Goal: Task Accomplishment & Management: Use online tool/utility

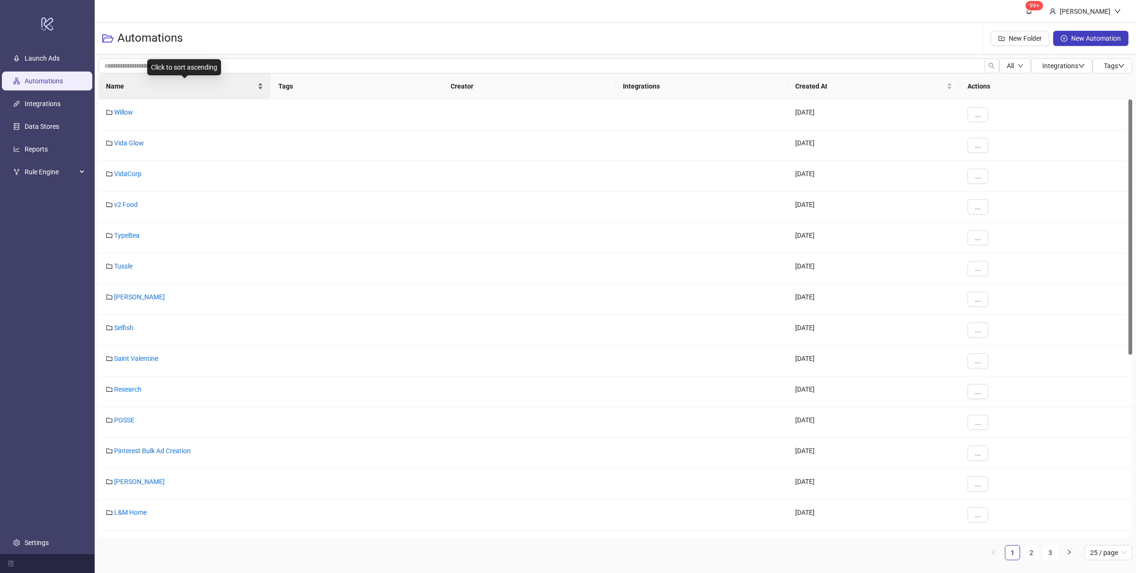
click at [261, 88] on div "Name" at bounding box center [184, 86] width 157 height 10
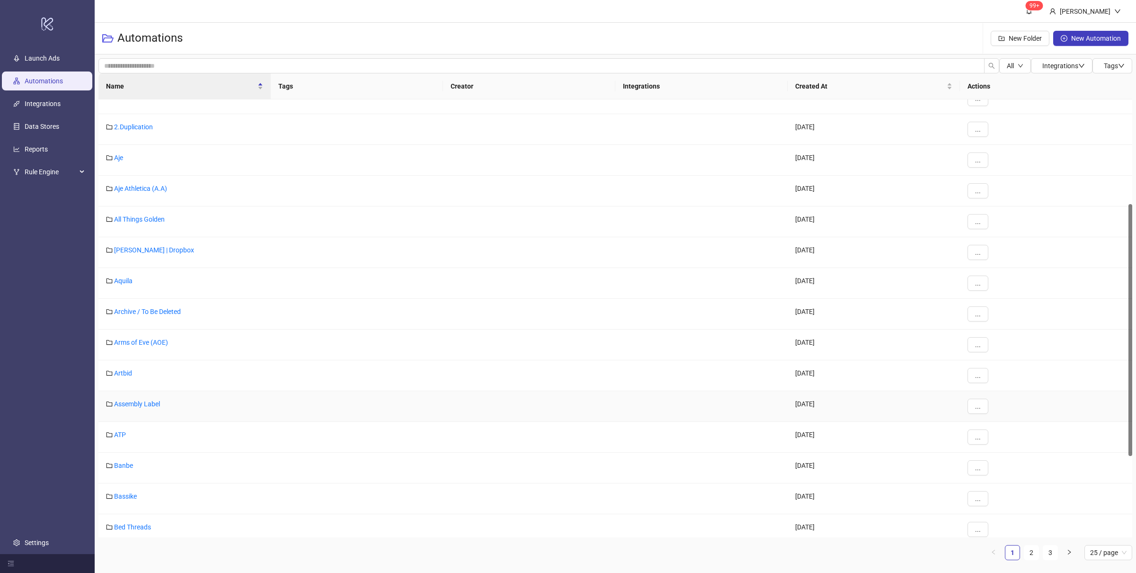
scroll to position [337, 0]
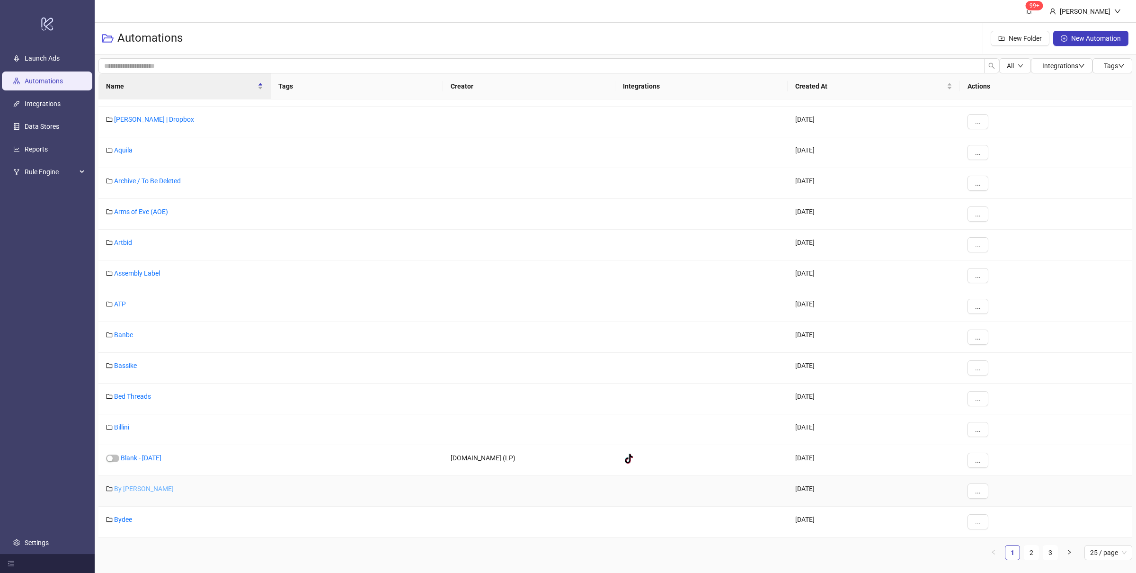
click at [142, 490] on link "By Charlotte" at bounding box center [144, 489] width 60 height 8
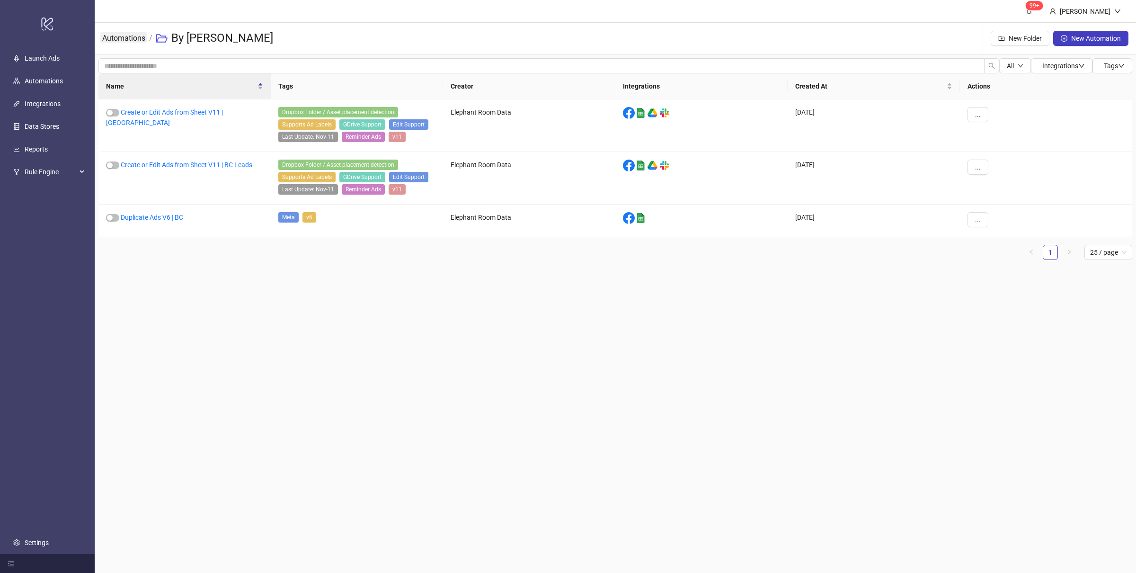
click at [129, 38] on link "Automations" at bounding box center [123, 37] width 47 height 10
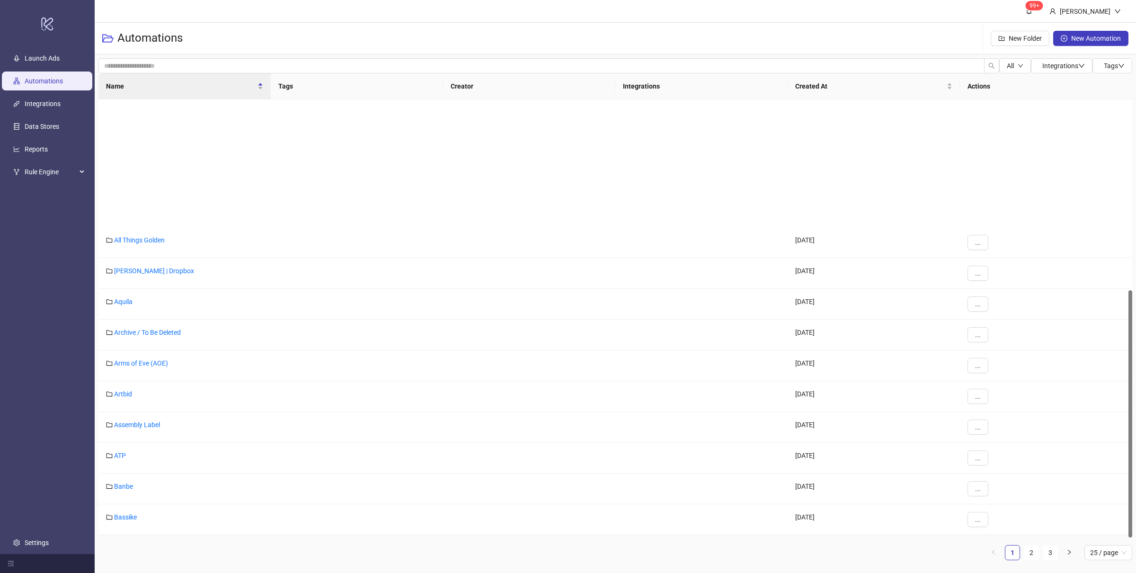
scroll to position [337, 0]
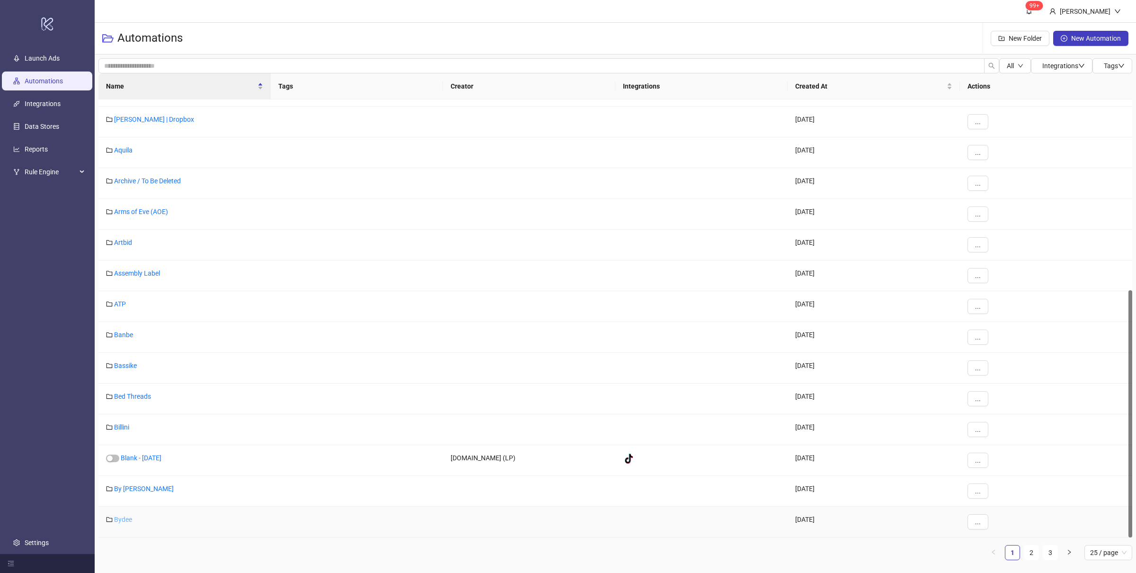
click at [125, 518] on link "Bydee" at bounding box center [123, 520] width 18 height 8
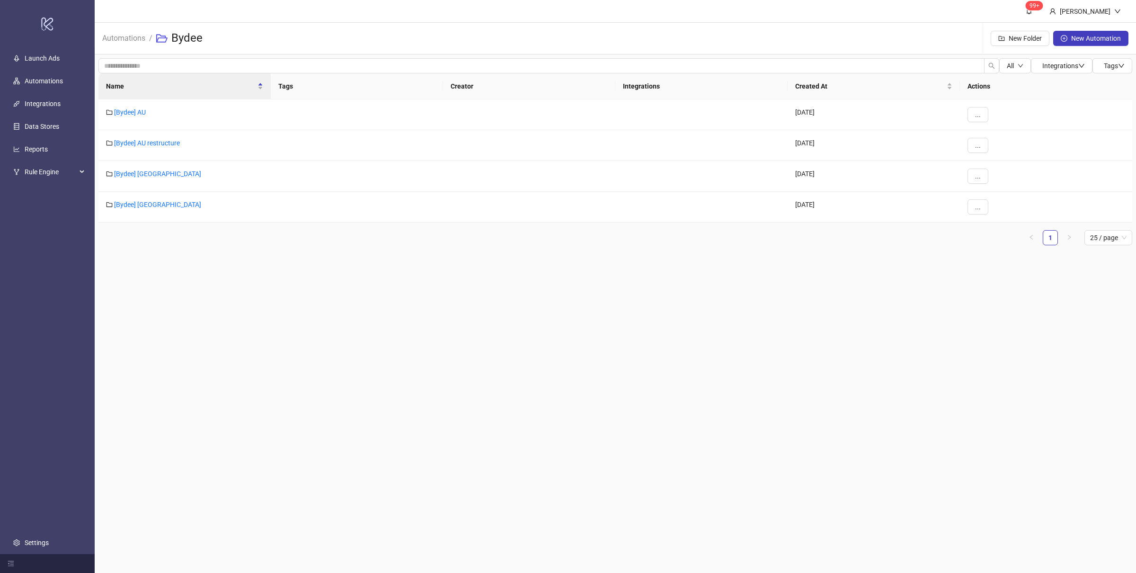
click at [198, 235] on ul "1 25 / page" at bounding box center [615, 237] width 1034 height 15
click at [263, 325] on main "99+ Villy Aparicio Automations / Bydee New Folder New Automation All Integratio…" at bounding box center [616, 286] width 1042 height 573
click at [137, 111] on link "[Bydee] AU" at bounding box center [130, 112] width 32 height 8
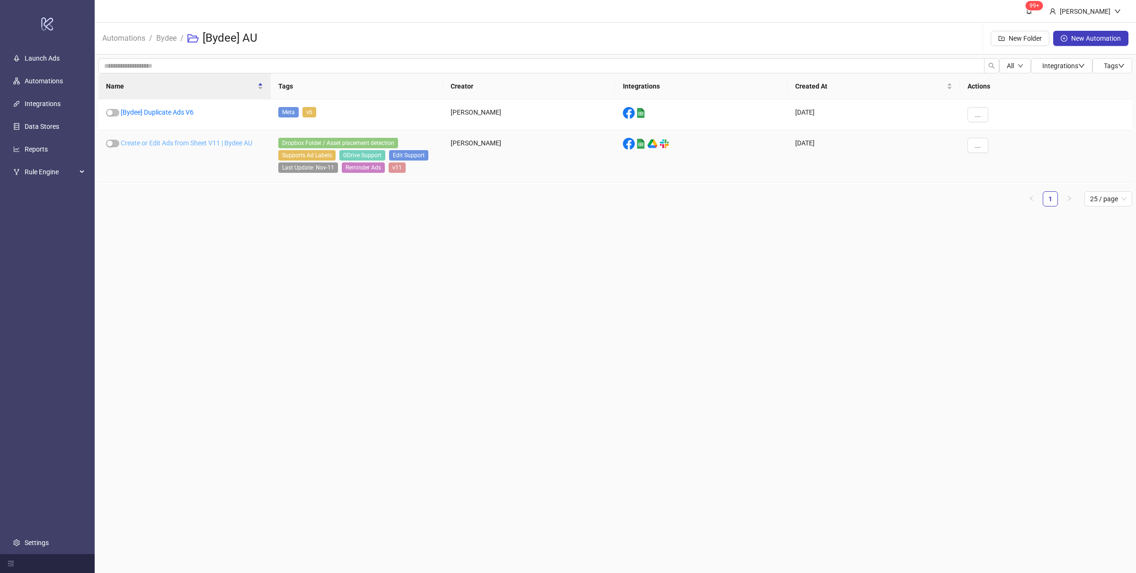
click at [212, 143] on link "Create or Edit Ads from Sheet V11 | Bydee AU" at bounding box center [187, 143] width 132 height 8
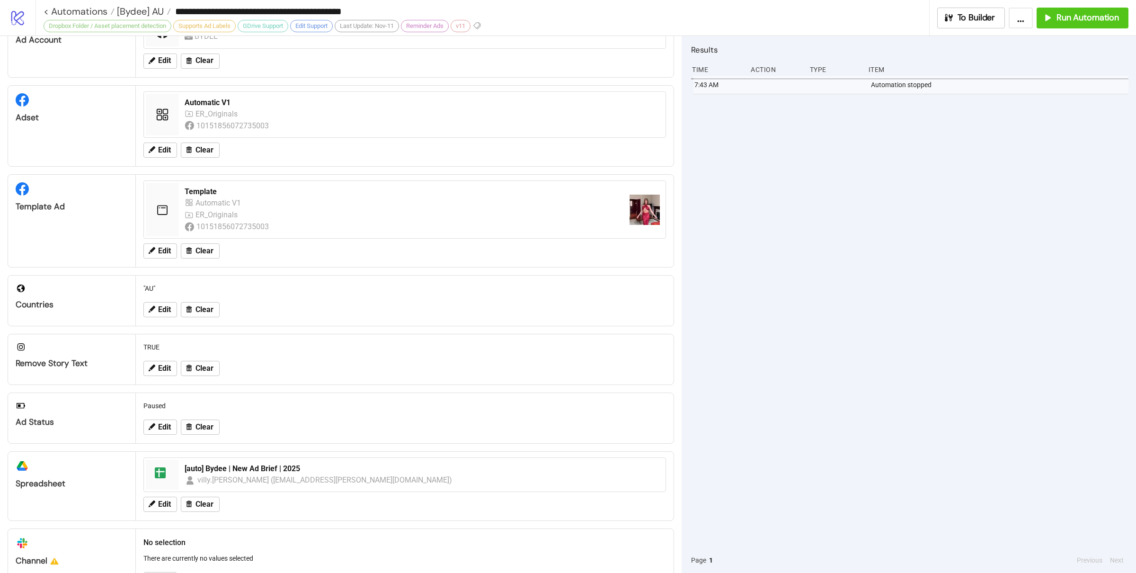
scroll to position [1, 0]
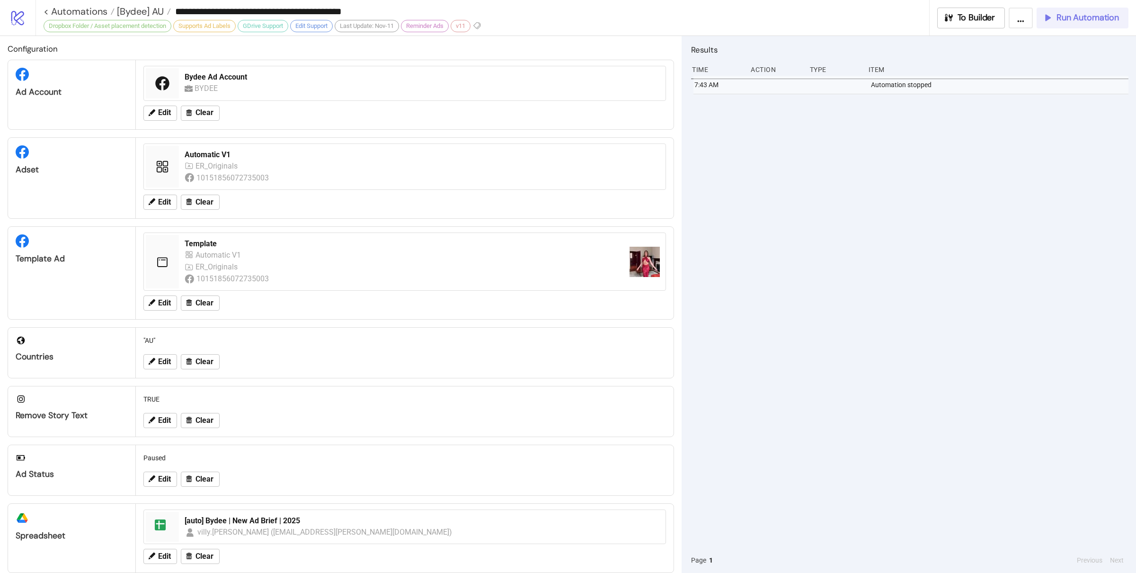
click at [1093, 25] on button "Run Automation" at bounding box center [1083, 18] width 92 height 21
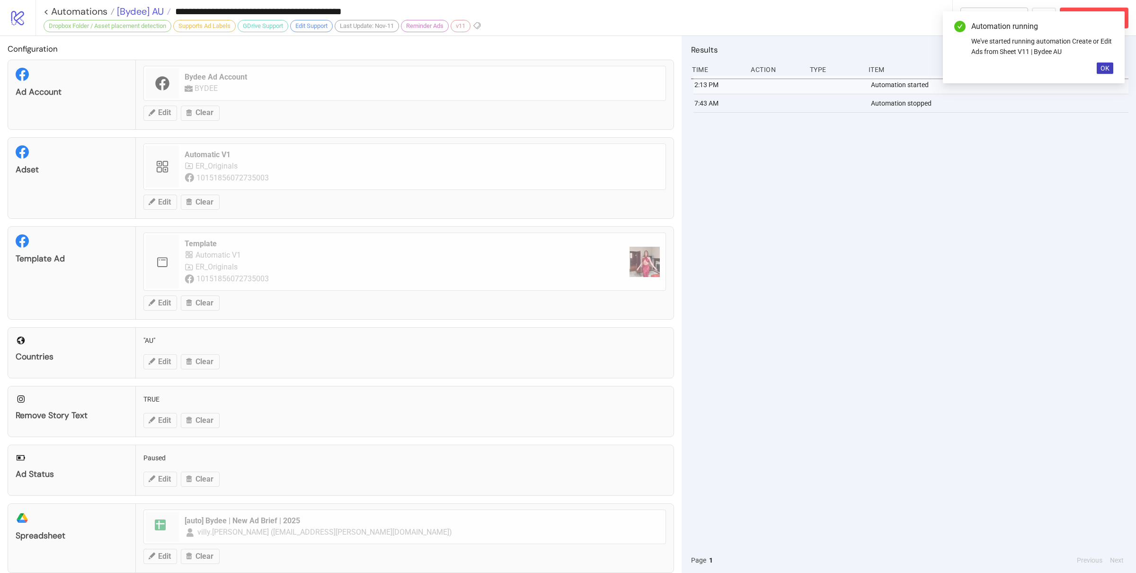
click at [154, 14] on span "[Bydee] AU" at bounding box center [139, 11] width 49 height 12
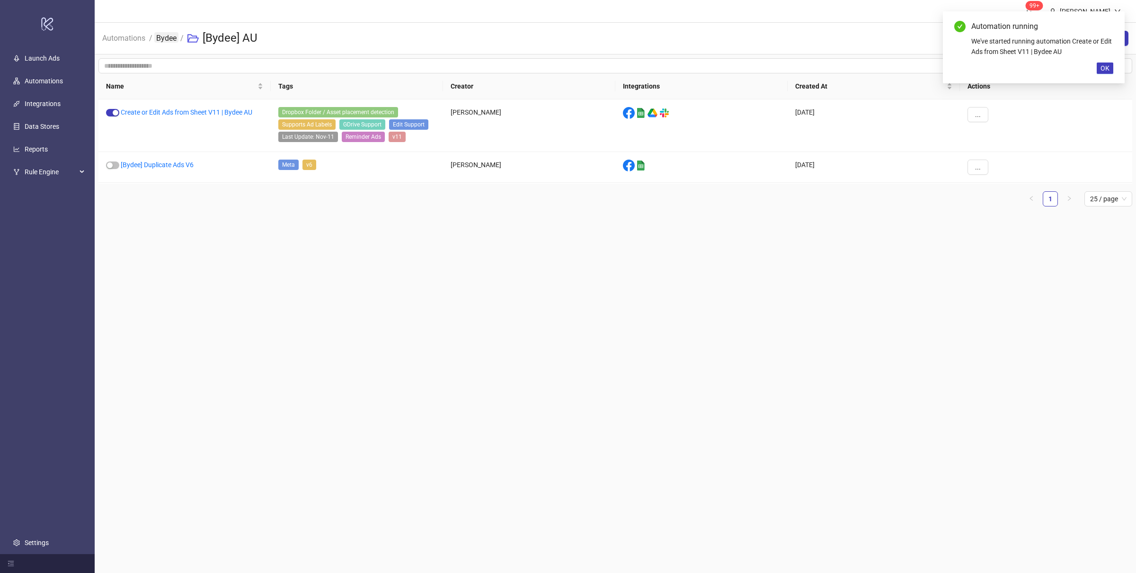
click at [164, 41] on link "Bydee" at bounding box center [166, 37] width 24 height 10
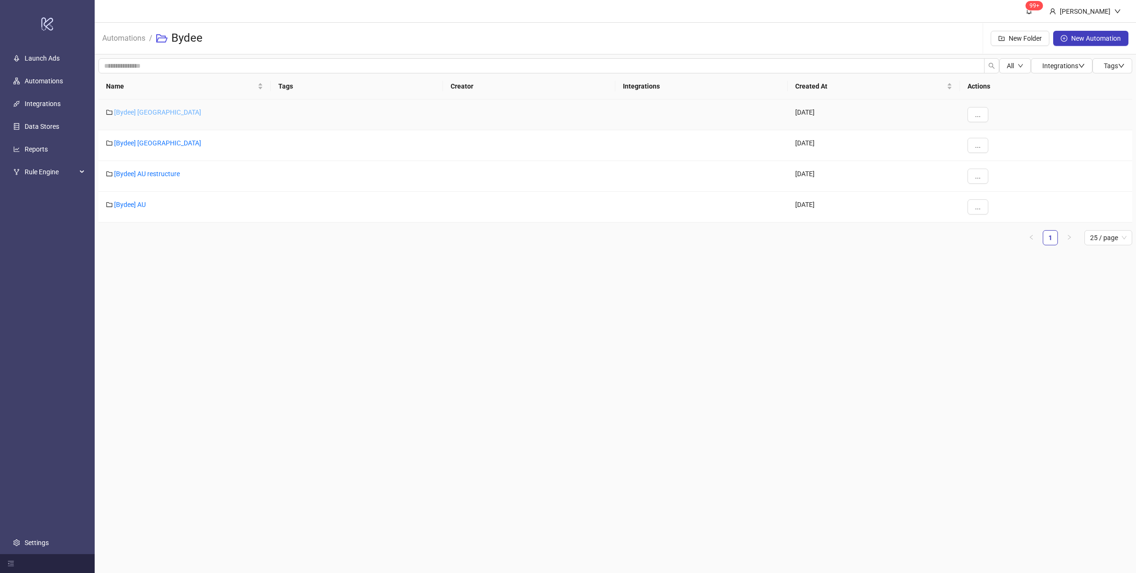
click at [128, 111] on link "[Bydee] [GEOGRAPHIC_DATA]" at bounding box center [157, 112] width 87 height 8
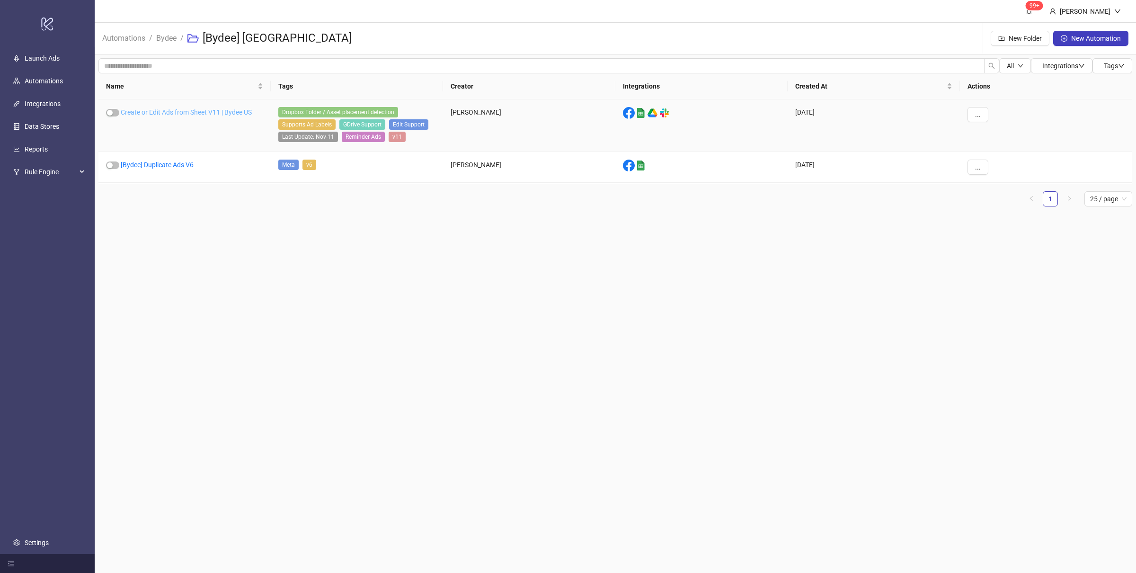
click at [200, 113] on link "Create or Edit Ads from Sheet V11 | Bydee US" at bounding box center [186, 112] width 131 height 8
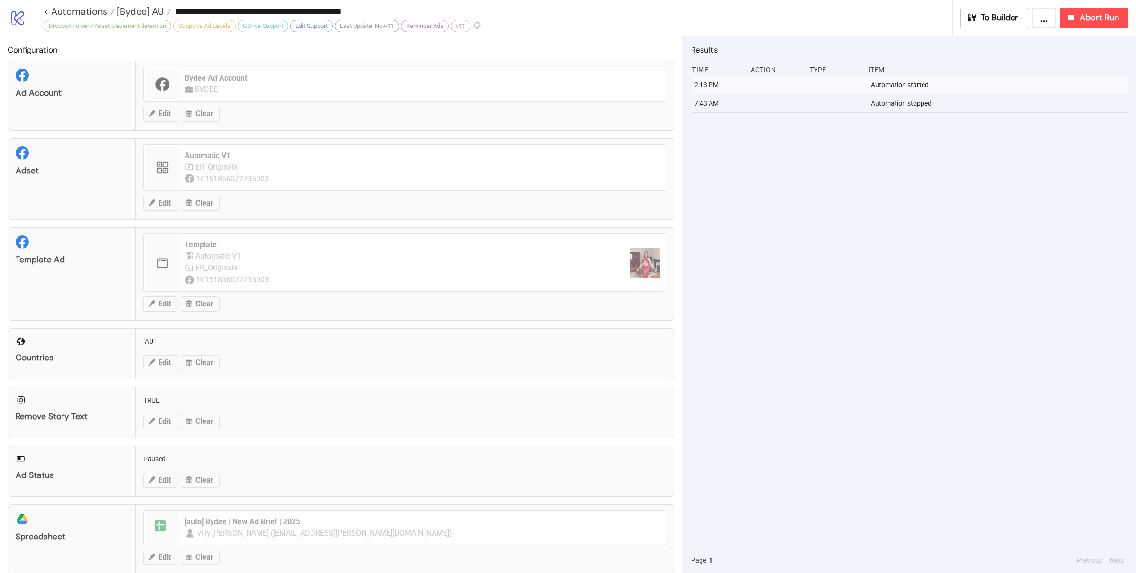
type input "**********"
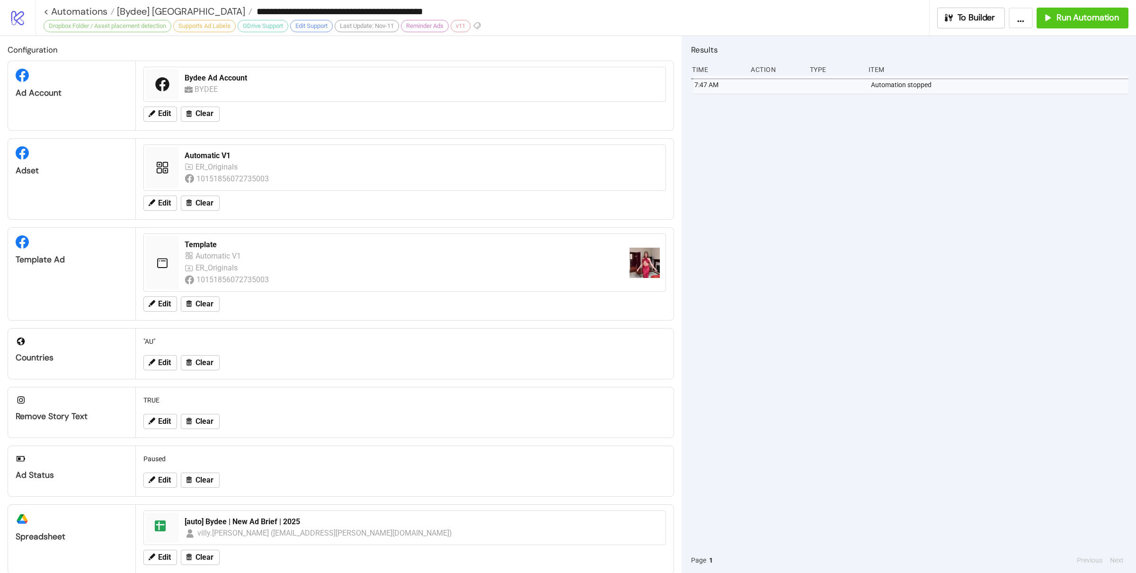
click at [803, 228] on div "7:47 AM Automation stopped" at bounding box center [909, 312] width 437 height 472
click at [1074, 20] on span "Run Automation" at bounding box center [1088, 17] width 62 height 11
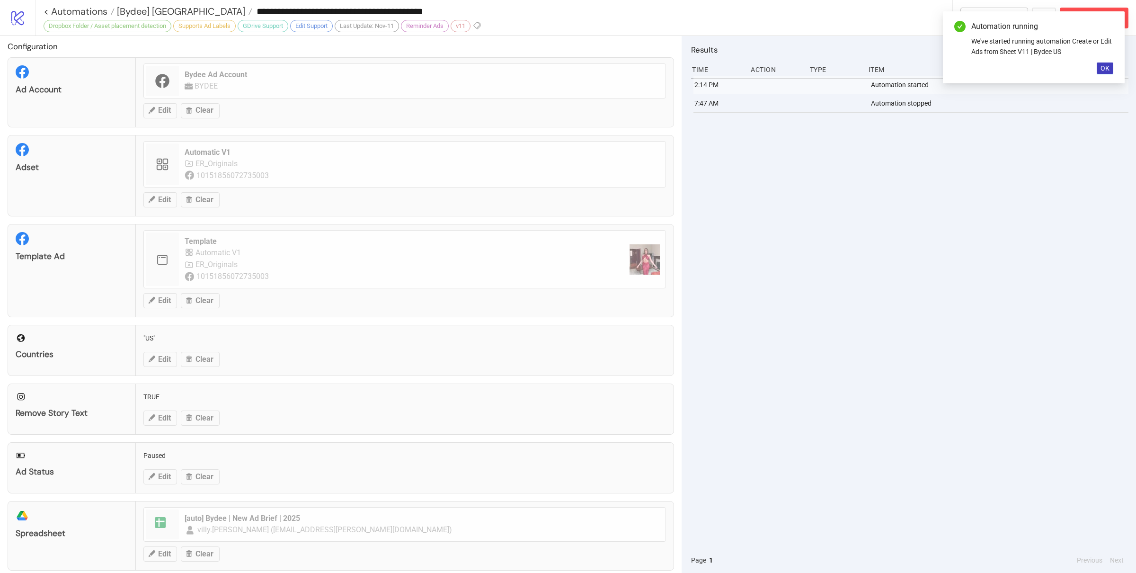
scroll to position [5, 0]
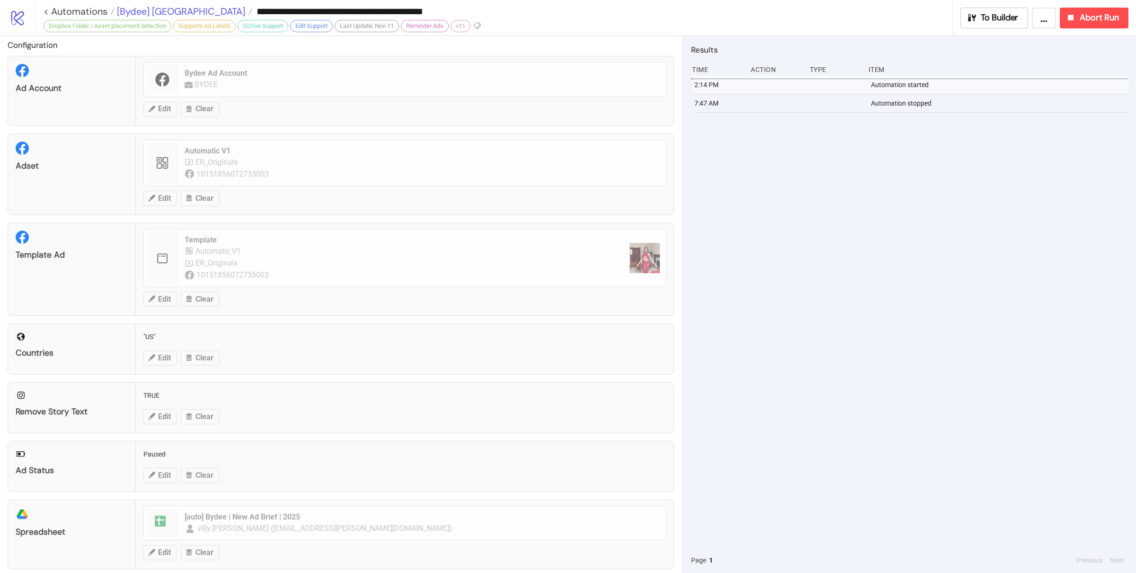
click at [156, 13] on span "[Bydee] [GEOGRAPHIC_DATA]" at bounding box center [180, 11] width 131 height 12
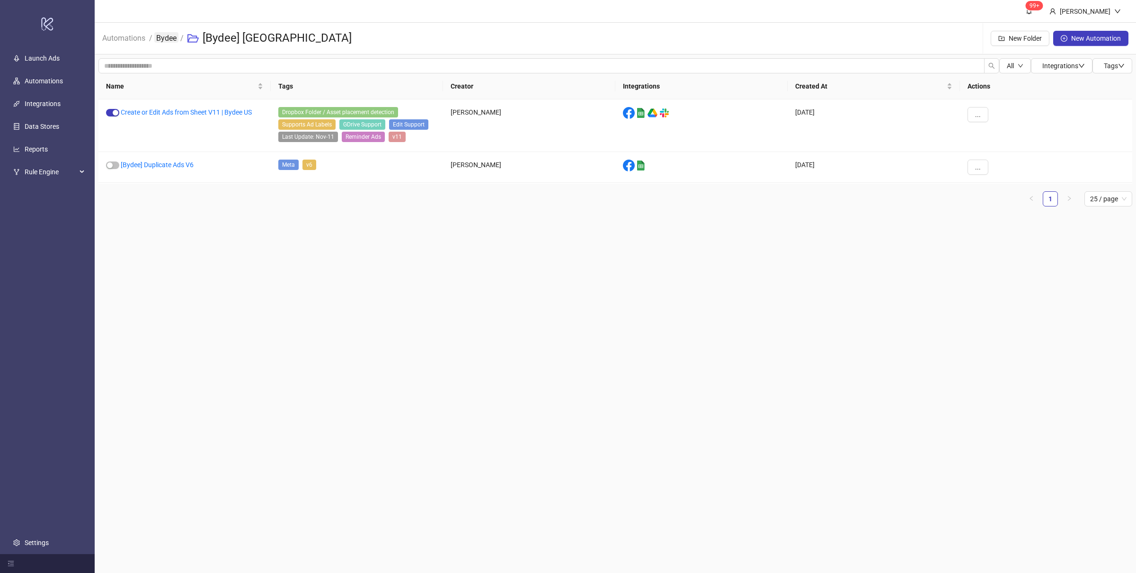
click at [162, 40] on link "Bydee" at bounding box center [166, 37] width 24 height 10
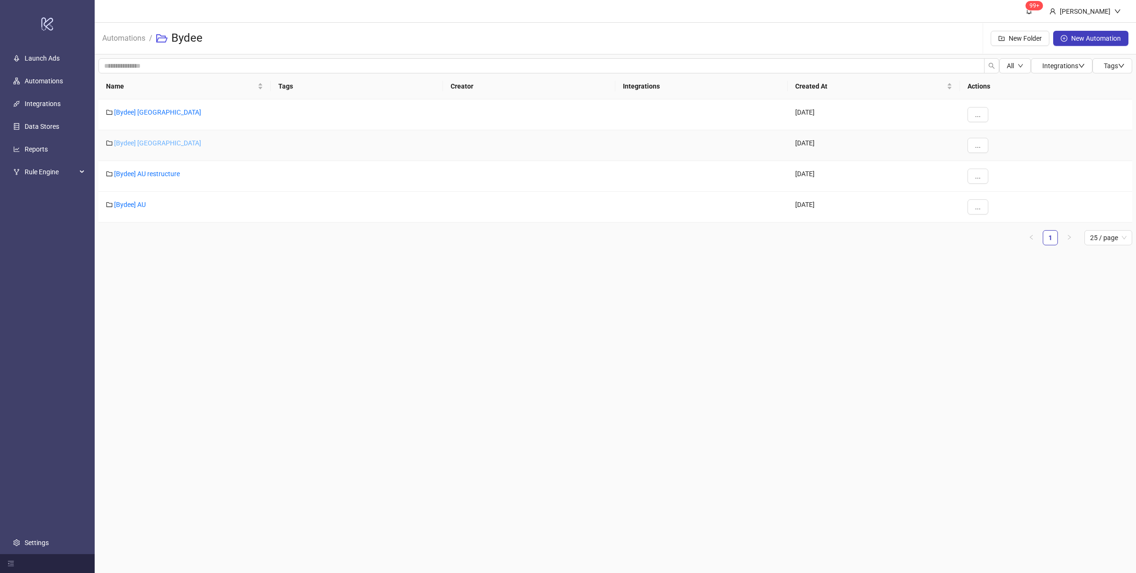
click at [138, 144] on link "[Bydee] [GEOGRAPHIC_DATA]" at bounding box center [157, 143] width 87 height 8
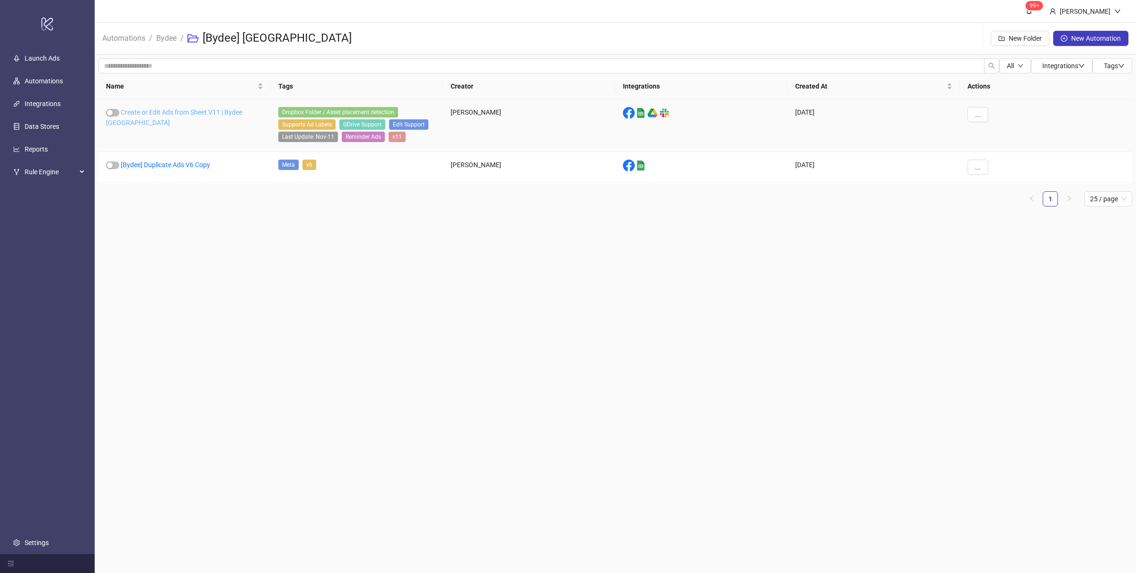
click at [196, 109] on link "Create or Edit Ads from Sheet V11 | Bydee [GEOGRAPHIC_DATA]" at bounding box center [174, 117] width 136 height 18
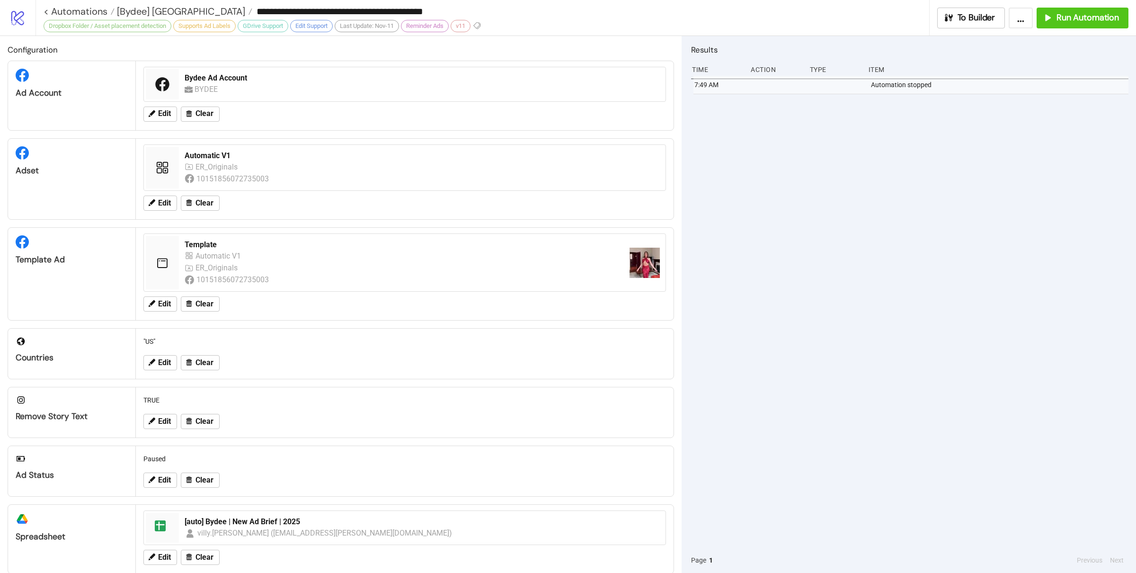
type input "**********"
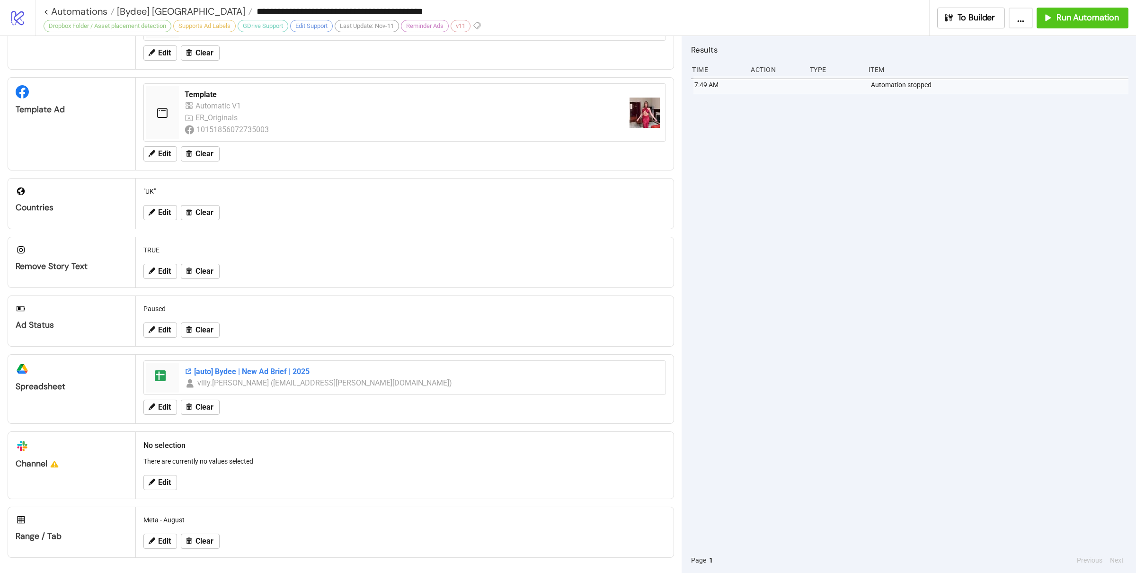
scroll to position [154, 0]
click at [1064, 20] on span "Run Automation" at bounding box center [1088, 17] width 62 height 11
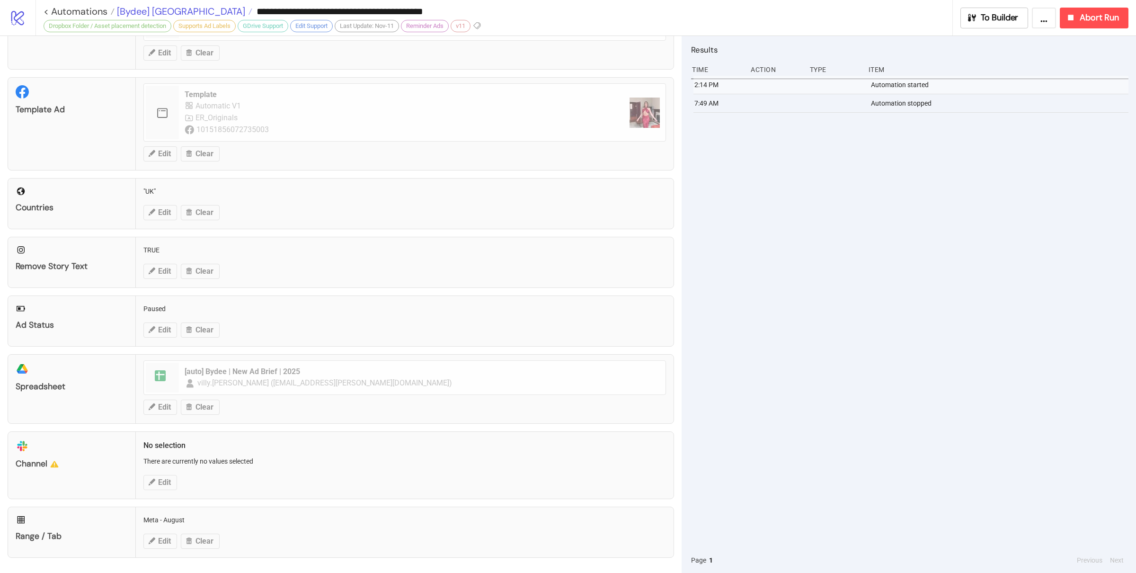
click at [145, 11] on span "[Bydee] [GEOGRAPHIC_DATA]" at bounding box center [180, 11] width 131 height 12
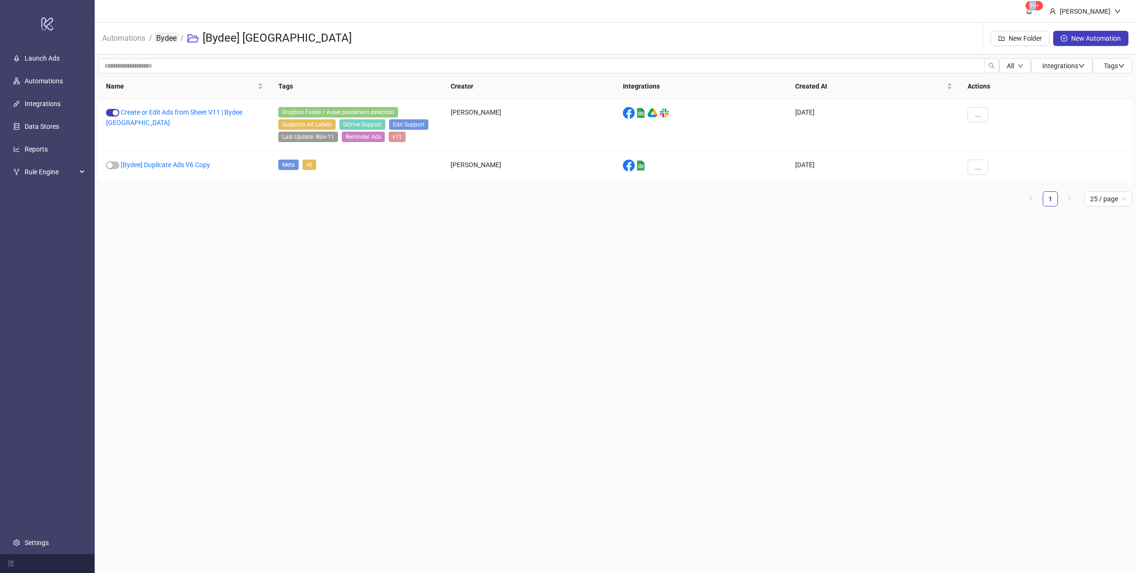
click at [164, 36] on link "Bydee" at bounding box center [166, 37] width 24 height 10
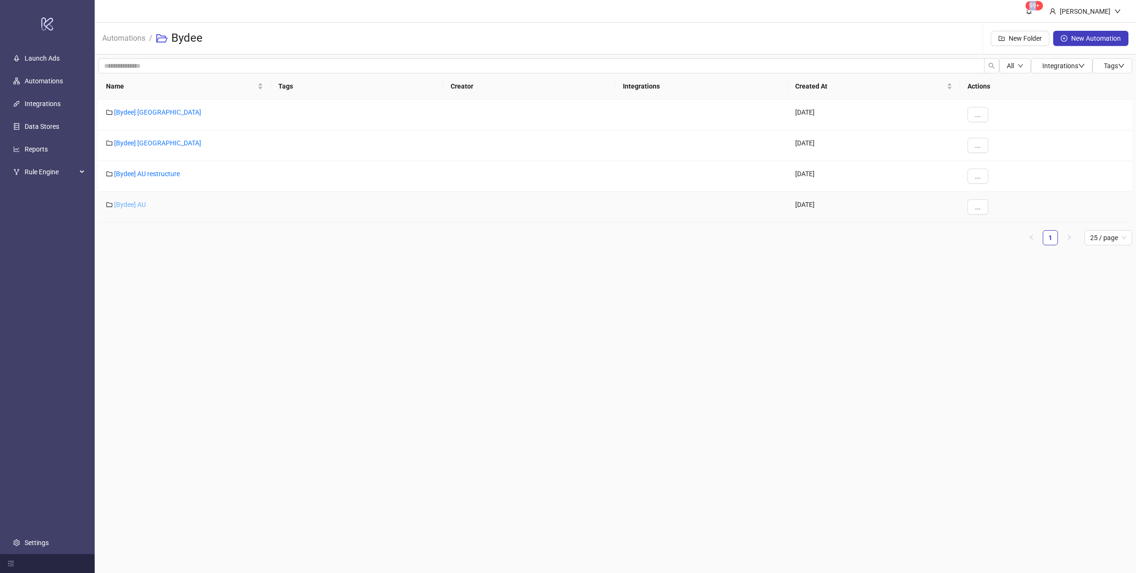
click at [130, 204] on link "[Bydee] AU" at bounding box center [130, 205] width 32 height 8
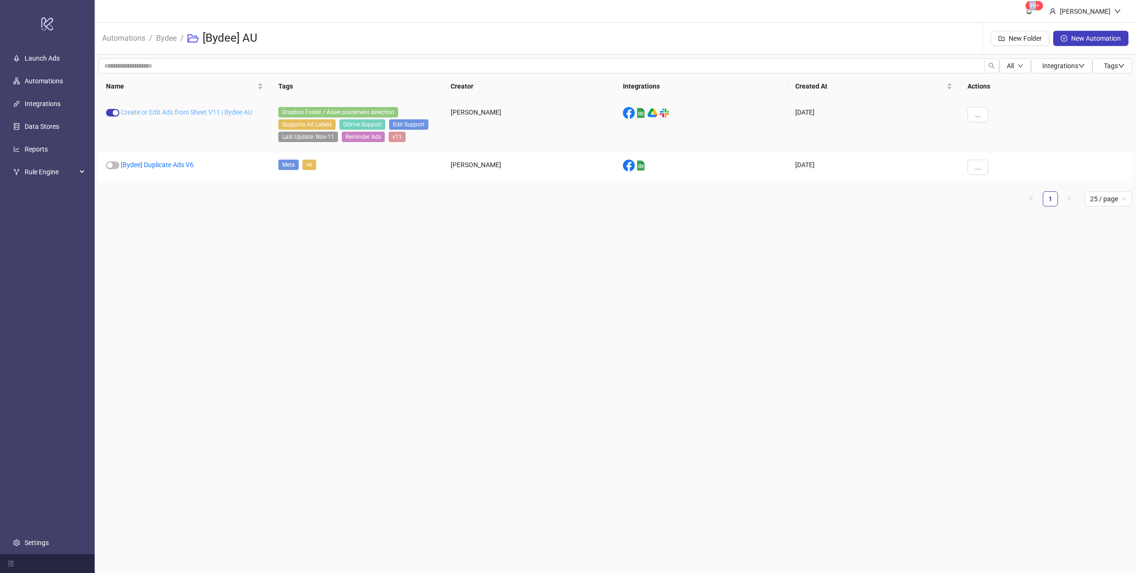
click at [193, 111] on link "Create or Edit Ads from Sheet V11 | Bydee AU" at bounding box center [187, 112] width 132 height 8
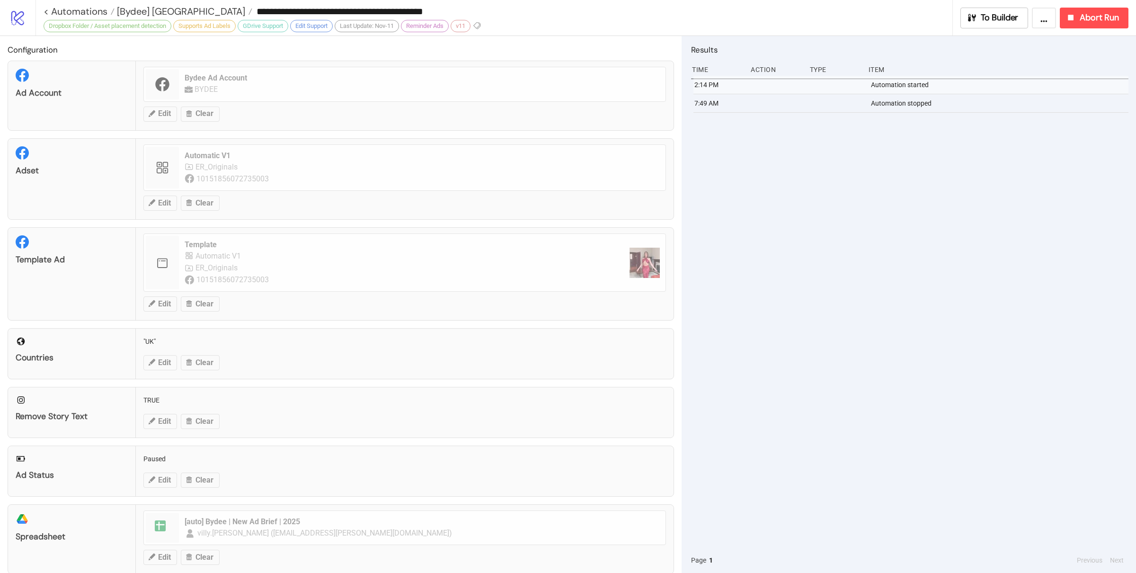
type input "**********"
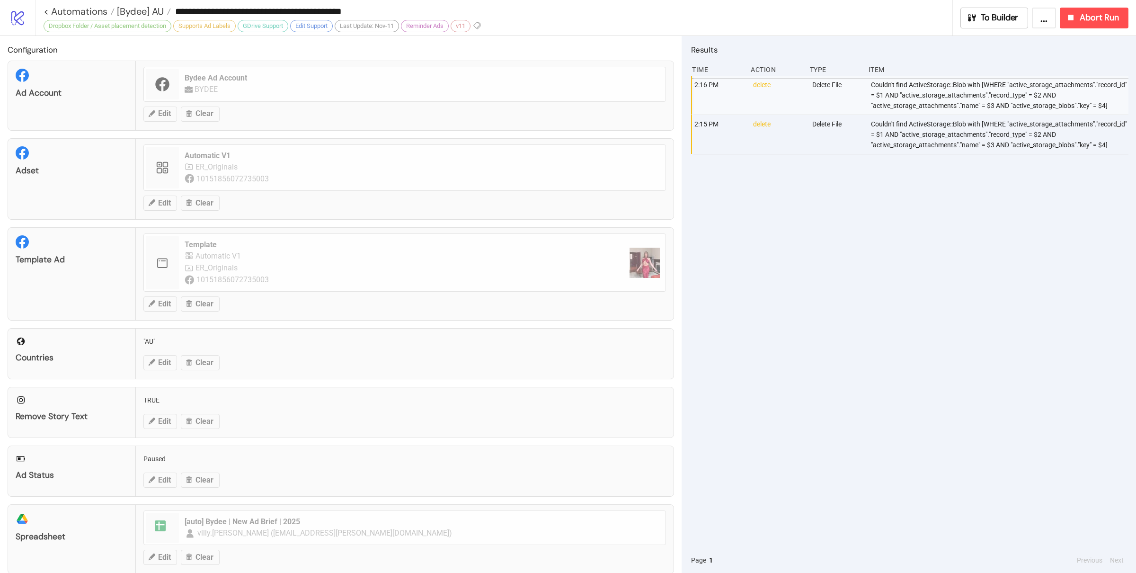
click at [832, 258] on div "2:16 PM delete Delete File Couldn't find ActiveStorage::Blob with [WHERE "activ…" at bounding box center [909, 312] width 437 height 472
click at [836, 270] on div "2:16 PM delete Delete File Couldn't find ActiveStorage::Blob with [WHERE "activ…" at bounding box center [909, 312] width 437 height 472
drag, startPoint x: 840, startPoint y: 283, endPoint x: 839, endPoint y: 276, distance: 7.1
click at [841, 283] on div "2:16 PM delete Delete File Couldn't find ActiveStorage::Blob with [WHERE "activ…" at bounding box center [909, 312] width 437 height 472
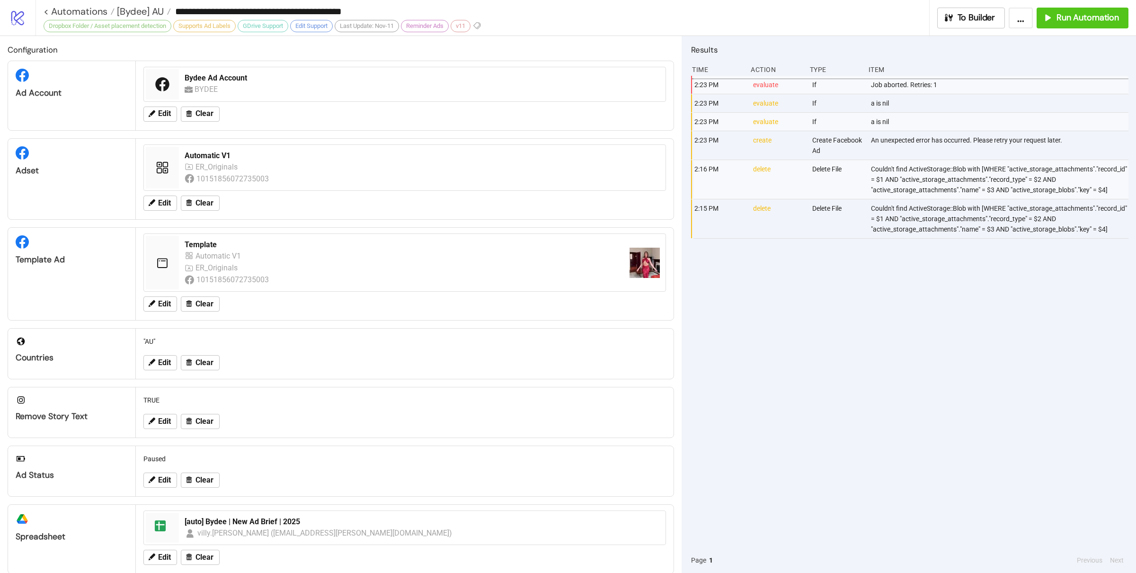
click at [906, 335] on div "2:23 PM evaluate If Job aborted. Retries: 1 2:23 PM evaluate If a is nil 2:23 P…" at bounding box center [909, 312] width 437 height 472
click at [917, 336] on div "2:23 PM evaluate If Job aborted. Retries: 1 2:23 PM evaluate If a is nil 2:23 P…" at bounding box center [909, 312] width 437 height 472
click at [924, 346] on div "2:23 PM evaluate If Job aborted. Retries: 1 2:23 PM evaluate If a is nil 2:23 P…" at bounding box center [909, 312] width 437 height 472
click at [139, 11] on span "[Bydee] AU" at bounding box center [139, 11] width 49 height 12
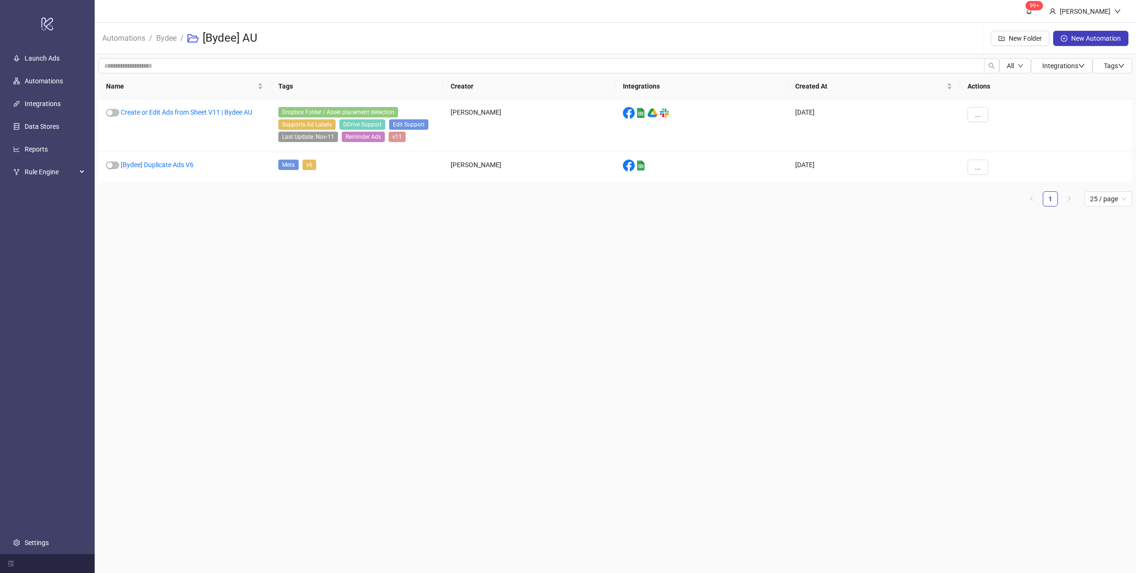
click at [284, 261] on main "99+ Villy Aparicio Automations / Bydee / [Bydee] AU New Folder New Automation A…" at bounding box center [616, 286] width 1042 height 573
click at [167, 42] on link "Bydee" at bounding box center [166, 37] width 24 height 10
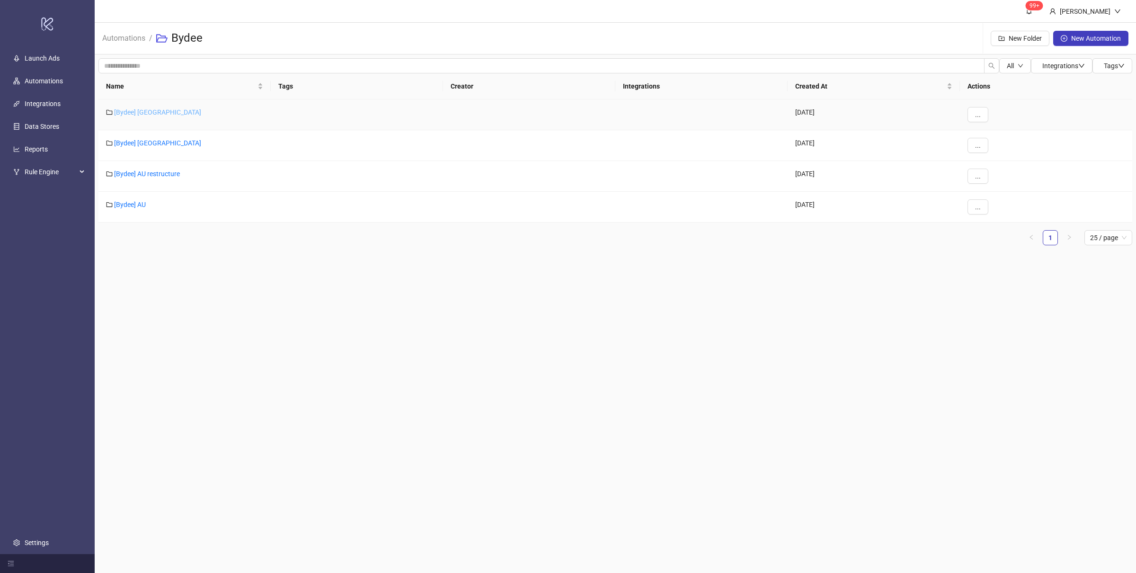
click at [132, 112] on link "[Bydee] US" at bounding box center [157, 112] width 87 height 8
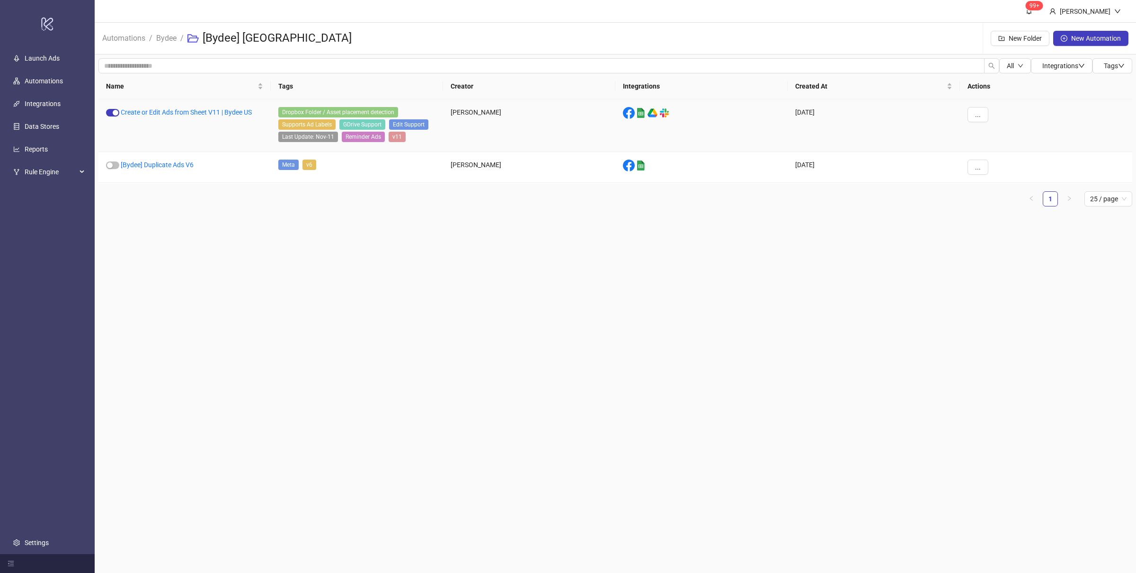
click at [182, 104] on div "Create or Edit Ads from Sheet V11 | Bydee US" at bounding box center [184, 125] width 172 height 53
click at [162, 40] on link "Bydee" at bounding box center [166, 37] width 24 height 10
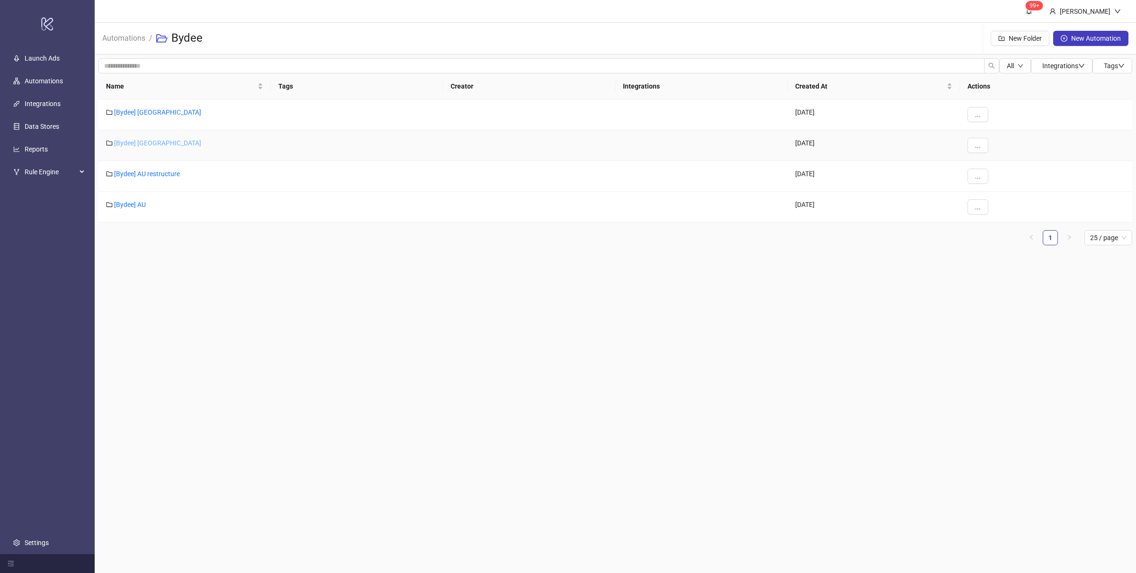
click at [135, 145] on link "[Bydee] [GEOGRAPHIC_DATA]" at bounding box center [157, 143] width 87 height 8
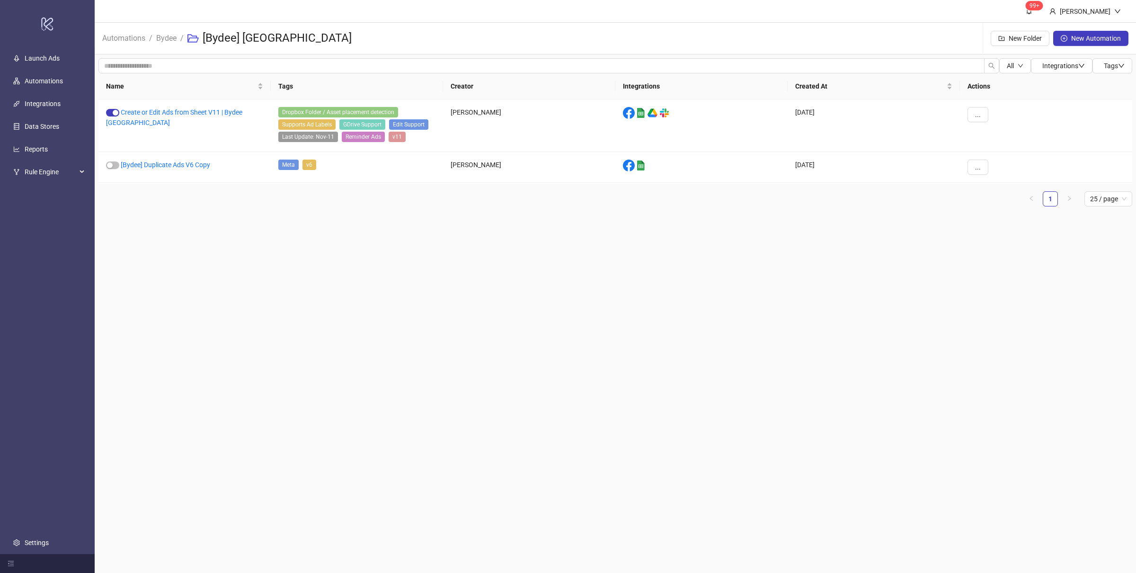
drag, startPoint x: 248, startPoint y: 241, endPoint x: 250, endPoint y: 211, distance: 30.4
click at [251, 241] on main "99+ Villy Aparicio Automations / Bydee / [Bydee] UK New Folder New Automation A…" at bounding box center [616, 286] width 1042 height 573
click at [207, 111] on link "Create or Edit Ads from Sheet V11 | Bydee UK" at bounding box center [174, 117] width 136 height 18
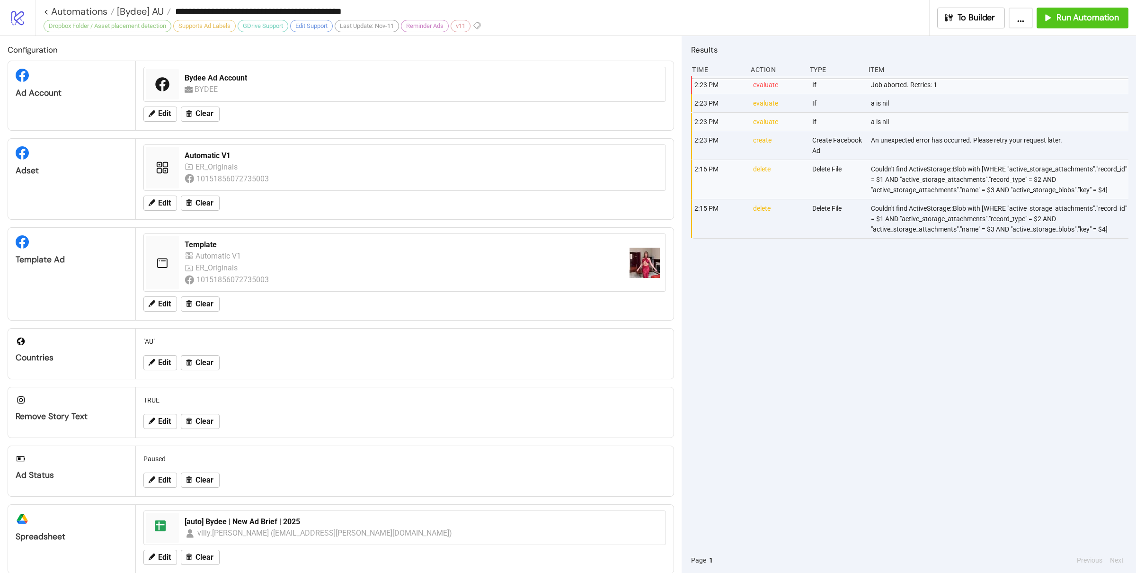
type input "**********"
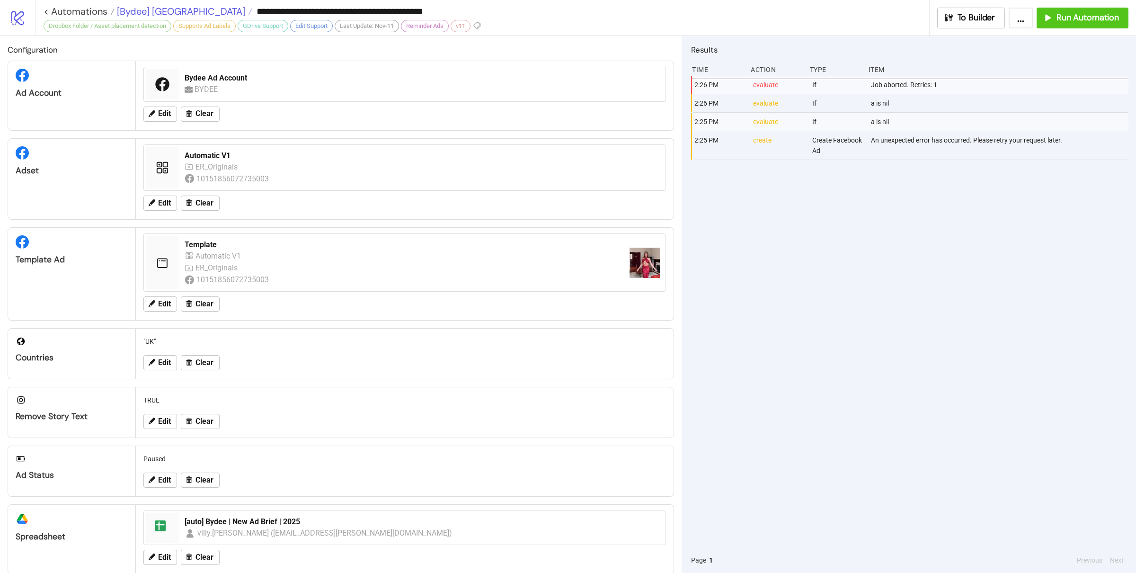
click at [151, 11] on span "[Bydee] [GEOGRAPHIC_DATA]" at bounding box center [180, 11] width 131 height 12
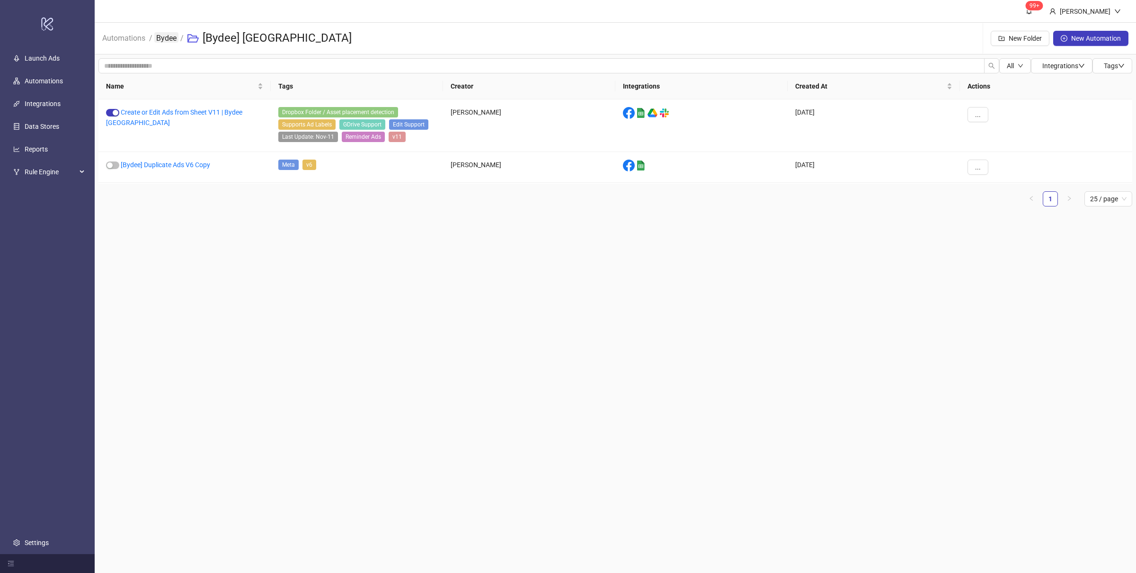
click at [157, 39] on link "Bydee" at bounding box center [166, 37] width 24 height 10
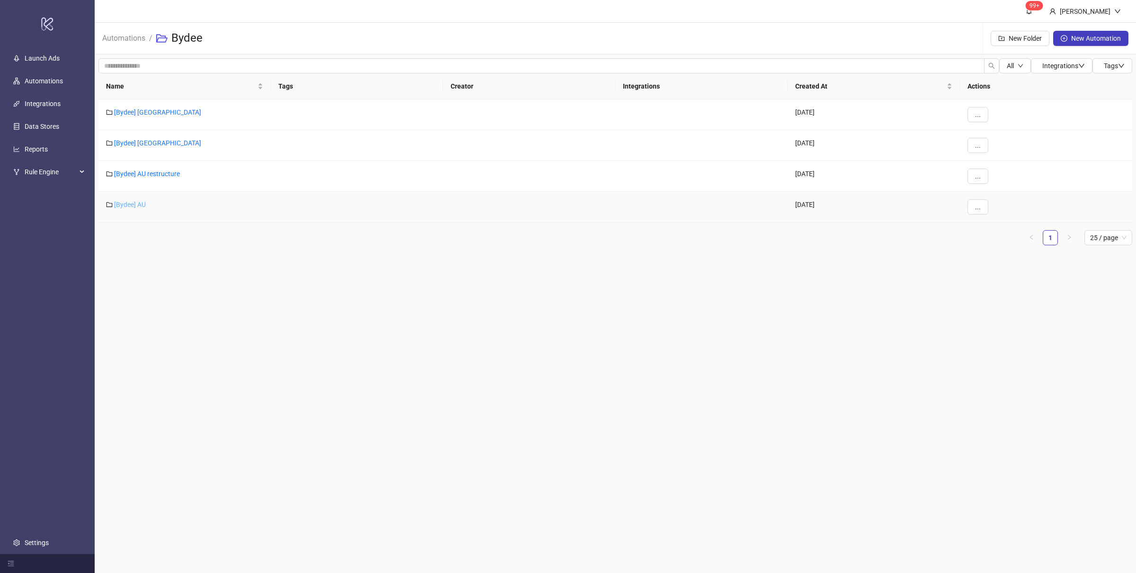
click at [138, 203] on link "[Bydee] AU" at bounding box center [130, 205] width 32 height 8
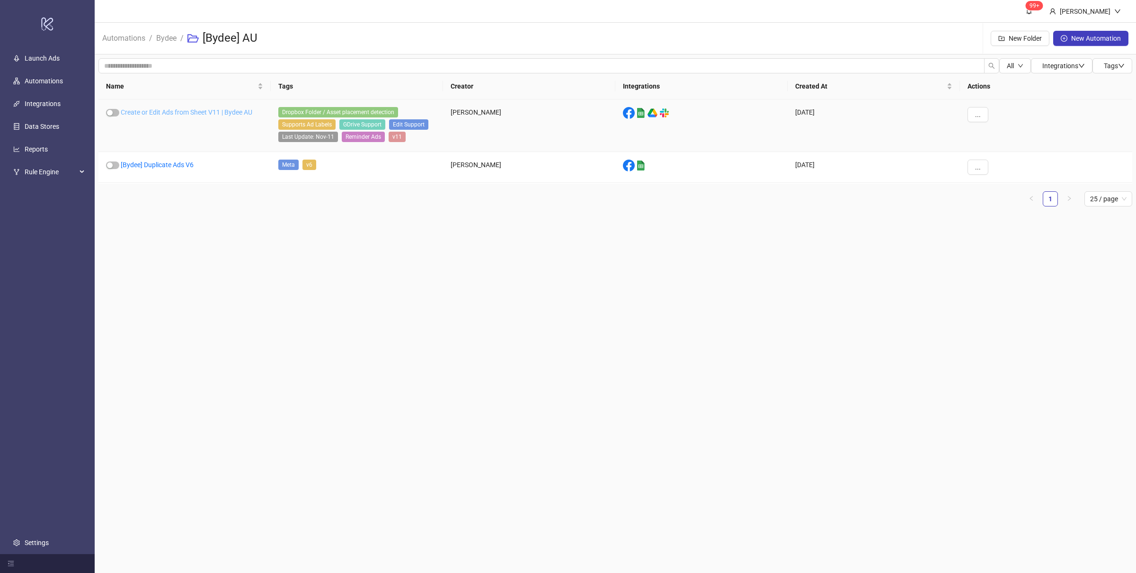
click at [152, 112] on link "Create or Edit Ads from Sheet V11 | Bydee AU" at bounding box center [187, 112] width 132 height 8
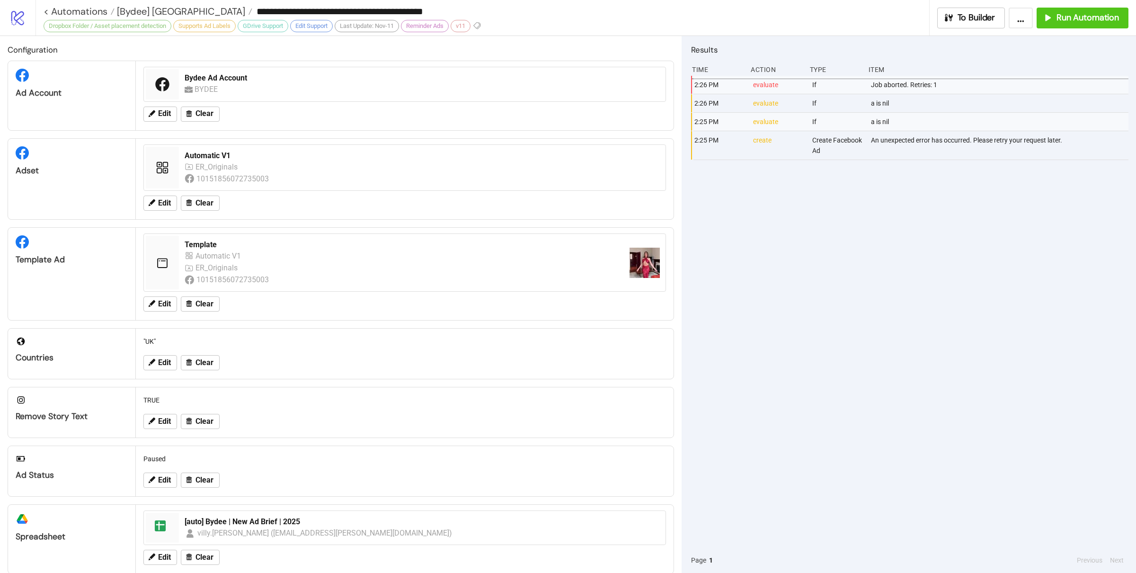
type input "**********"
click at [856, 326] on div "2:23 PM evaluate If Job aborted. Retries: 1 2:23 PM evaluate If a is nil 2:23 P…" at bounding box center [909, 312] width 437 height 472
click at [157, 9] on span "[Bydee] AU" at bounding box center [139, 11] width 49 height 12
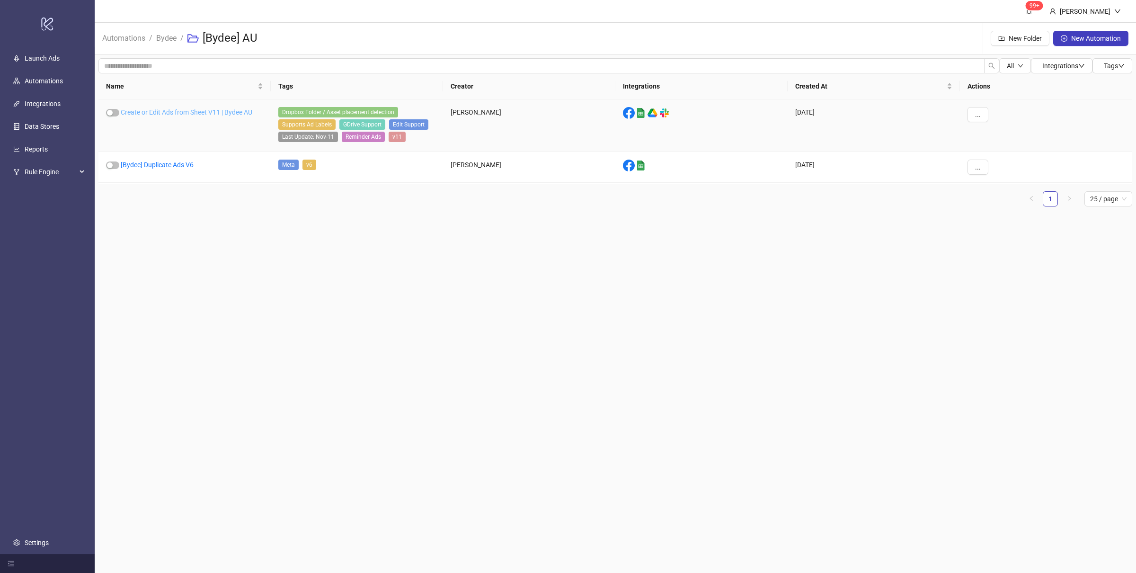
click at [207, 112] on link "Create or Edit Ads from Sheet V11 | Bydee AU" at bounding box center [187, 112] width 132 height 8
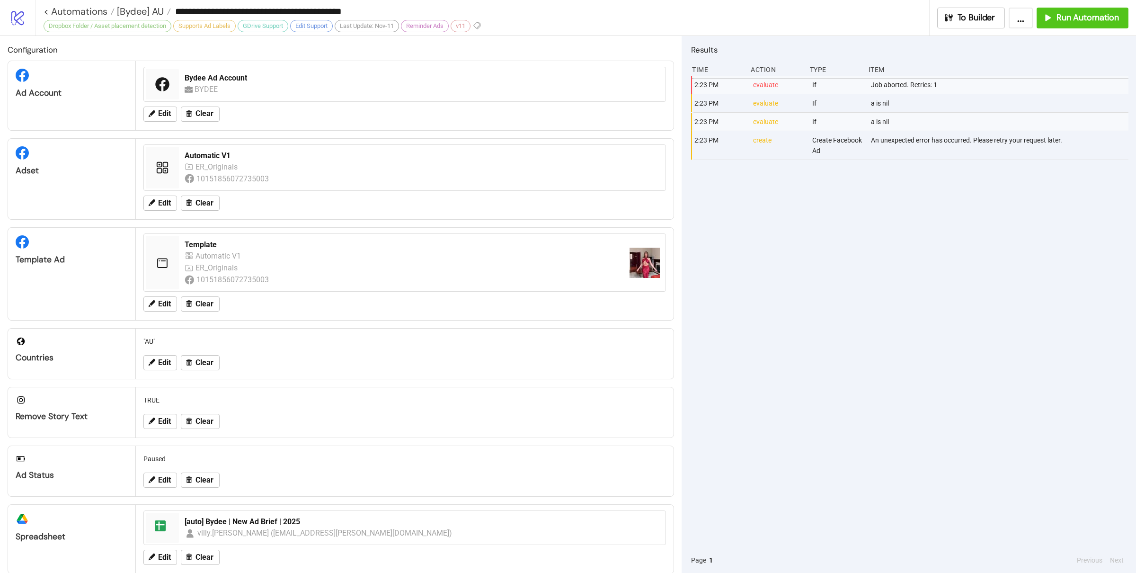
click at [906, 241] on div "2:23 PM evaluate If Job aborted. Retries: 1 2:23 PM evaluate If a is nil 2:23 P…" at bounding box center [909, 312] width 437 height 472
click at [1062, 15] on span "Run Automation" at bounding box center [1088, 17] width 62 height 11
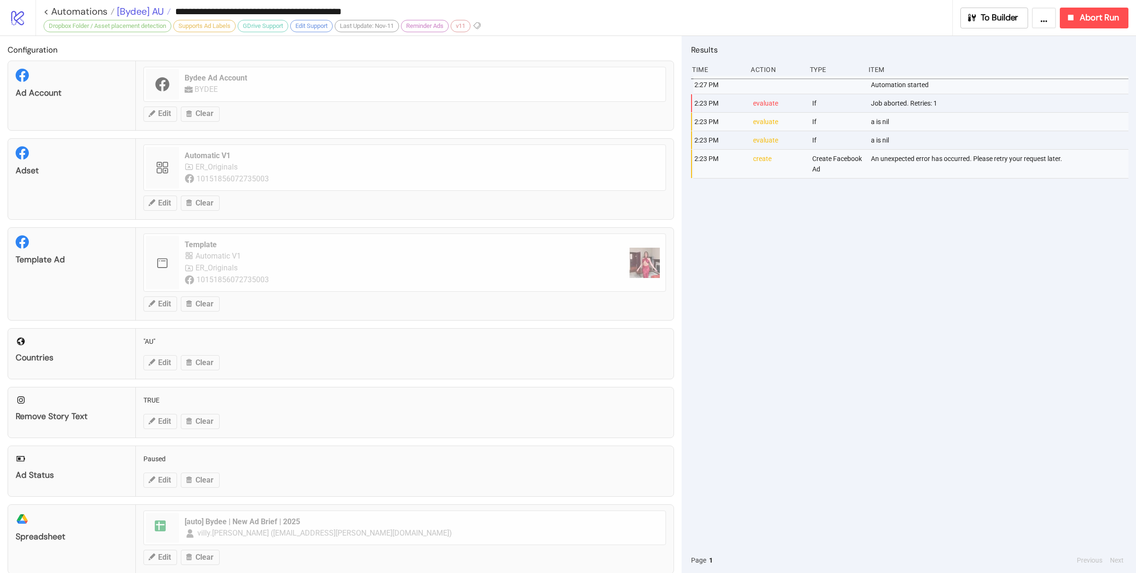
click at [144, 9] on span "[Bydee] AU" at bounding box center [139, 11] width 49 height 12
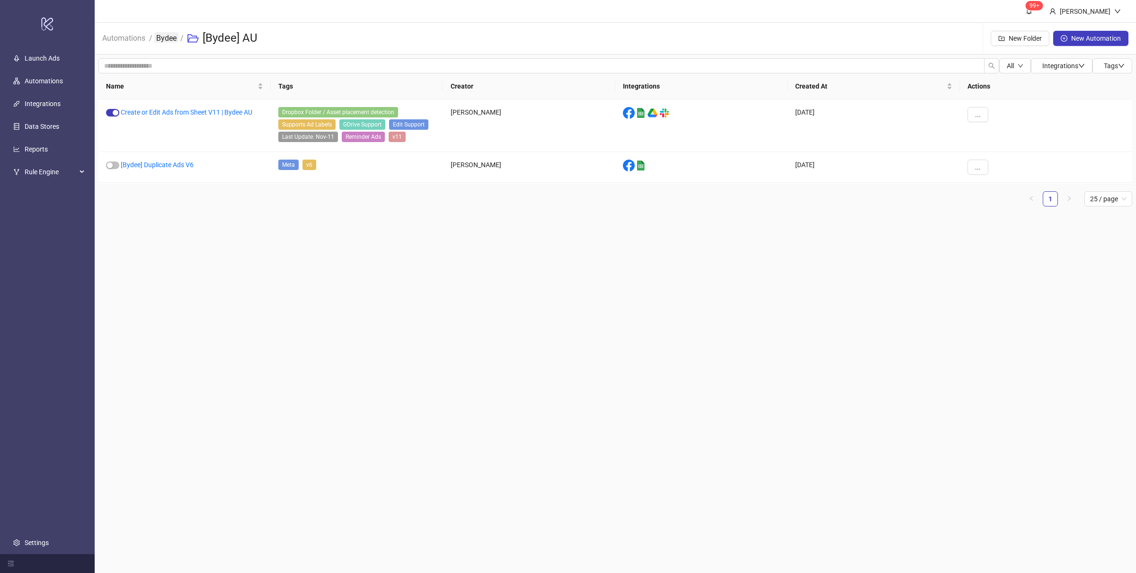
click at [167, 41] on link "Bydee" at bounding box center [166, 37] width 24 height 10
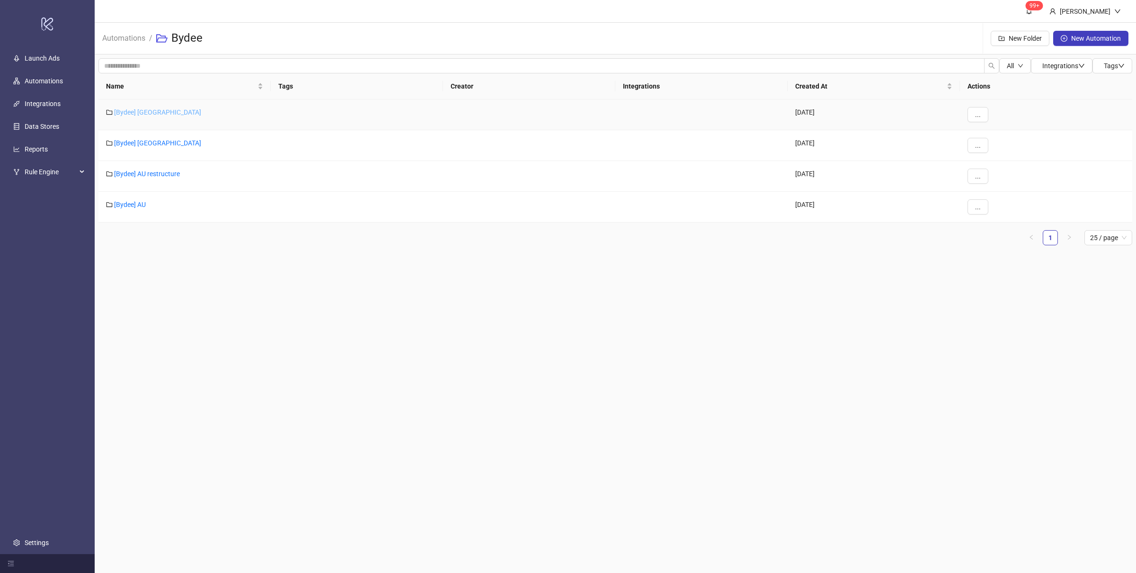
click at [141, 108] on link "[Bydee] US" at bounding box center [157, 112] width 87 height 8
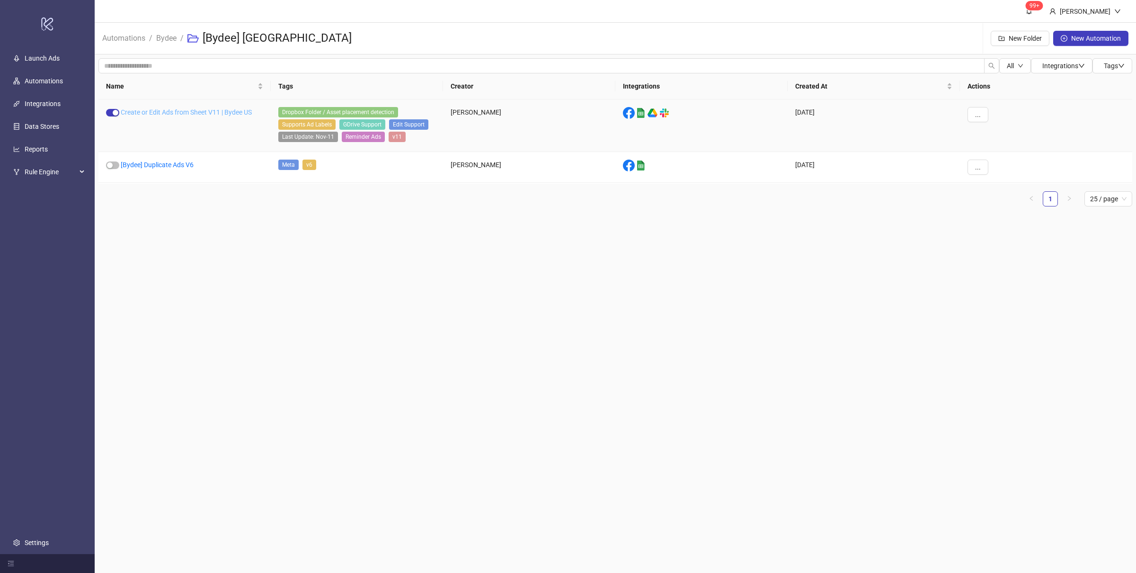
click at [214, 112] on link "Create or Edit Ads from Sheet V11 | Bydee US" at bounding box center [186, 112] width 131 height 8
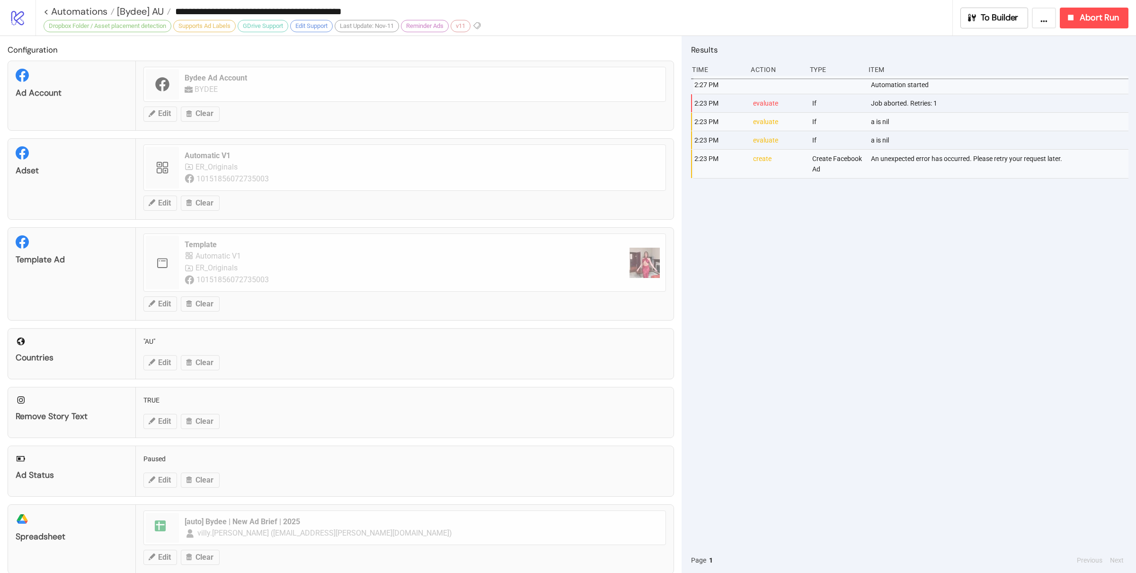
type input "**********"
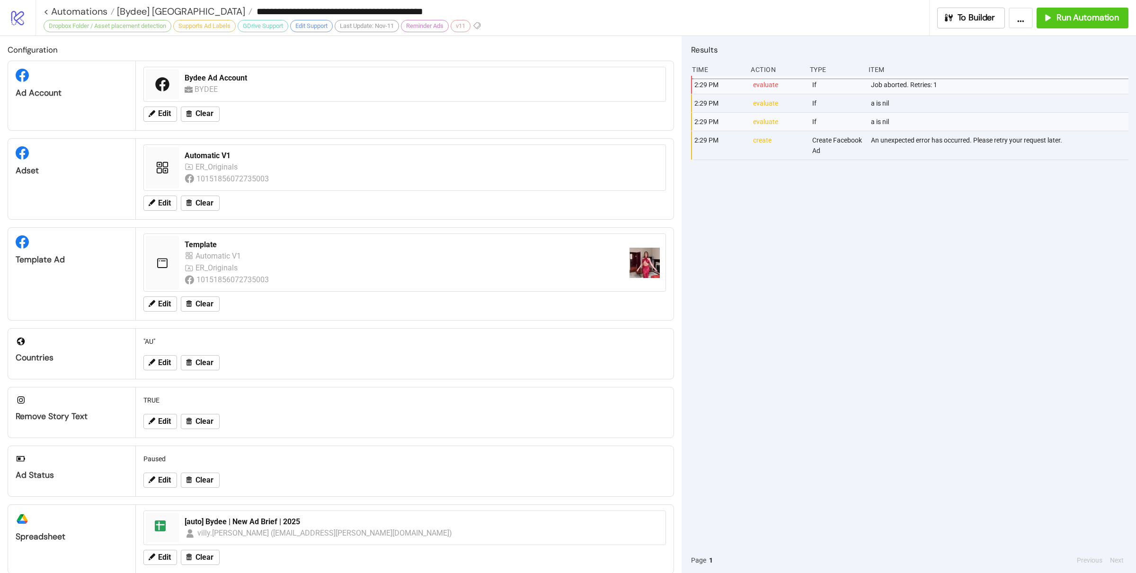
click at [899, 284] on div "2:29 PM evaluate If Job aborted. Retries: 1 2:29 PM evaluate If a is nil 2:29 P…" at bounding box center [909, 312] width 437 height 472
click at [900, 284] on div "2:29 PM evaluate If Job aborted. Retries: 1 2:29 PM evaluate If a is nil 2:29 P…" at bounding box center [909, 312] width 437 height 472
click at [150, 9] on span "[Bydee] US" at bounding box center [180, 11] width 131 height 12
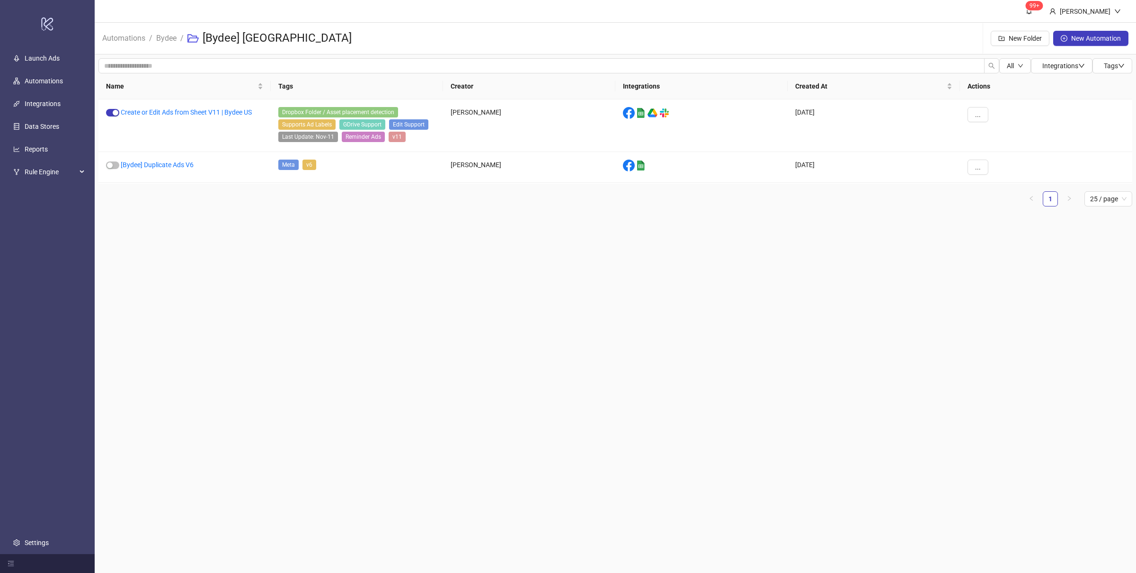
click at [261, 257] on main "99+ Villy Aparicio Automations / Bydee / [Bydee] US New Folder New Automation A…" at bounding box center [616, 286] width 1042 height 573
click at [142, 111] on link "Create or Edit Ads from Sheet V11 | Bydee US" at bounding box center [186, 112] width 131 height 8
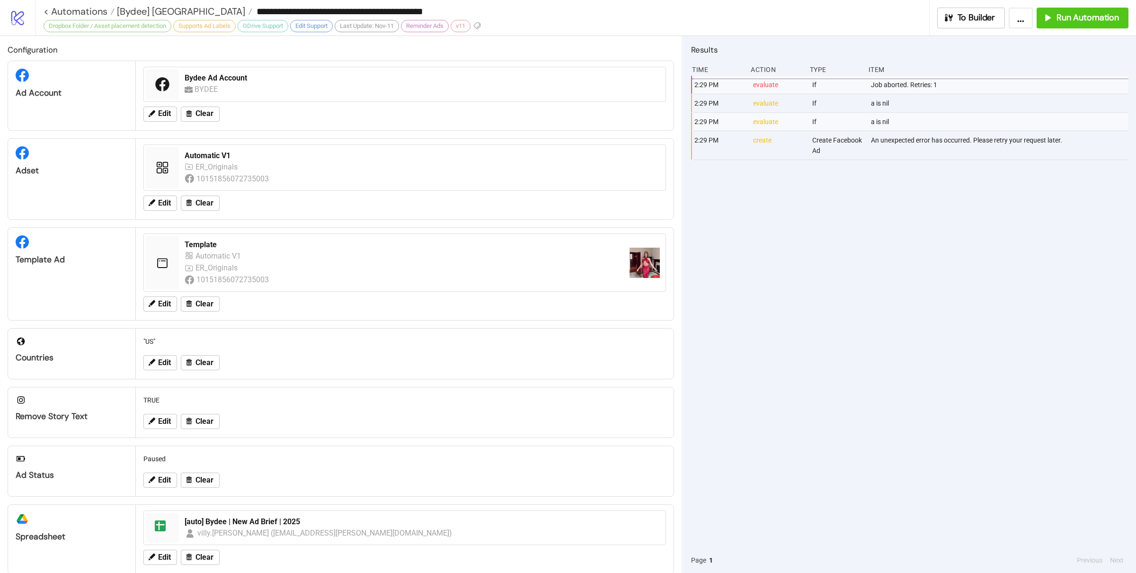
drag, startPoint x: 924, startPoint y: 232, endPoint x: 928, endPoint y: 229, distance: 5.1
click at [925, 231] on div "2:29 PM evaluate If Job aborted. Retries: 1 2:29 PM evaluate If a is nil 2:29 P…" at bounding box center [909, 312] width 437 height 472
click at [1053, 22] on div "Run Automation" at bounding box center [1080, 17] width 77 height 11
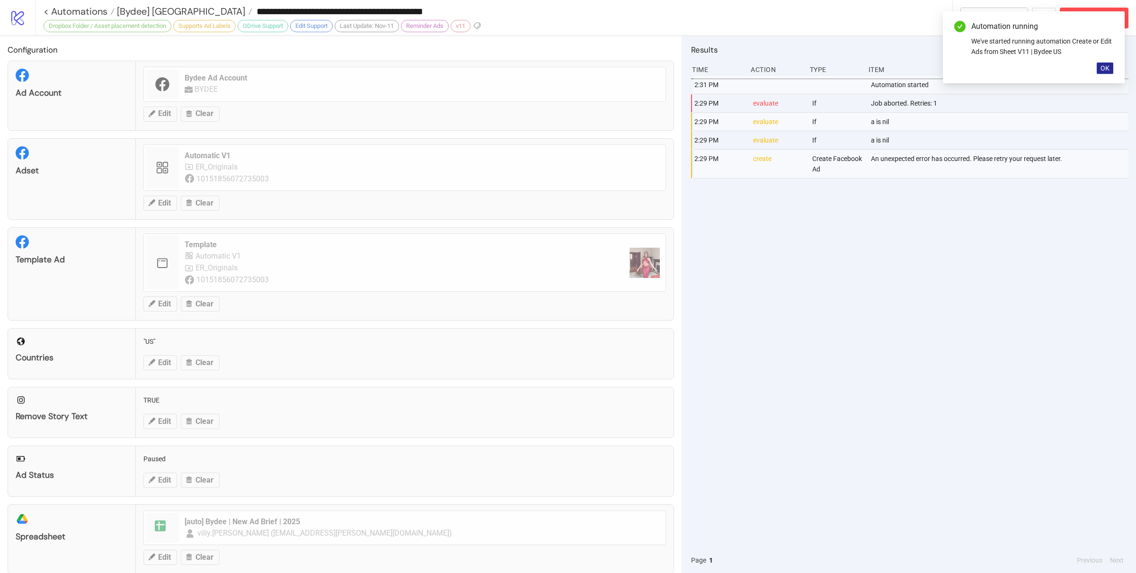
click at [1106, 67] on span "OK" at bounding box center [1105, 68] width 9 height 8
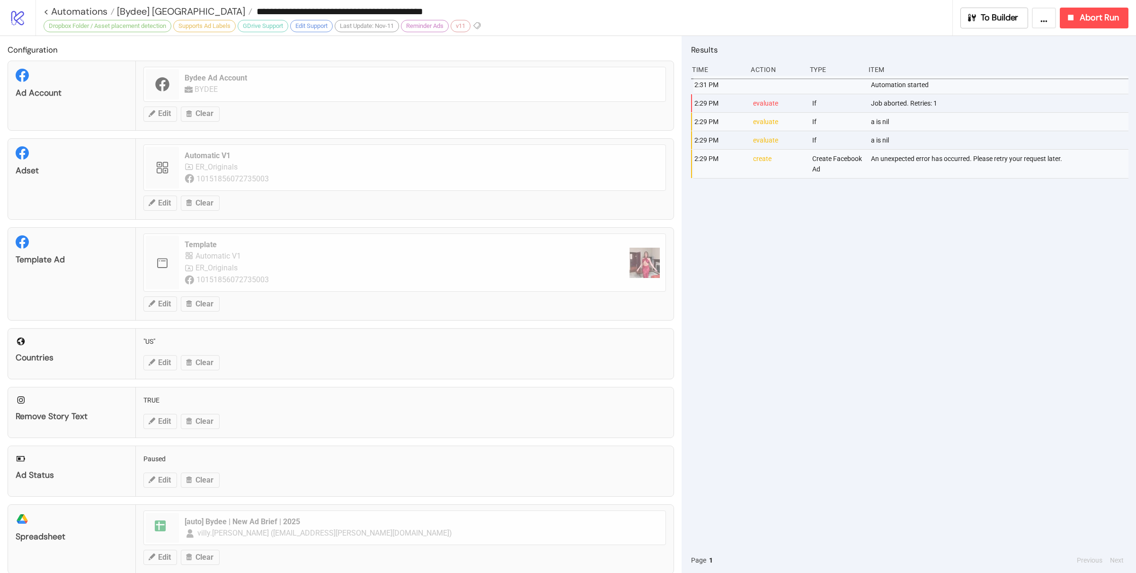
click at [967, 336] on div "2:31 PM Automation started 2:29 PM evaluate If Job aborted. Retries: 1 2:29 PM …" at bounding box center [909, 312] width 437 height 472
click at [140, 7] on span "[Bydee] US" at bounding box center [180, 11] width 131 height 12
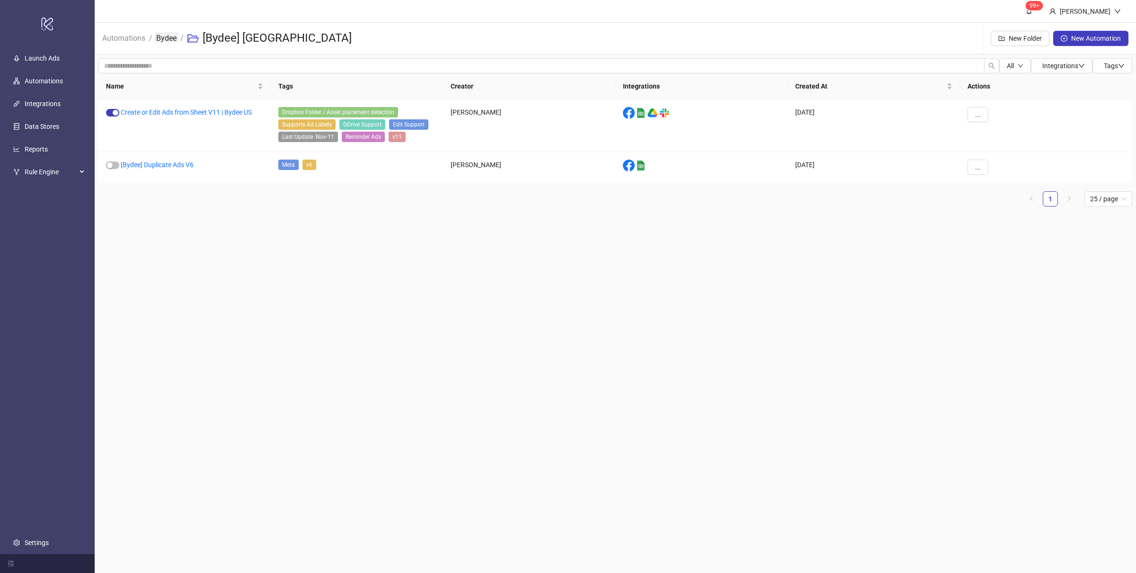
click at [169, 40] on link "Bydee" at bounding box center [166, 37] width 24 height 10
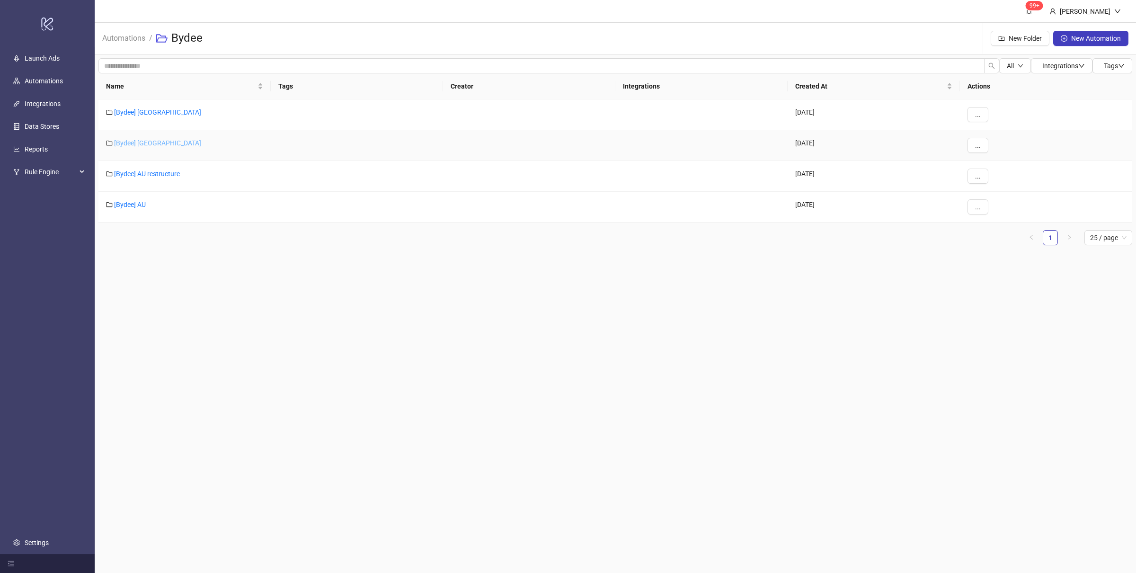
click at [133, 141] on link "[Bydee] [GEOGRAPHIC_DATA]" at bounding box center [157, 143] width 87 height 8
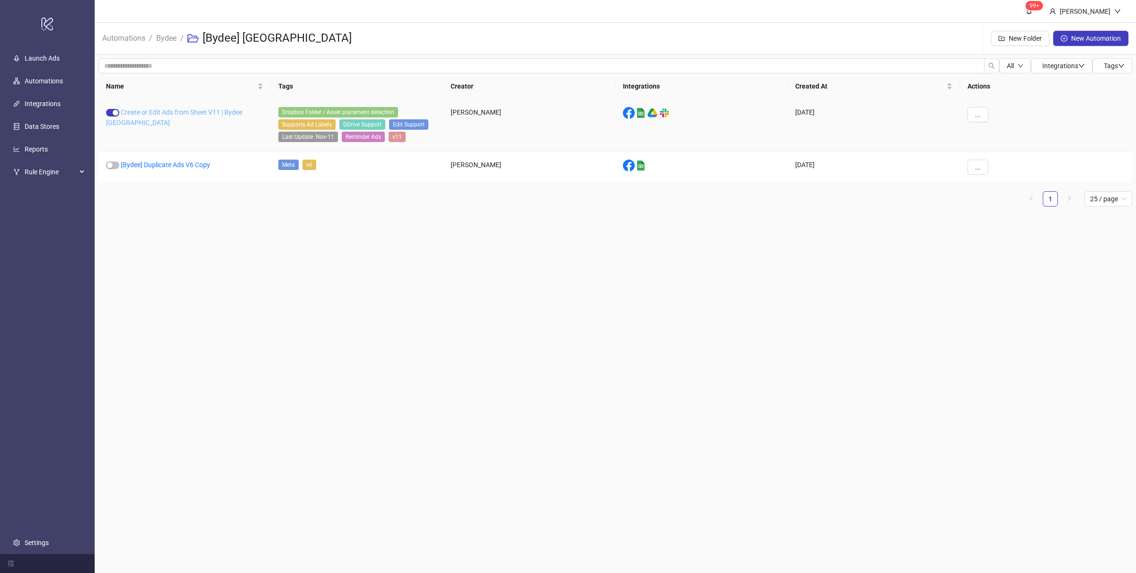
click at [171, 112] on link "Create or Edit Ads from Sheet V11 | Bydee UK" at bounding box center [174, 117] width 136 height 18
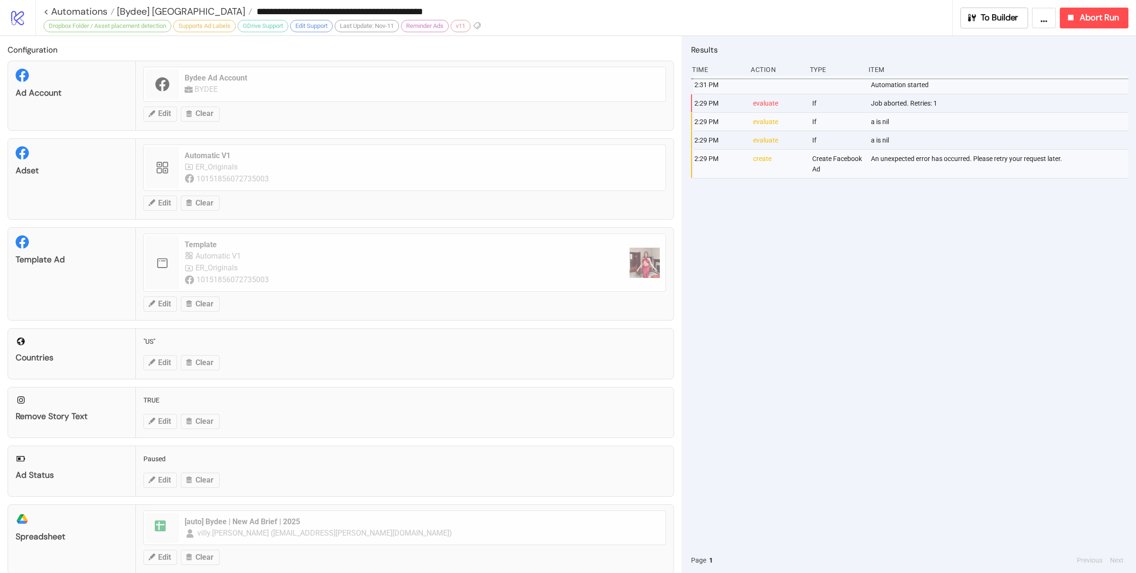
type input "**********"
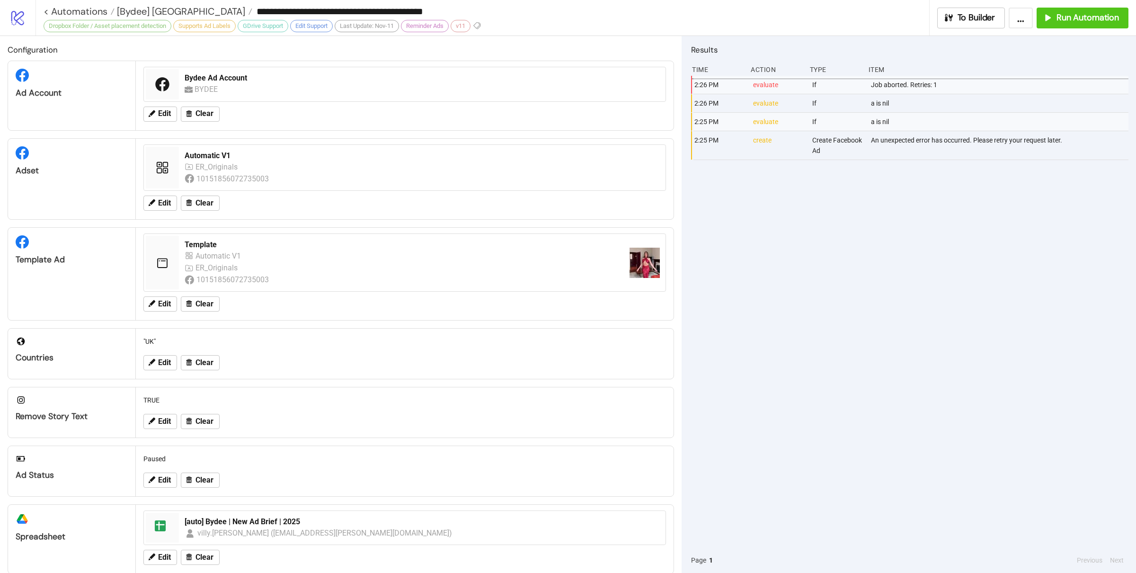
click at [858, 223] on div "2:26 PM evaluate If Job aborted. Retries: 1 2:26 PM evaluate If a is nil 2:25 P…" at bounding box center [909, 312] width 437 height 472
click at [1049, 23] on button "Run Automation" at bounding box center [1083, 18] width 92 height 21
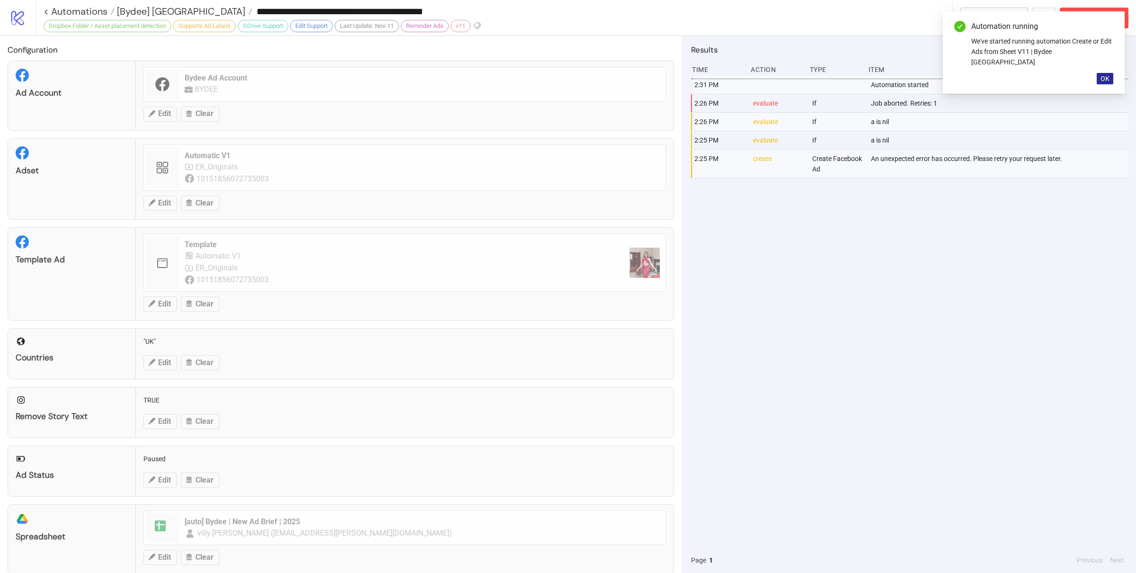
click at [1107, 75] on span "OK" at bounding box center [1105, 79] width 9 height 8
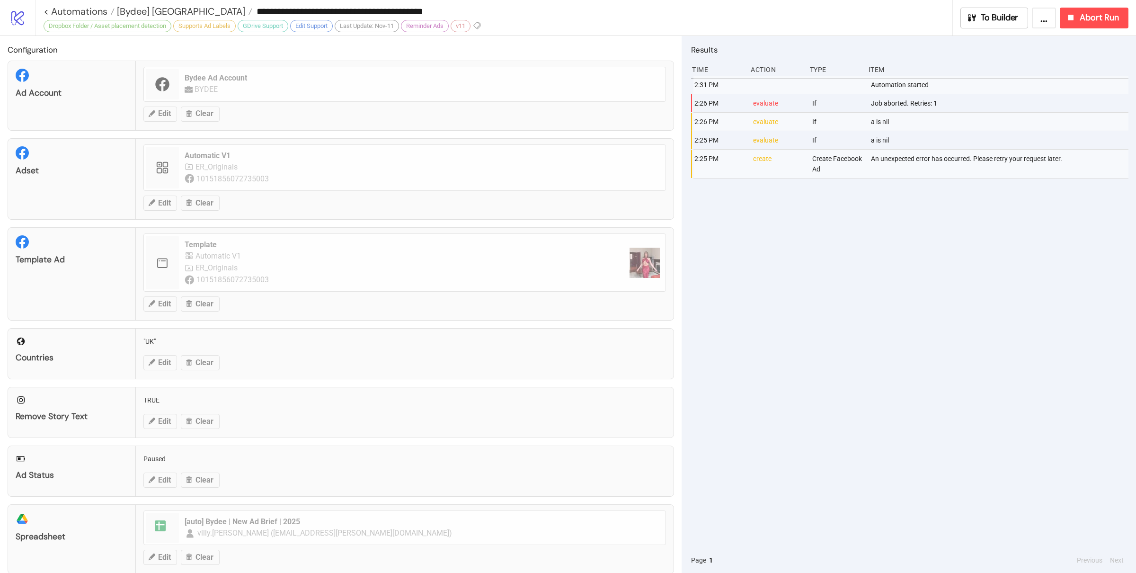
click at [984, 332] on div "2:31 PM Automation started 2:26 PM evaluate If Job aborted. Retries: 1 2:26 PM …" at bounding box center [909, 312] width 437 height 472
click at [141, 8] on span "[Bydee] [GEOGRAPHIC_DATA]" at bounding box center [180, 11] width 131 height 12
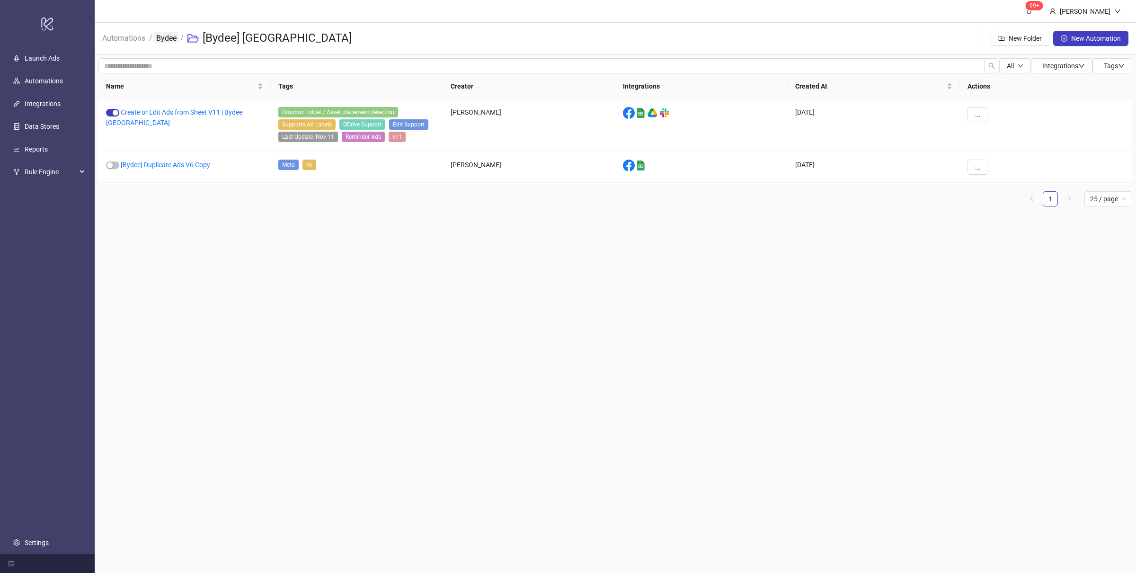
click at [161, 37] on link "Bydee" at bounding box center [166, 37] width 24 height 10
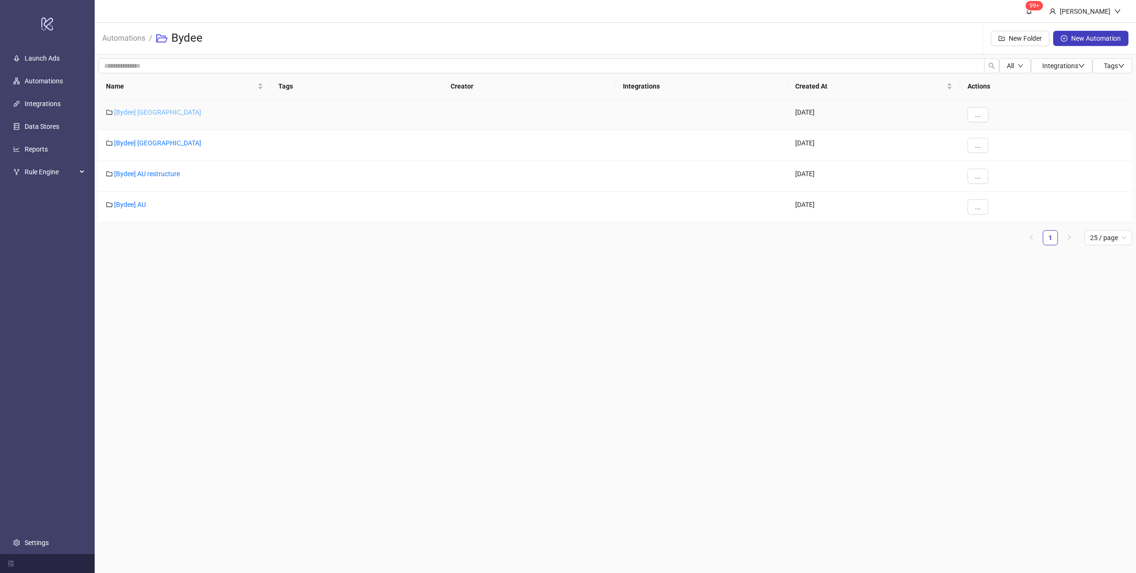
click at [134, 114] on link "[Bydee] US" at bounding box center [157, 112] width 87 height 8
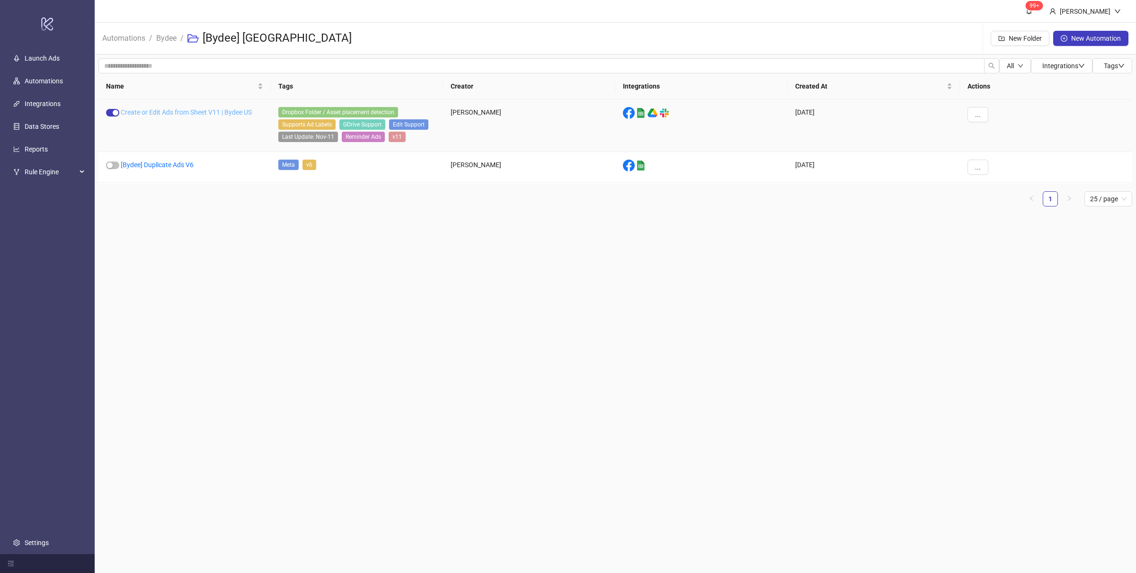
click at [200, 112] on link "Create or Edit Ads from Sheet V11 | Bydee US" at bounding box center [186, 112] width 131 height 8
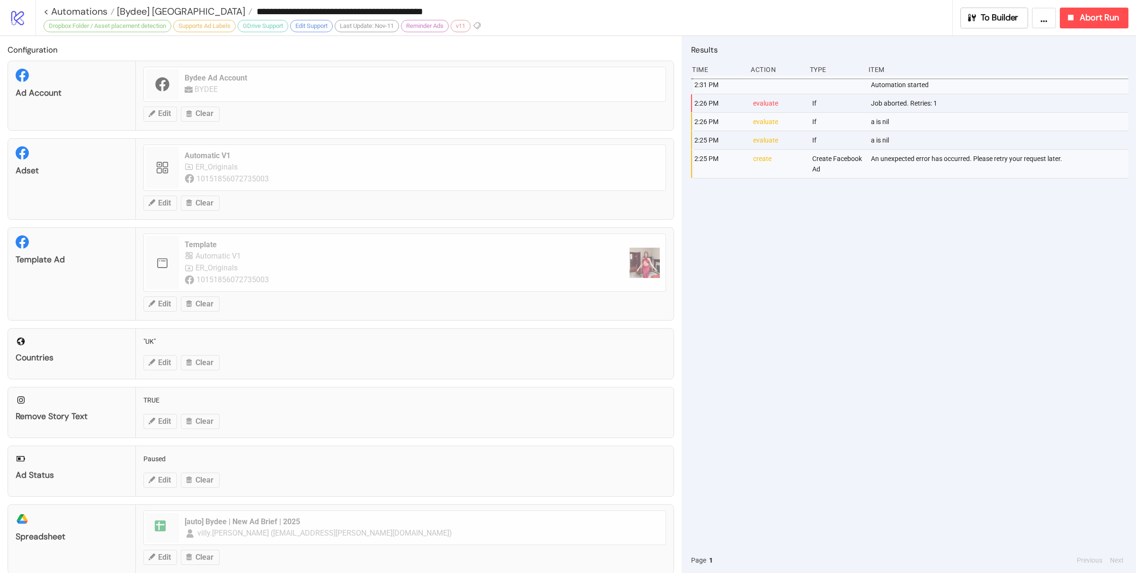
type input "**********"
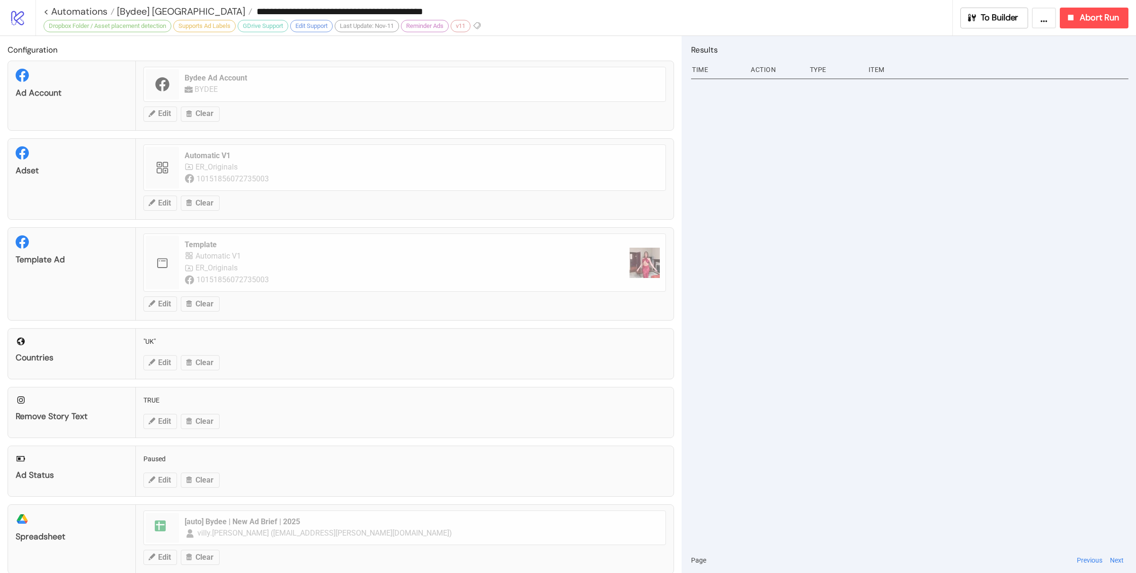
click at [980, 389] on div at bounding box center [909, 312] width 437 height 472
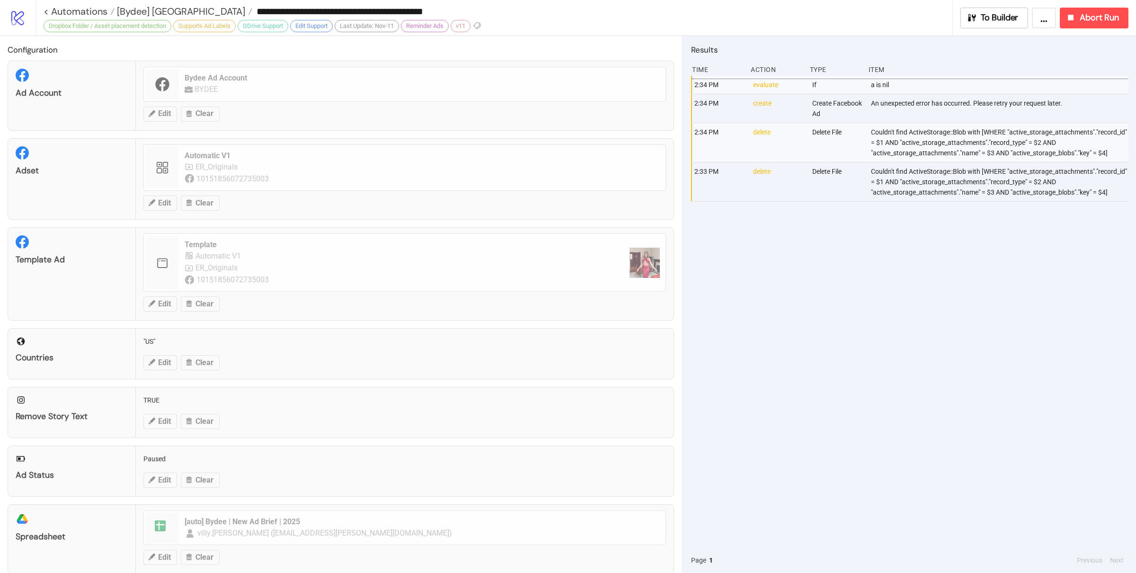
click at [829, 266] on div "2:34 PM evaluate If a is nil 2:34 PM create Create Facebook Ad An unexpected er…" at bounding box center [909, 312] width 437 height 472
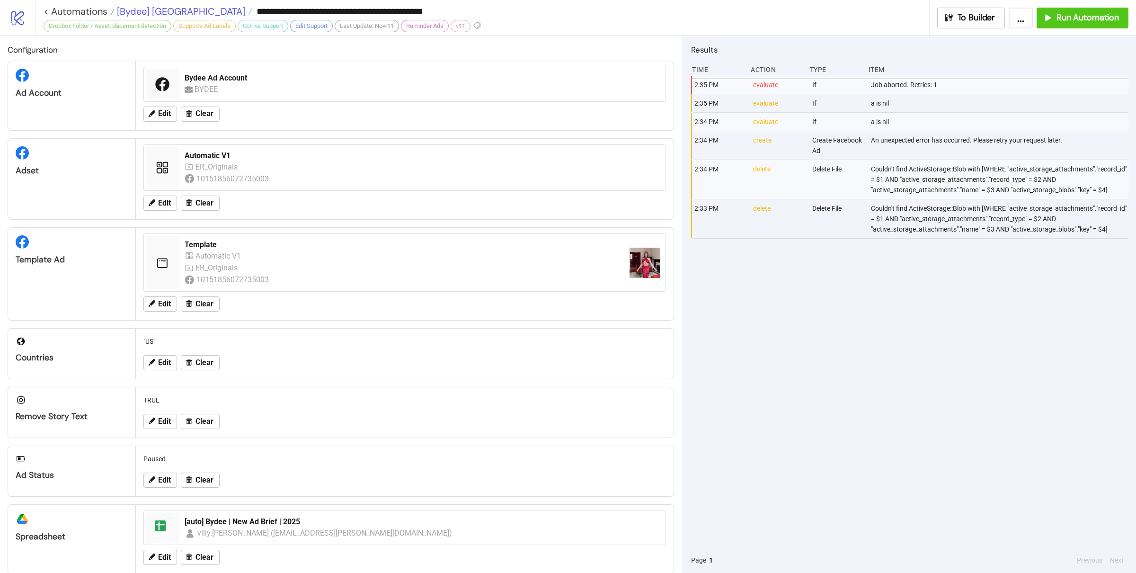
click at [160, 13] on span "[Bydee] US" at bounding box center [180, 11] width 131 height 12
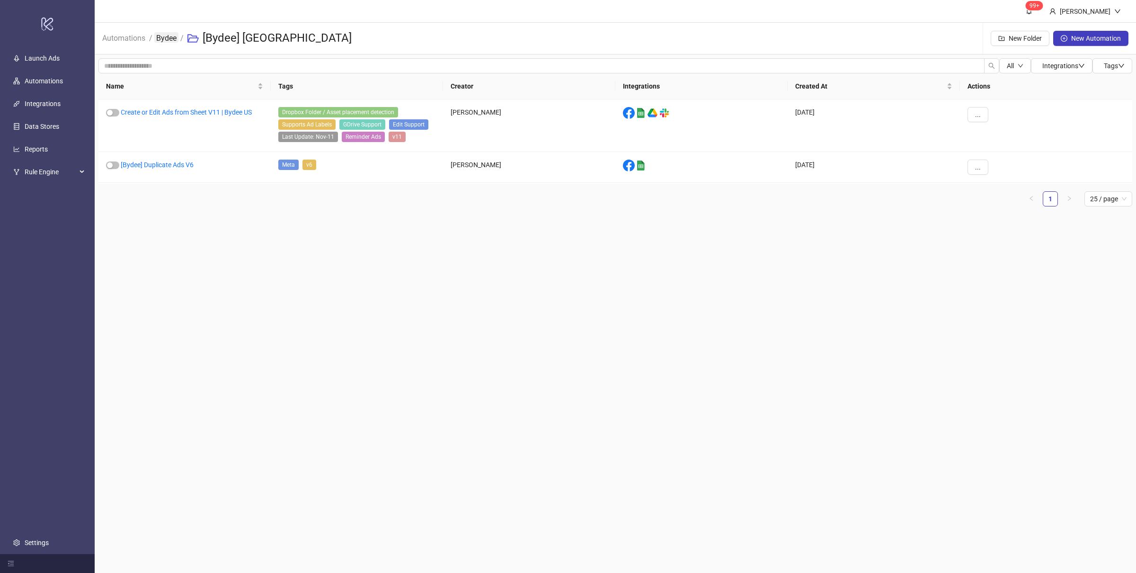
click at [161, 40] on link "Bydee" at bounding box center [166, 37] width 24 height 10
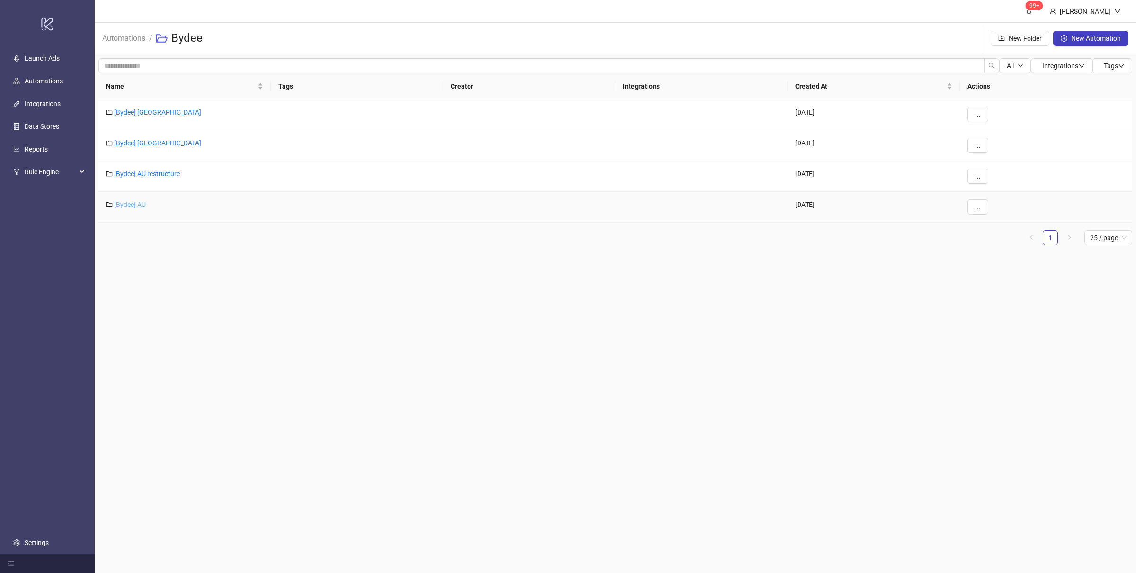
click at [137, 203] on link "[Bydee] AU" at bounding box center [130, 205] width 32 height 8
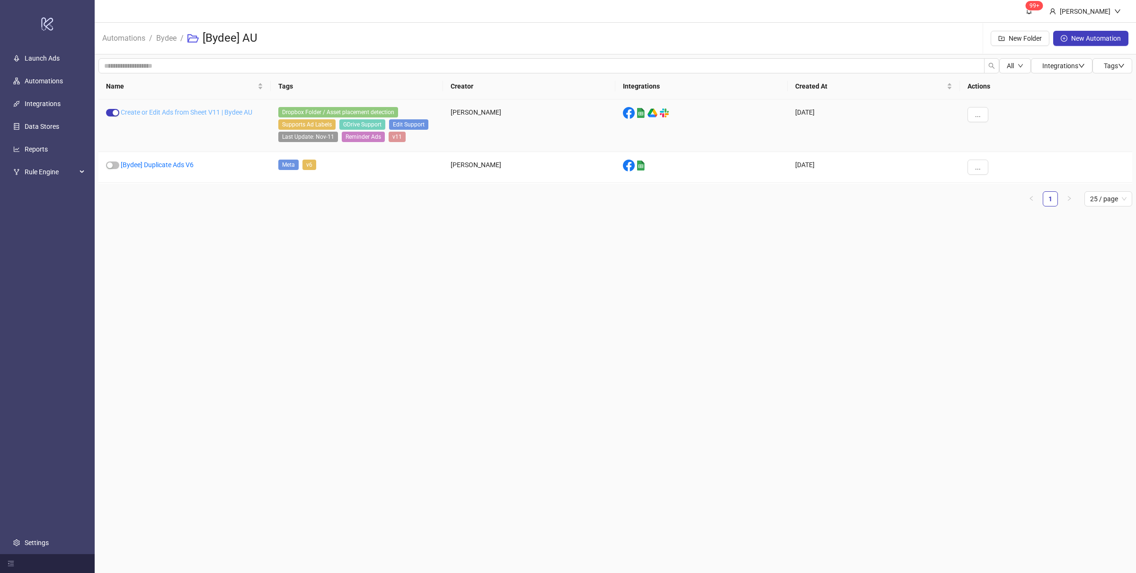
click at [149, 114] on link "Create or Edit Ads from Sheet V11 | Bydee AU" at bounding box center [187, 112] width 132 height 8
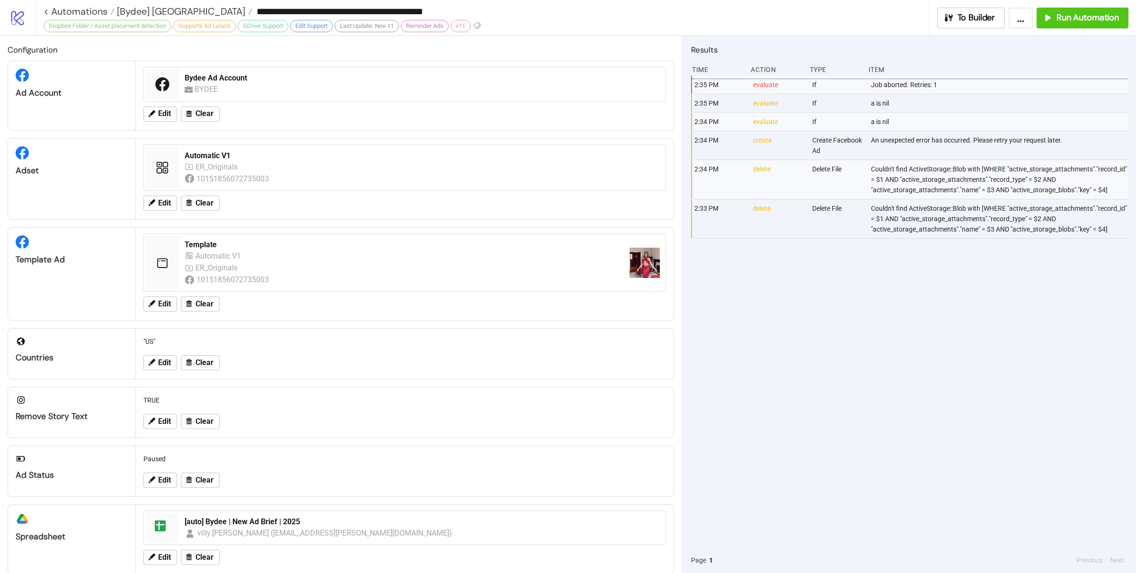
type input "**********"
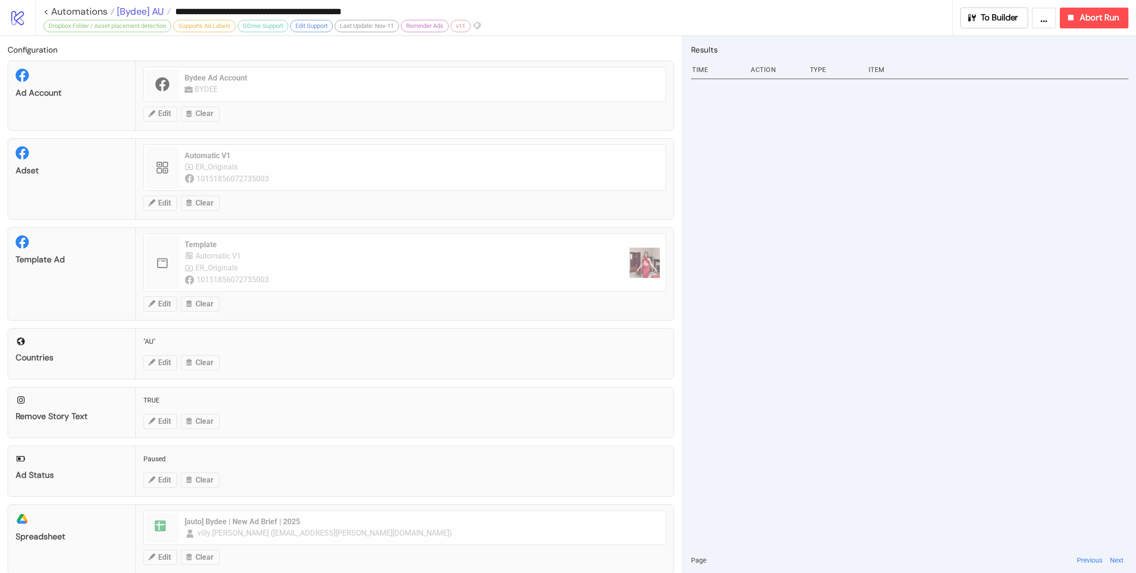
click at [138, 10] on span "[Bydee] AU" at bounding box center [139, 11] width 49 height 12
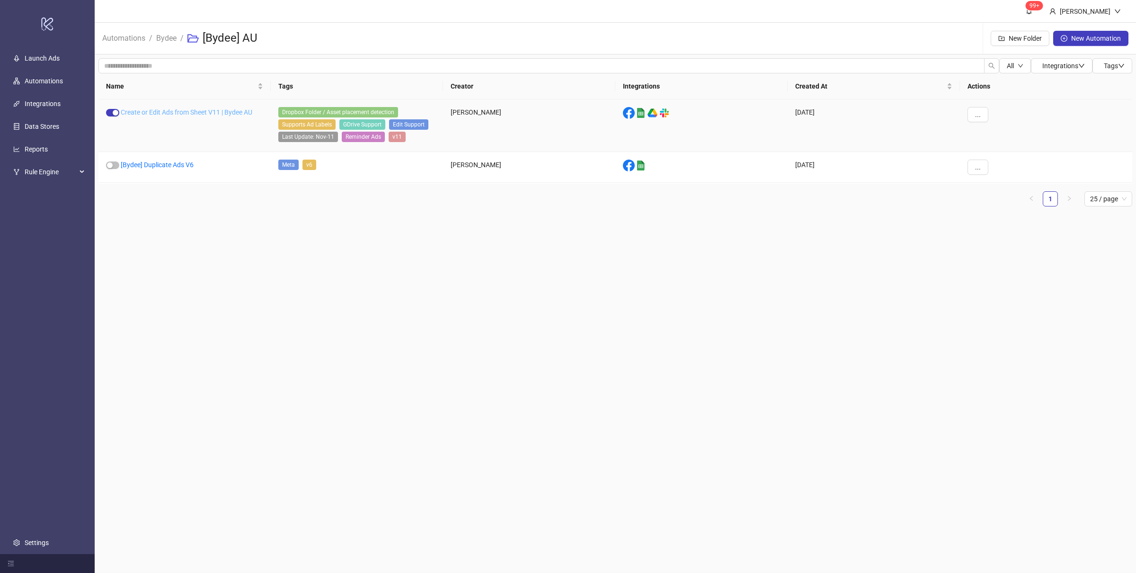
click at [187, 115] on link "Create or Edit Ads from Sheet V11 | Bydee AU" at bounding box center [187, 112] width 132 height 8
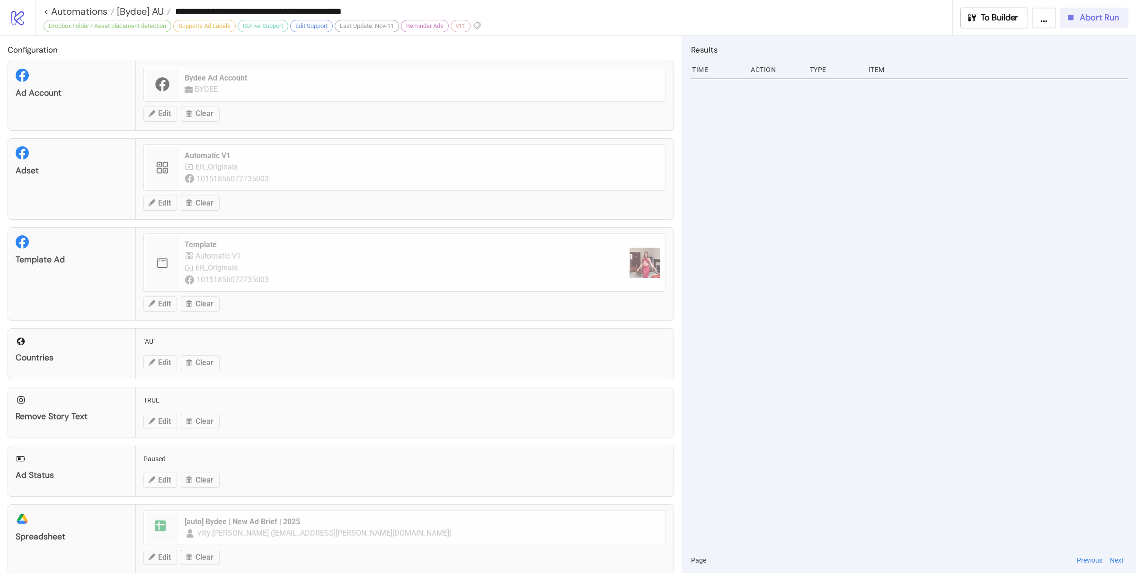
click at [1091, 15] on span "Abort Run" at bounding box center [1099, 17] width 39 height 11
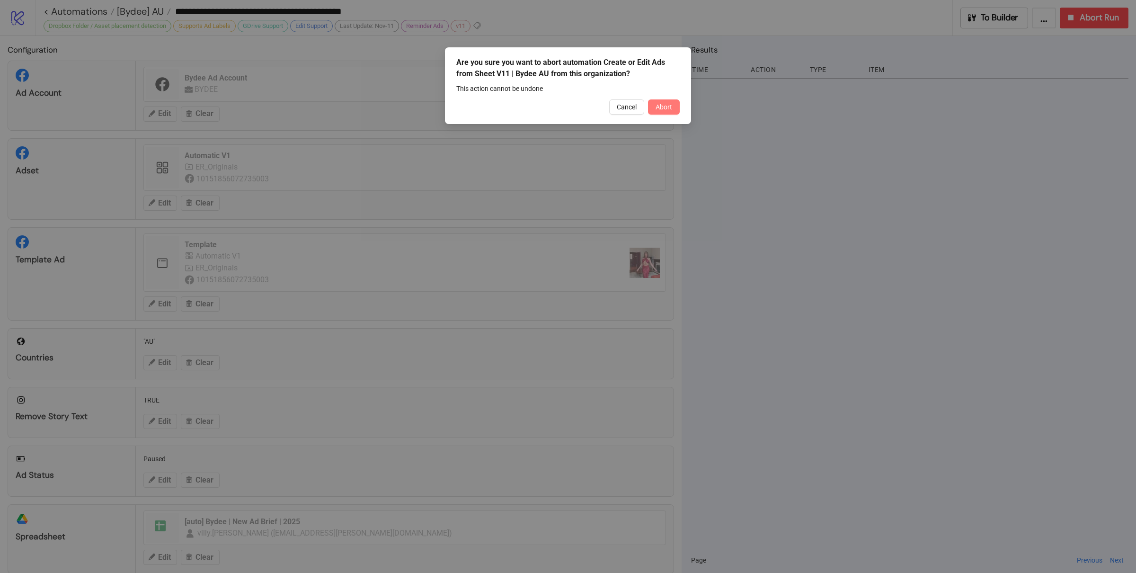
click at [666, 104] on span "Abort" at bounding box center [664, 107] width 17 height 8
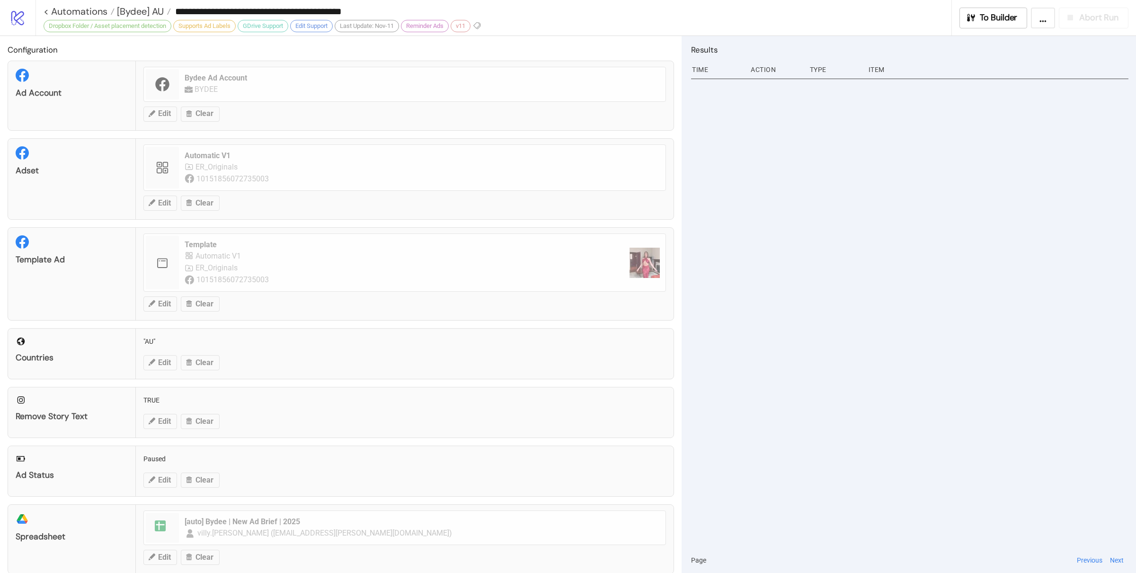
drag, startPoint x: 944, startPoint y: 209, endPoint x: 864, endPoint y: 166, distance: 91.1
click at [941, 209] on div at bounding box center [909, 312] width 437 height 472
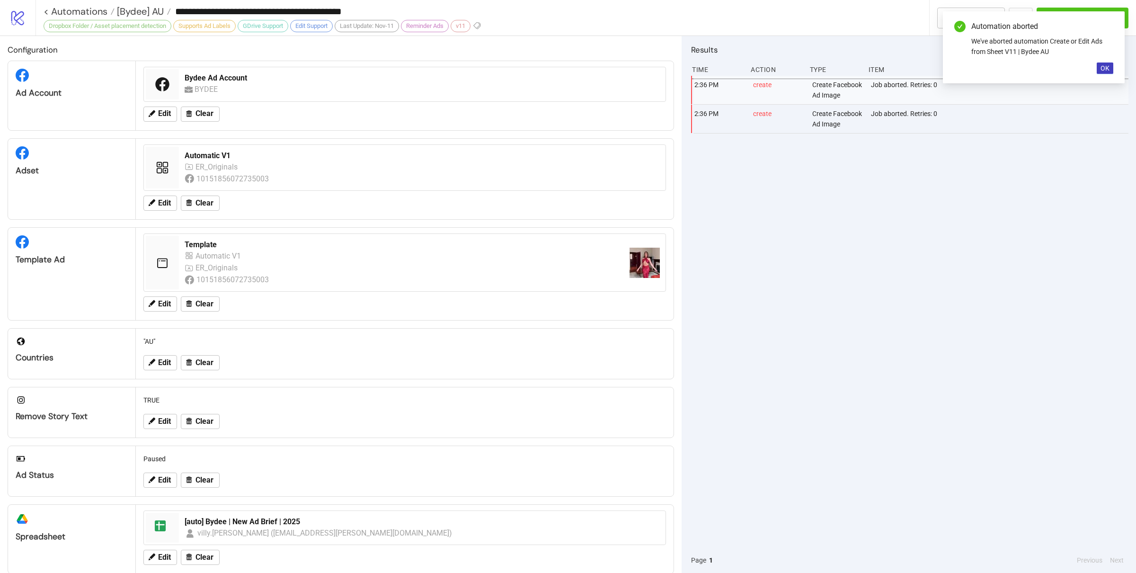
drag, startPoint x: 901, startPoint y: 231, endPoint x: 908, endPoint y: 233, distance: 6.9
click at [899, 227] on div "2:36 PM create Create Facebook Ad Image Job aborted. Retries: 0 2:36 PM create …" at bounding box center [909, 312] width 437 height 472
drag, startPoint x: 935, startPoint y: 248, endPoint x: 920, endPoint y: 245, distance: 14.9
click at [934, 248] on div "2:36 PM create Create Facebook Ad Image Job aborted. Retries: 0 2:36 PM create …" at bounding box center [909, 312] width 437 height 472
click at [145, 10] on span "[Bydee] AU" at bounding box center [139, 11] width 49 height 12
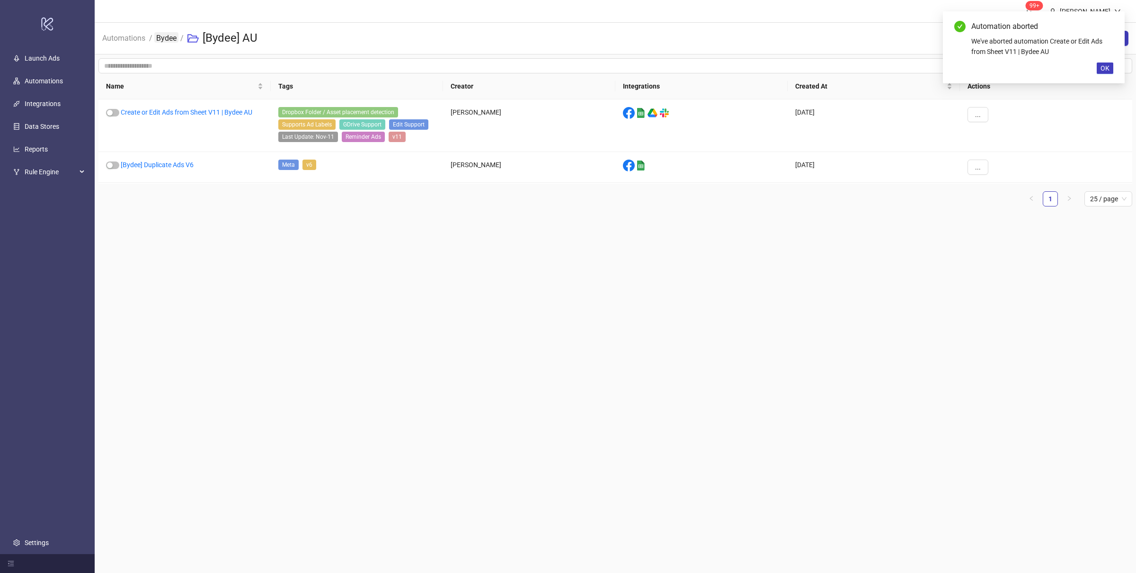
click at [157, 42] on link "Bydee" at bounding box center [166, 37] width 24 height 10
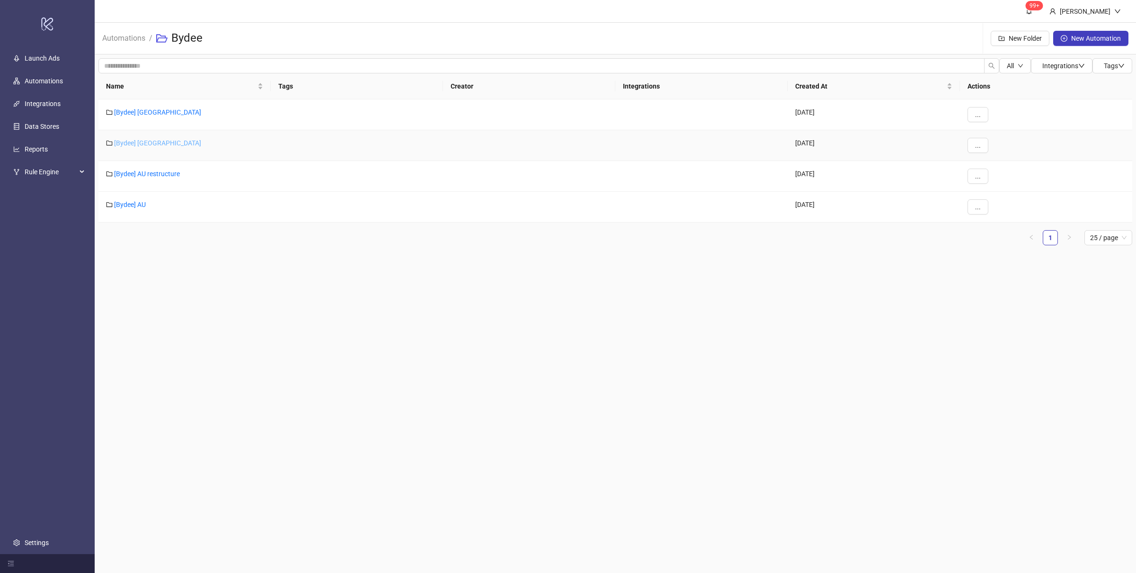
click at [137, 146] on link "[Bydee] [GEOGRAPHIC_DATA]" at bounding box center [157, 143] width 87 height 8
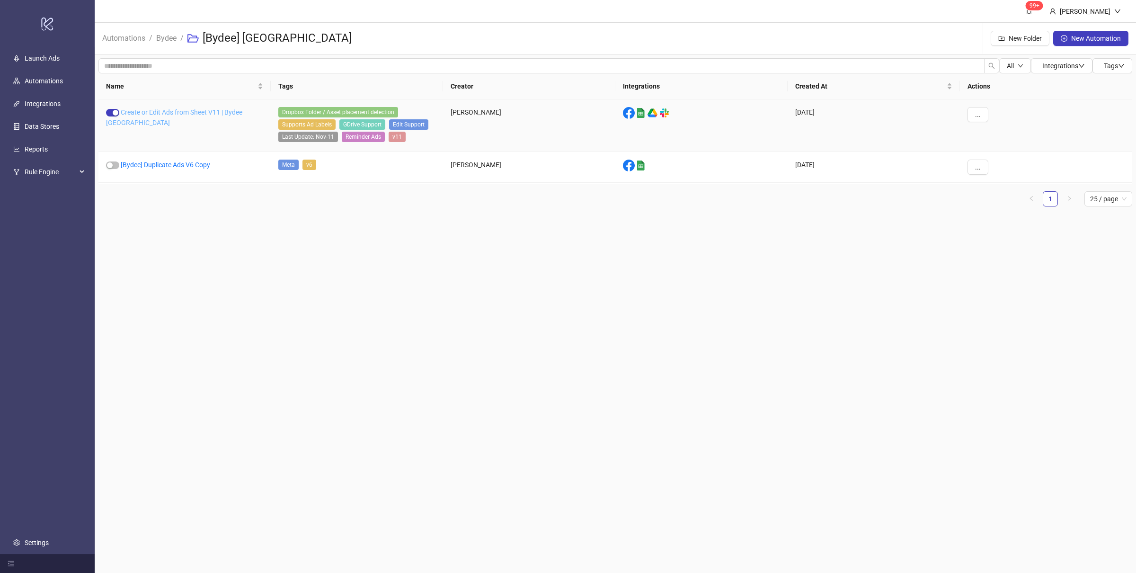
click at [171, 111] on link "Create or Edit Ads from Sheet V11 | Bydee UK" at bounding box center [174, 117] width 136 height 18
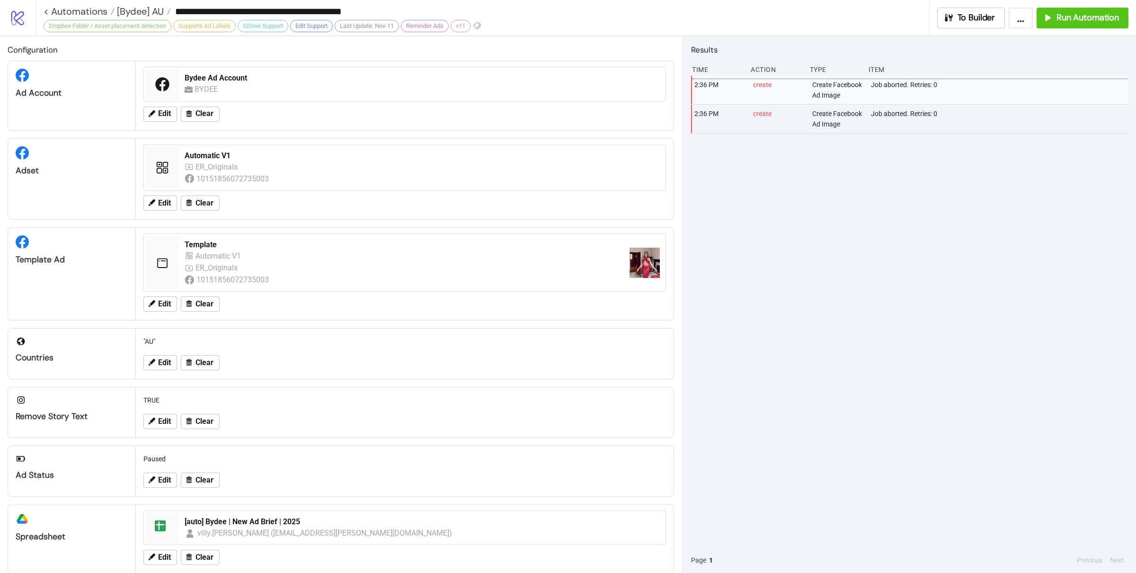
type input "**********"
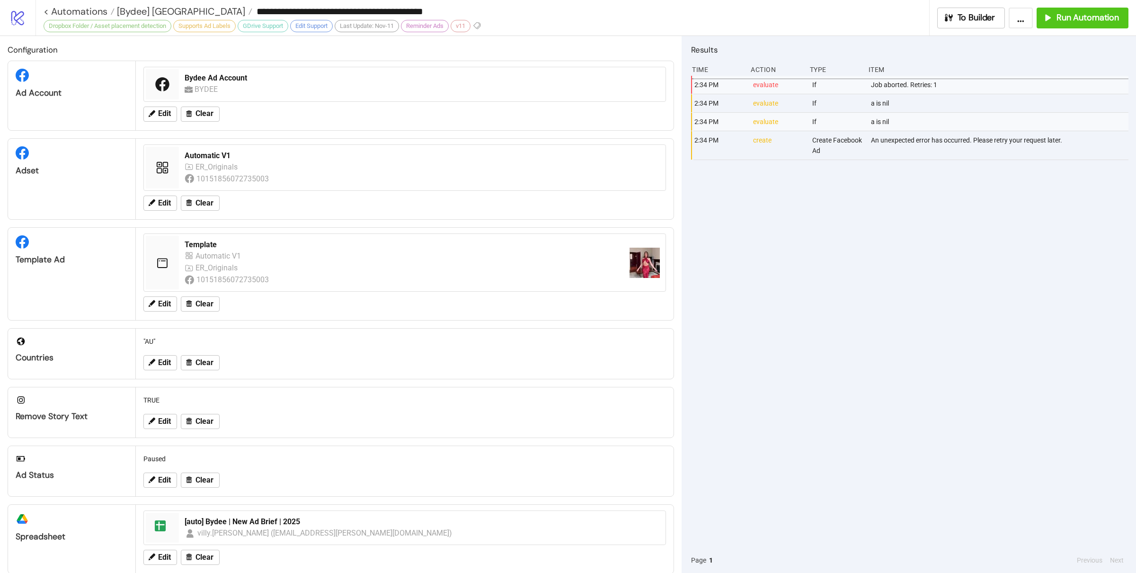
drag, startPoint x: 911, startPoint y: 219, endPoint x: 966, endPoint y: 142, distance: 94.7
click at [911, 219] on div "2:34 PM evaluate If Job aborted. Retries: 1 2:34 PM evaluate If a is nil 2:34 P…" at bounding box center [909, 312] width 437 height 472
click at [991, 211] on div "2:34 PM evaluate If Job aborted. Retries: 1 2:34 PM evaluate If a is nil 2:34 P…" at bounding box center [909, 312] width 437 height 472
click at [149, 11] on span "[Bydee] [GEOGRAPHIC_DATA]" at bounding box center [180, 11] width 131 height 12
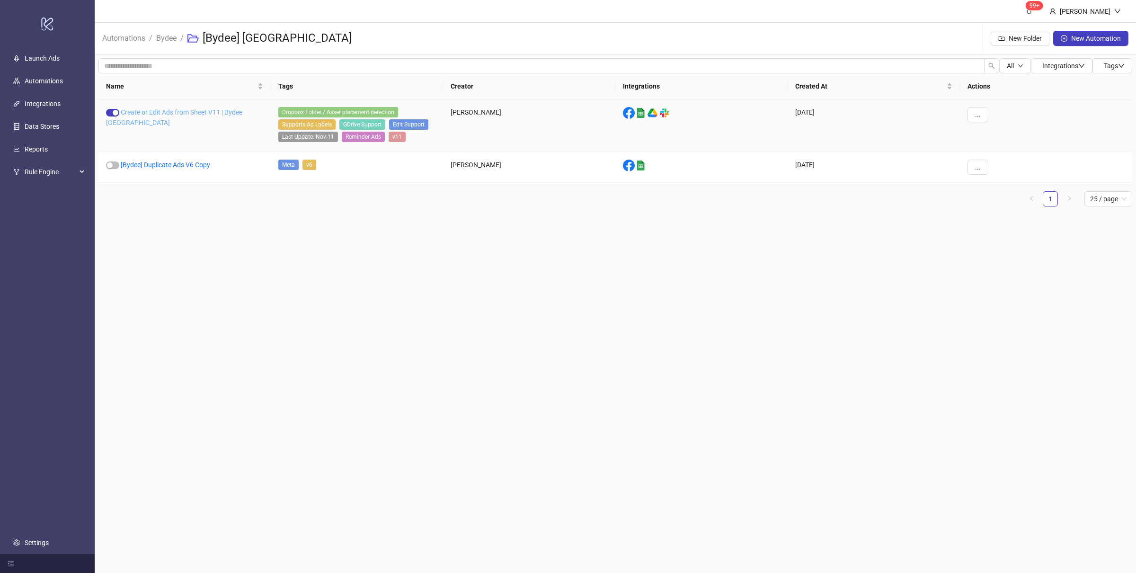
click at [156, 113] on link "Create or Edit Ads from Sheet V11 | Bydee UK" at bounding box center [174, 117] width 136 height 18
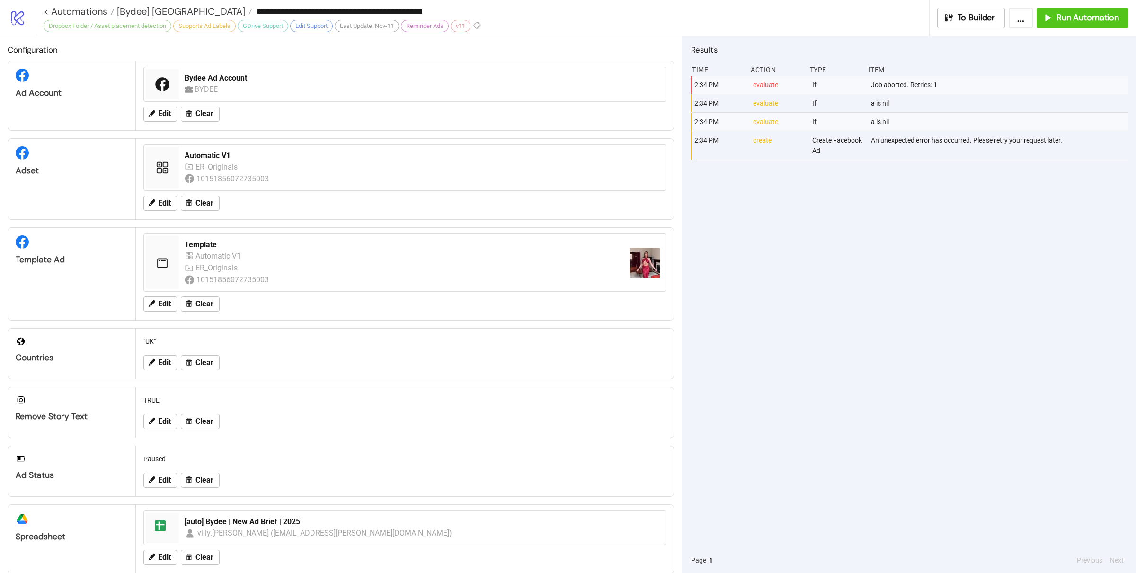
drag, startPoint x: 1021, startPoint y: 224, endPoint x: 996, endPoint y: 223, distance: 25.1
click at [1018, 224] on div "2:34 PM evaluate If Job aborted. Retries: 1 2:34 PM evaluate If a is nil 2:34 P…" at bounding box center [909, 312] width 437 height 472
click at [157, 10] on span "[Bydee] UK" at bounding box center [180, 11] width 131 height 12
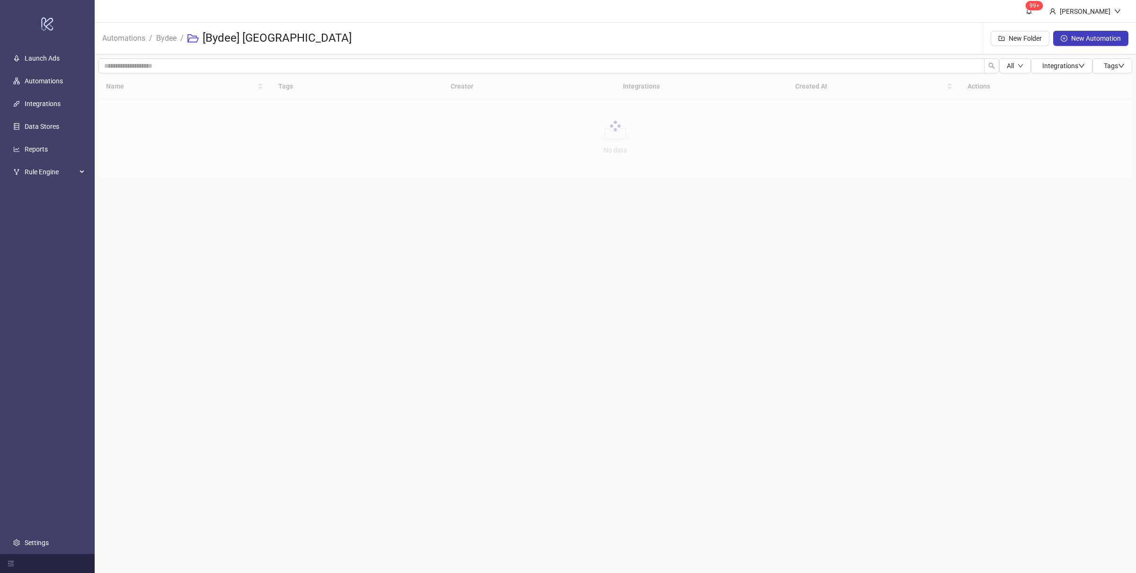
click at [523, 395] on main "99+ Villy Aparicio Automations / Bydee / [Bydee] UK New Folder New Automation A…" at bounding box center [616, 286] width 1042 height 573
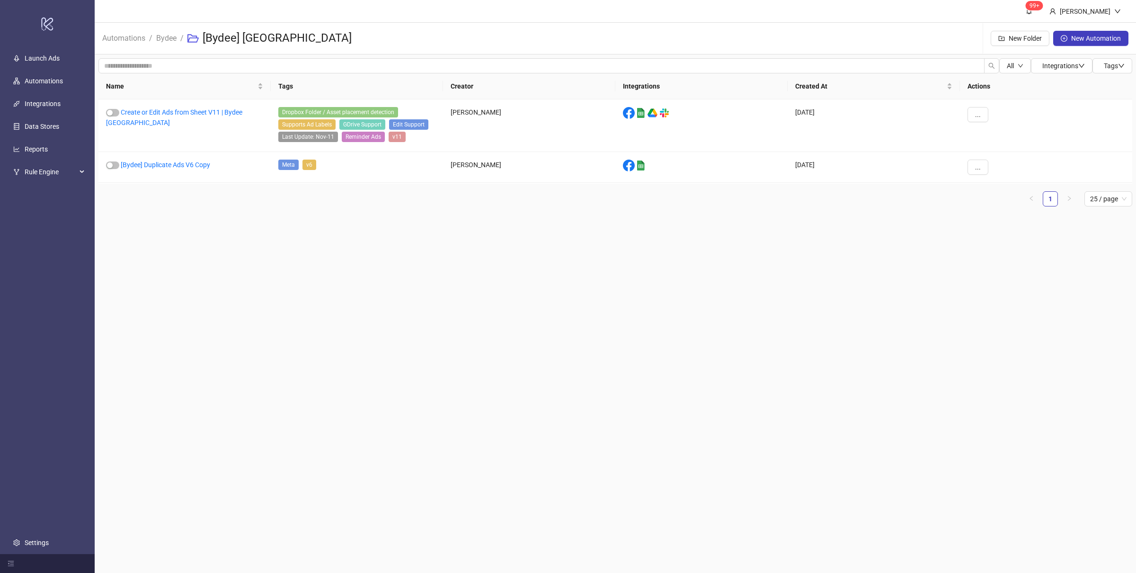
click at [535, 409] on main "99+ Villy Aparicio Automations / Bydee / [Bydee] UK New Folder New Automation A…" at bounding box center [616, 286] width 1042 height 573
click at [161, 41] on link "Bydee" at bounding box center [166, 37] width 24 height 10
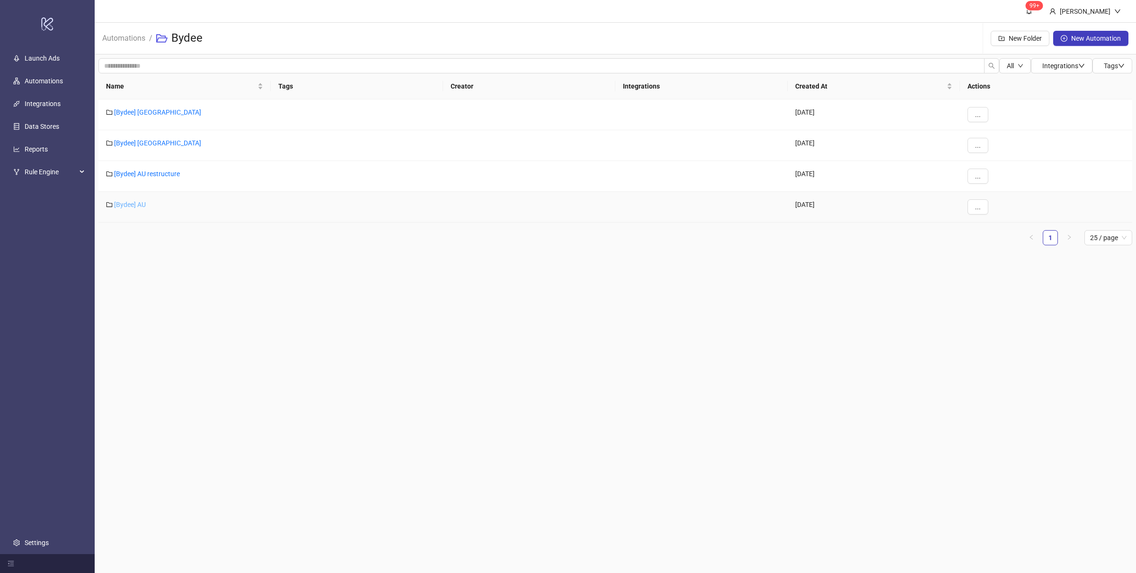
click at [132, 207] on link "[Bydee] AU" at bounding box center [130, 205] width 32 height 8
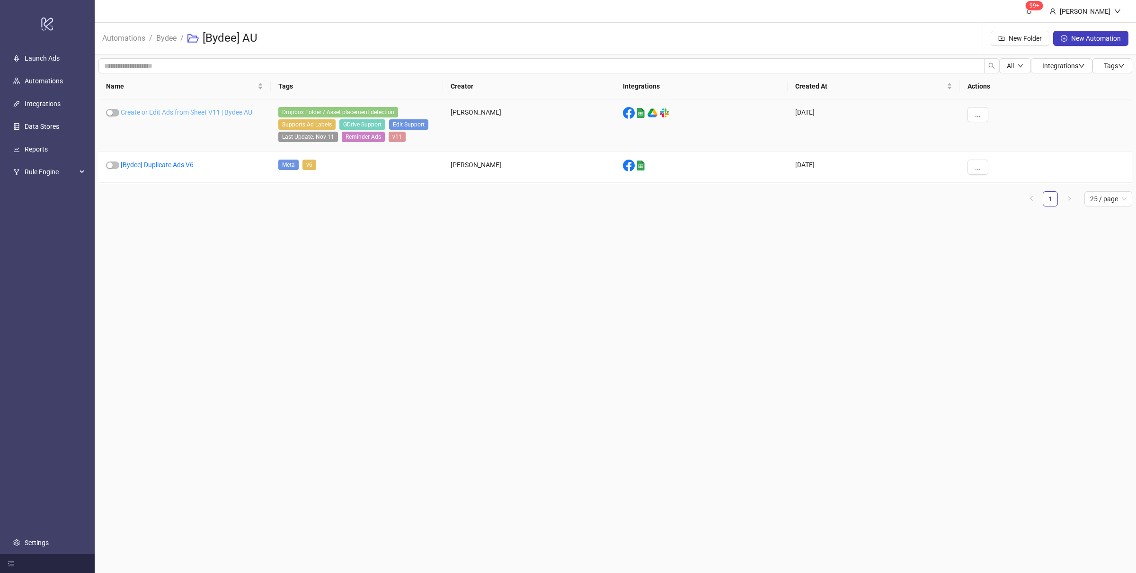
click at [198, 110] on link "Create or Edit Ads from Sheet V11 | Bydee AU" at bounding box center [187, 112] width 132 height 8
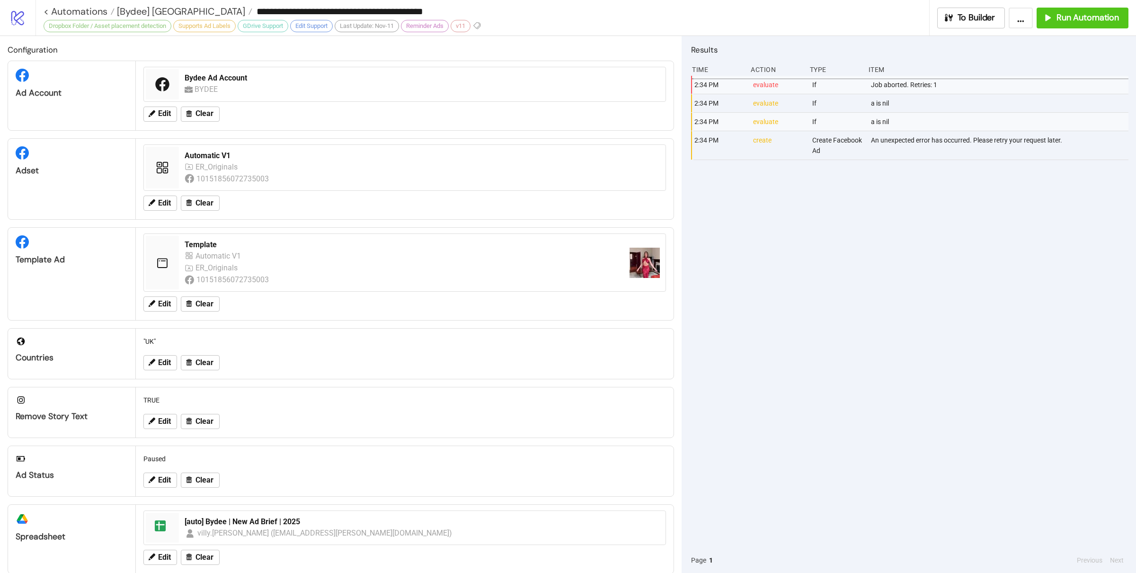
type input "**********"
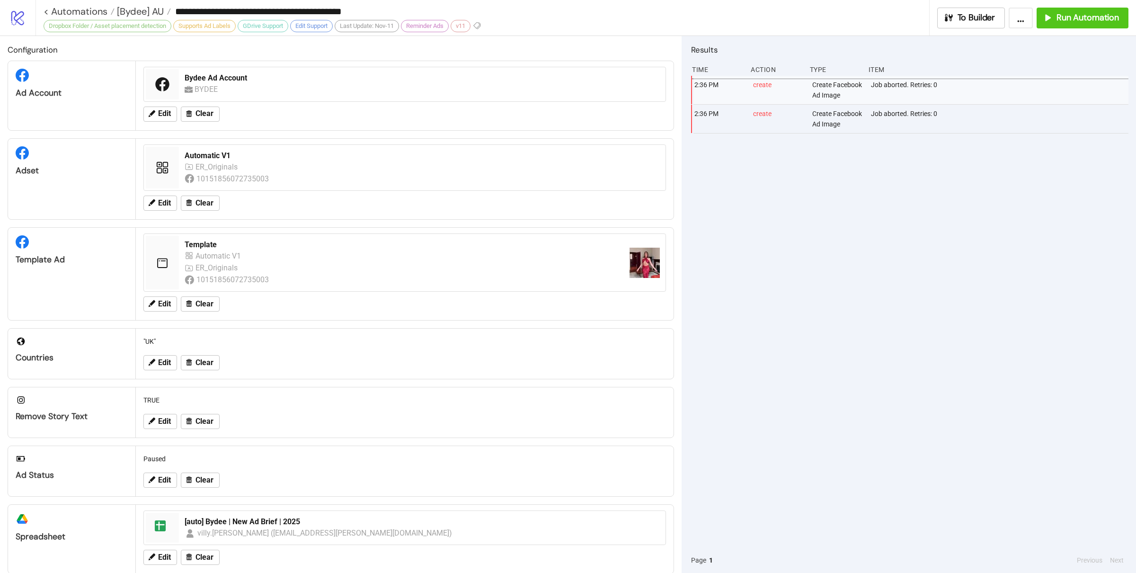
click at [843, 252] on div "2:36 PM create Create Facebook Ad Image Job aborted. Retries: 0 2:36 PM create …" at bounding box center [909, 312] width 437 height 472
click at [886, 98] on div "Job aborted. Retries: 0" at bounding box center [1000, 90] width 261 height 28
click at [836, 243] on div "2:36 PM create Create Facebook Ad Image Job aborted. Retries: 0 2:36 PM create …" at bounding box center [909, 312] width 437 height 472
click at [855, 233] on div "2:36 PM create Create Facebook Ad Image Job aborted. Retries: 0 2:36 PM create …" at bounding box center [909, 312] width 437 height 472
click at [1047, 19] on icon "button" at bounding box center [1046, 17] width 9 height 9
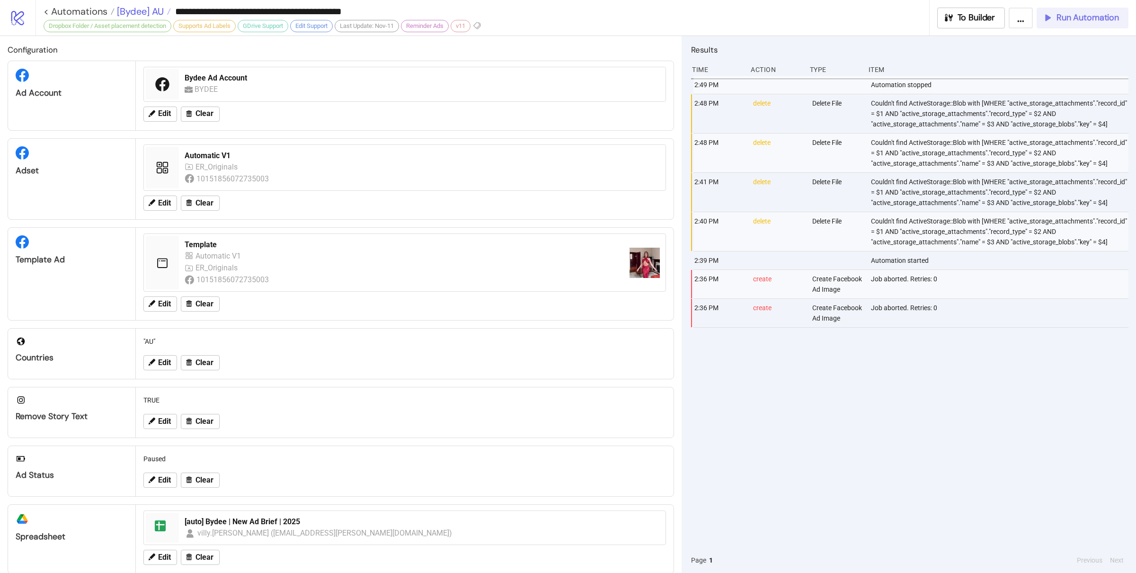
click at [128, 9] on span "[Bydee] AU" at bounding box center [139, 11] width 49 height 12
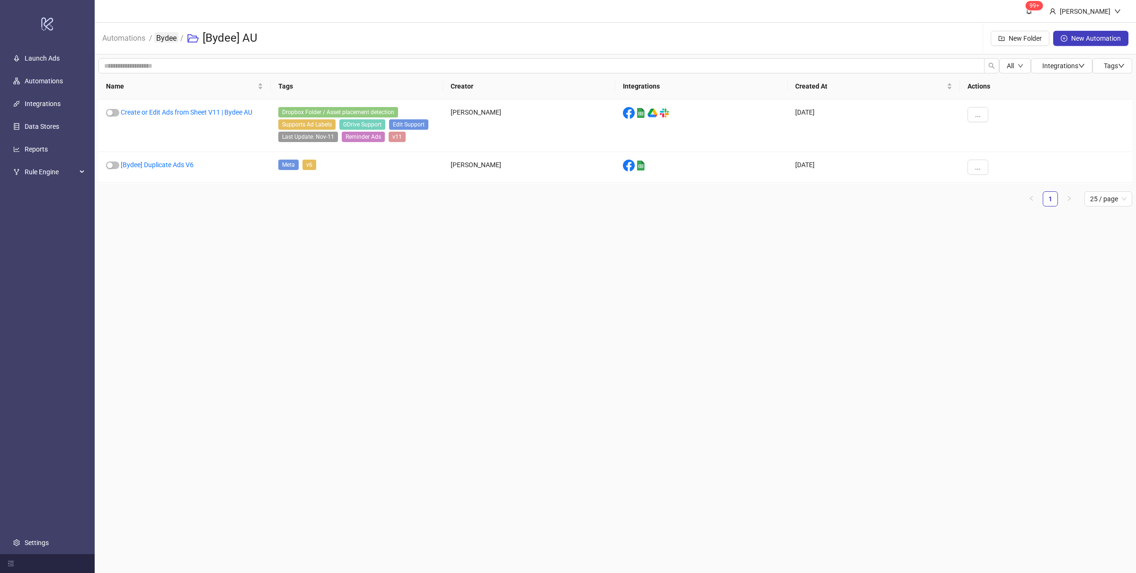
click at [165, 41] on link "Bydee" at bounding box center [166, 37] width 24 height 10
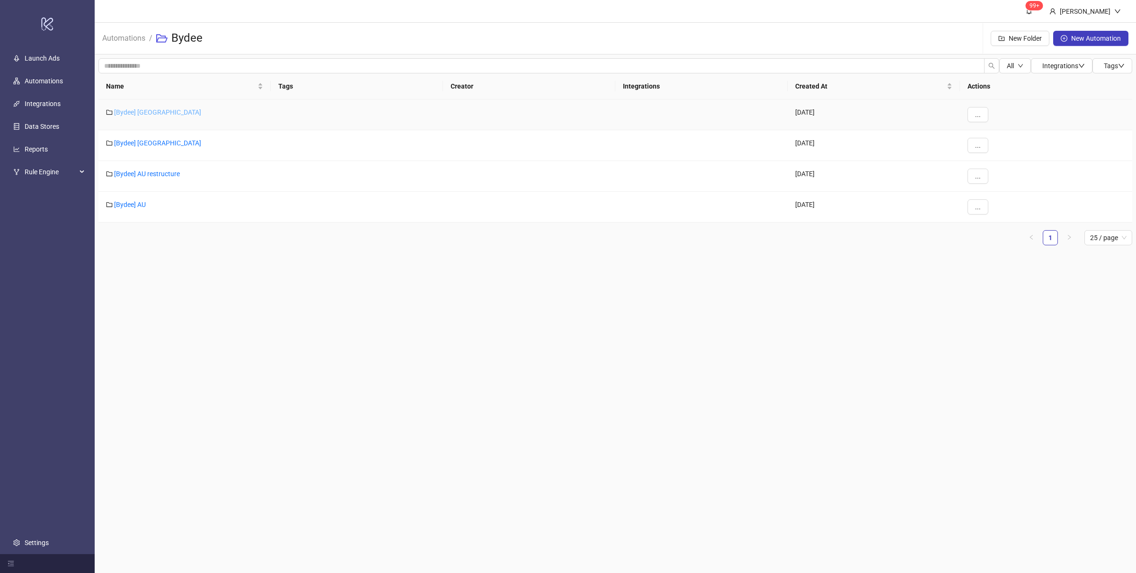
click at [137, 113] on link "[Bydee] [GEOGRAPHIC_DATA]" at bounding box center [157, 112] width 87 height 8
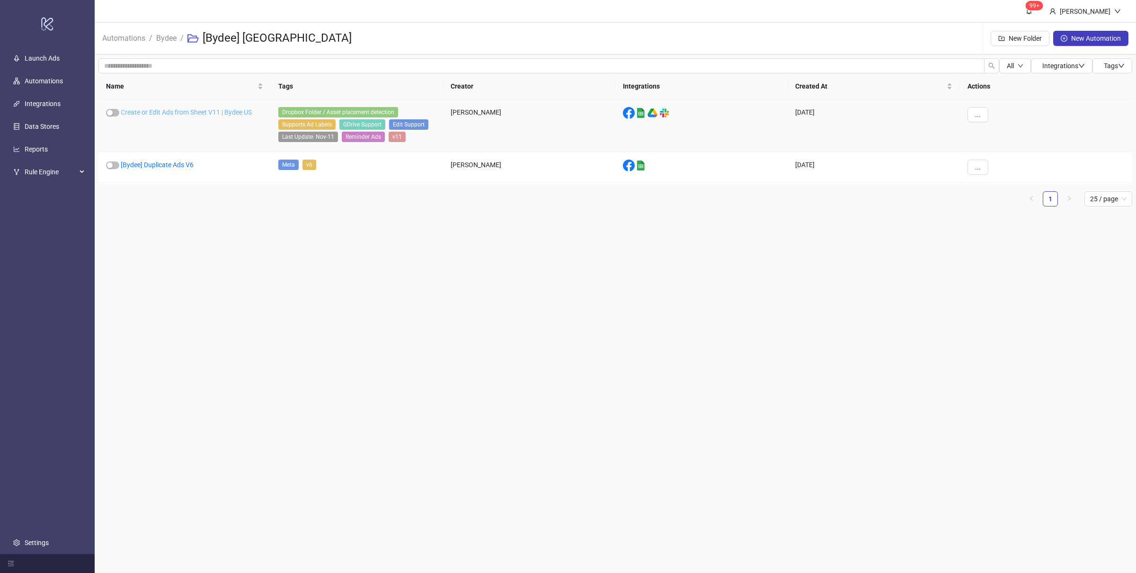
click at [206, 112] on link "Create or Edit Ads from Sheet V11 | Bydee US" at bounding box center [186, 112] width 131 height 8
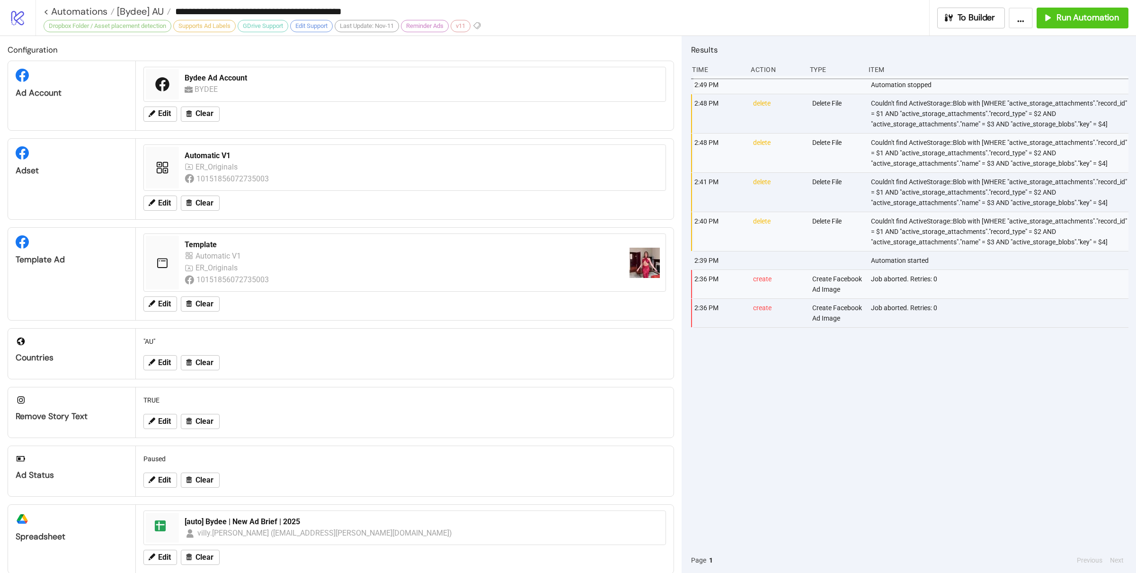
type input "**********"
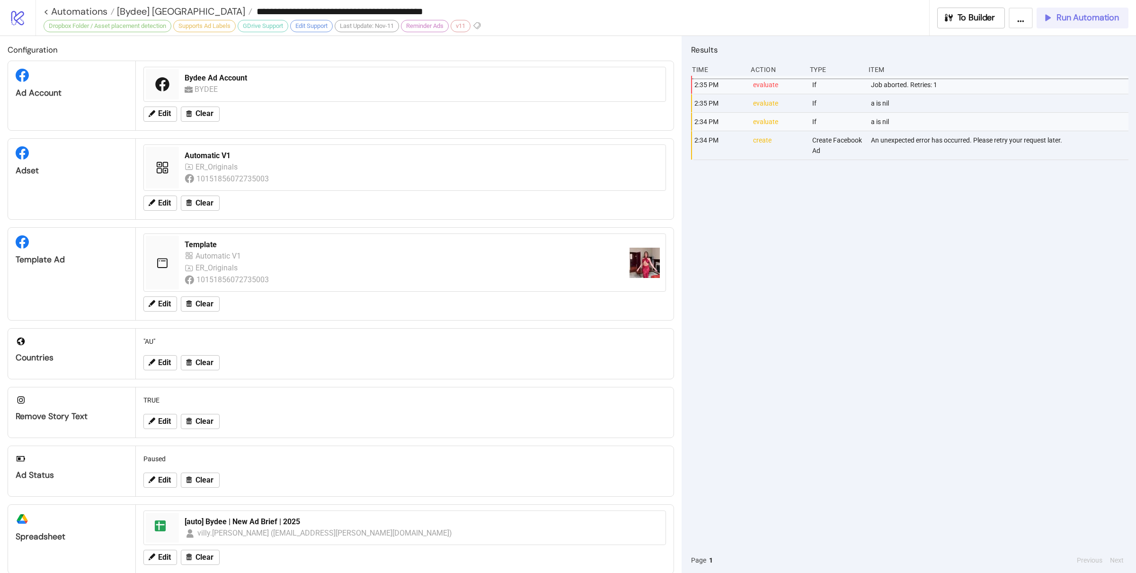
click at [1093, 18] on span "Run Automation" at bounding box center [1088, 17] width 62 height 11
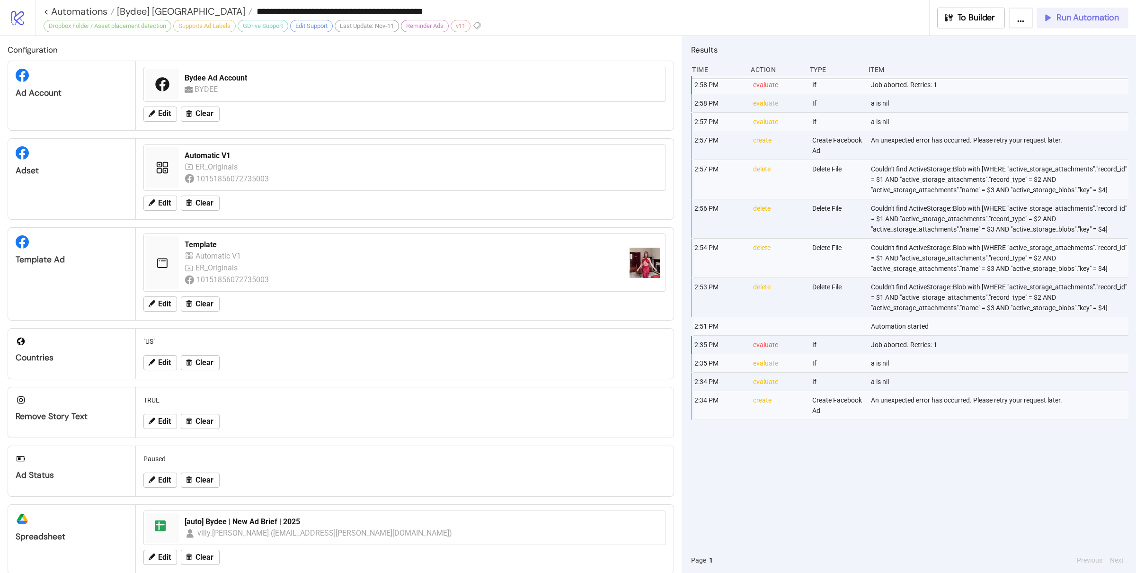
click at [1084, 24] on button "Run Automation" at bounding box center [1083, 18] width 92 height 21
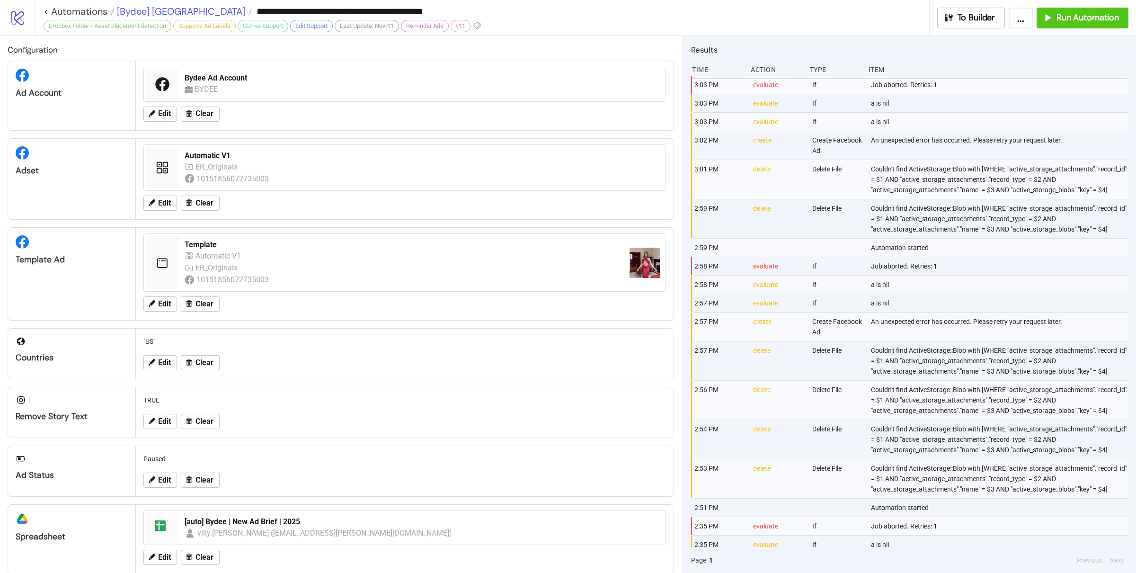
click at [155, 8] on span "[Bydee] [GEOGRAPHIC_DATA]" at bounding box center [180, 11] width 131 height 12
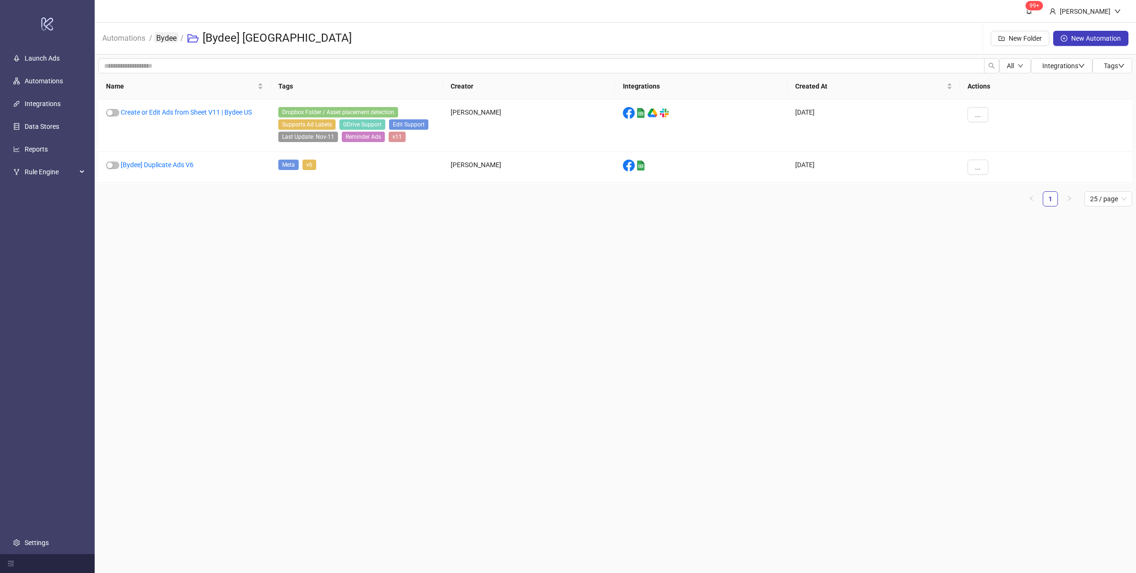
click at [169, 40] on link "Bydee" at bounding box center [166, 37] width 24 height 10
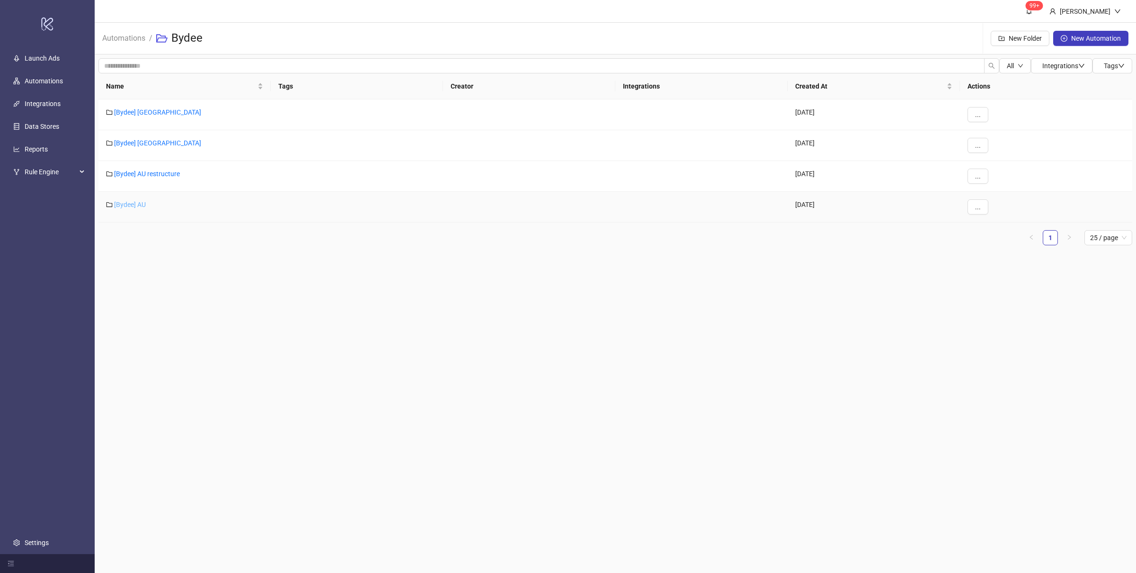
click at [134, 202] on link "[Bydee] AU" at bounding box center [130, 205] width 32 height 8
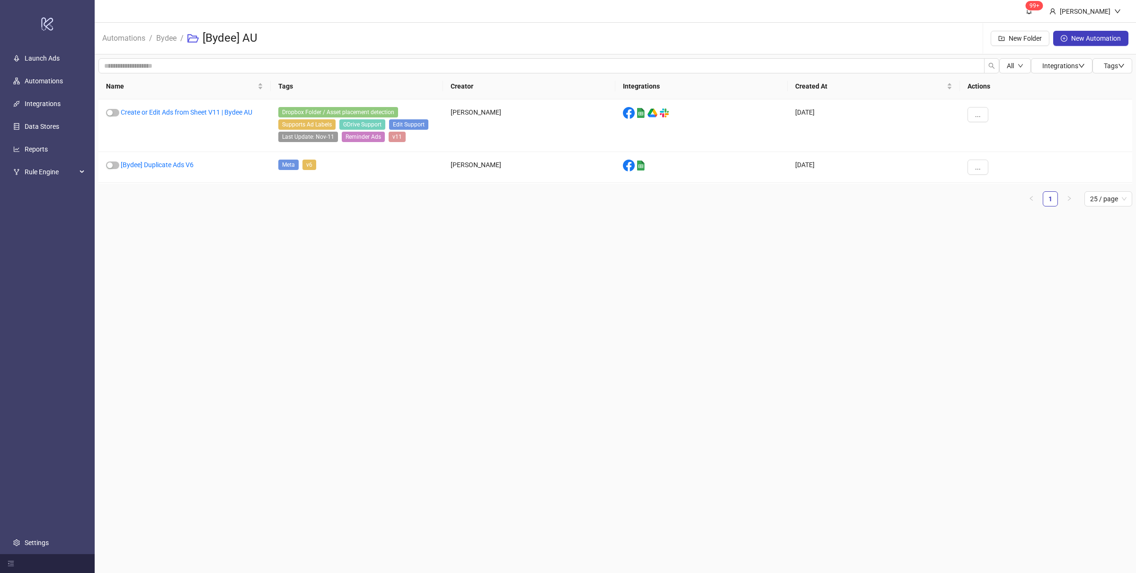
click at [538, 313] on main "99+ Villy Aparicio Automations / Bydee / [Bydee] AU New Folder New Automation A…" at bounding box center [616, 286] width 1042 height 573
click at [225, 113] on link "Create or Edit Ads from Sheet V11 | Bydee AU" at bounding box center [187, 112] width 132 height 8
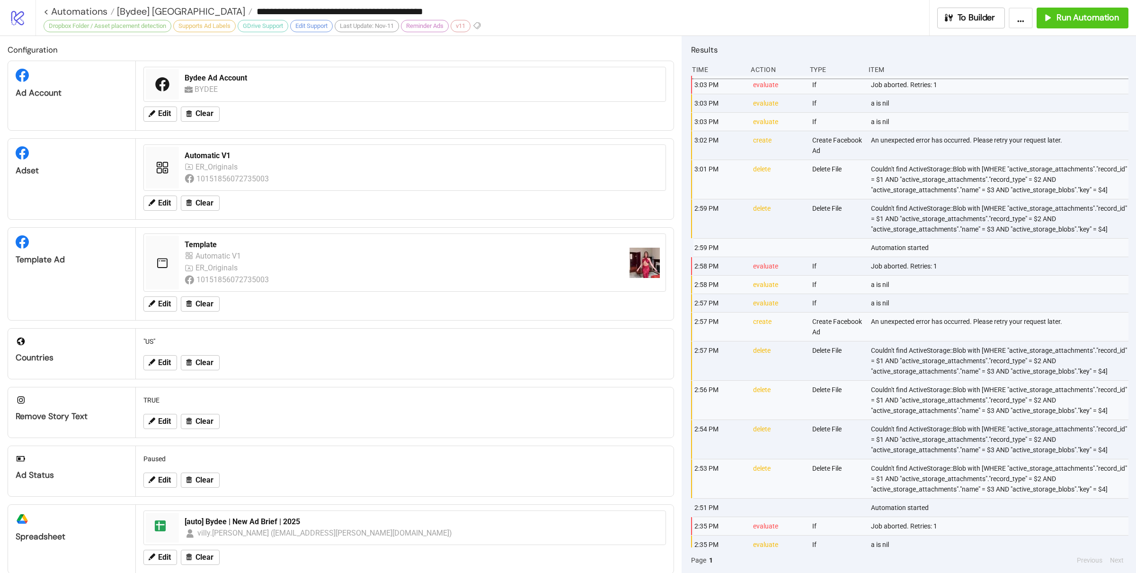
type input "**********"
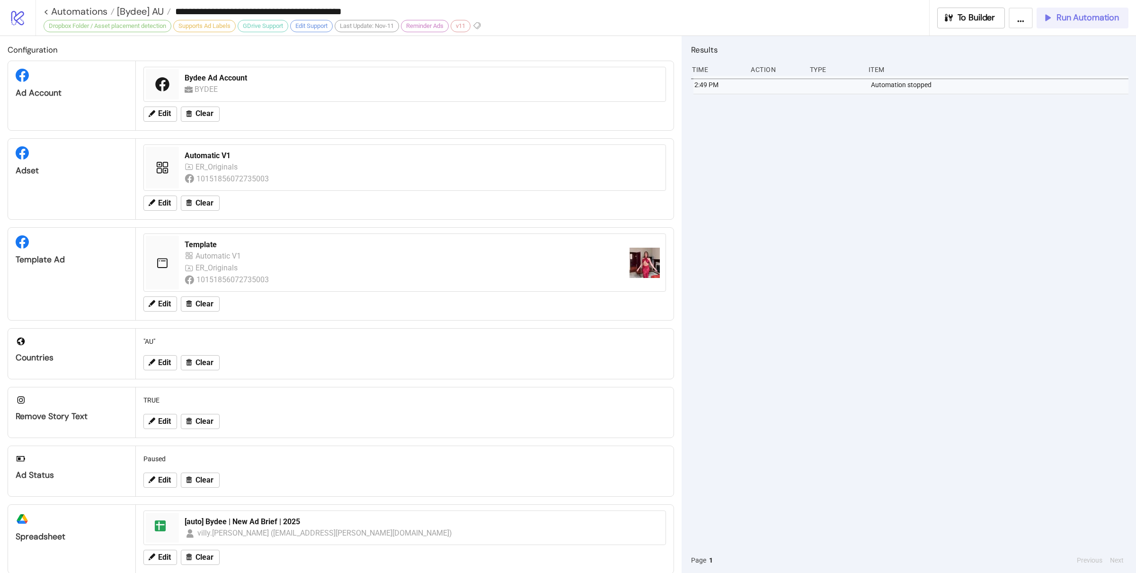
click at [1079, 15] on span "Run Automation" at bounding box center [1088, 17] width 62 height 11
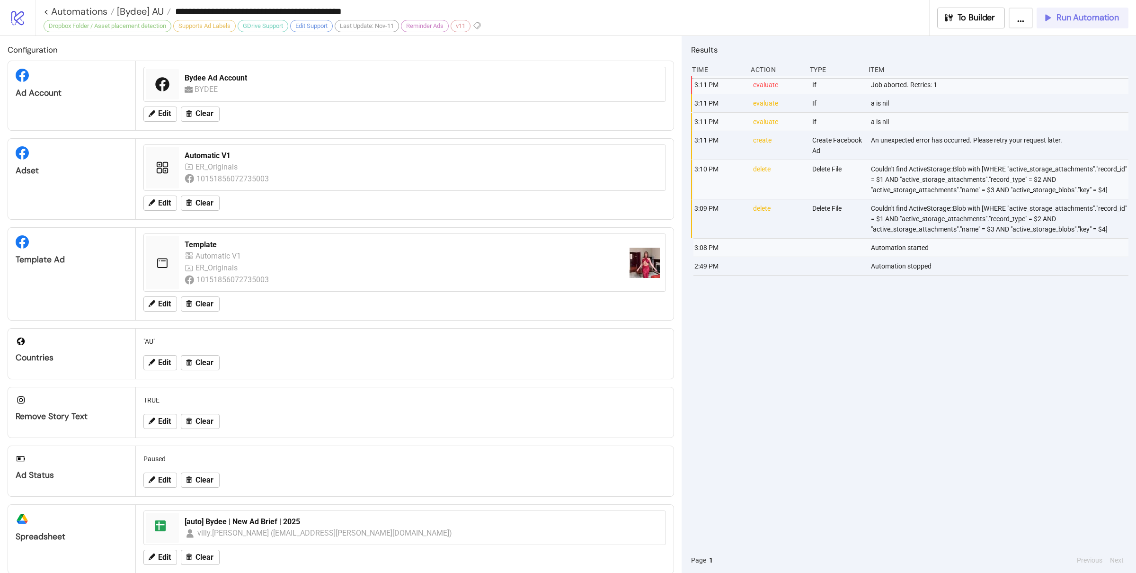
click at [1090, 20] on span "Run Automation" at bounding box center [1088, 17] width 62 height 11
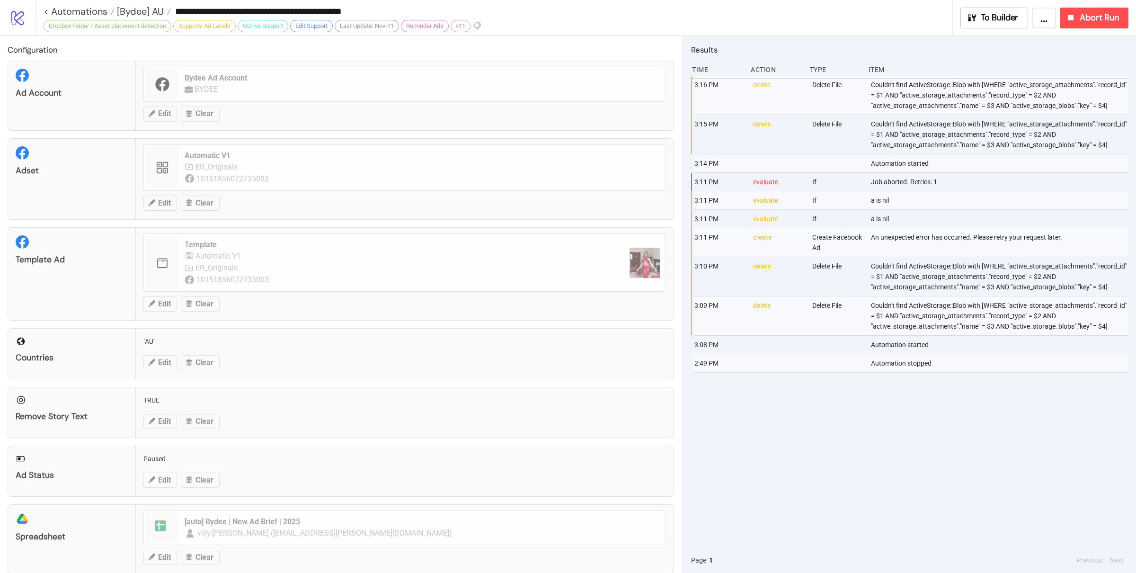
click at [863, 444] on div "3:16 PM delete Delete File Couldn't find ActiveStorage::Blob with [WHERE "activ…" at bounding box center [909, 312] width 437 height 472
click at [889, 469] on div "3:16 PM delete Delete File Couldn't find ActiveStorage::Blob with [WHERE "activ…" at bounding box center [909, 312] width 437 height 472
click at [136, 9] on span "[Bydee] AU" at bounding box center [139, 11] width 49 height 12
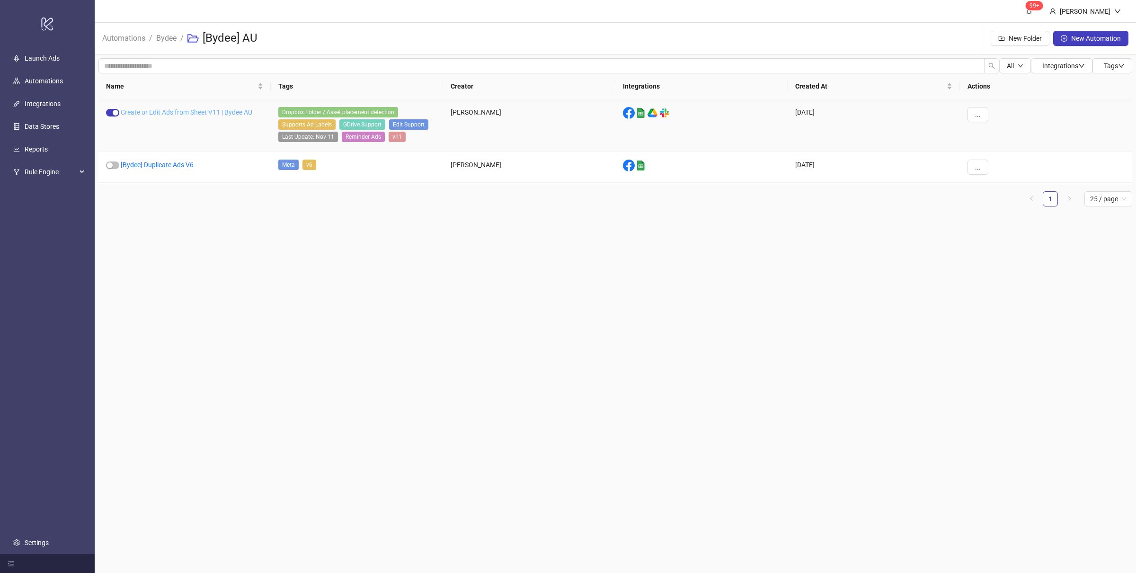
click at [178, 110] on link "Create or Edit Ads from Sheet V11 | Bydee AU" at bounding box center [187, 112] width 132 height 8
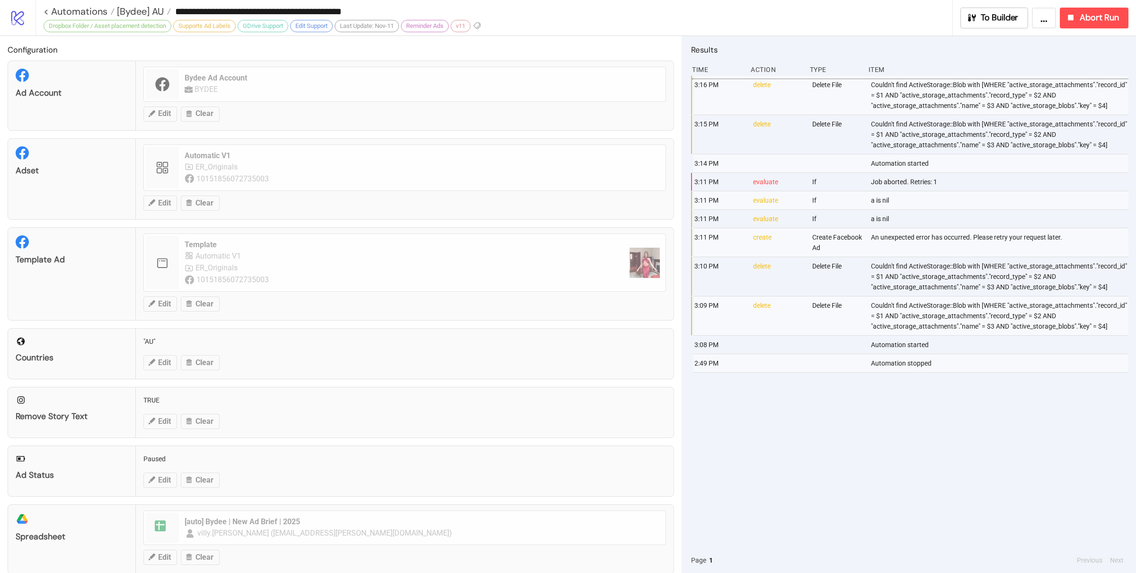
click at [863, 437] on div "3:16 PM delete Delete File Couldn't find ActiveStorage::Blob with [WHERE "activ…" at bounding box center [909, 312] width 437 height 472
click at [1091, 25] on button "Abort Run" at bounding box center [1094, 18] width 69 height 21
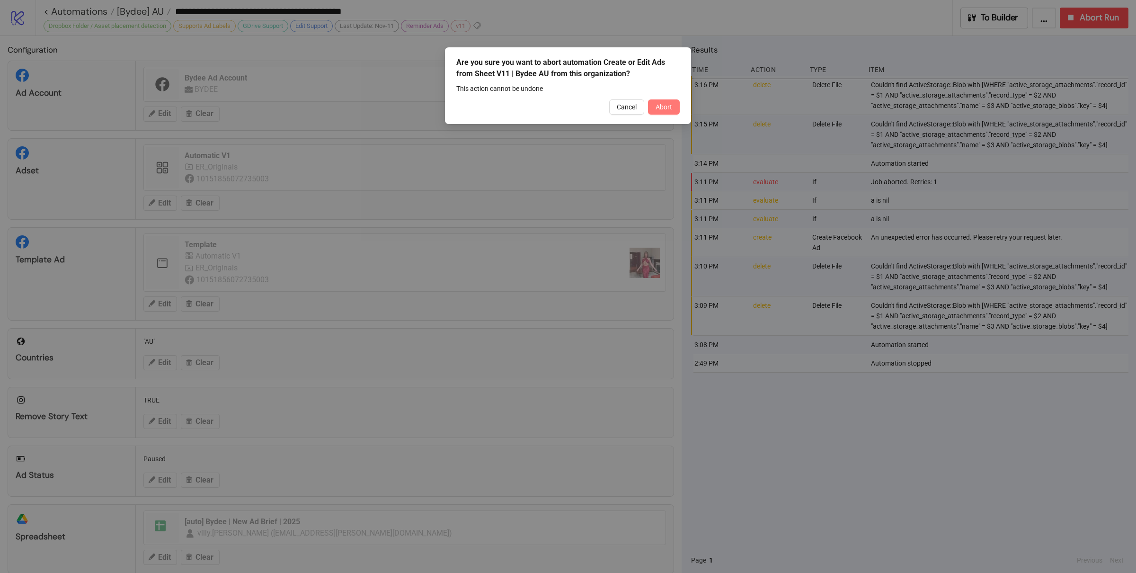
click at [671, 109] on span "Abort" at bounding box center [664, 107] width 17 height 8
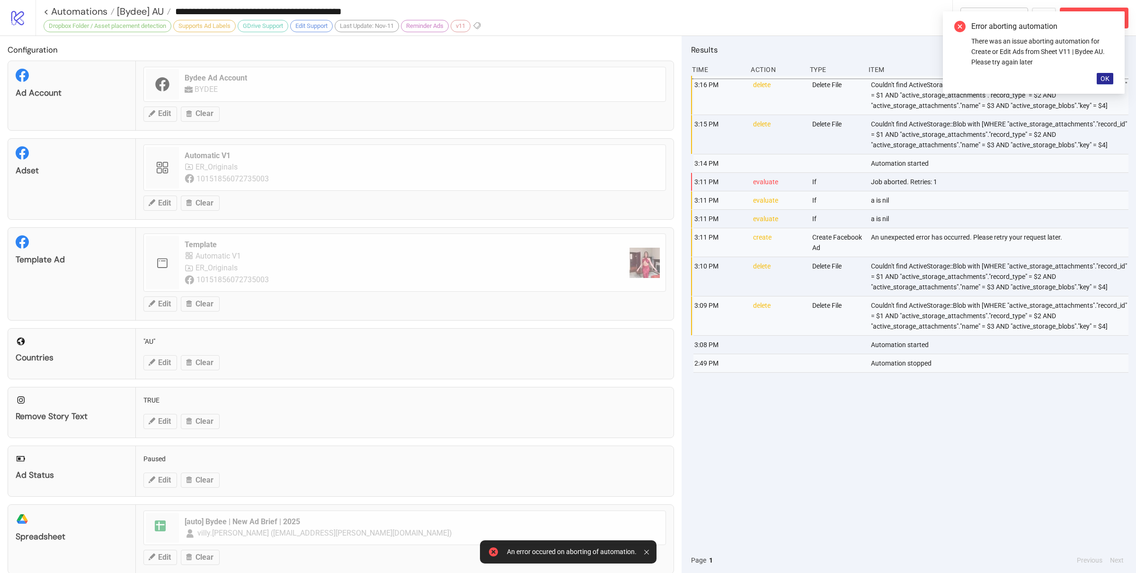
click at [1102, 78] on span "OK" at bounding box center [1105, 79] width 9 height 8
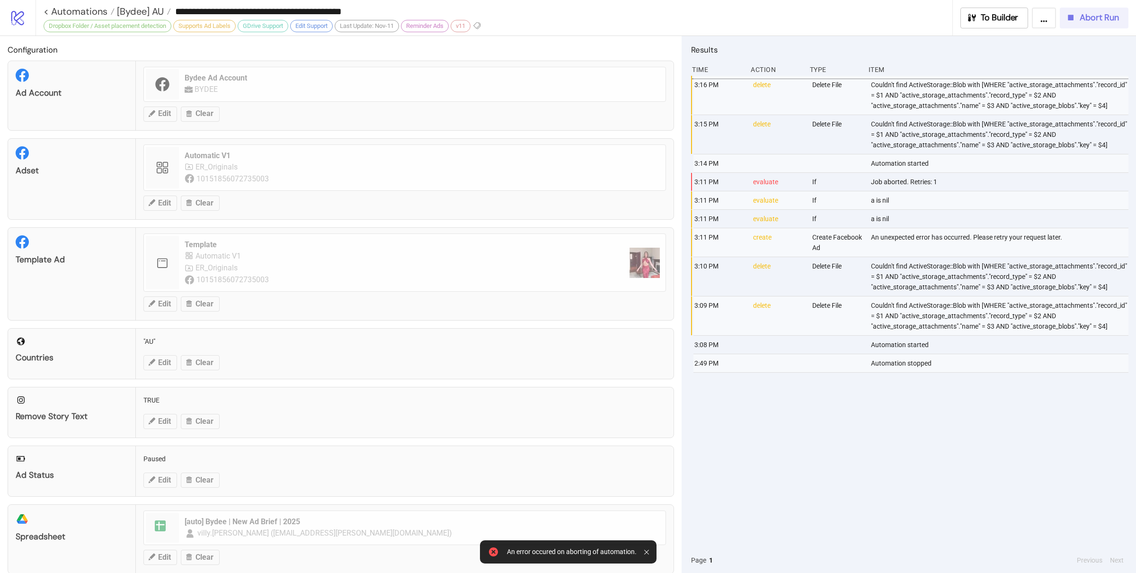
click at [1104, 25] on button "Abort Run" at bounding box center [1094, 18] width 69 height 21
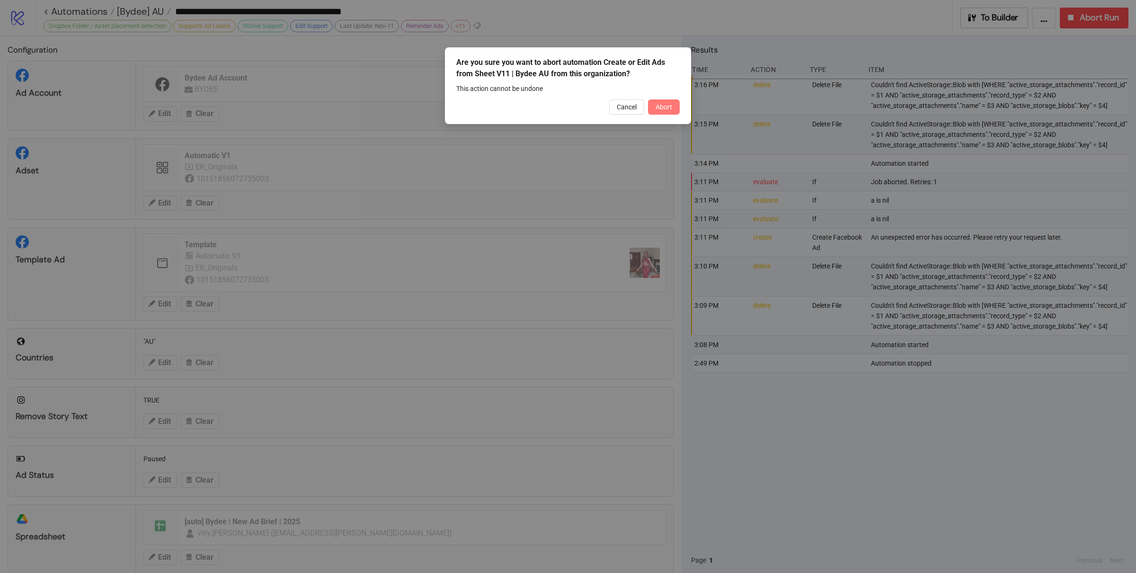
click at [668, 111] on button "Abort" at bounding box center [664, 106] width 32 height 15
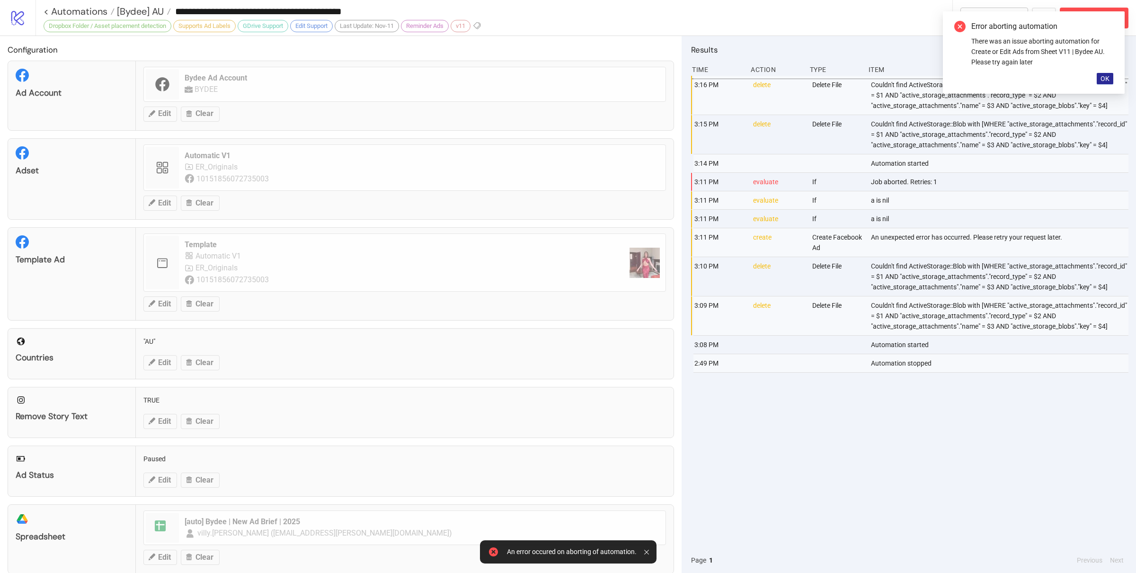
click at [1107, 81] on span "OK" at bounding box center [1105, 79] width 9 height 8
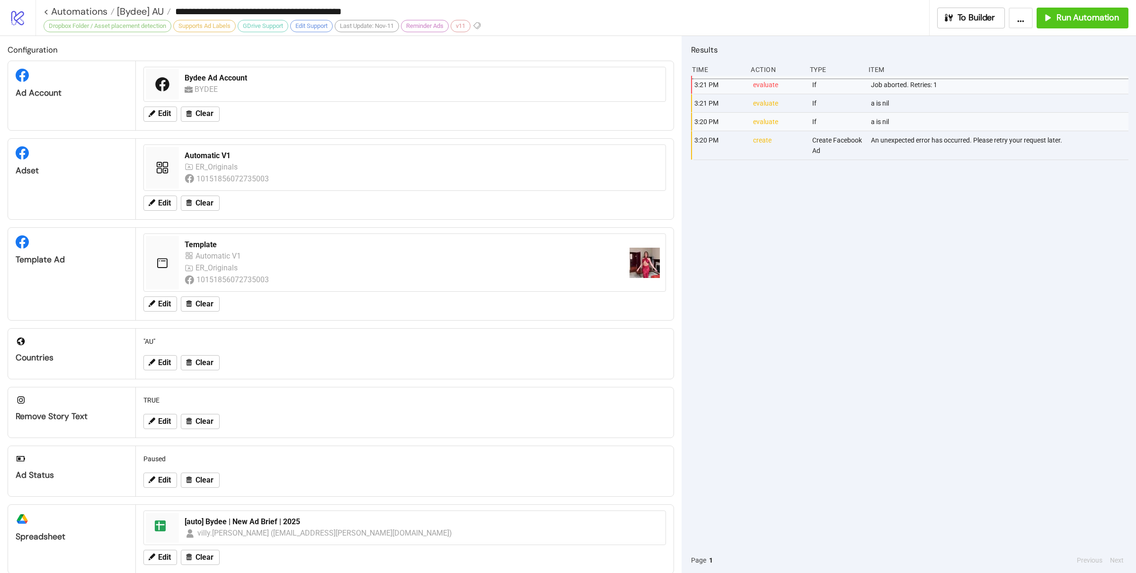
click at [993, 292] on div "3:21 PM evaluate If Job aborted. Retries: 1 3:21 PM evaluate If a is nil 3:20 P…" at bounding box center [909, 312] width 437 height 472
click at [1067, 21] on span "Run Automation" at bounding box center [1088, 17] width 62 height 11
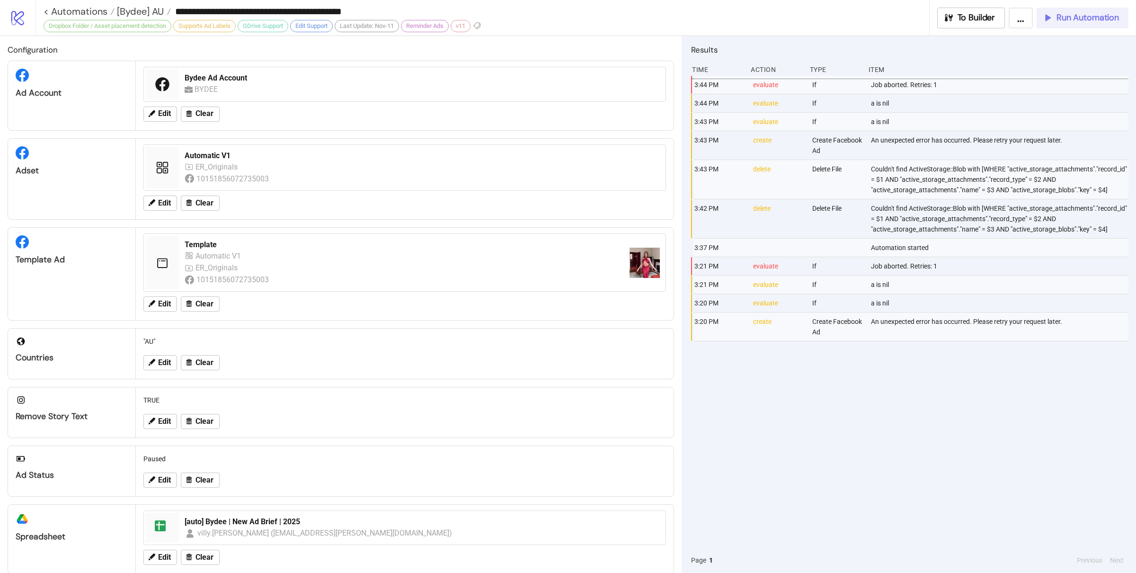
click at [1078, 16] on span "Run Automation" at bounding box center [1088, 17] width 62 height 11
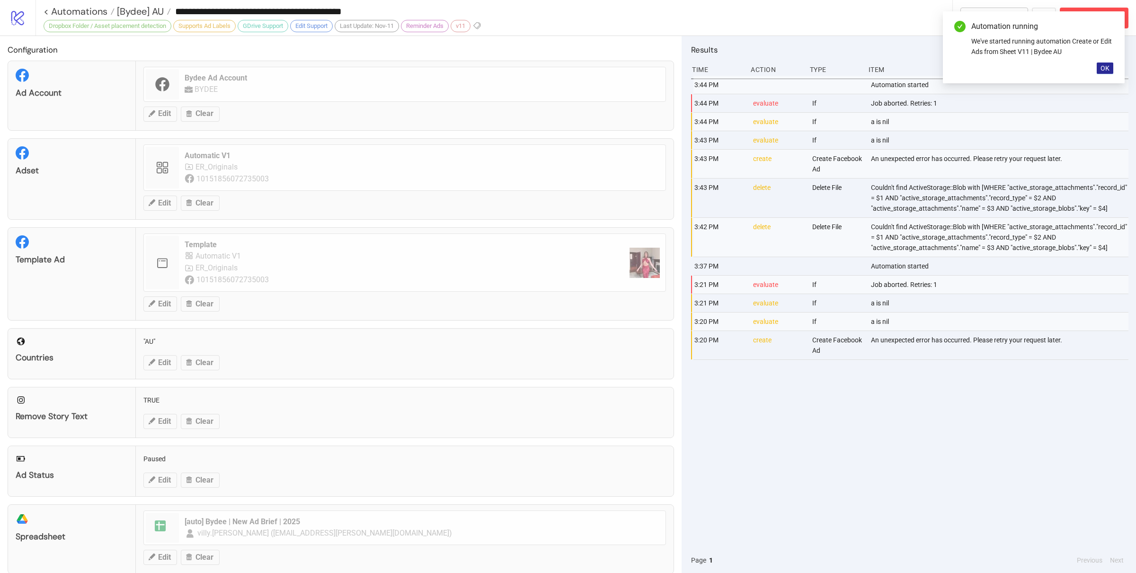
click at [1105, 70] on span "OK" at bounding box center [1105, 68] width 9 height 8
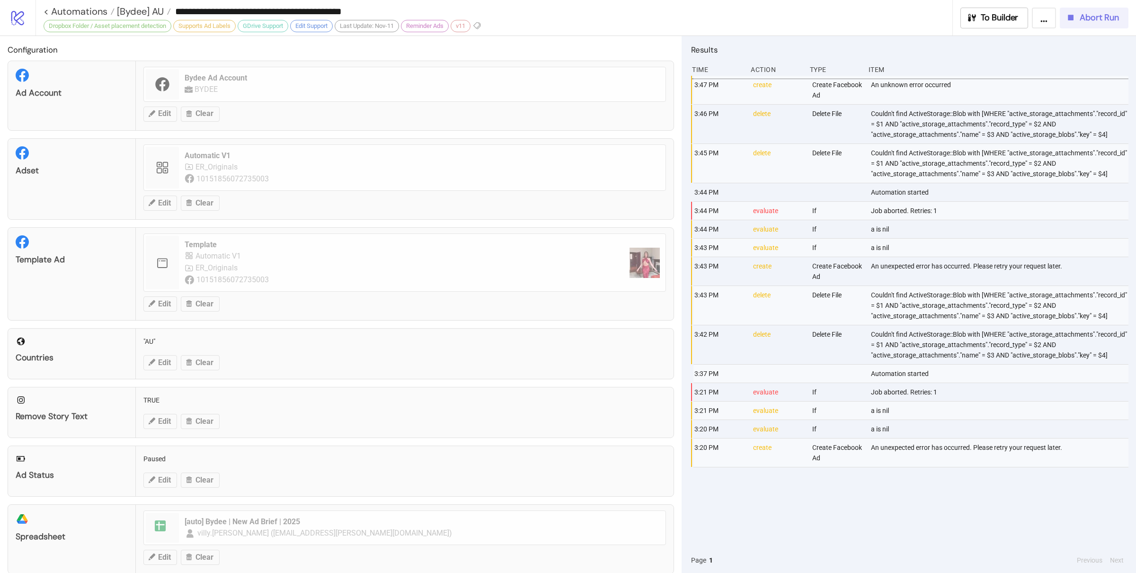
click at [1086, 22] on span "Abort Run" at bounding box center [1099, 17] width 39 height 11
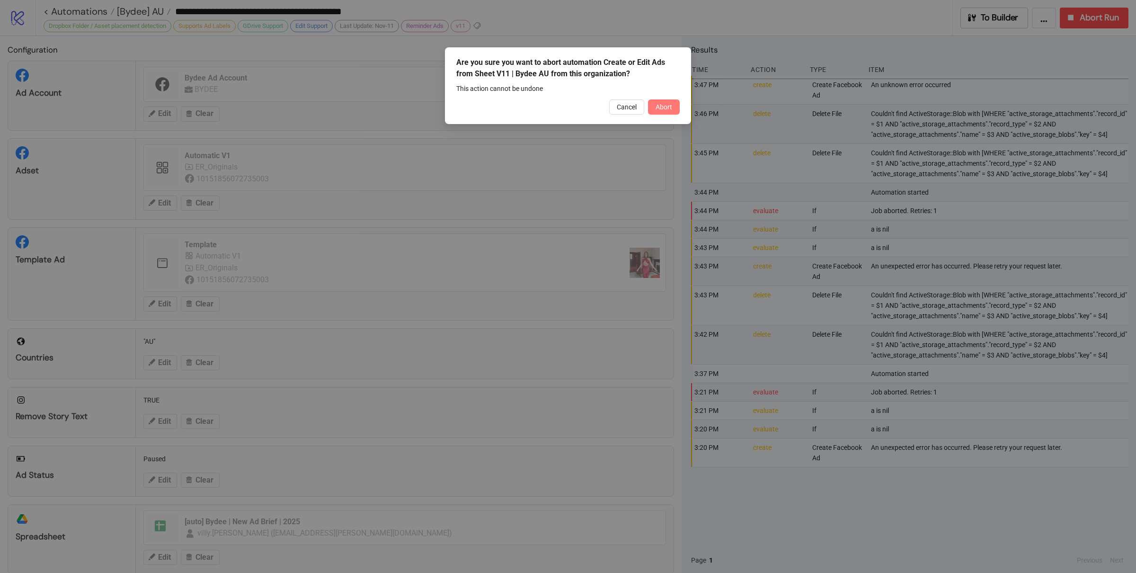
click at [672, 103] on button "Abort" at bounding box center [664, 106] width 32 height 15
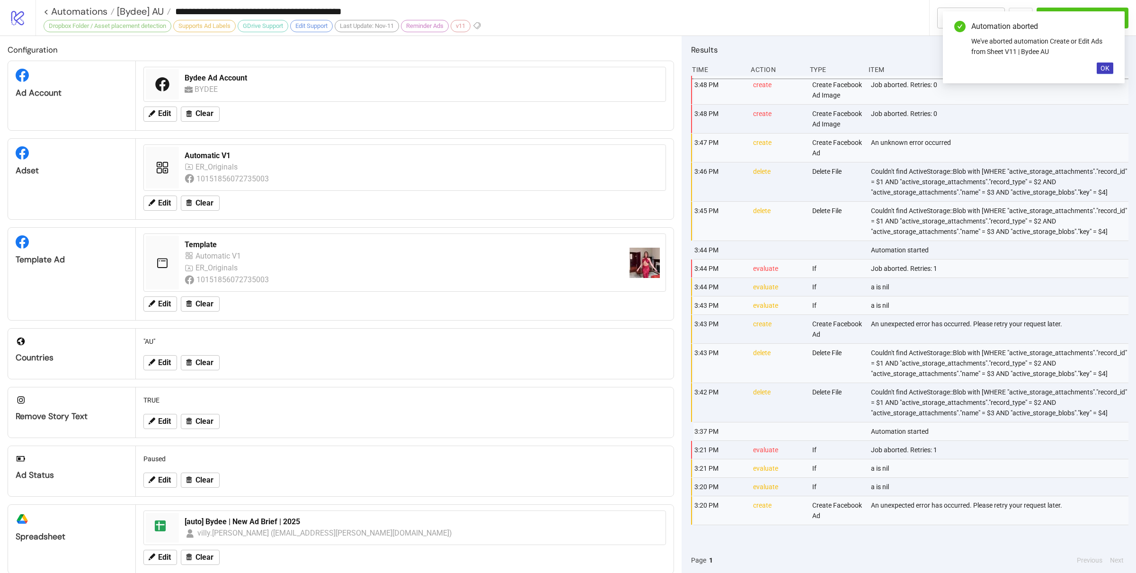
click at [1116, 64] on div "Automation aborted We've aborted automation Create or Edit Ads from Sheet V11 |…" at bounding box center [1034, 47] width 182 height 72
click at [1107, 72] on button "OK" at bounding box center [1105, 67] width 17 height 11
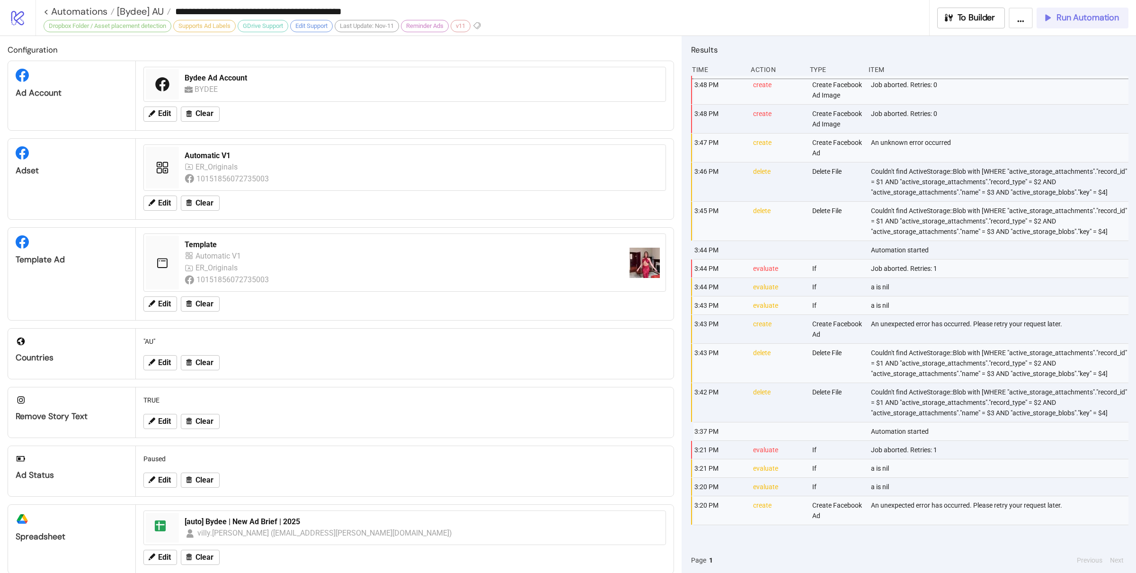
click at [1093, 21] on span "Run Automation" at bounding box center [1088, 17] width 62 height 11
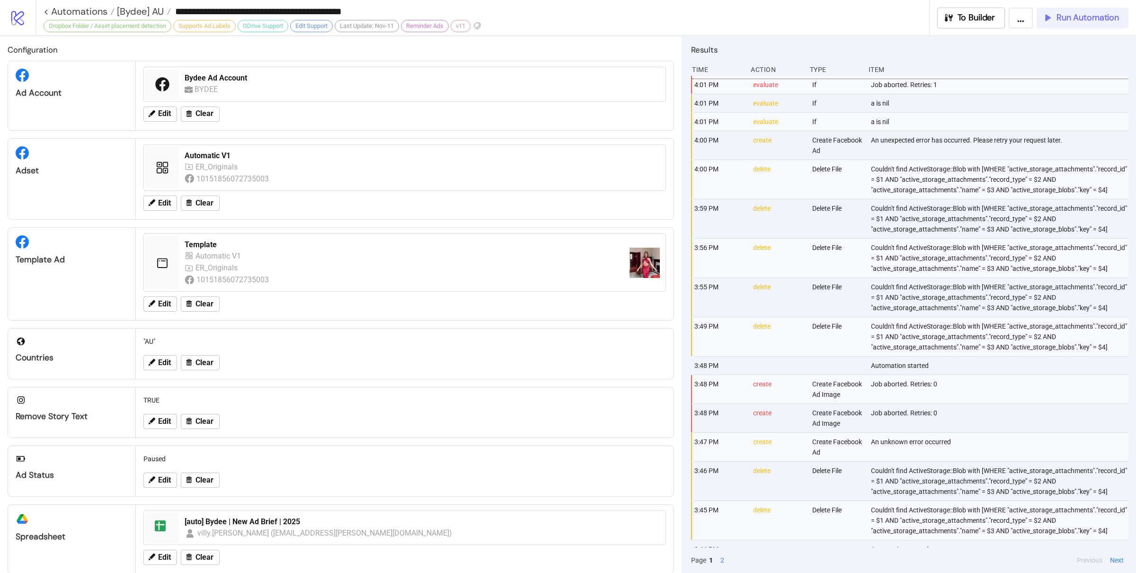
click at [1058, 21] on span "Run Automation" at bounding box center [1088, 17] width 62 height 11
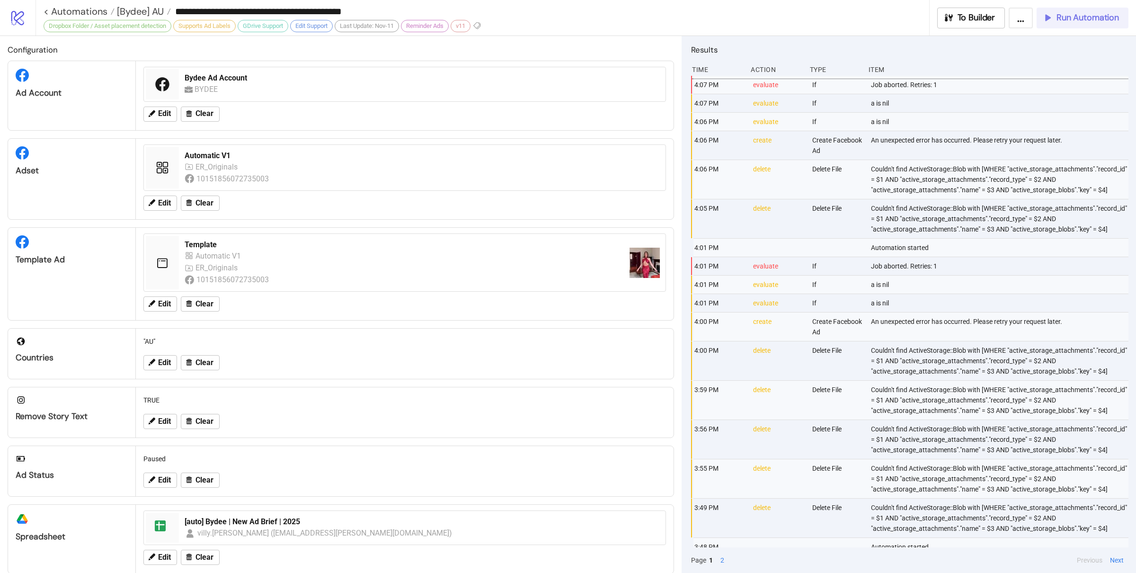
click at [1052, 17] on icon "button" at bounding box center [1047, 17] width 10 height 10
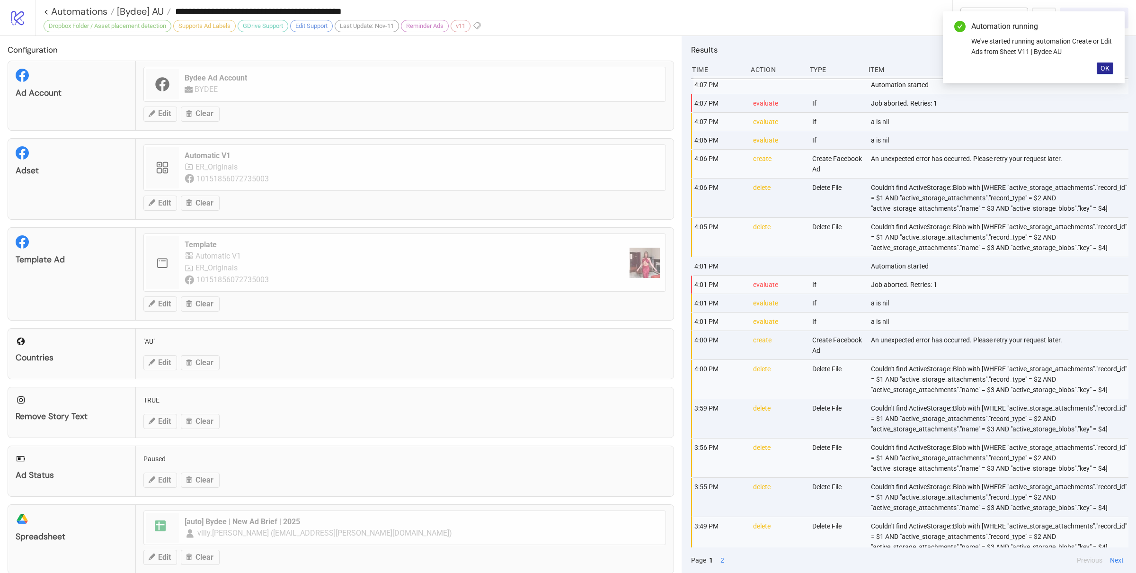
click at [1102, 69] on span "OK" at bounding box center [1105, 68] width 9 height 8
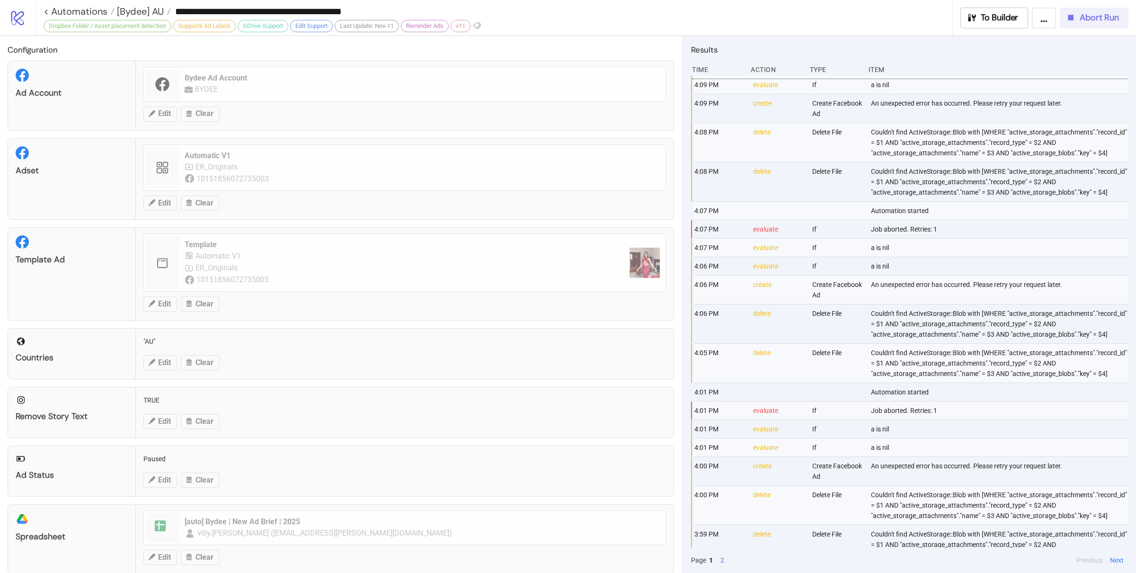
click at [1086, 19] on span "Abort Run" at bounding box center [1099, 17] width 39 height 11
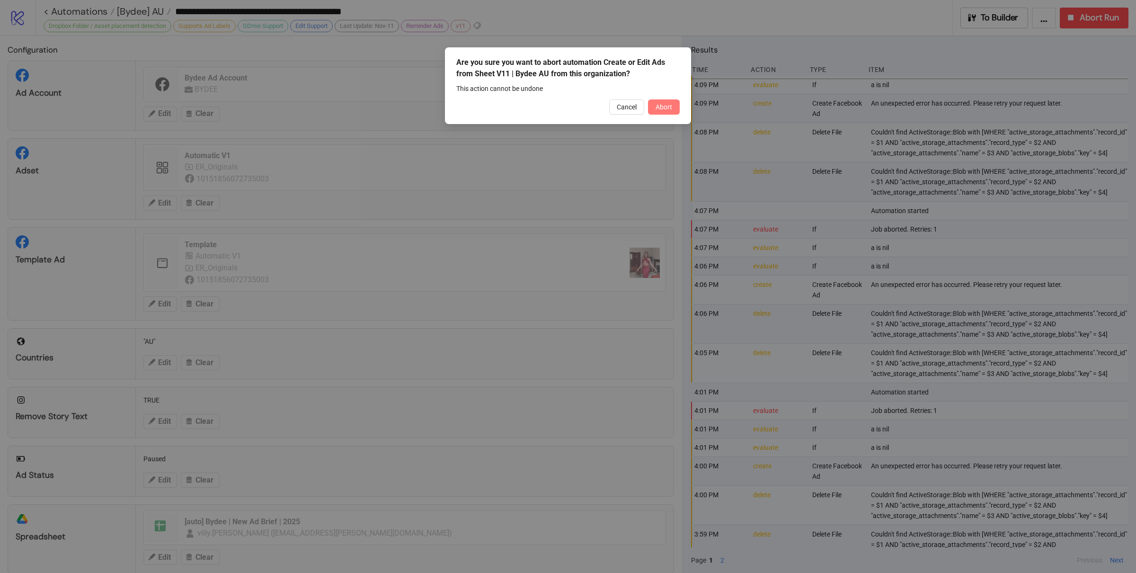
click at [673, 107] on button "Abort" at bounding box center [664, 106] width 32 height 15
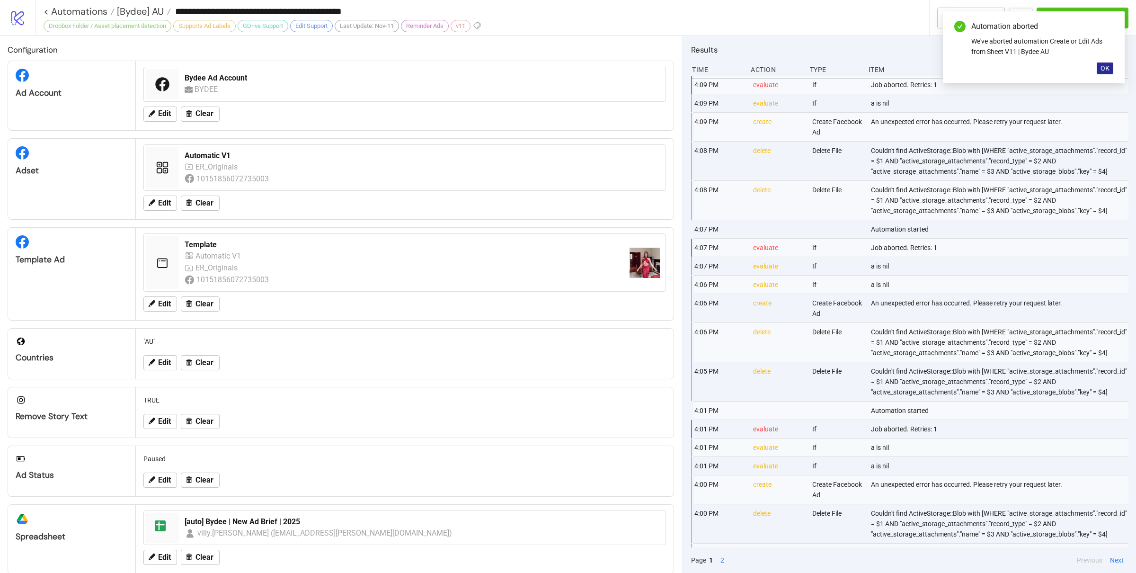
click at [1104, 69] on span "OK" at bounding box center [1105, 68] width 9 height 8
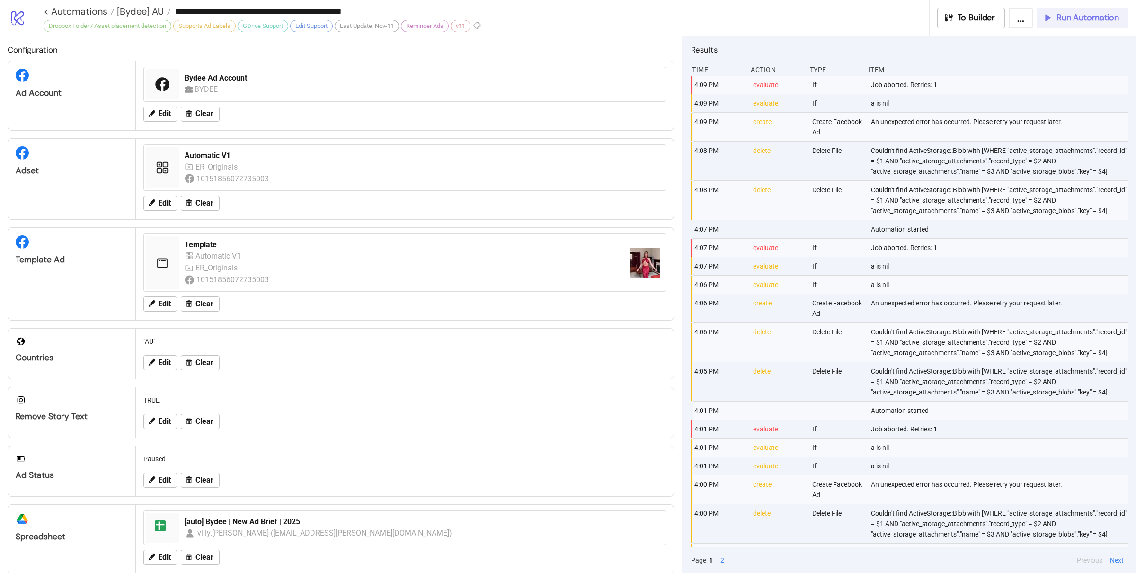
click at [1085, 18] on span "Run Automation" at bounding box center [1088, 17] width 62 height 11
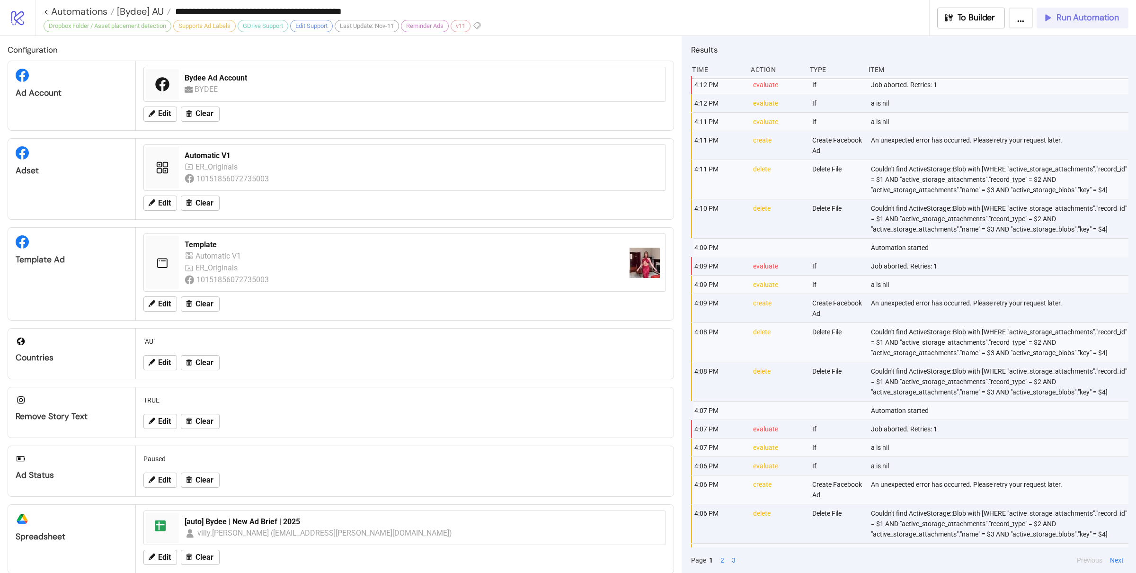
click at [1070, 19] on span "Run Automation" at bounding box center [1088, 17] width 62 height 11
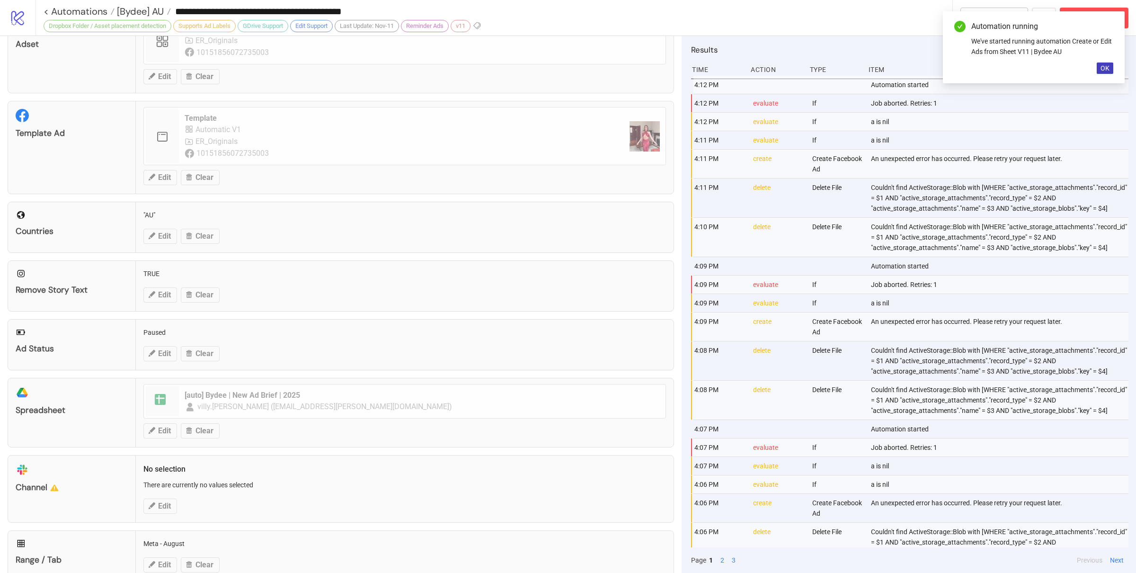
scroll to position [154, 0]
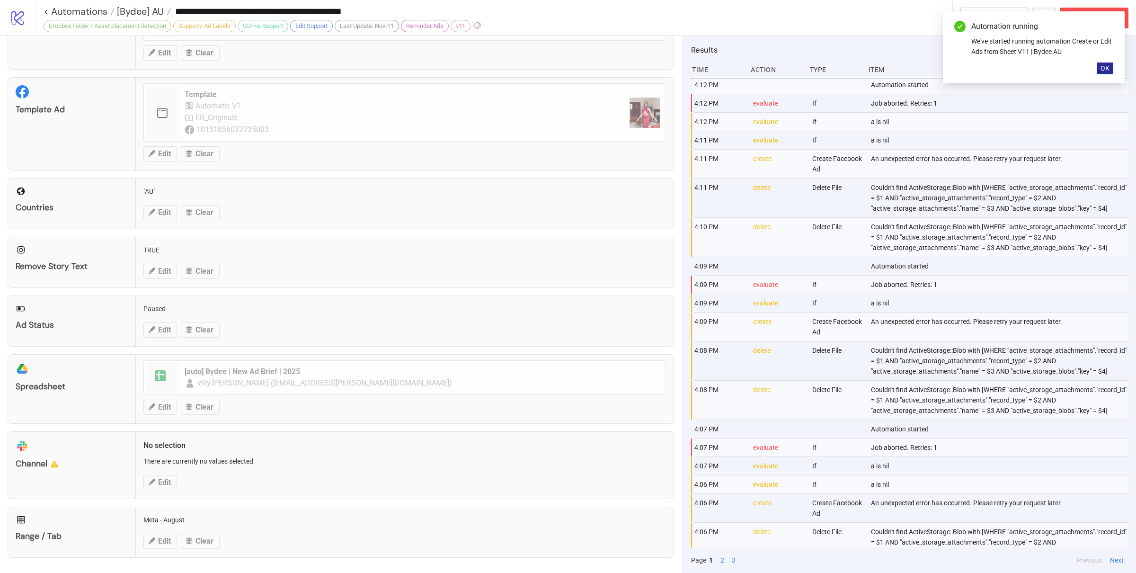
click at [1104, 73] on div "Automation running We've started running automation Create or Edit Ads from She…" at bounding box center [1034, 47] width 182 height 72
click at [1104, 68] on span "OK" at bounding box center [1105, 68] width 9 height 8
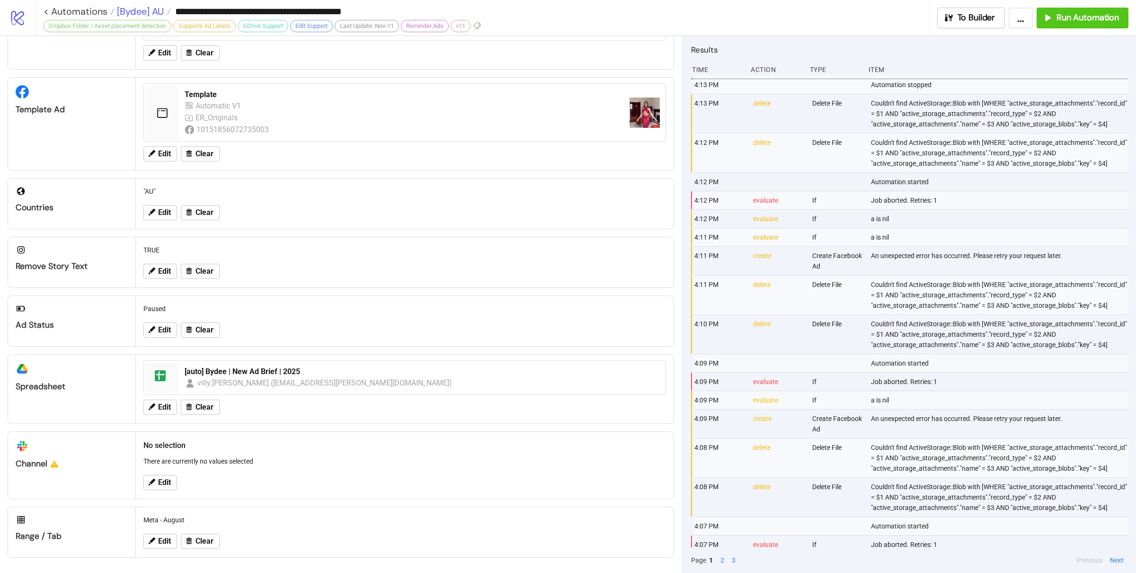
click at [140, 11] on span "[Bydee] AU" at bounding box center [139, 11] width 49 height 12
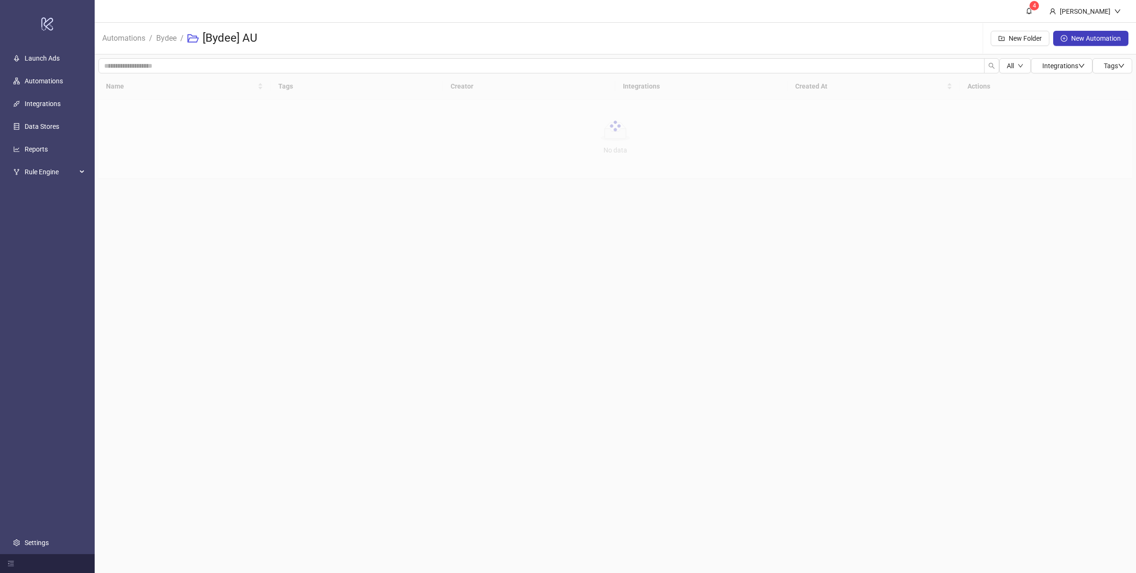
click at [168, 46] on li "Bydee" at bounding box center [166, 38] width 20 height 30
click at [167, 39] on link "Bydee" at bounding box center [166, 37] width 24 height 10
click at [327, 341] on main "4 Villy Aparicio Automations / Bydee New Folder New Automation All Integrations…" at bounding box center [616, 286] width 1042 height 573
click at [329, 339] on main "4 Villy Aparicio Automations / Bydee New Folder New Automation All Integrations…" at bounding box center [616, 286] width 1042 height 573
click at [285, 366] on main "4 Villy Aparicio Automations / Bydee New Folder New Automation All Integrations…" at bounding box center [616, 286] width 1042 height 573
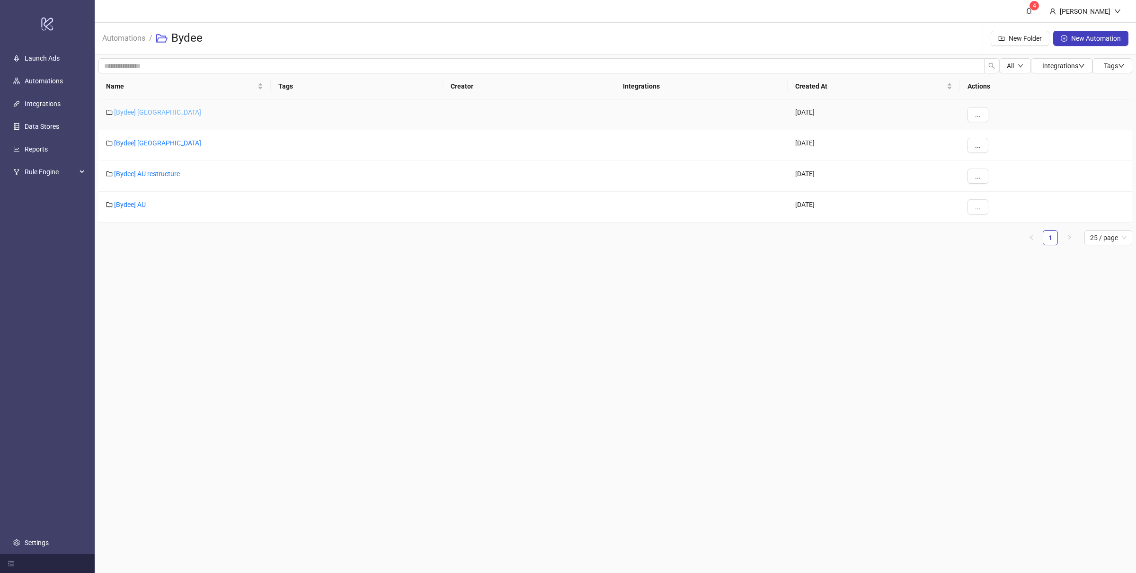
click at [133, 109] on link "[Bydee] [GEOGRAPHIC_DATA]" at bounding box center [157, 112] width 87 height 8
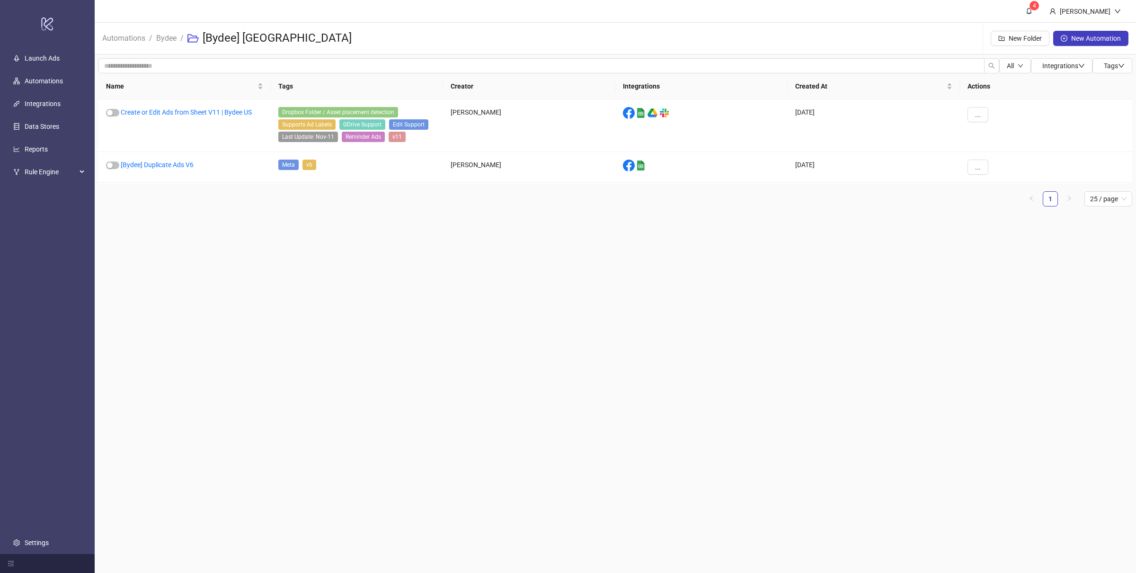
drag, startPoint x: 257, startPoint y: 315, endPoint x: 311, endPoint y: 312, distance: 54.0
click at [259, 315] on main "4 Villy Aparicio Automations / Bydee / [Bydee] US New Folder New Automation All…" at bounding box center [616, 286] width 1042 height 573
click at [212, 114] on link "Create or Edit Ads from Sheet V11 | Bydee US" at bounding box center [186, 112] width 131 height 8
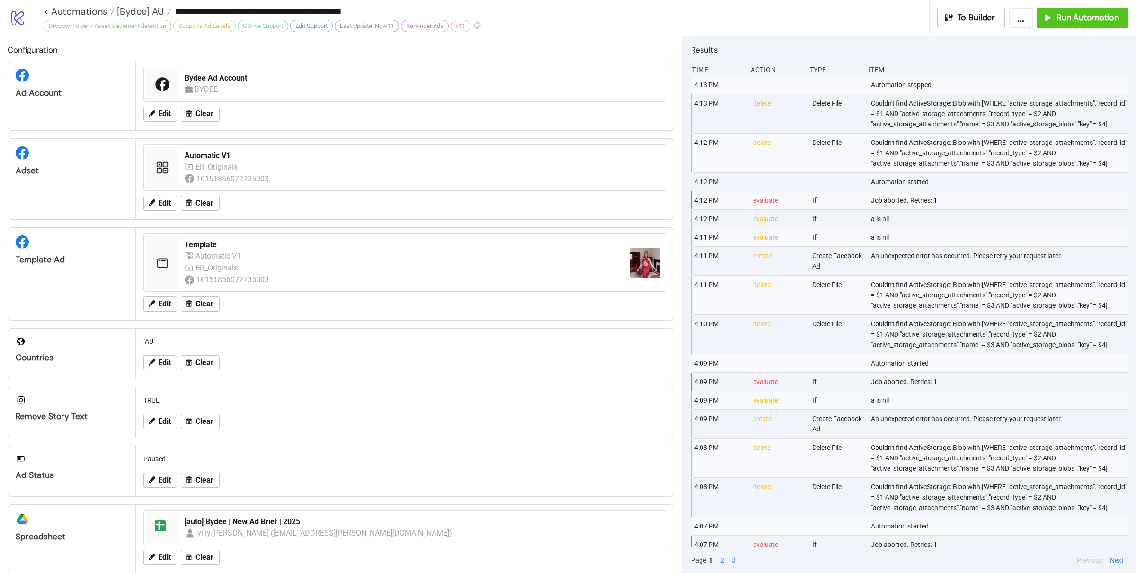
type input "**********"
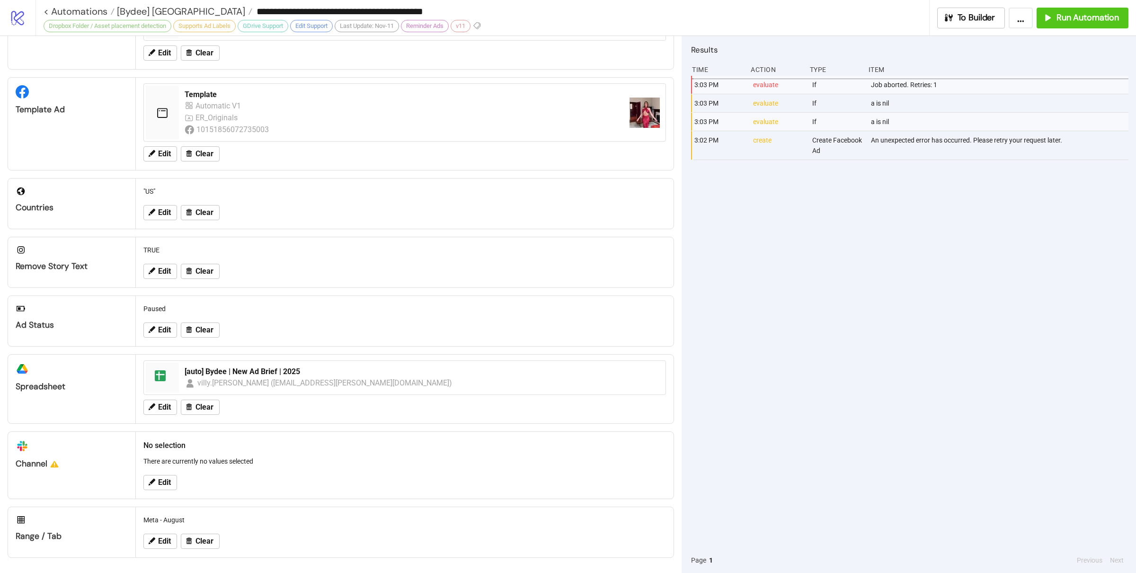
scroll to position [154, 0]
click at [879, 365] on div "3:03 PM evaluate If Job aborted. Retries: 1 3:03 PM evaluate If a is nil 3:03 P…" at bounding box center [909, 312] width 437 height 472
click at [1067, 19] on span "Run Automation" at bounding box center [1088, 17] width 62 height 11
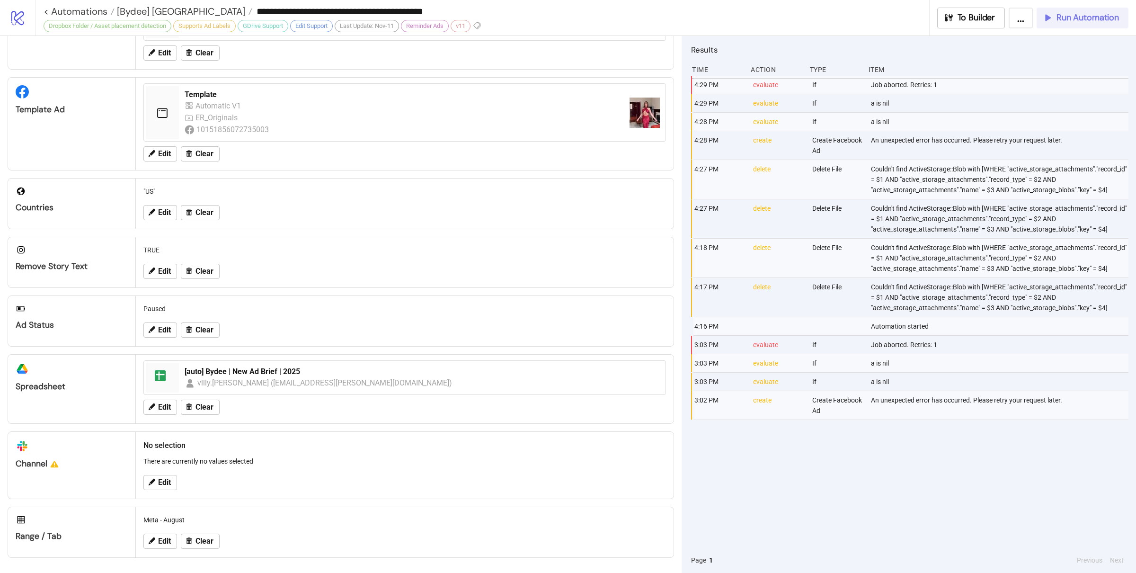
click at [1057, 15] on span "Run Automation" at bounding box center [1088, 17] width 62 height 11
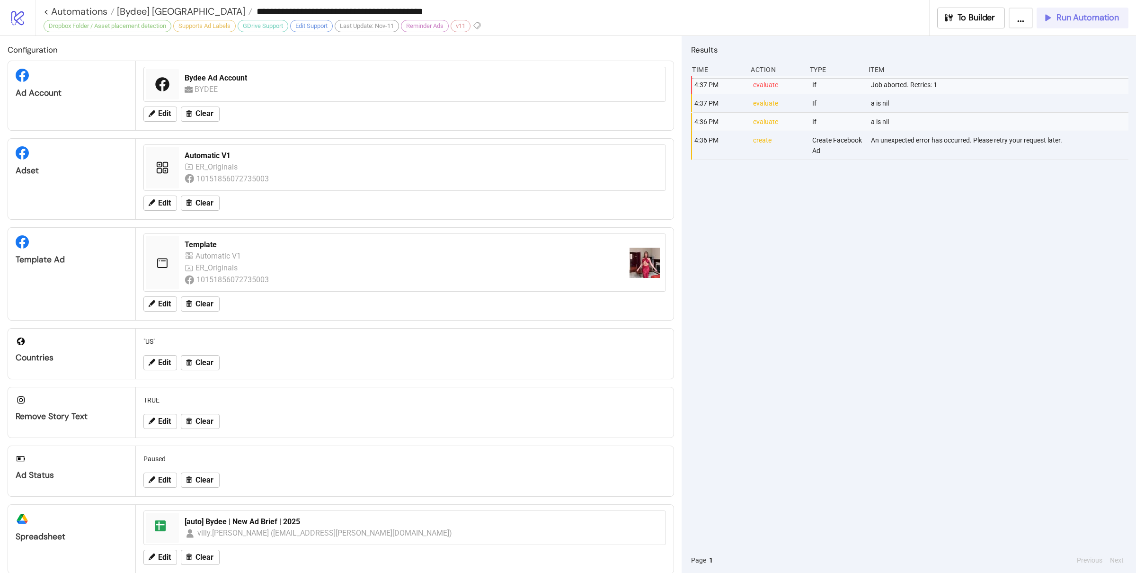
click at [1086, 19] on span "Run Automation" at bounding box center [1088, 17] width 62 height 11
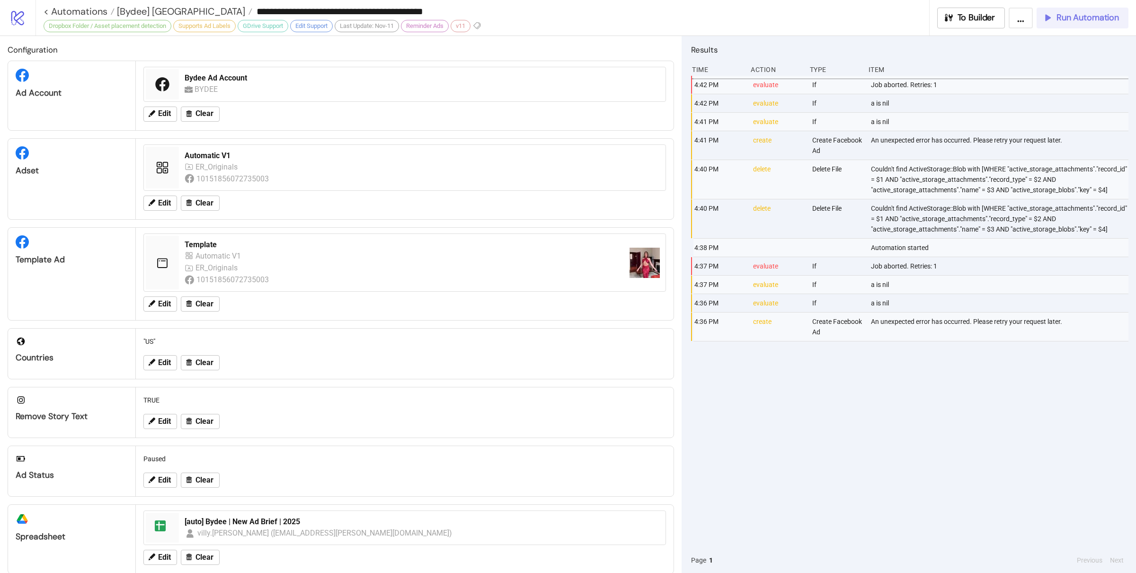
click at [1053, 21] on div "Run Automation" at bounding box center [1080, 17] width 77 height 11
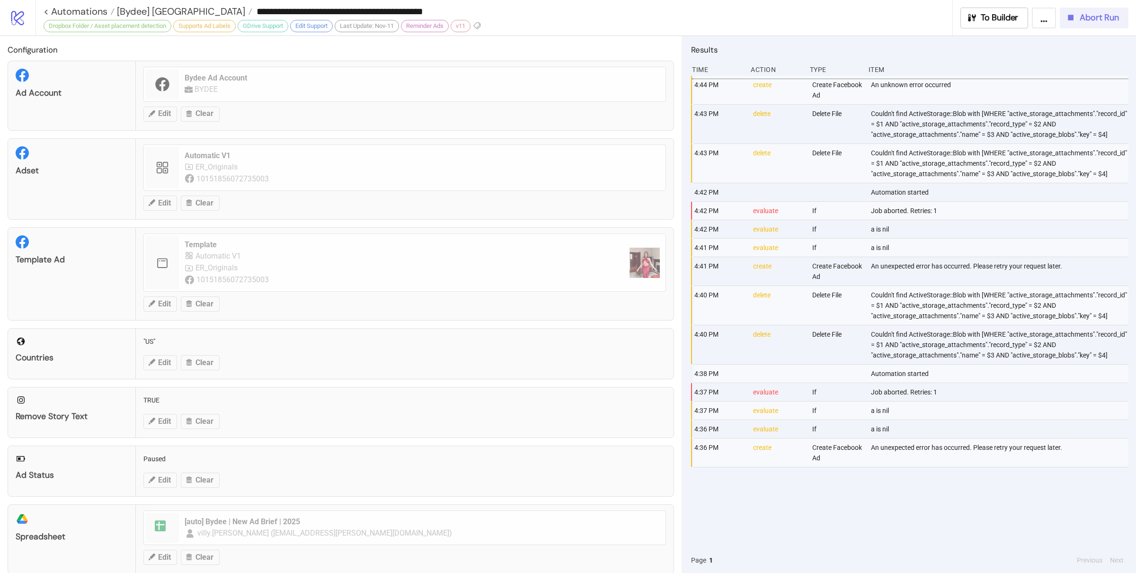
click at [1097, 15] on span "Abort Run" at bounding box center [1099, 17] width 39 height 11
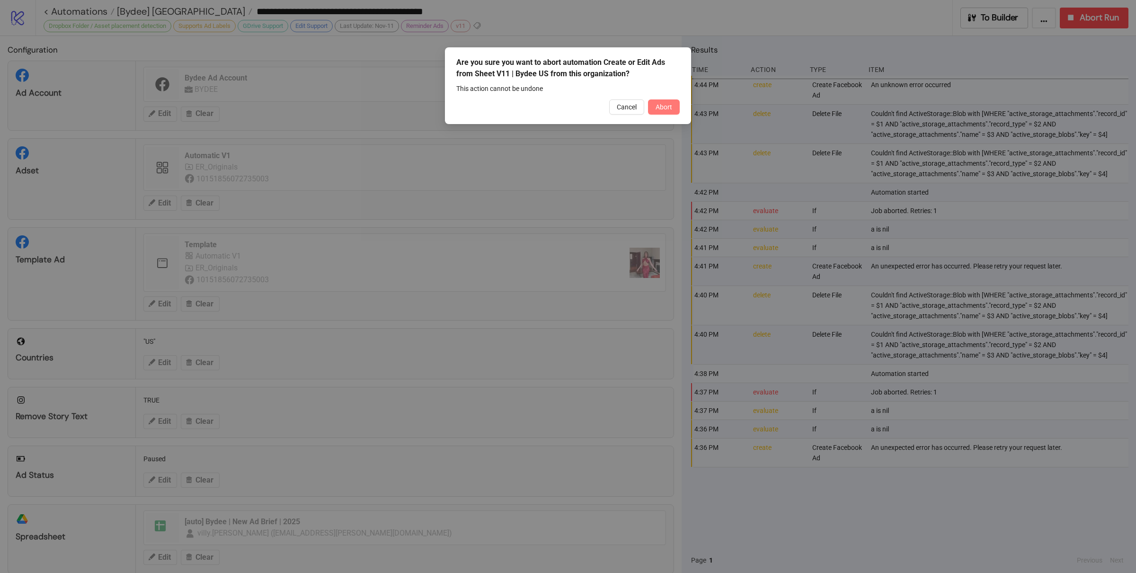
click at [671, 106] on span "Abort" at bounding box center [664, 107] width 17 height 8
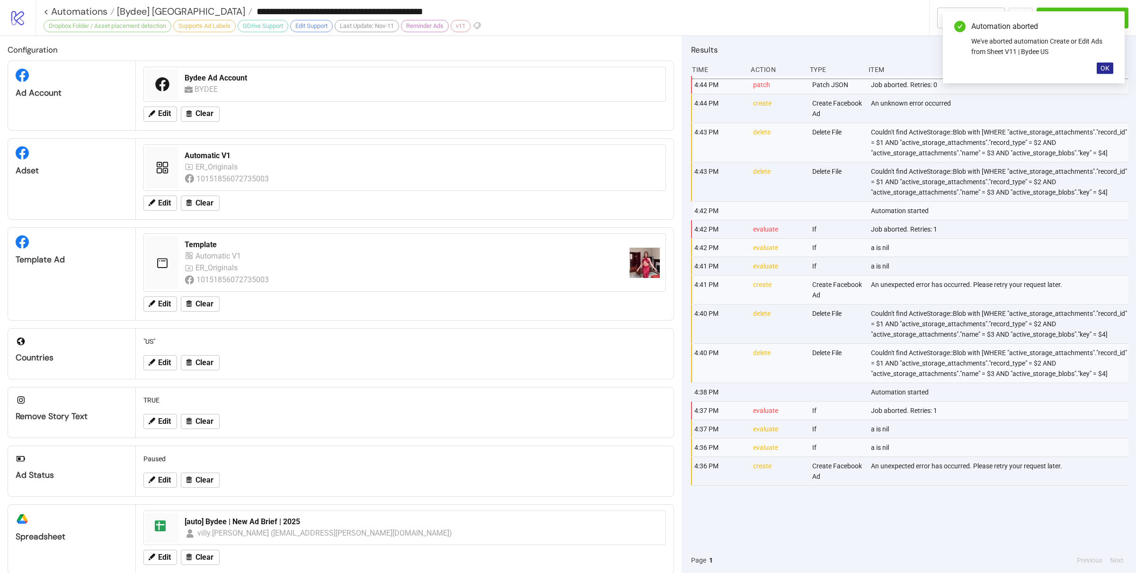
click at [1107, 64] on span "OK" at bounding box center [1105, 68] width 9 height 8
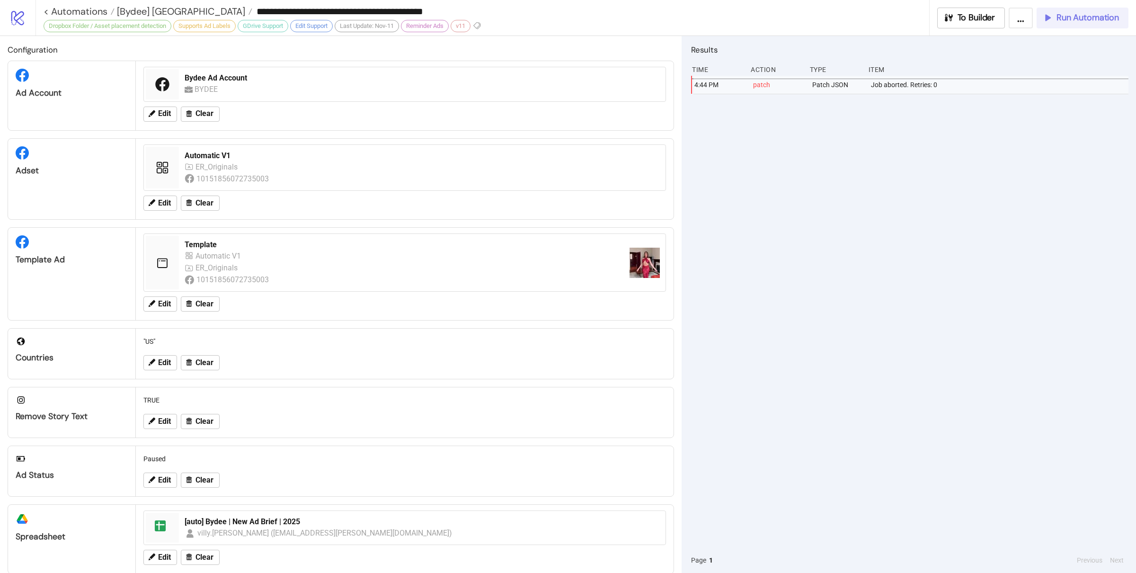
click at [1047, 18] on icon "button" at bounding box center [1046, 17] width 9 height 9
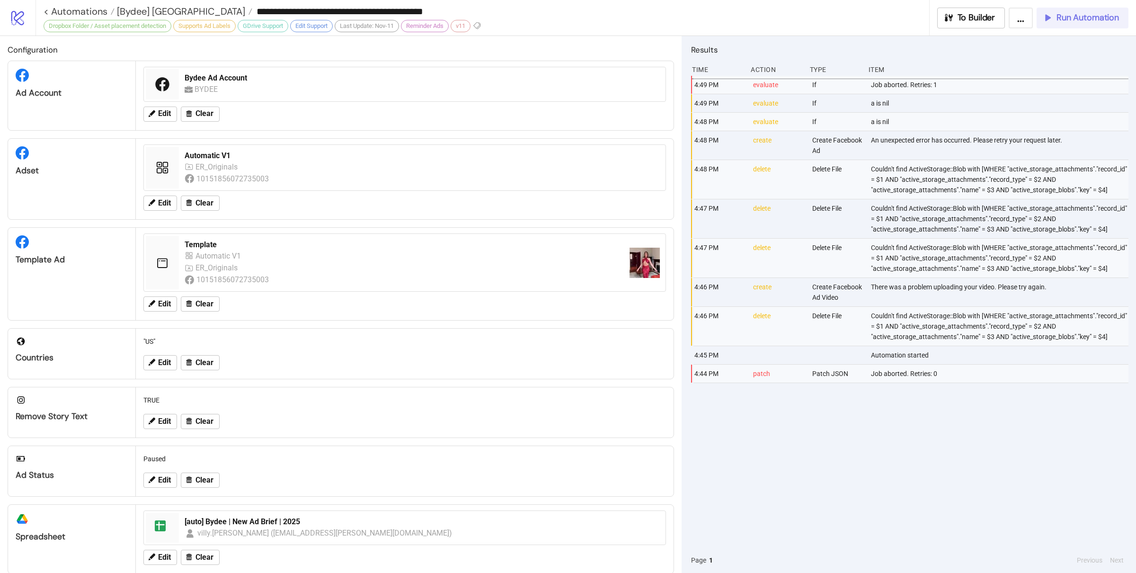
click at [1059, 14] on span "Run Automation" at bounding box center [1088, 17] width 62 height 11
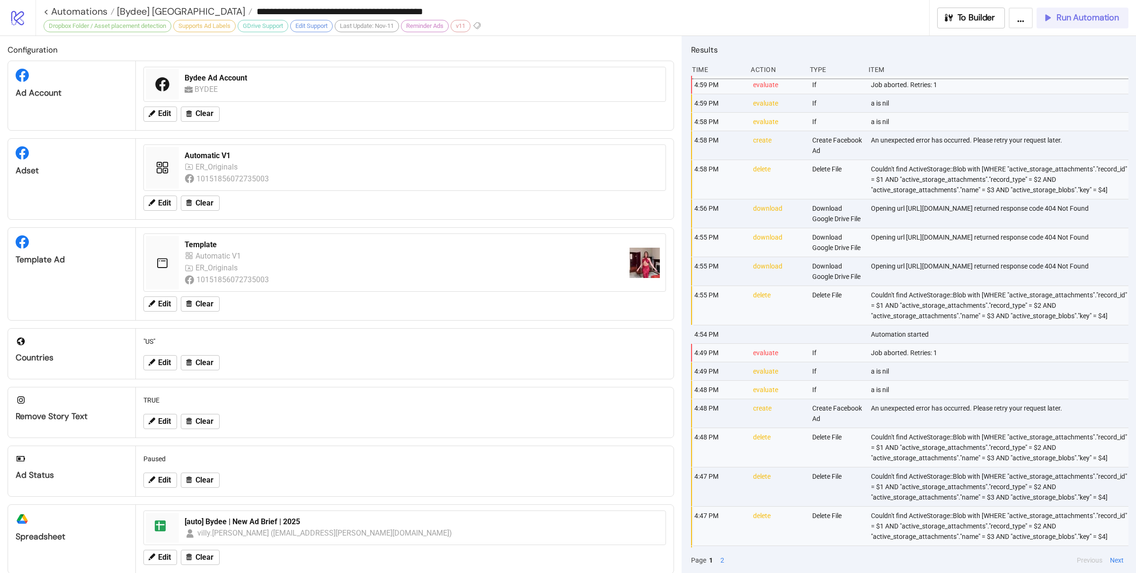
click at [1069, 18] on span "Run Automation" at bounding box center [1088, 17] width 62 height 11
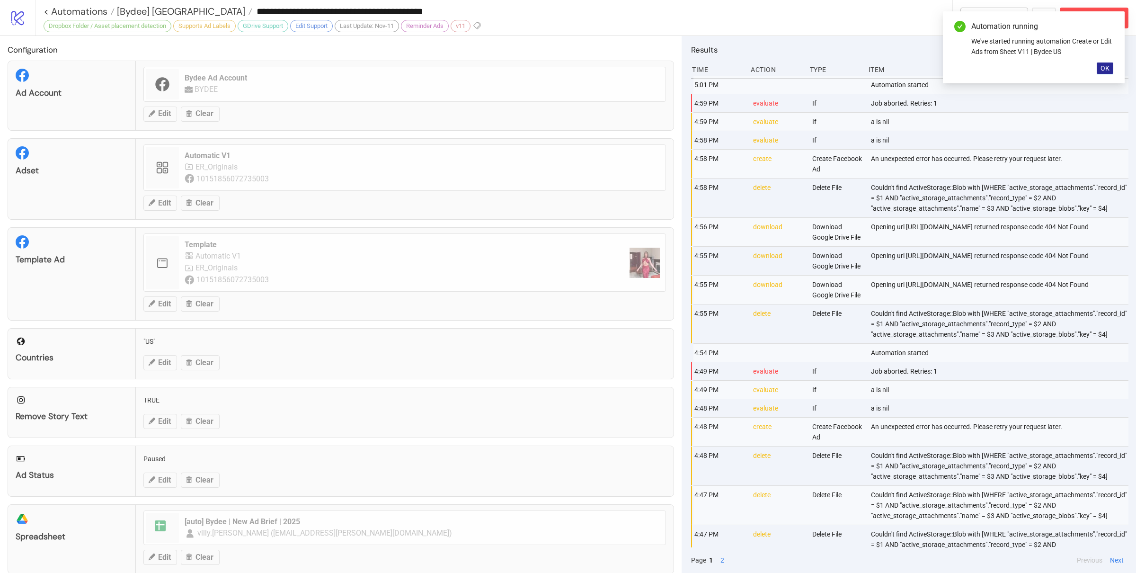
click at [1107, 66] on span "OK" at bounding box center [1105, 68] width 9 height 8
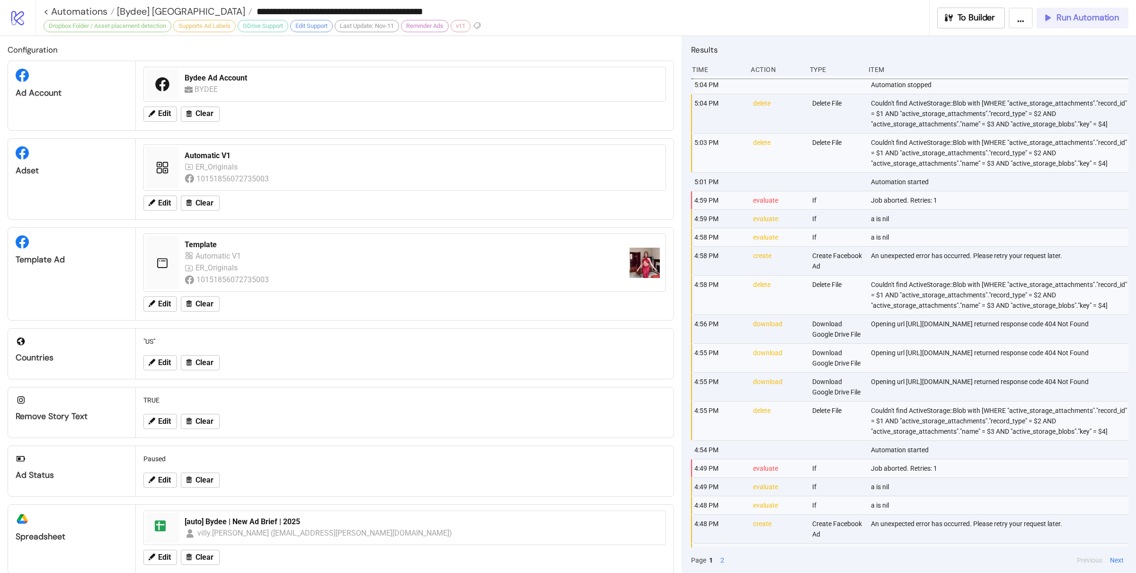
click at [1068, 22] on span "Run Automation" at bounding box center [1088, 17] width 62 height 11
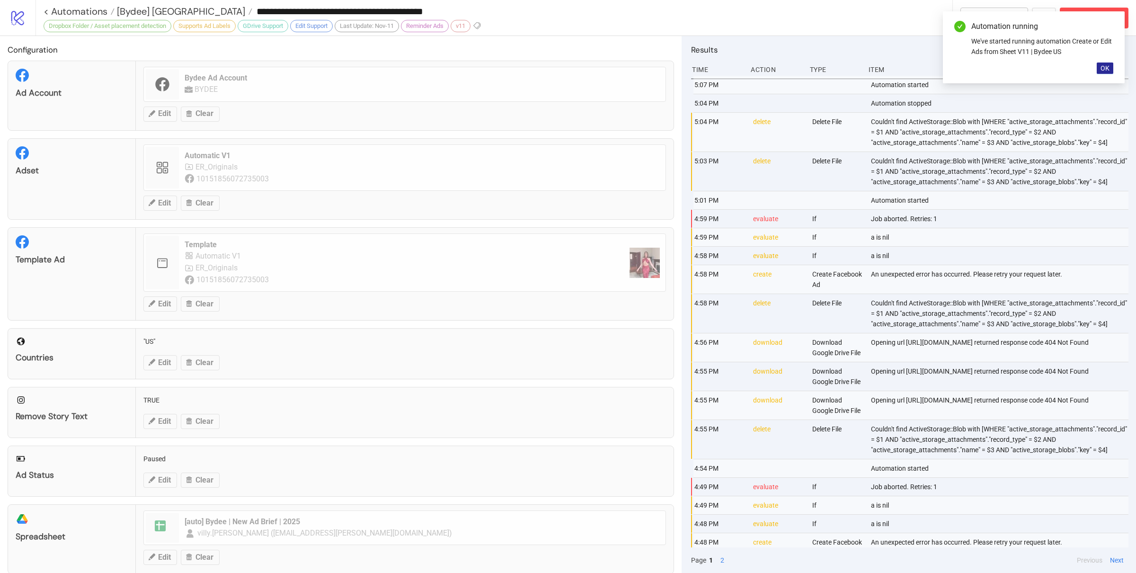
click at [1103, 68] on span "OK" at bounding box center [1105, 68] width 9 height 8
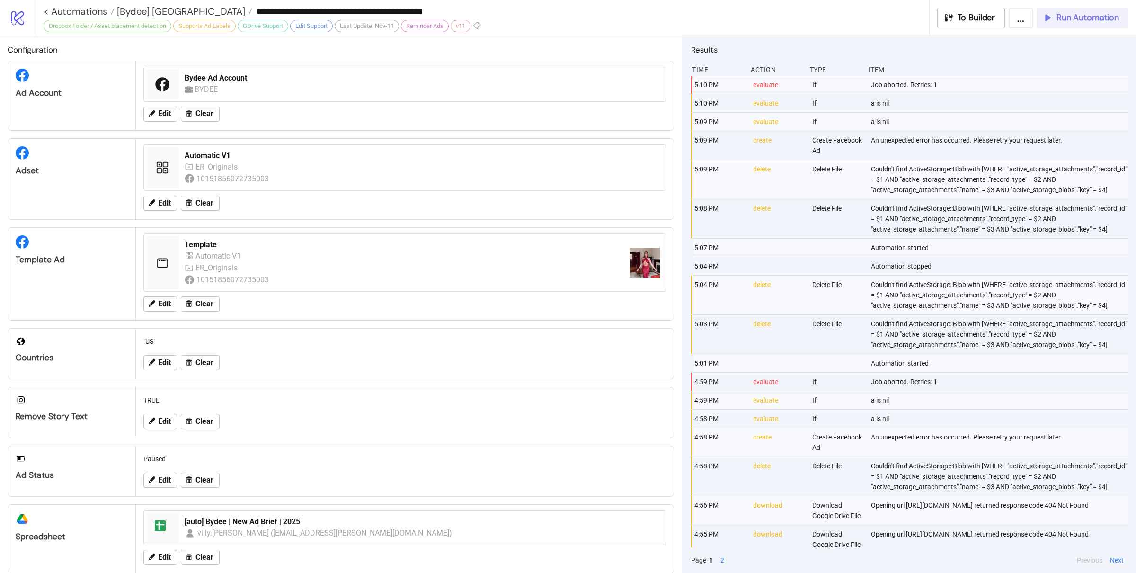
click at [1054, 19] on div "Run Automation" at bounding box center [1080, 17] width 77 height 11
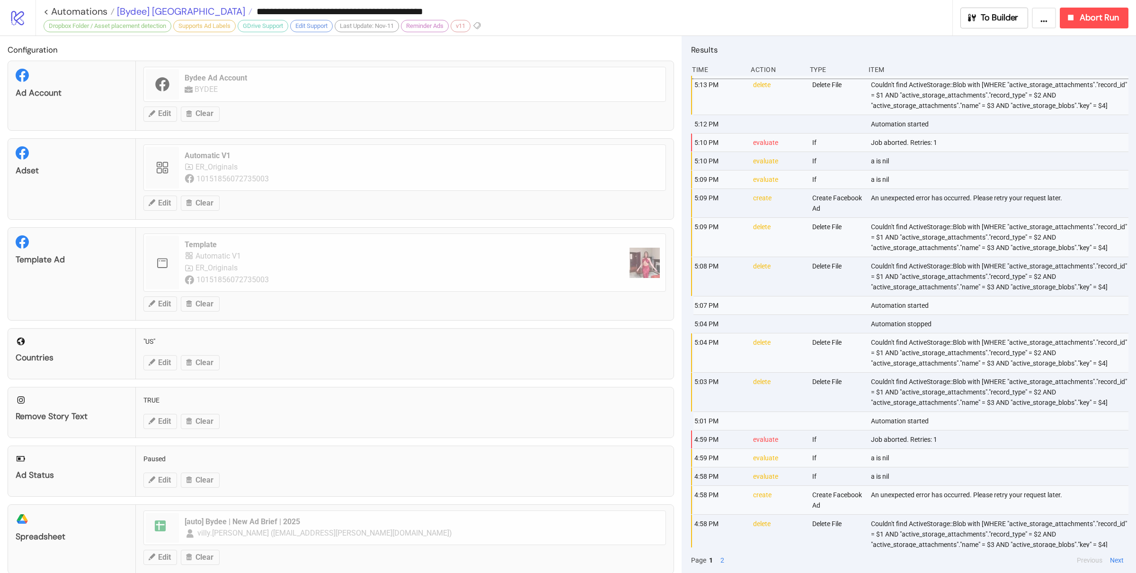
click at [145, 6] on span "[Bydee] [GEOGRAPHIC_DATA]" at bounding box center [180, 11] width 131 height 12
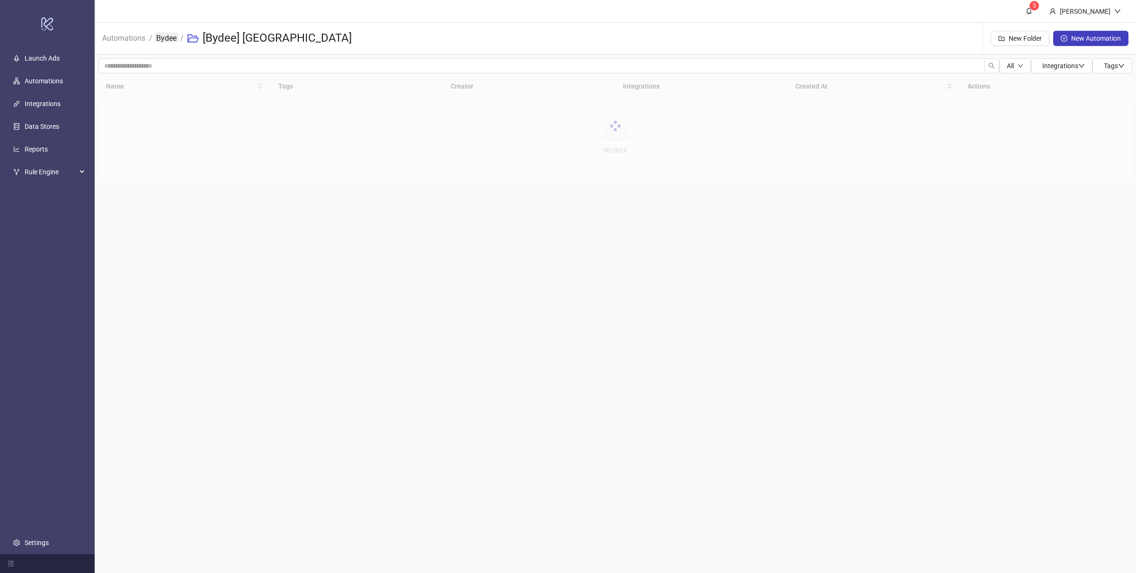
click at [161, 37] on link "Bydee" at bounding box center [166, 37] width 24 height 10
click at [134, 144] on div at bounding box center [615, 159] width 1034 height 172
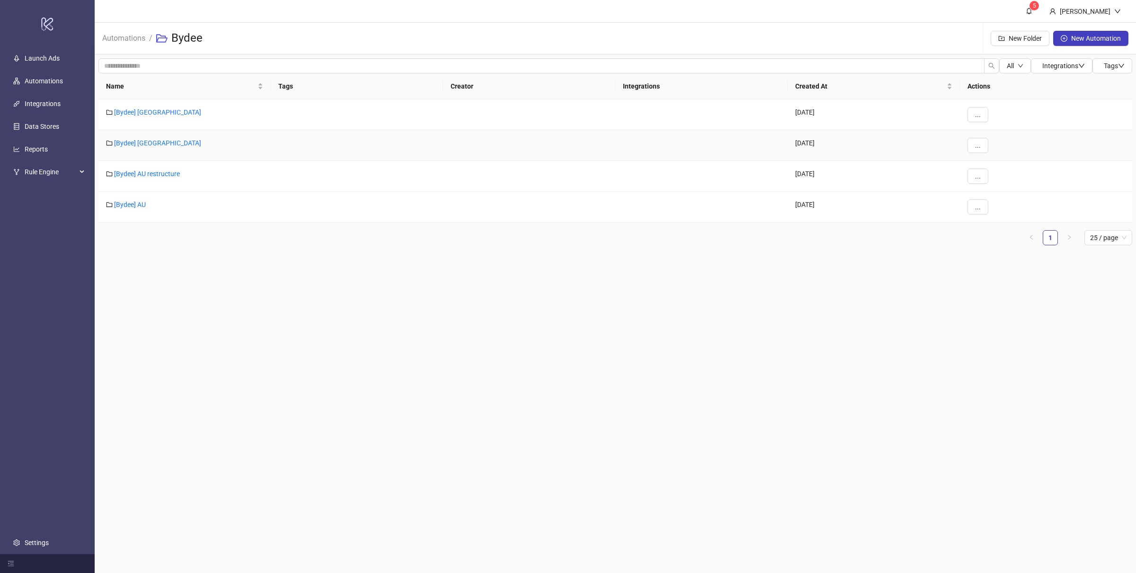
click at [134, 144] on link "[Bydee] [GEOGRAPHIC_DATA]" at bounding box center [157, 143] width 87 height 8
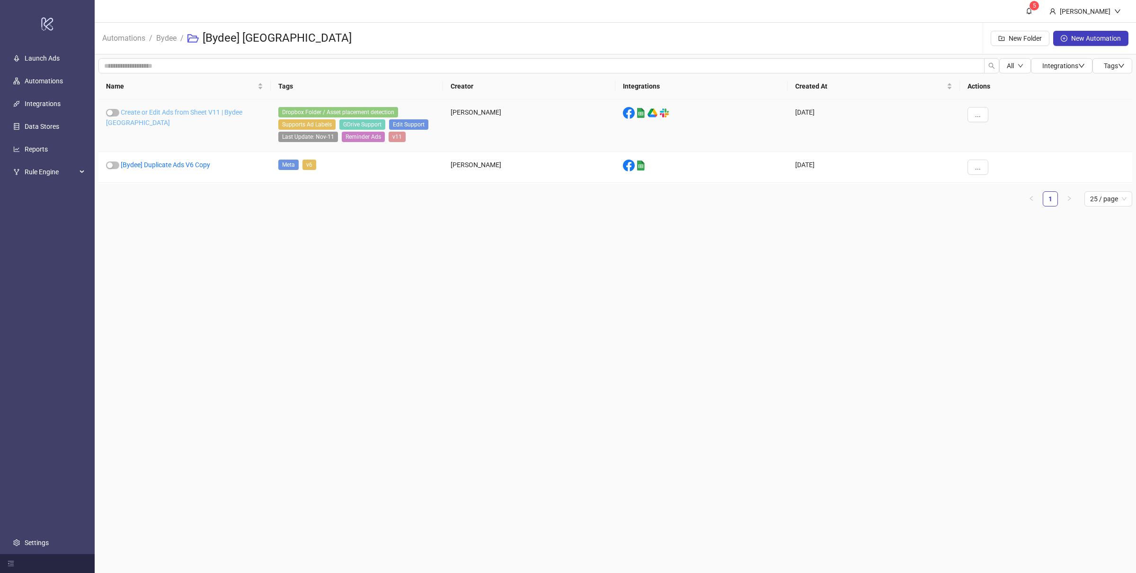
click at [202, 109] on link "Create or Edit Ads from Sheet V11 | Bydee UK" at bounding box center [174, 117] width 136 height 18
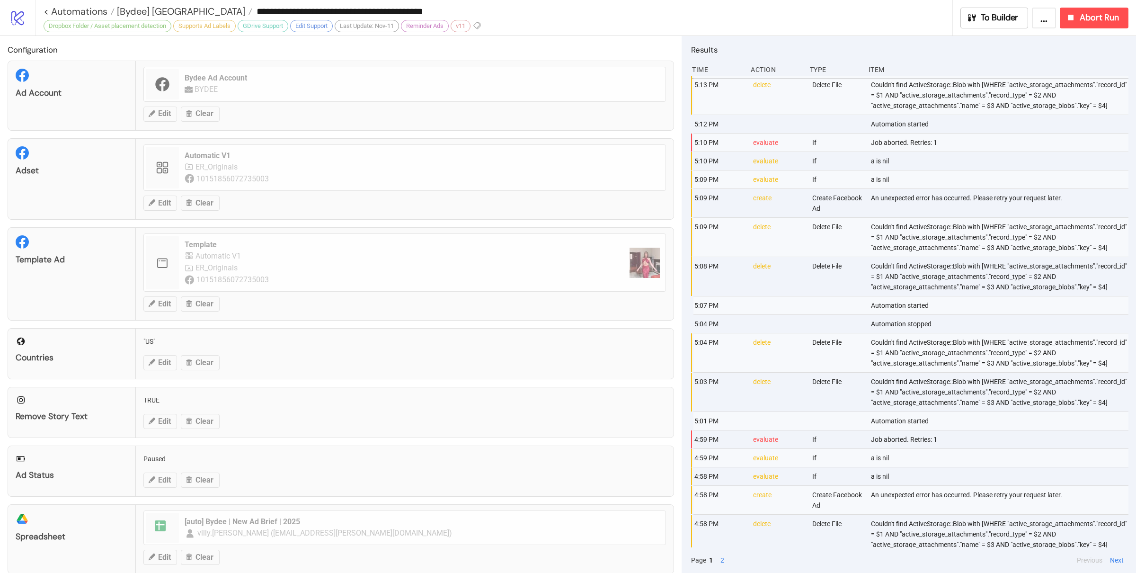
type input "**********"
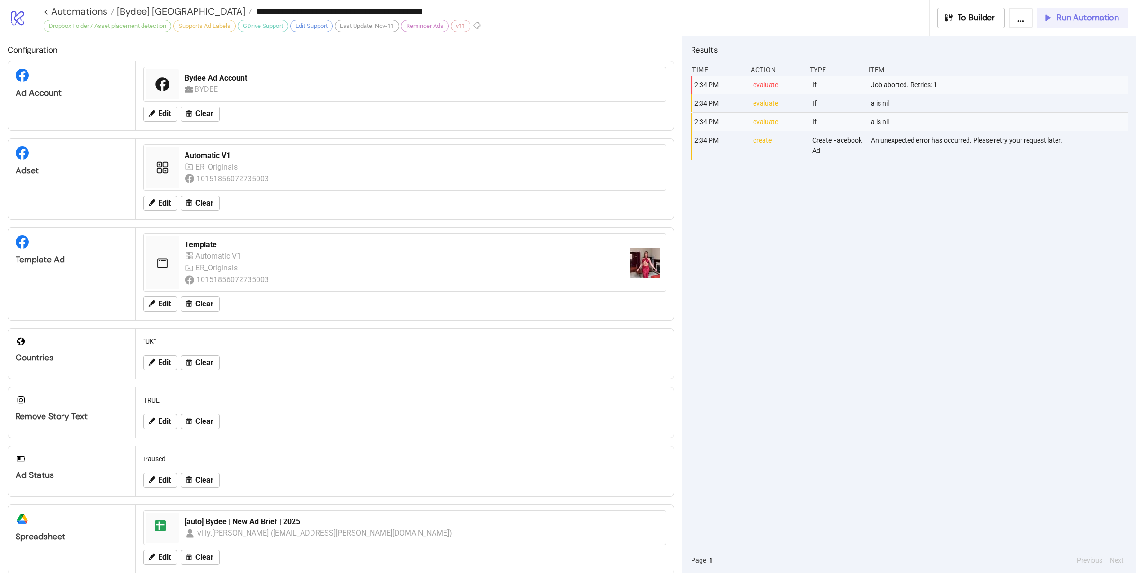
click at [1074, 23] on span "Run Automation" at bounding box center [1088, 17] width 62 height 11
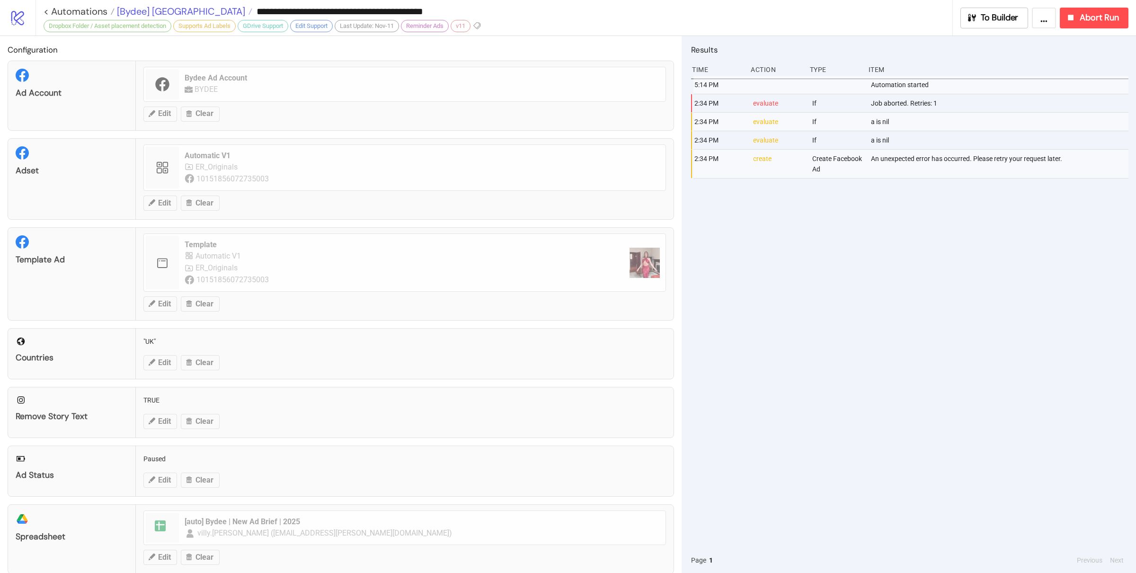
click at [127, 11] on span "[Bydee] [GEOGRAPHIC_DATA]" at bounding box center [180, 11] width 131 height 12
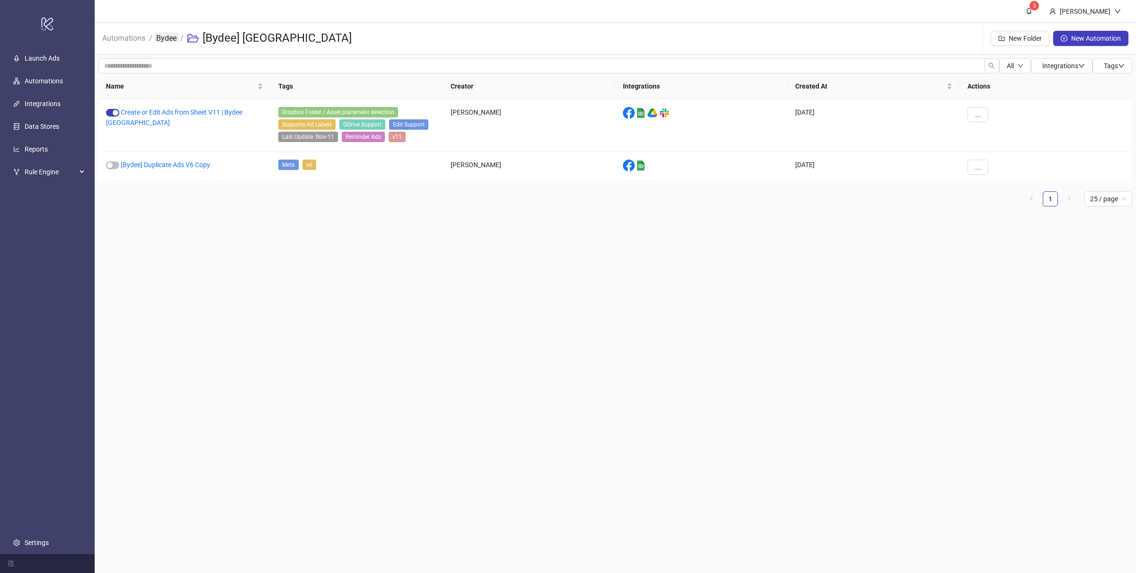
click at [170, 39] on link "Bydee" at bounding box center [166, 37] width 24 height 10
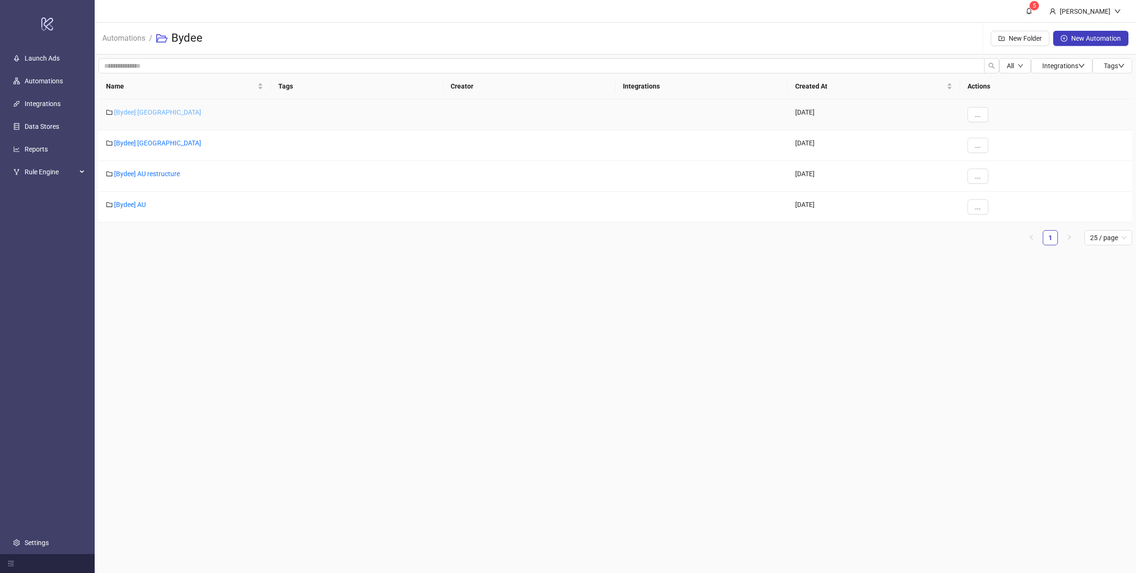
click at [129, 110] on link "[Bydee] US" at bounding box center [157, 112] width 87 height 8
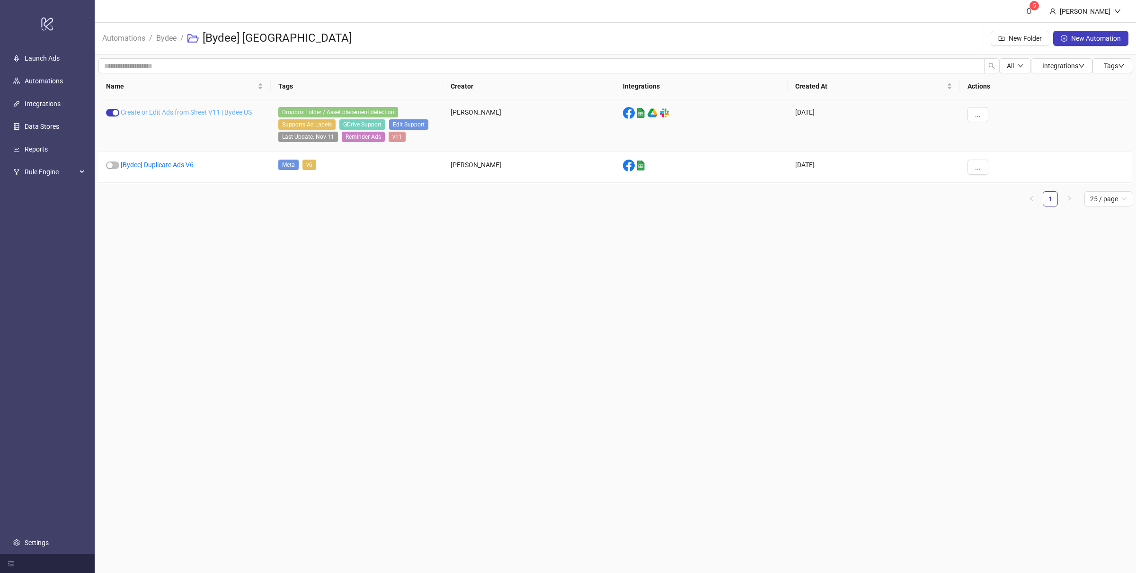
click at [208, 111] on link "Create or Edit Ads from Sheet V11 | Bydee US" at bounding box center [186, 112] width 131 height 8
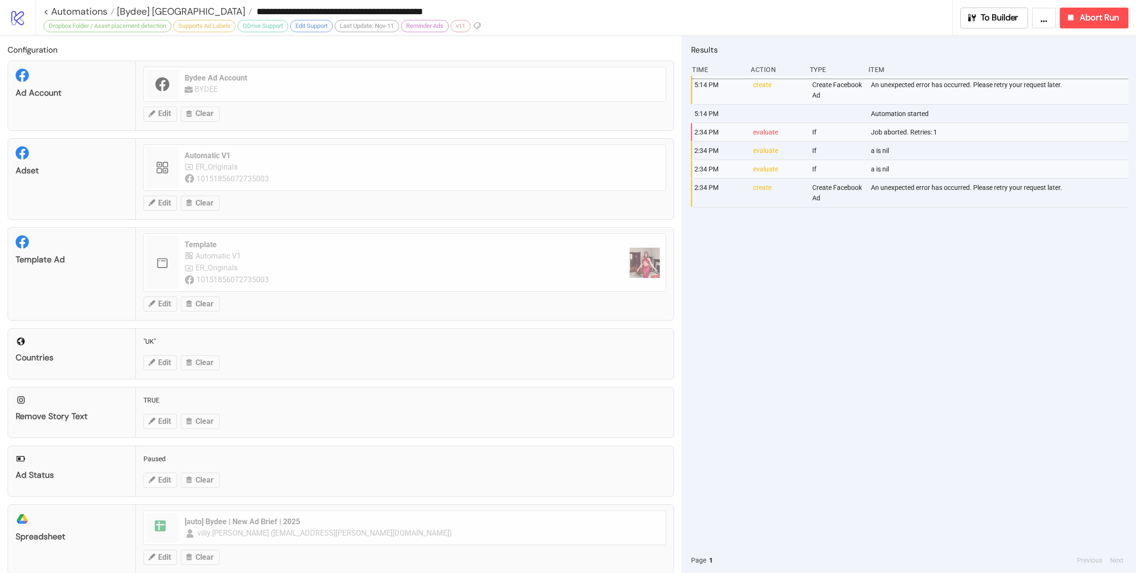
type input "**********"
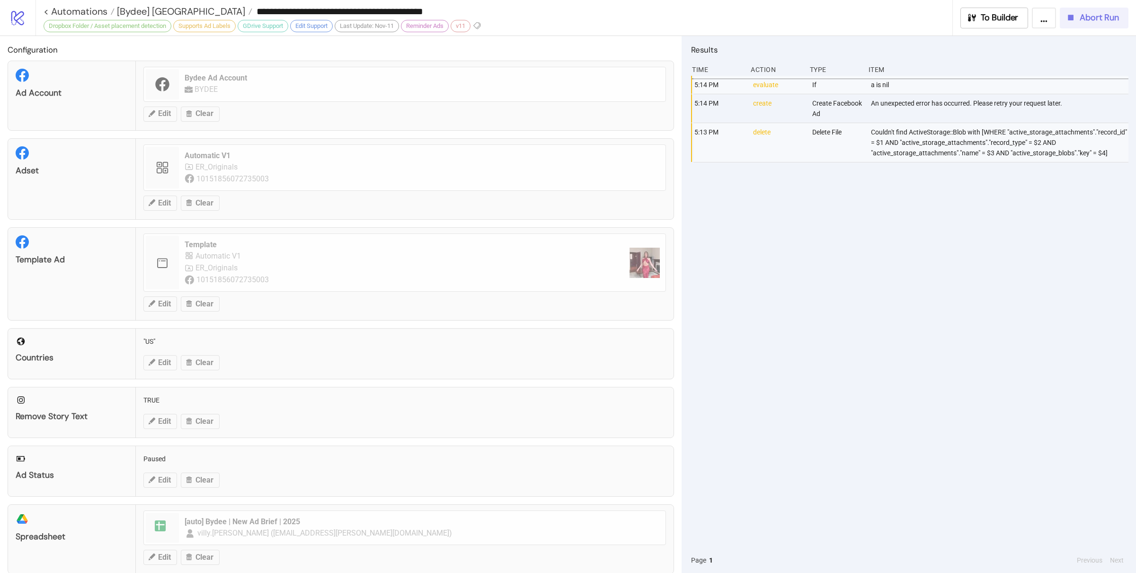
click at [1074, 20] on icon "button" at bounding box center [1071, 17] width 10 height 10
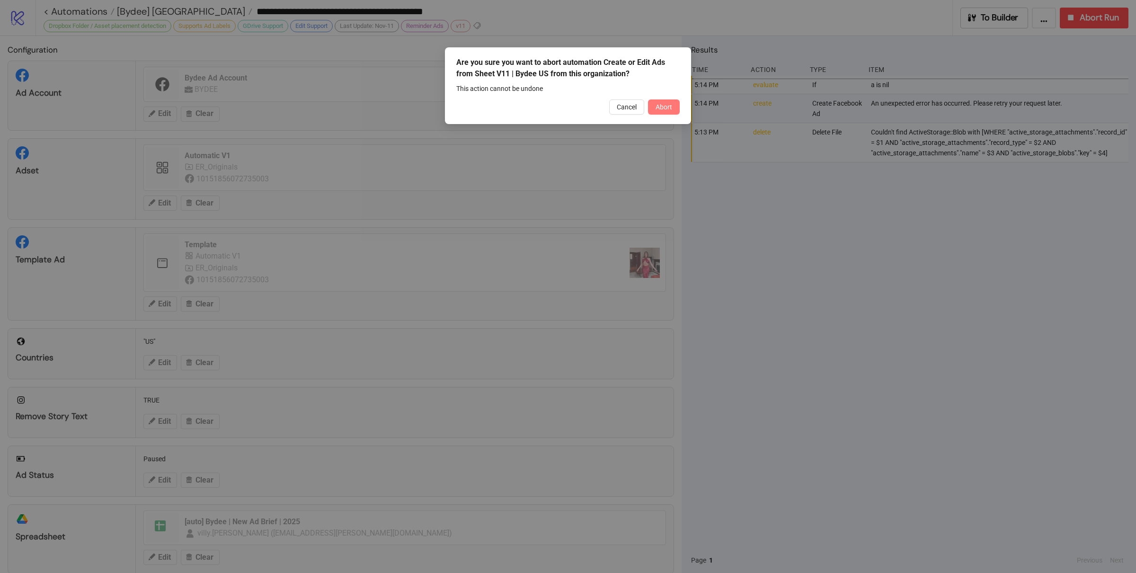
click at [657, 105] on span "Abort" at bounding box center [664, 107] width 17 height 8
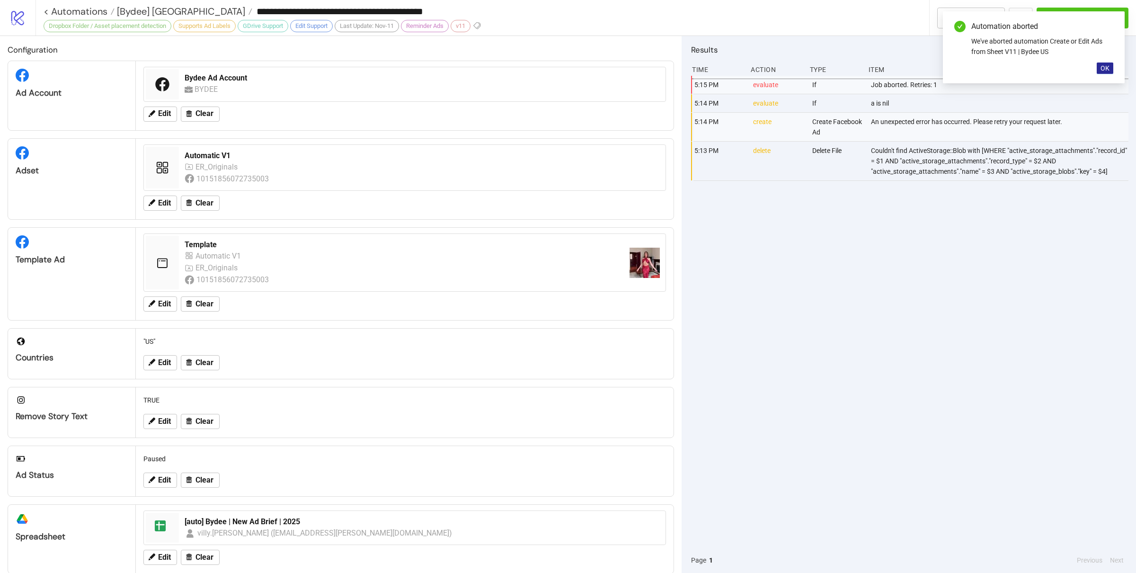
drag, startPoint x: 1106, startPoint y: 68, endPoint x: 1105, endPoint y: 63, distance: 4.8
click at [1106, 68] on span "OK" at bounding box center [1105, 68] width 9 height 8
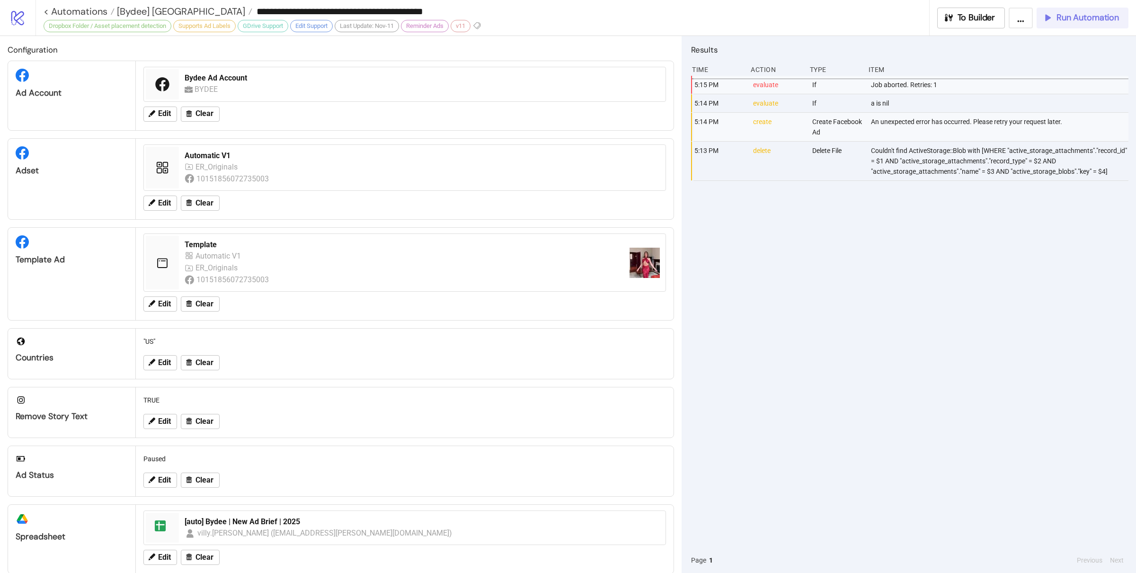
click at [1071, 24] on button "Run Automation" at bounding box center [1083, 18] width 92 height 21
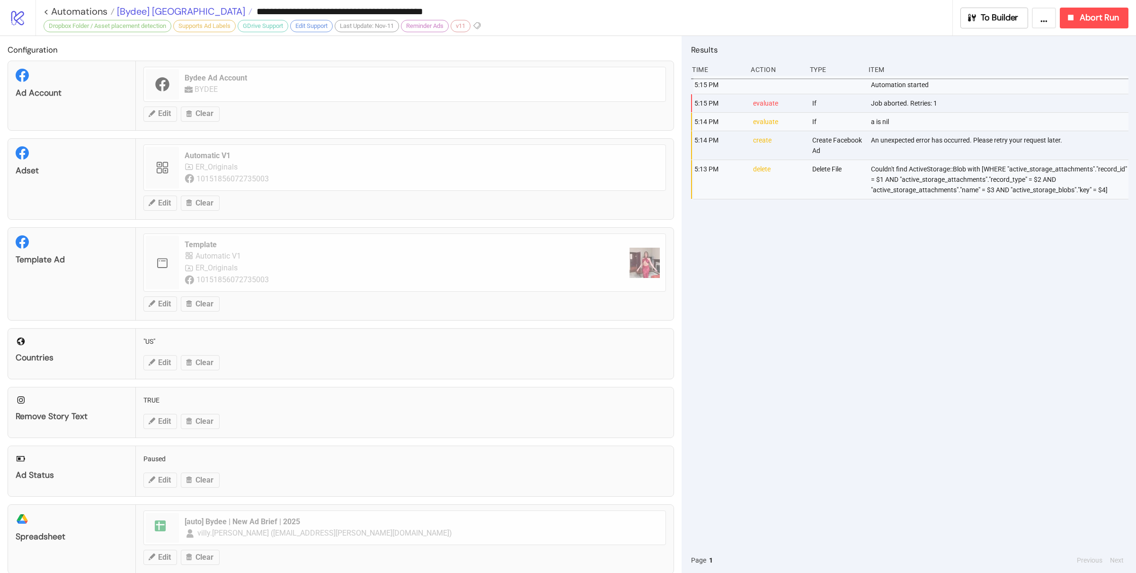
click at [142, 12] on span "[Bydee] US" at bounding box center [180, 11] width 131 height 12
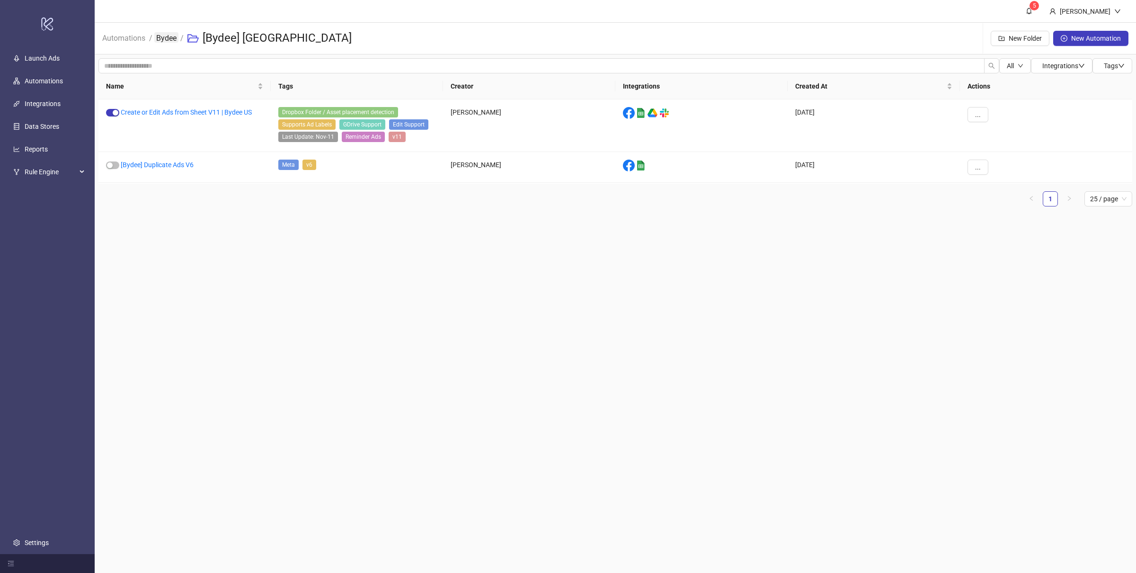
click at [165, 36] on link "Bydee" at bounding box center [166, 37] width 24 height 10
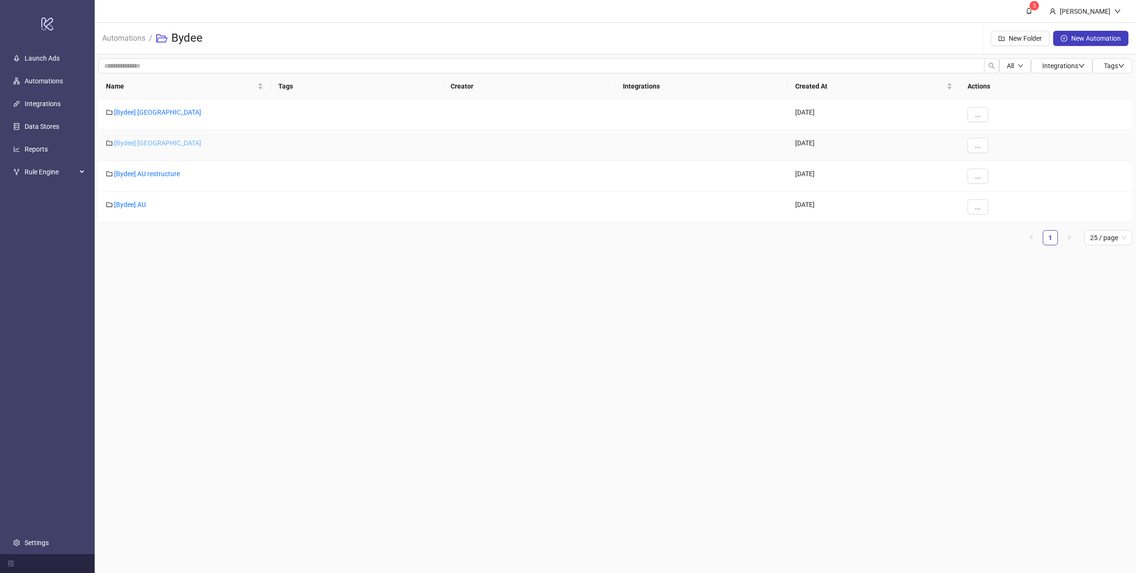
click at [132, 141] on link "[Bydee] [GEOGRAPHIC_DATA]" at bounding box center [157, 143] width 87 height 8
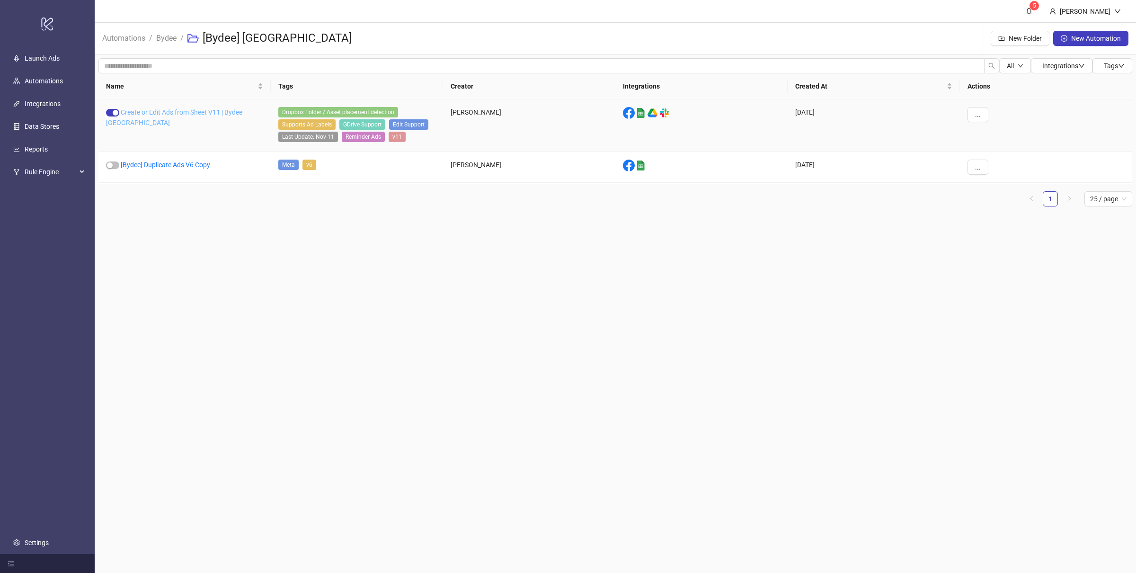
click at [224, 111] on link "Create or Edit Ads from Sheet V11 | Bydee UK" at bounding box center [174, 117] width 136 height 18
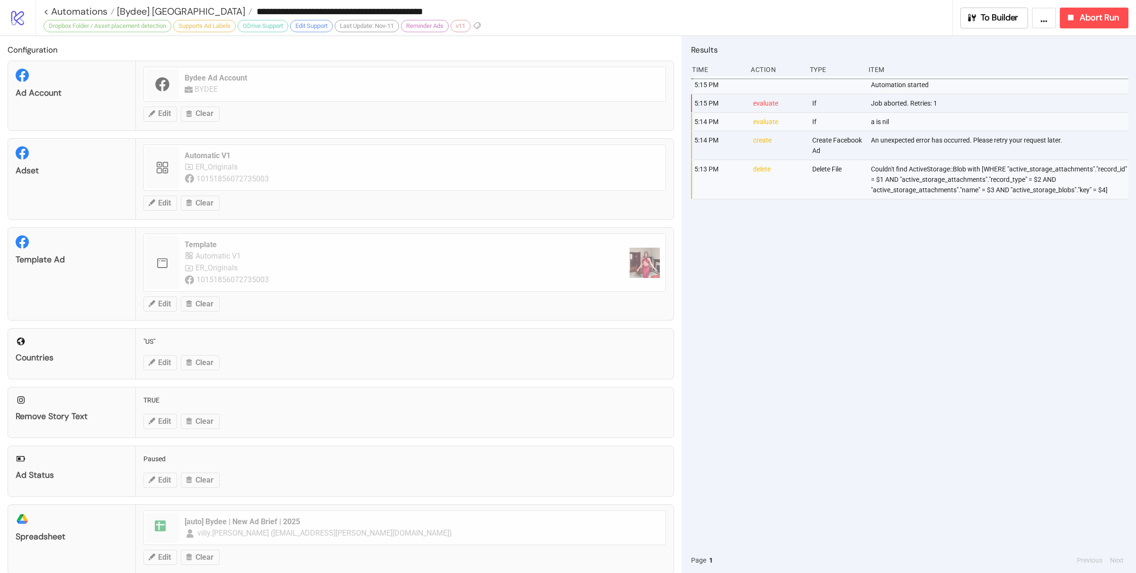
type input "**********"
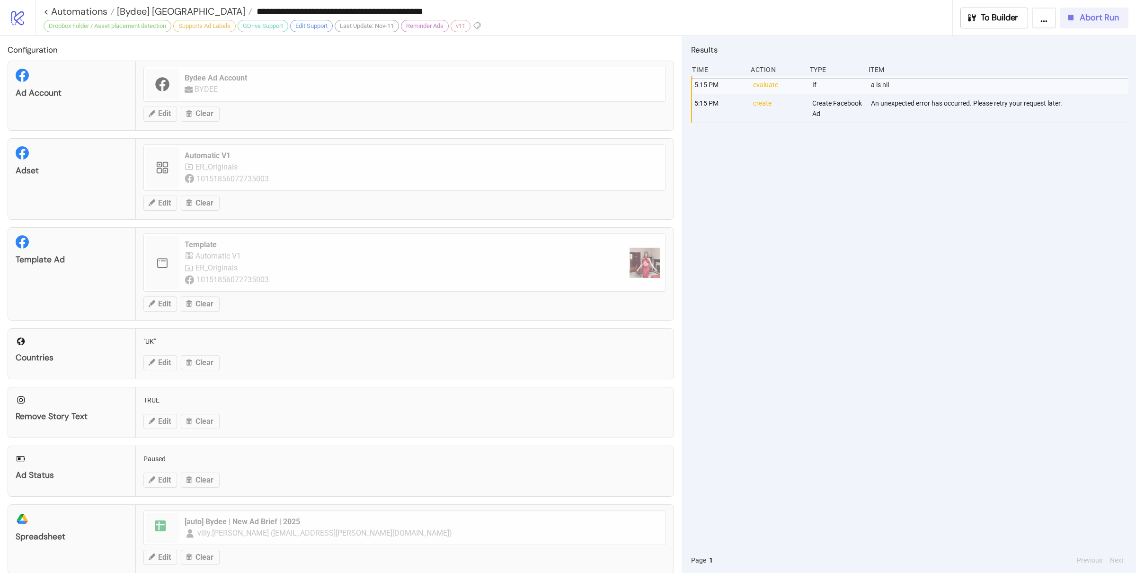
click at [1106, 15] on span "Abort Run" at bounding box center [1099, 17] width 39 height 11
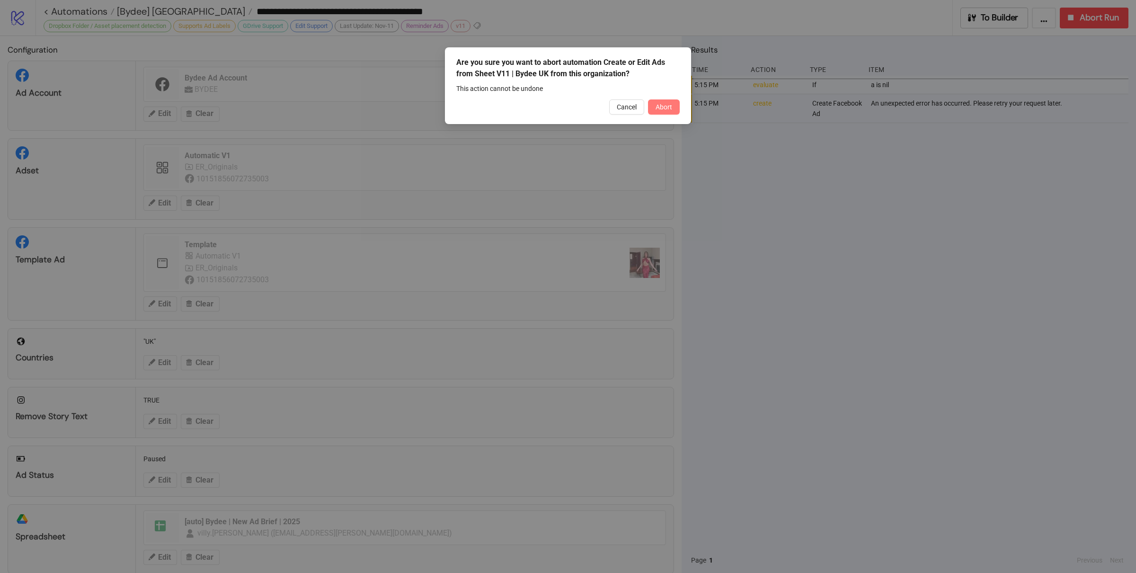
click at [660, 108] on span "Abort" at bounding box center [664, 107] width 17 height 8
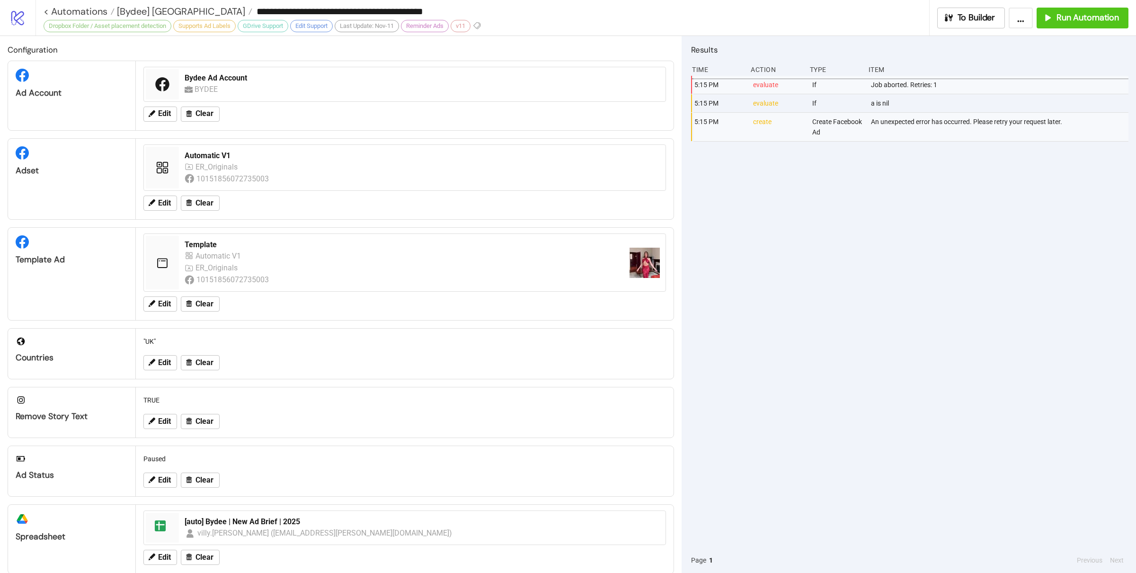
click at [863, 207] on div "5:15 PM evaluate If Job aborted. Retries: 1 5:15 PM evaluate If a is nil 5:15 P…" at bounding box center [909, 312] width 437 height 472
click at [863, 208] on div "5:15 PM evaluate If Job aborted. Retries: 1 5:15 PM evaluate If a is nil 5:15 P…" at bounding box center [909, 312] width 437 height 472
click at [859, 224] on div "5:15 PM evaluate If Job aborted. Retries: 1 5:15 PM evaluate If a is nil 5:15 P…" at bounding box center [909, 312] width 437 height 472
click at [150, 12] on span "[Bydee] [GEOGRAPHIC_DATA]" at bounding box center [180, 11] width 131 height 12
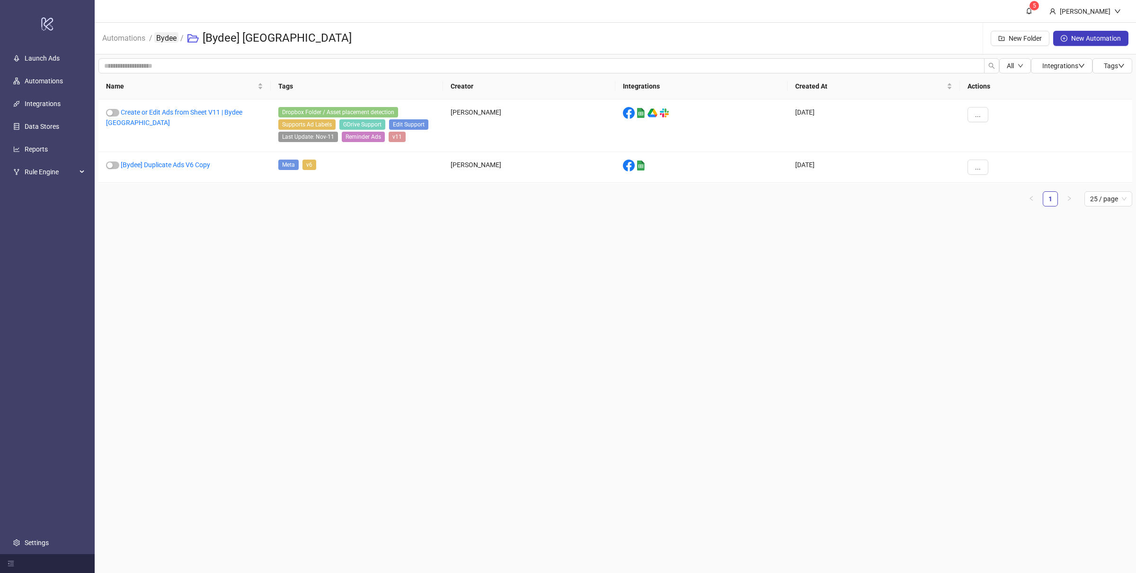
click at [167, 36] on link "Bydee" at bounding box center [166, 37] width 24 height 10
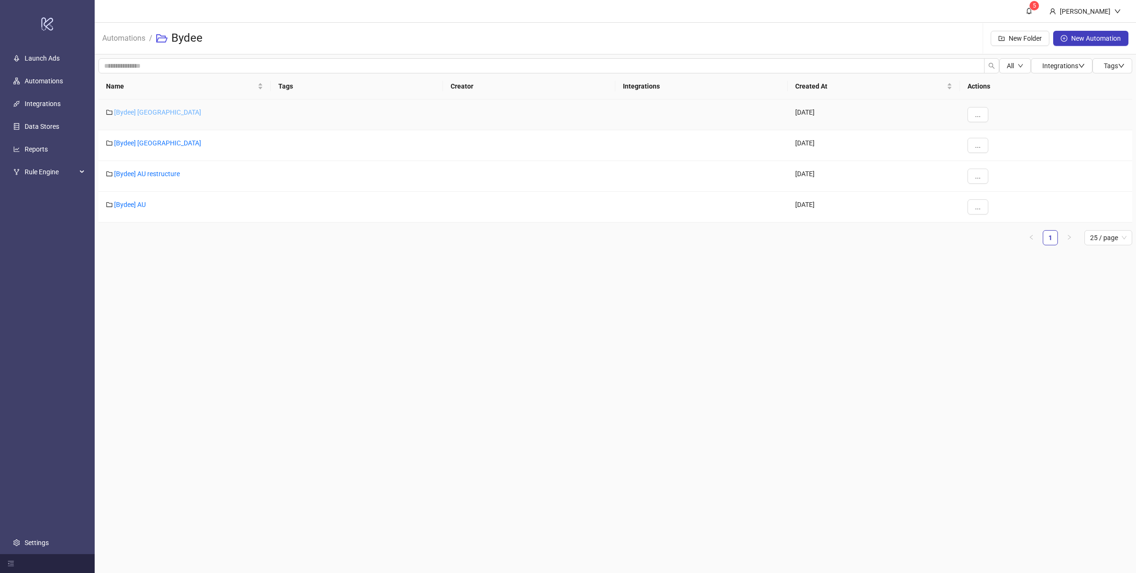
click at [136, 110] on link "[Bydee] US" at bounding box center [157, 112] width 87 height 8
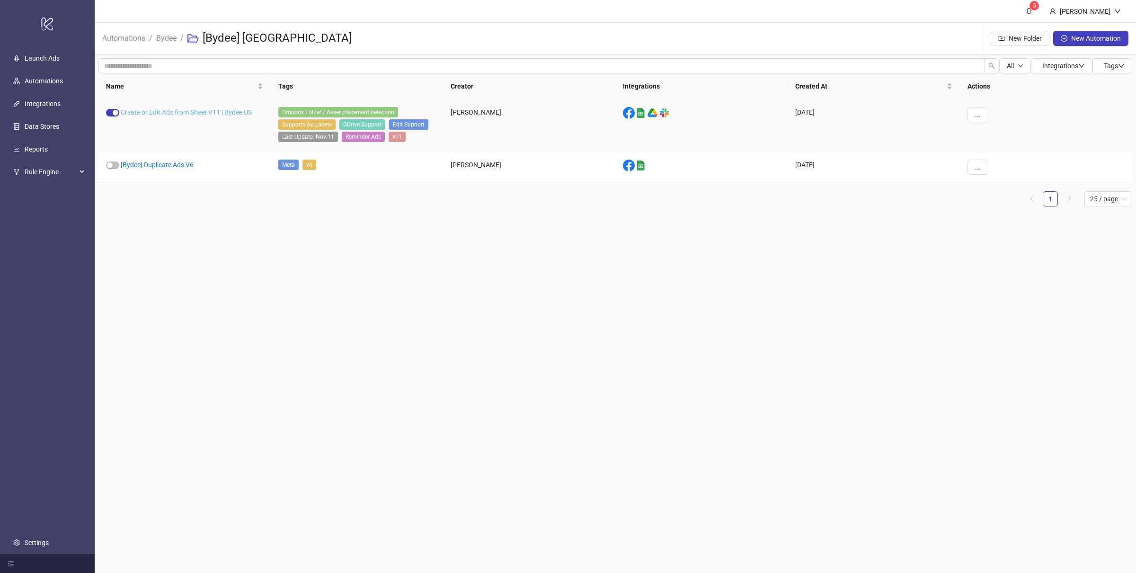
click at [240, 111] on link "Create or Edit Ads from Sheet V11 | Bydee US" at bounding box center [186, 112] width 131 height 8
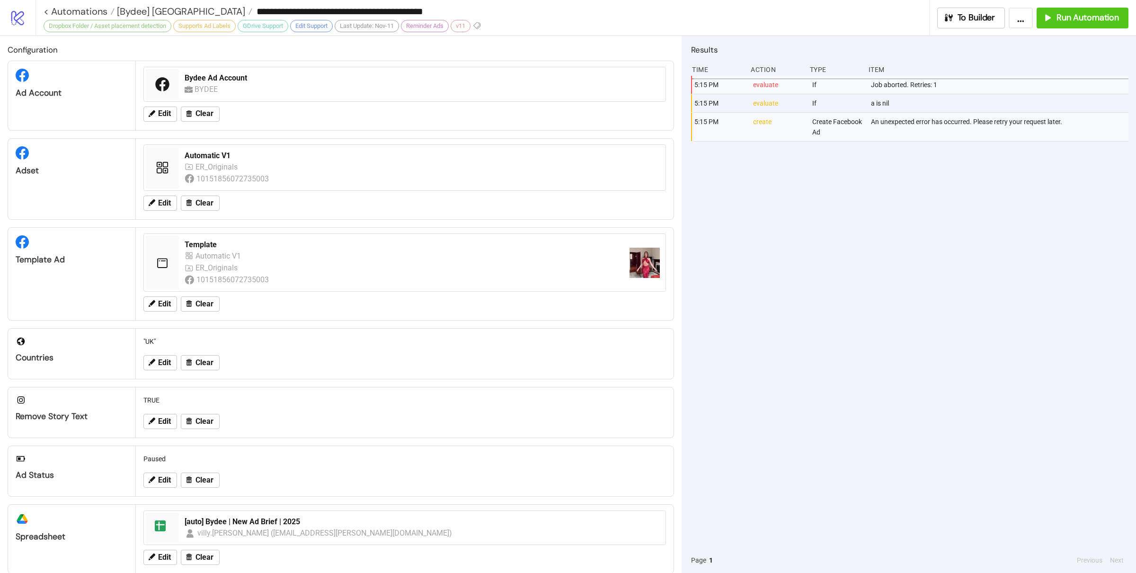
type input "**********"
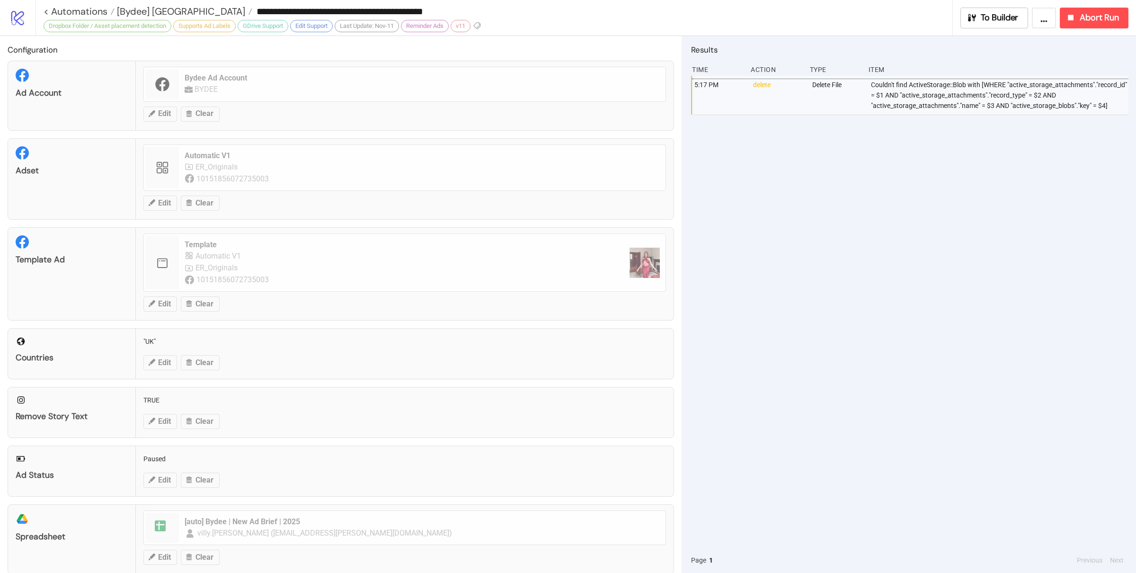
click at [811, 271] on div "5:17 PM delete Delete File Couldn't find ActiveStorage::Blob with [WHERE "activ…" at bounding box center [909, 312] width 437 height 472
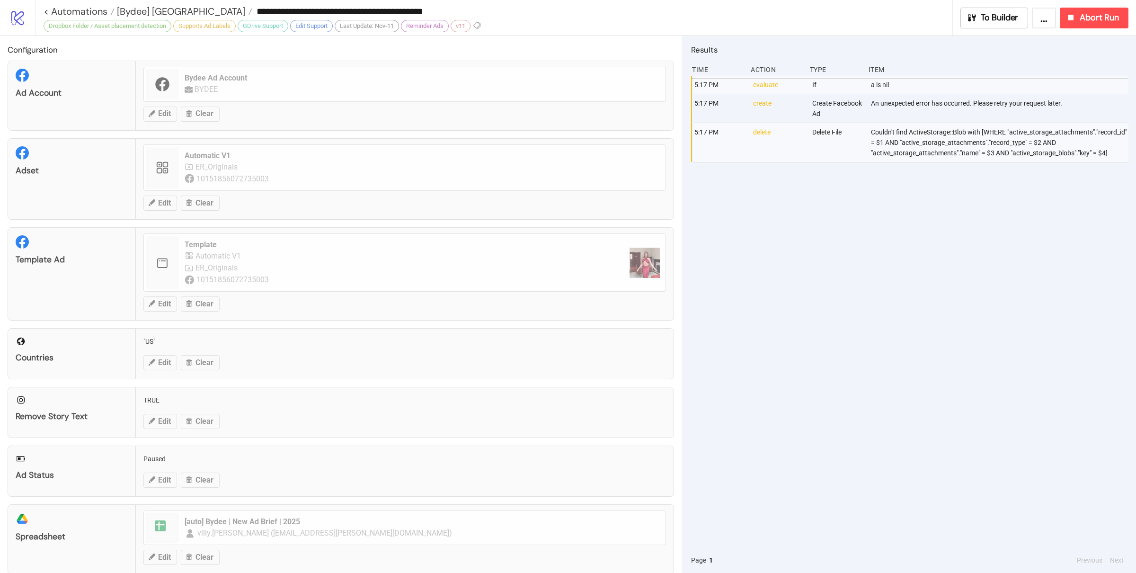
click at [935, 230] on div "5:17 PM evaluate If a is nil 5:17 PM create Create Facebook Ad An unexpected er…" at bounding box center [909, 312] width 437 height 472
click at [938, 237] on div "5:17 PM evaluate If a is nil 5:17 PM create Create Facebook Ad An unexpected er…" at bounding box center [909, 312] width 437 height 472
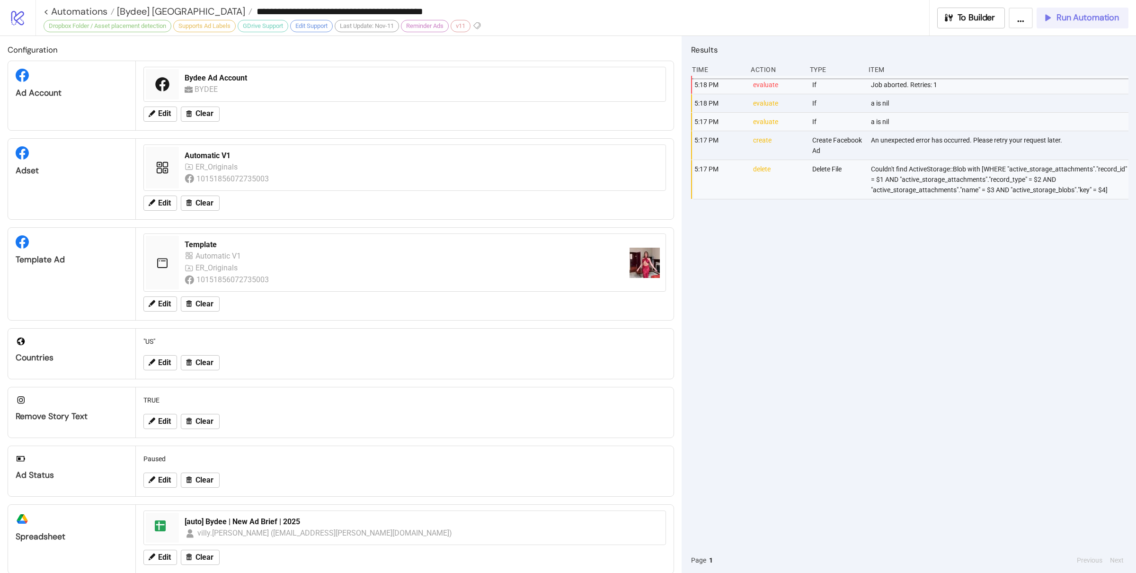
click at [1061, 19] on span "Run Automation" at bounding box center [1088, 17] width 62 height 11
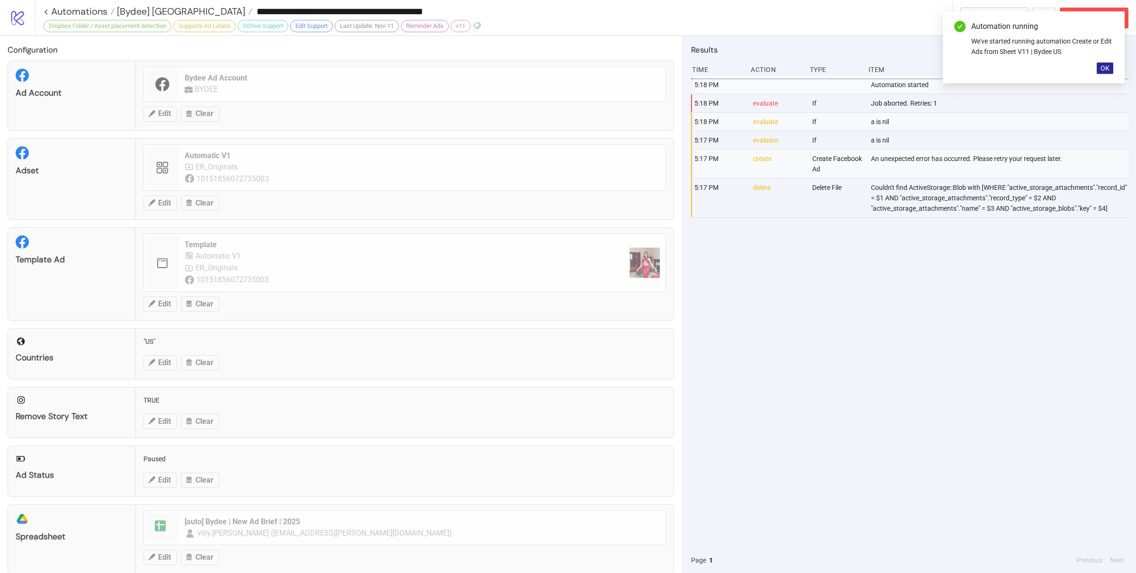
click at [1104, 66] on span "OK" at bounding box center [1105, 68] width 9 height 8
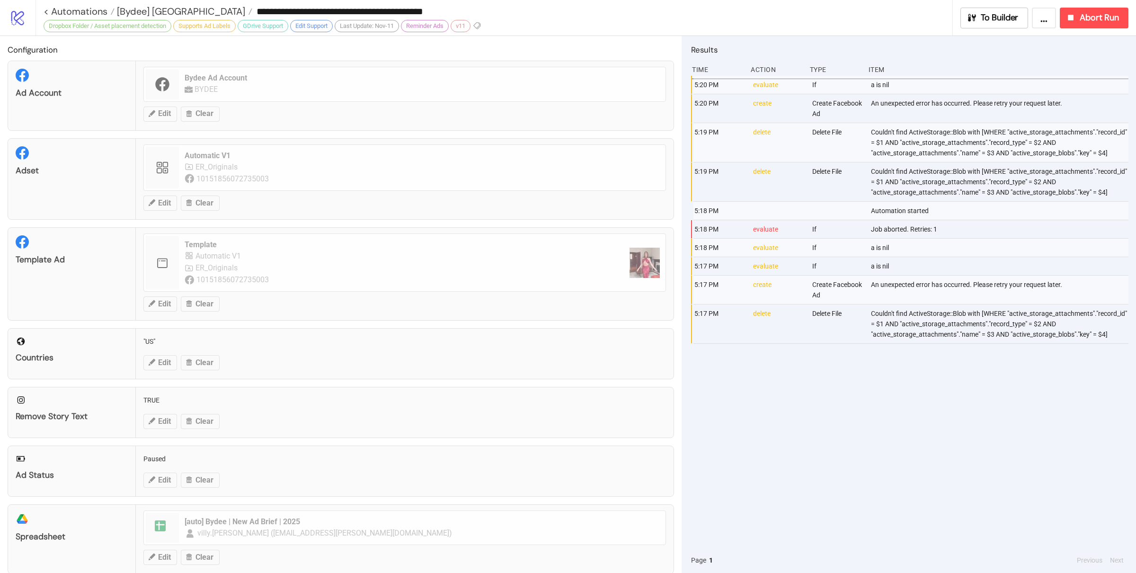
click at [911, 117] on div "An unexpected error has occurred. Please retry your request later." at bounding box center [1000, 108] width 261 height 28
click at [977, 110] on div "An unexpected error has occurred. Please retry your request later." at bounding box center [1000, 108] width 261 height 28
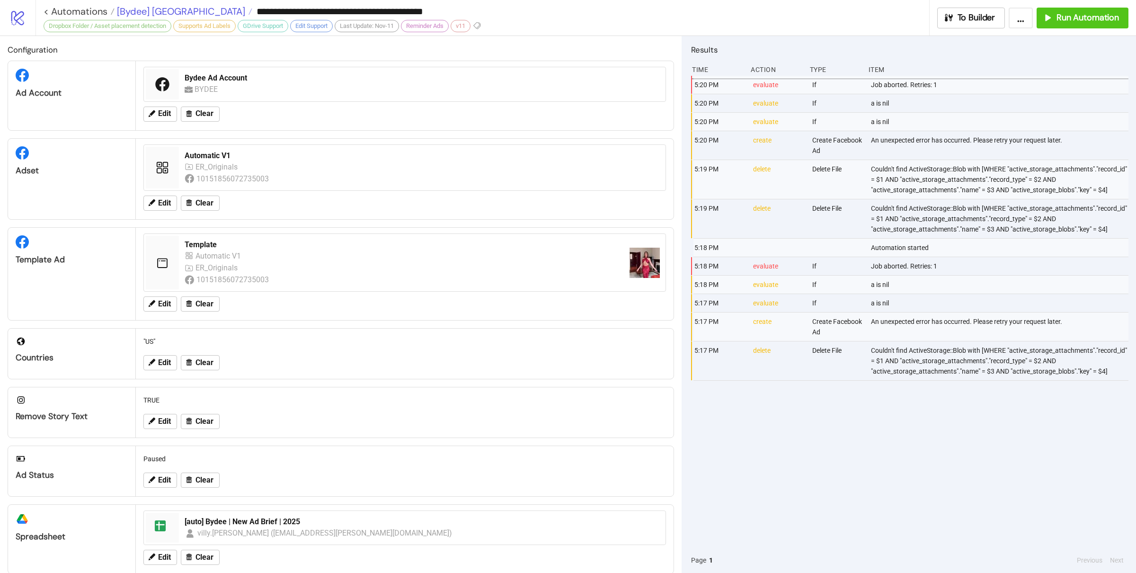
click at [146, 12] on span "[Bydee] US" at bounding box center [180, 11] width 131 height 12
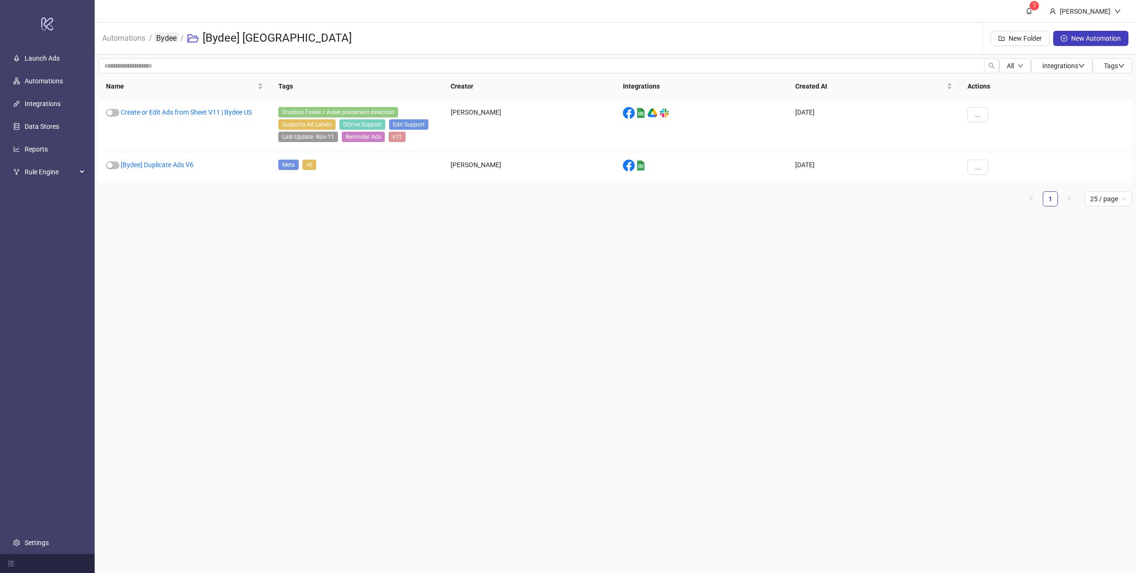
click at [162, 36] on link "Bydee" at bounding box center [166, 37] width 24 height 10
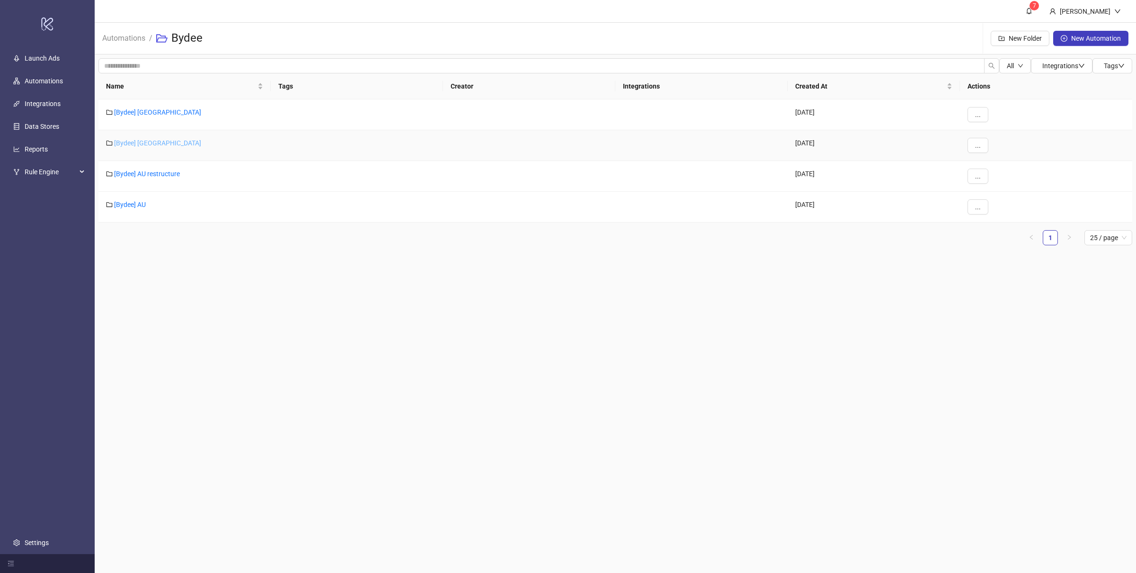
click at [127, 142] on link "[Bydee] [GEOGRAPHIC_DATA]" at bounding box center [157, 143] width 87 height 8
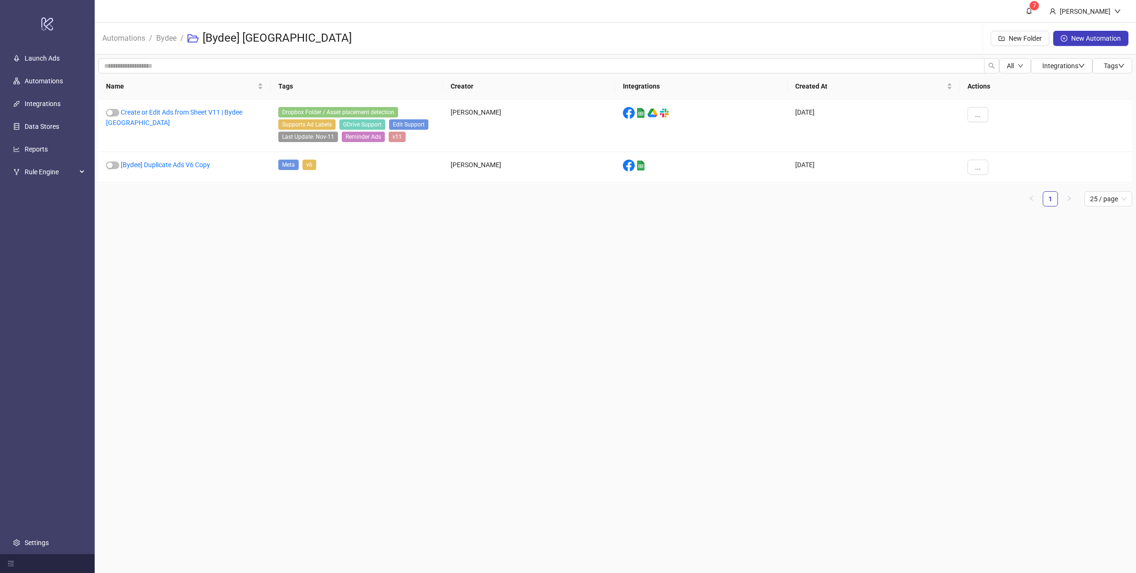
click at [461, 278] on main "7 Villy Aparicio Automations / Bydee / [Bydee] UK New Folder New Automation All…" at bounding box center [616, 286] width 1042 height 573
click at [240, 112] on link "Create or Edit Ads from Sheet V11 | Bydee UK" at bounding box center [174, 117] width 136 height 18
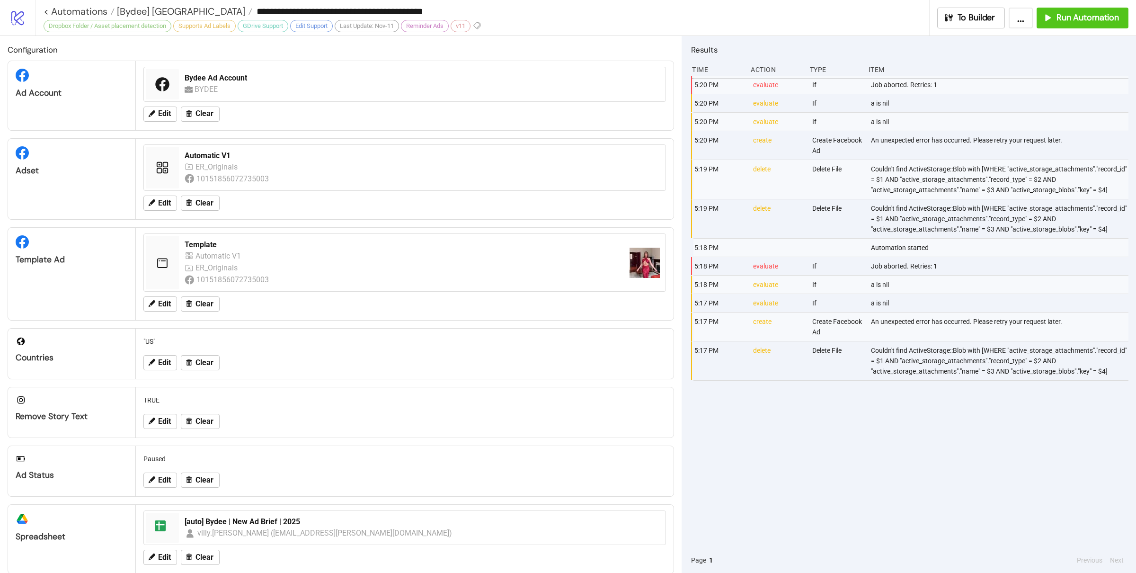
type input "**********"
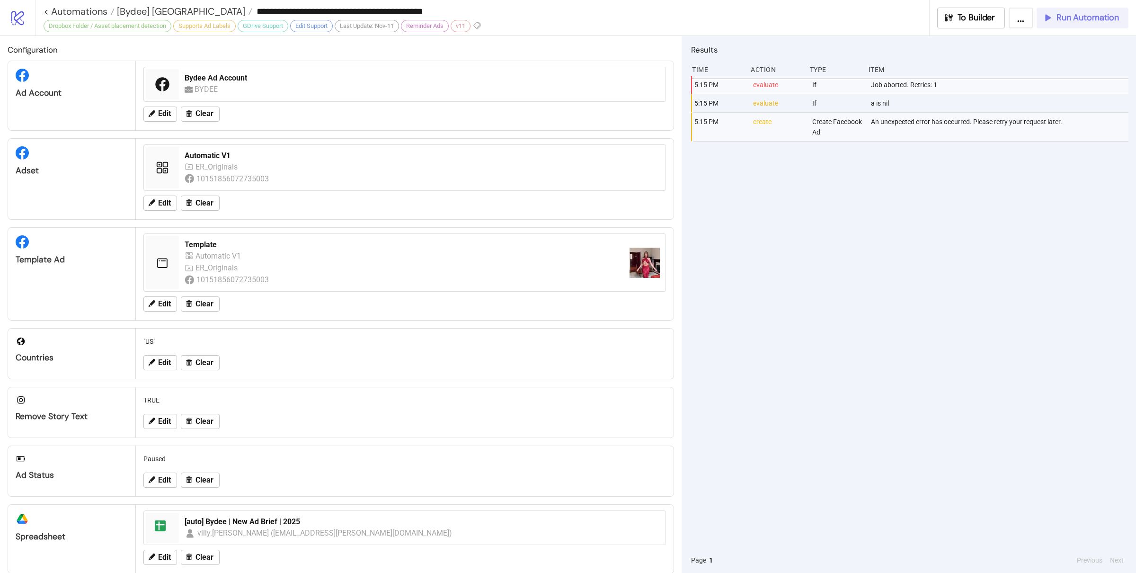
click at [1065, 23] on button "Run Automation" at bounding box center [1083, 18] width 92 height 21
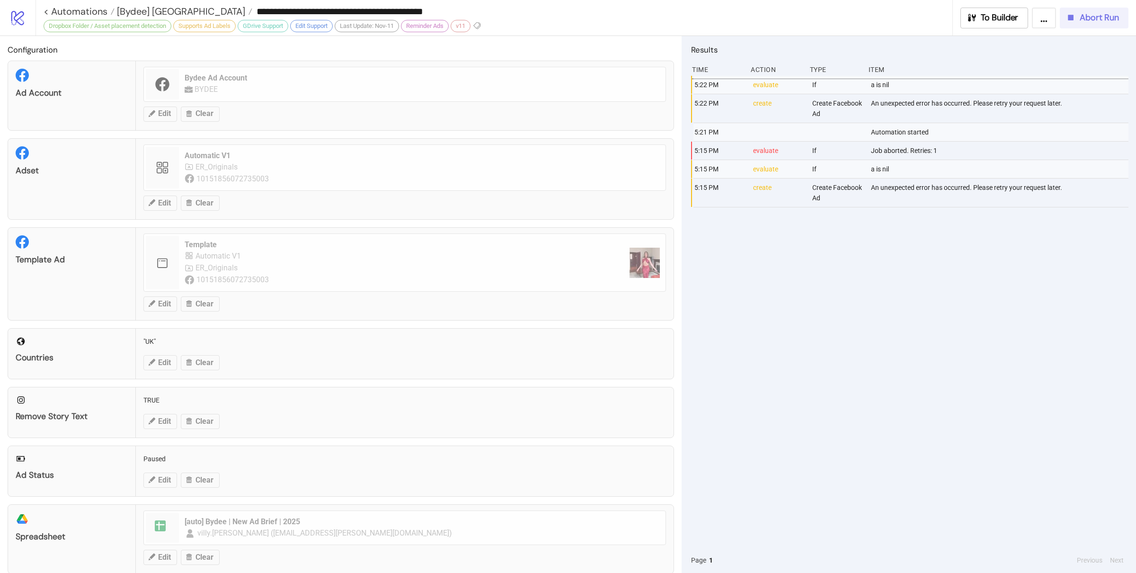
click at [1086, 18] on span "Abort Run" at bounding box center [1099, 17] width 39 height 11
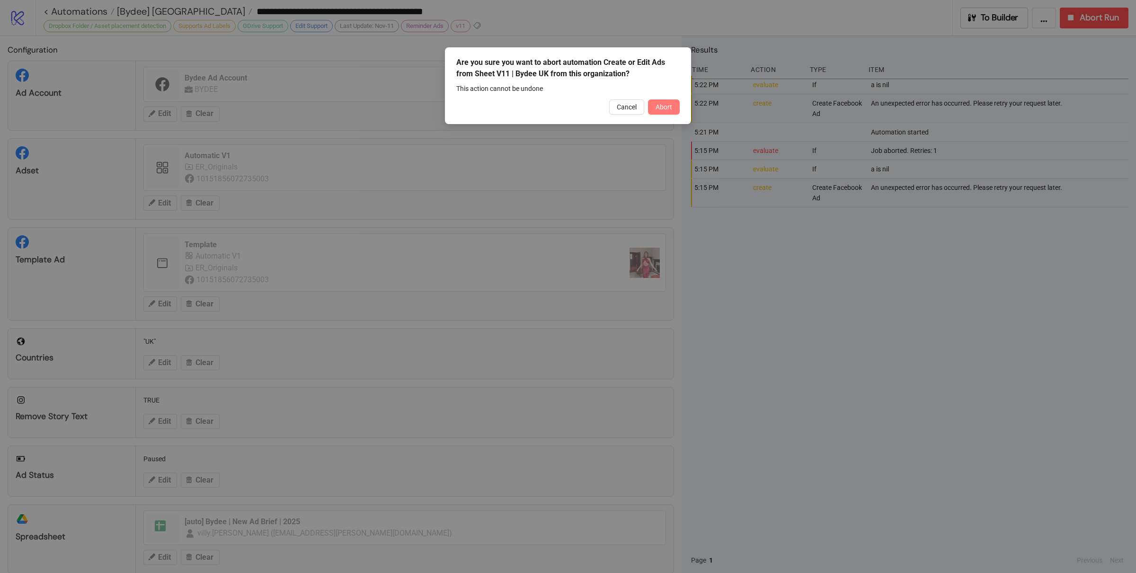
click at [675, 102] on button "Abort" at bounding box center [664, 106] width 32 height 15
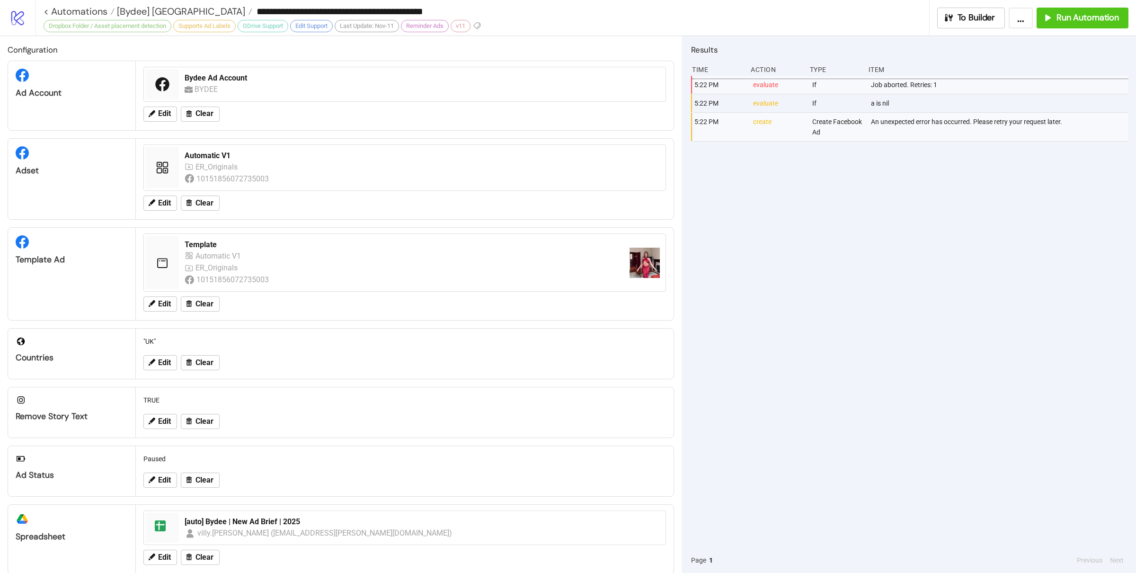
click at [885, 231] on div "5:22 PM evaluate If Job aborted. Retries: 1 5:22 PM evaluate If a is nil 5:22 P…" at bounding box center [909, 312] width 437 height 472
click at [1044, 17] on icon "button" at bounding box center [1047, 17] width 10 height 10
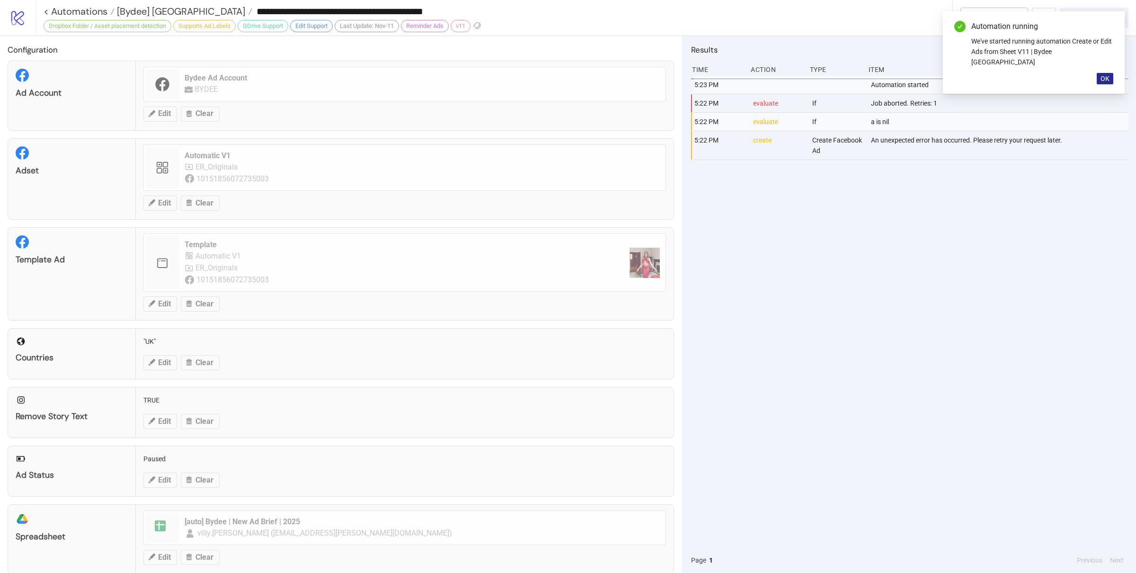
click at [1108, 75] on span "OK" at bounding box center [1105, 79] width 9 height 8
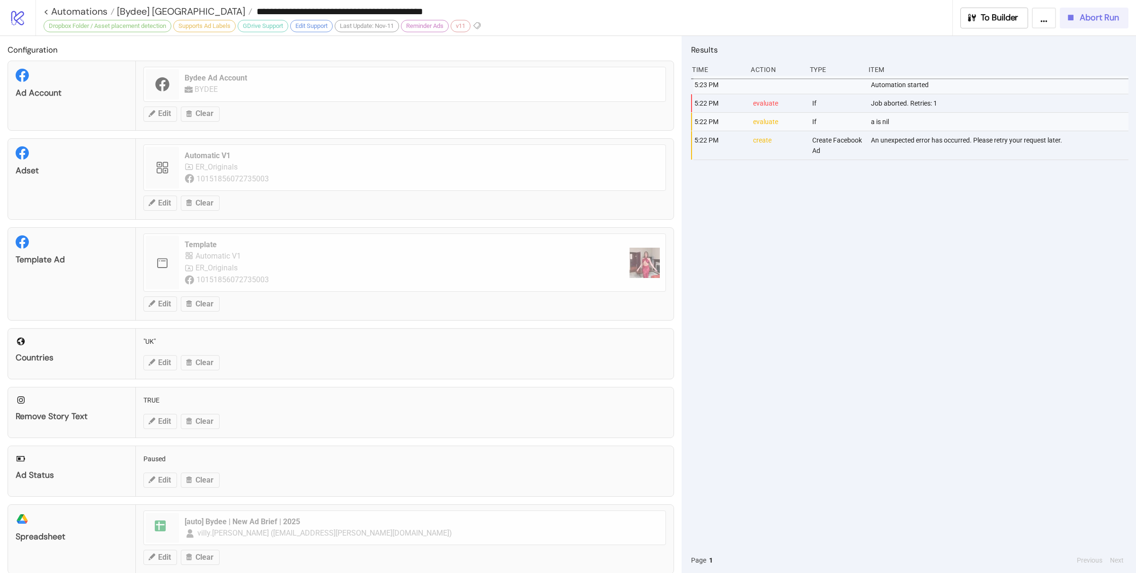
click at [982, 266] on div "5:23 PM Automation started 5:22 PM evaluate If Job aborted. Retries: 1 5:22 PM …" at bounding box center [909, 312] width 437 height 472
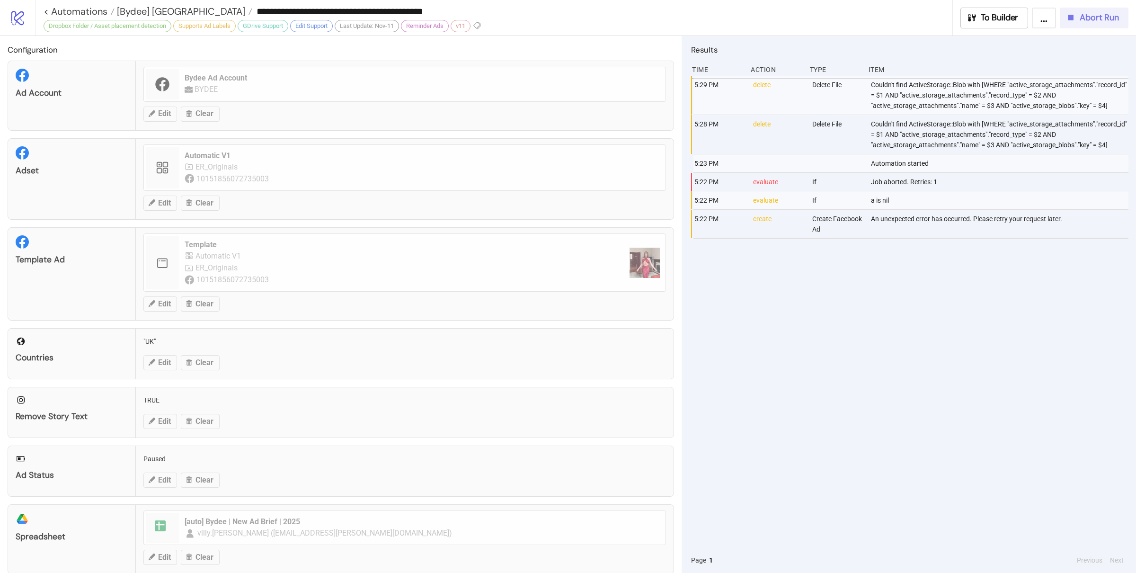
click at [917, 317] on div "5:29 PM delete Delete File Couldn't find ActiveStorage::Blob with [WHERE "activ…" at bounding box center [909, 312] width 437 height 472
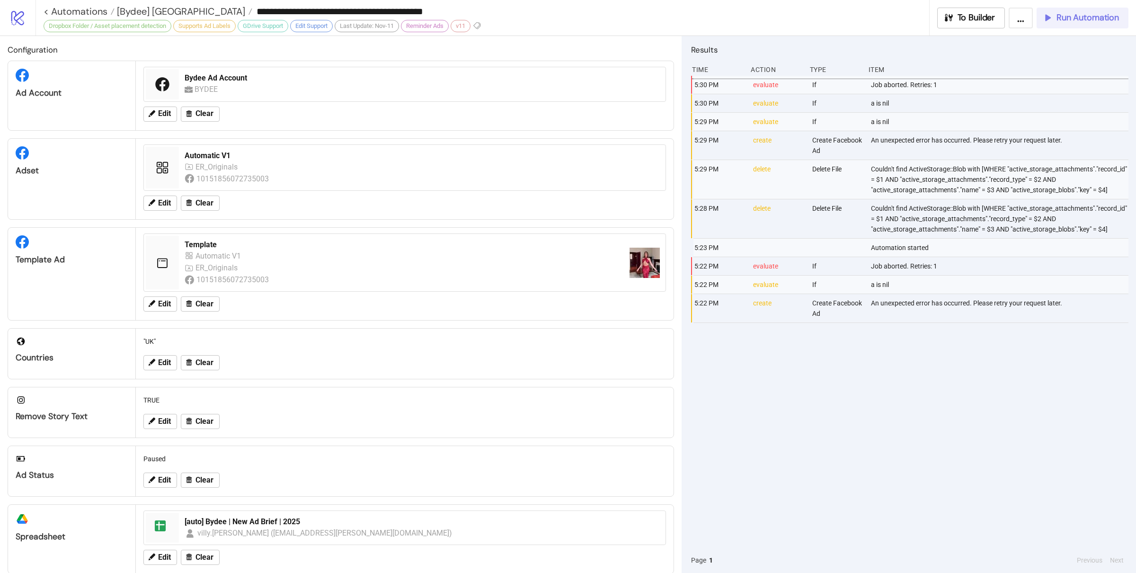
click at [1053, 21] on div "Run Automation" at bounding box center [1080, 17] width 77 height 11
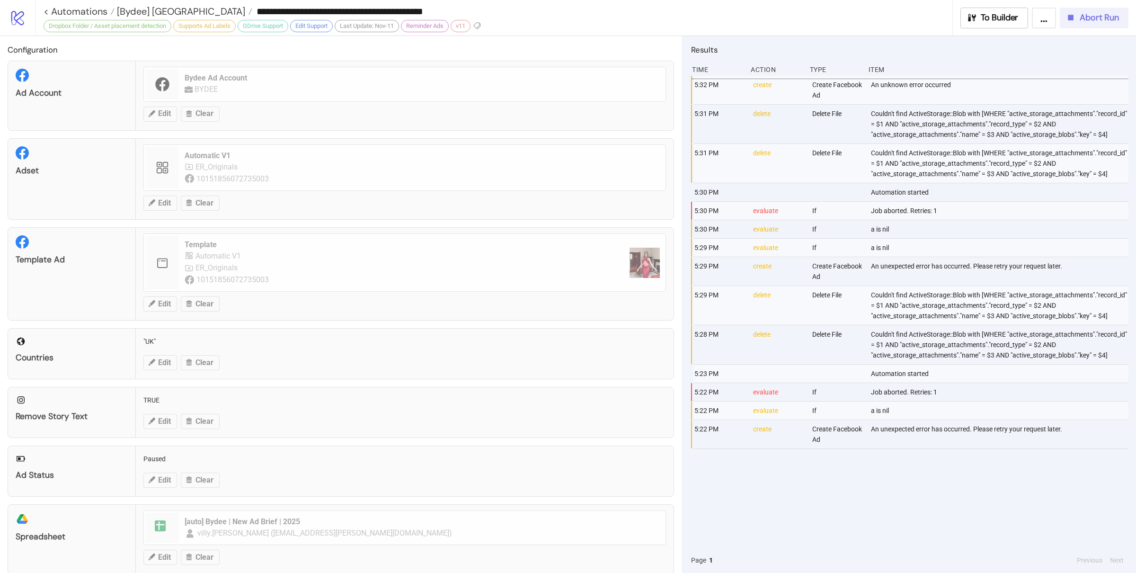
click at [1078, 20] on div "Abort Run" at bounding box center [1092, 17] width 53 height 11
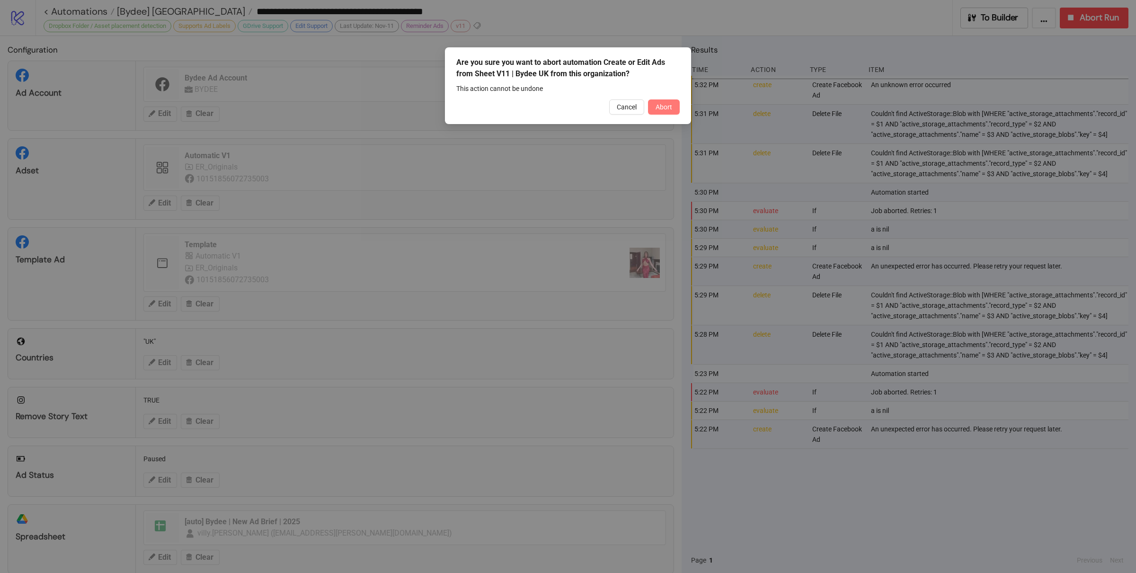
click at [659, 110] on span "Abort" at bounding box center [664, 107] width 17 height 8
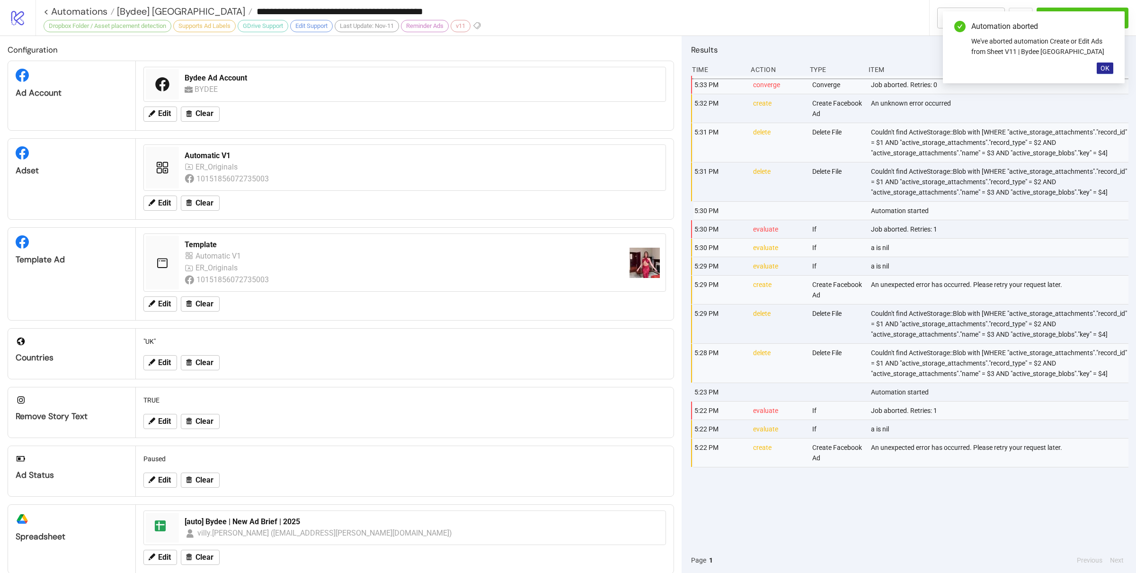
click at [1107, 69] on span "OK" at bounding box center [1105, 68] width 9 height 8
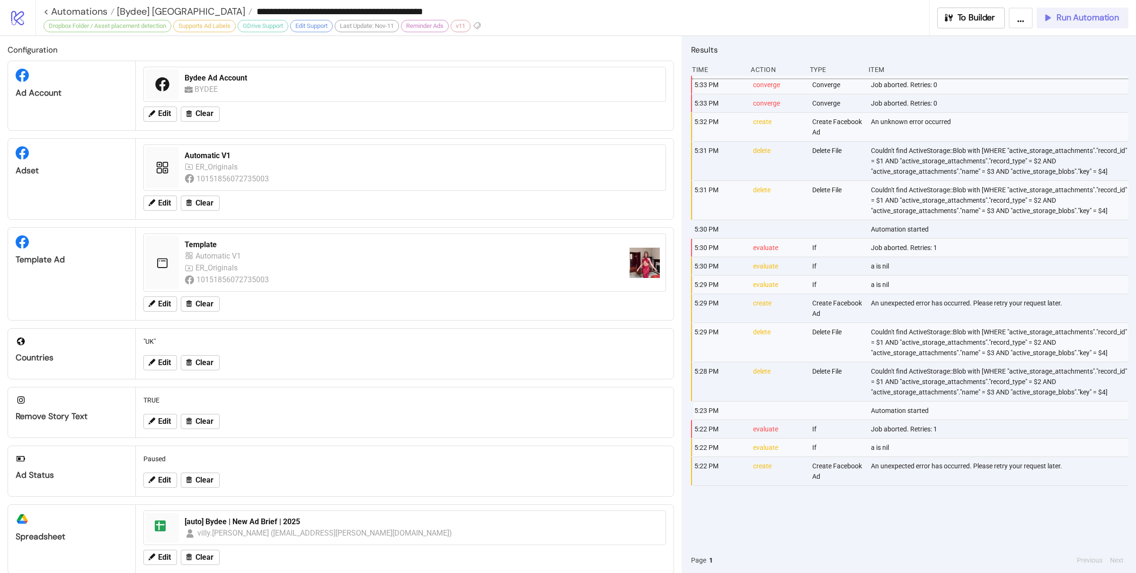
click at [1079, 22] on span "Run Automation" at bounding box center [1088, 17] width 62 height 11
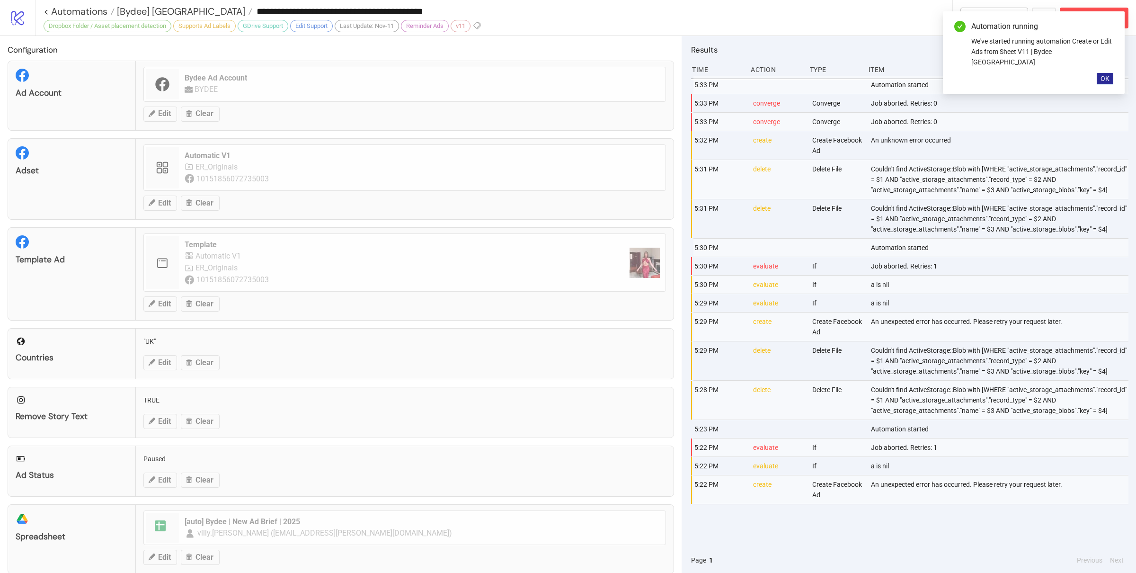
click at [1107, 75] on span "OK" at bounding box center [1105, 79] width 9 height 8
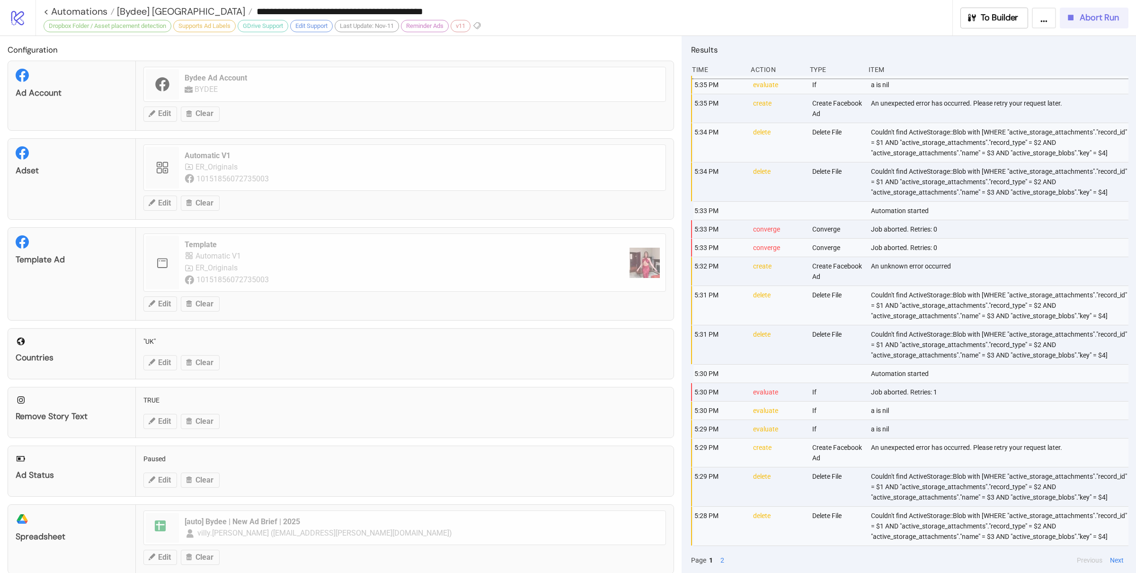
click at [1095, 10] on button "Abort Run" at bounding box center [1094, 18] width 69 height 21
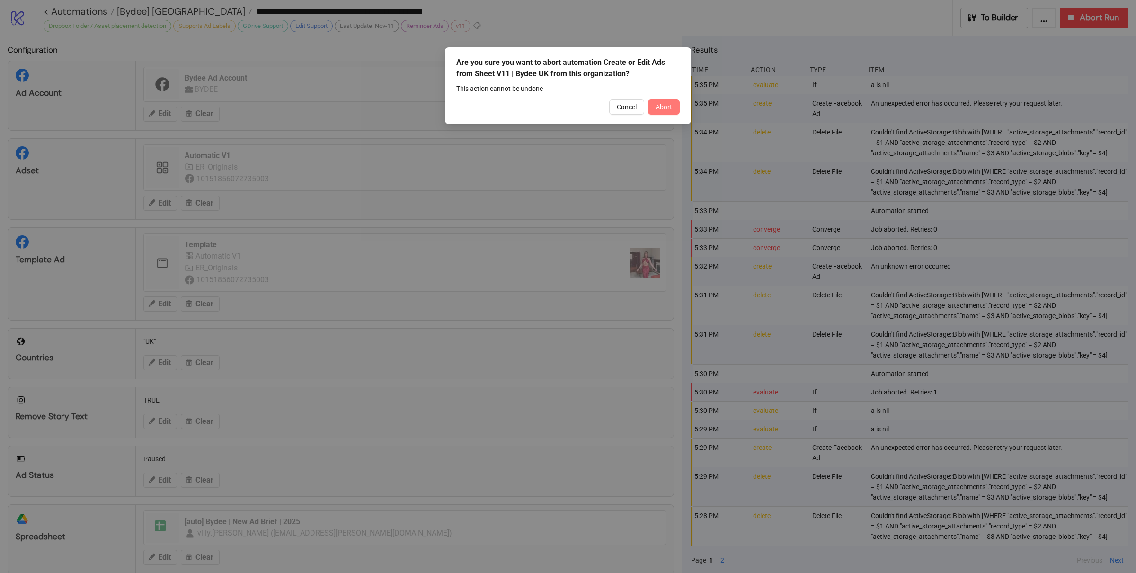
click at [675, 107] on button "Abort" at bounding box center [664, 106] width 32 height 15
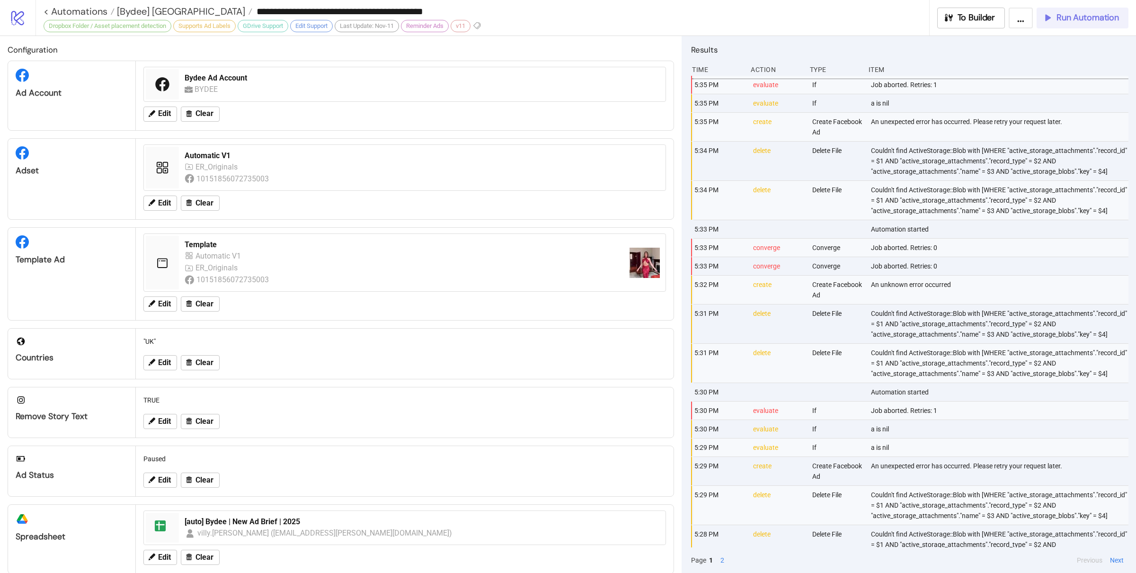
click at [1079, 18] on span "Run Automation" at bounding box center [1088, 17] width 62 height 11
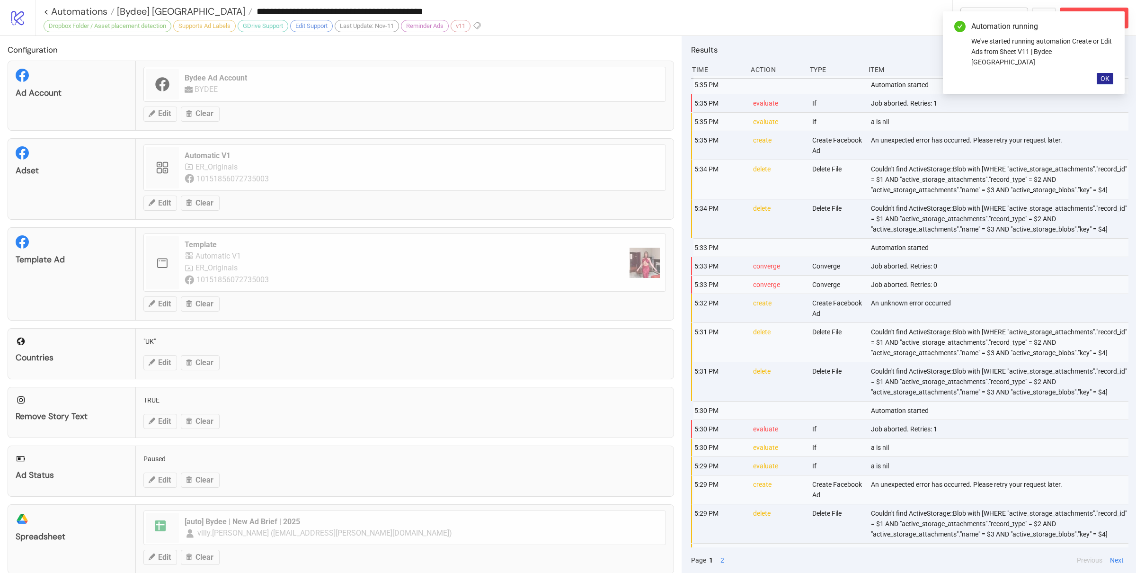
click at [1105, 75] on span "OK" at bounding box center [1105, 79] width 9 height 8
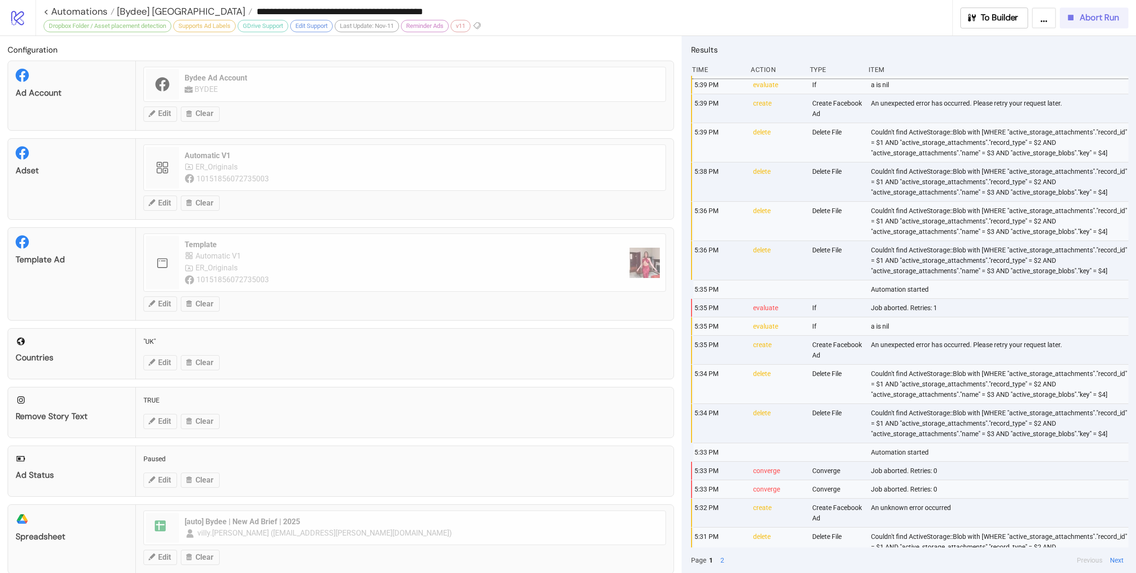
click at [1094, 21] on span "Abort Run" at bounding box center [1099, 17] width 39 height 11
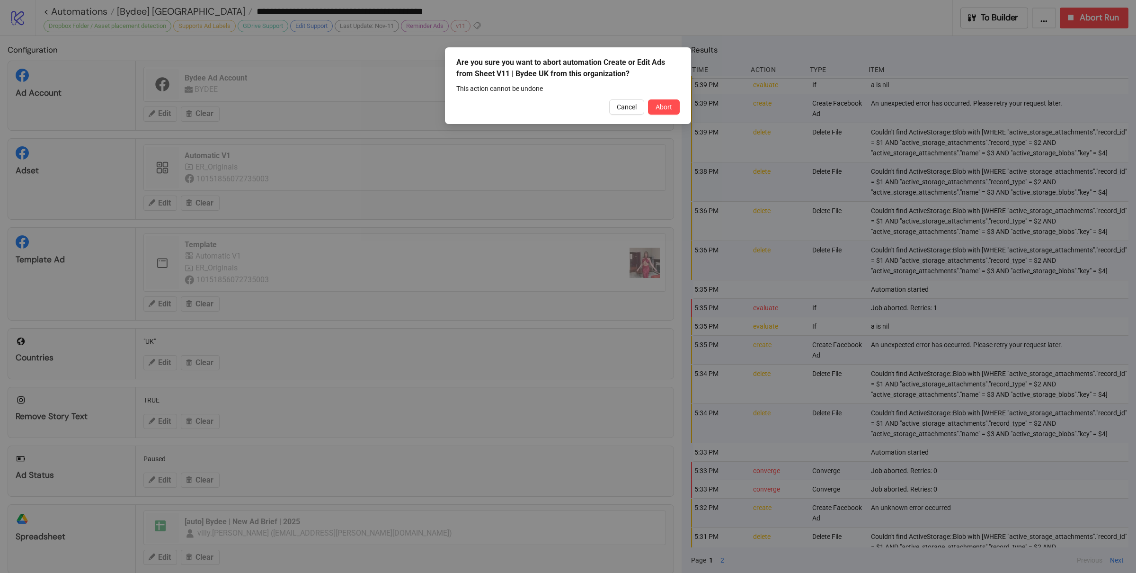
drag, startPoint x: 663, startPoint y: 107, endPoint x: 570, endPoint y: 52, distance: 107.7
click at [662, 107] on span "Abort" at bounding box center [664, 107] width 17 height 8
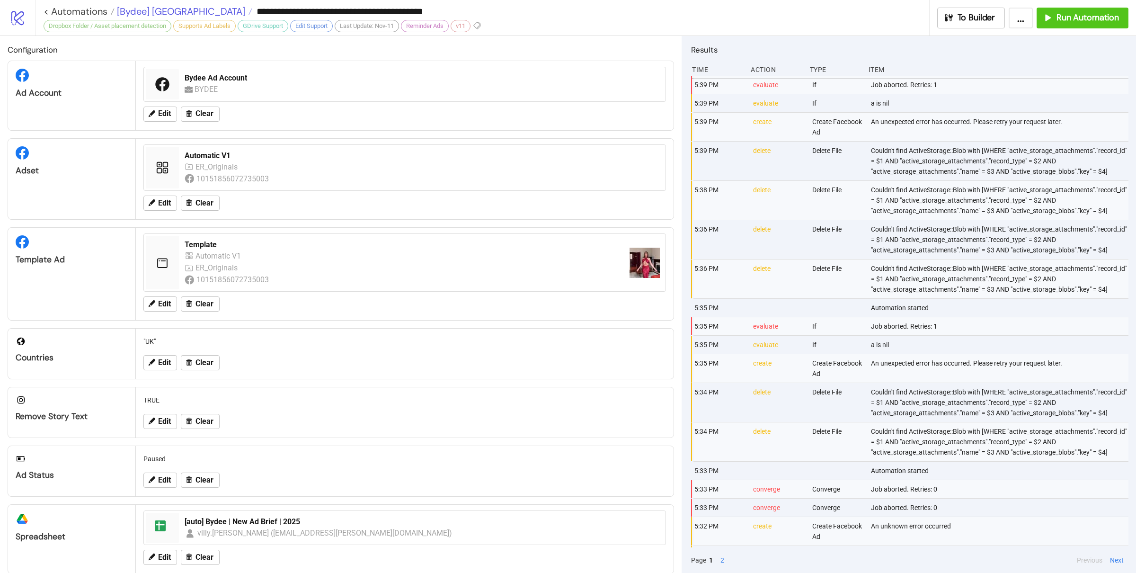
click at [146, 13] on span "[Bydee] [GEOGRAPHIC_DATA]" at bounding box center [180, 11] width 131 height 12
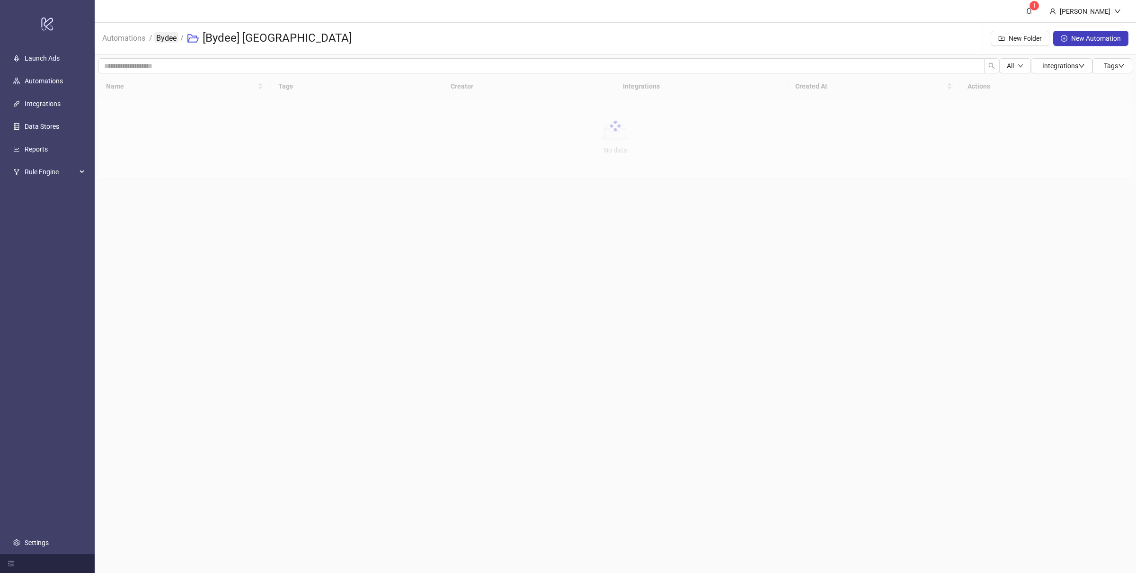
click at [165, 36] on link "Bydee" at bounding box center [166, 37] width 24 height 10
click at [134, 113] on div at bounding box center [615, 159] width 1034 height 172
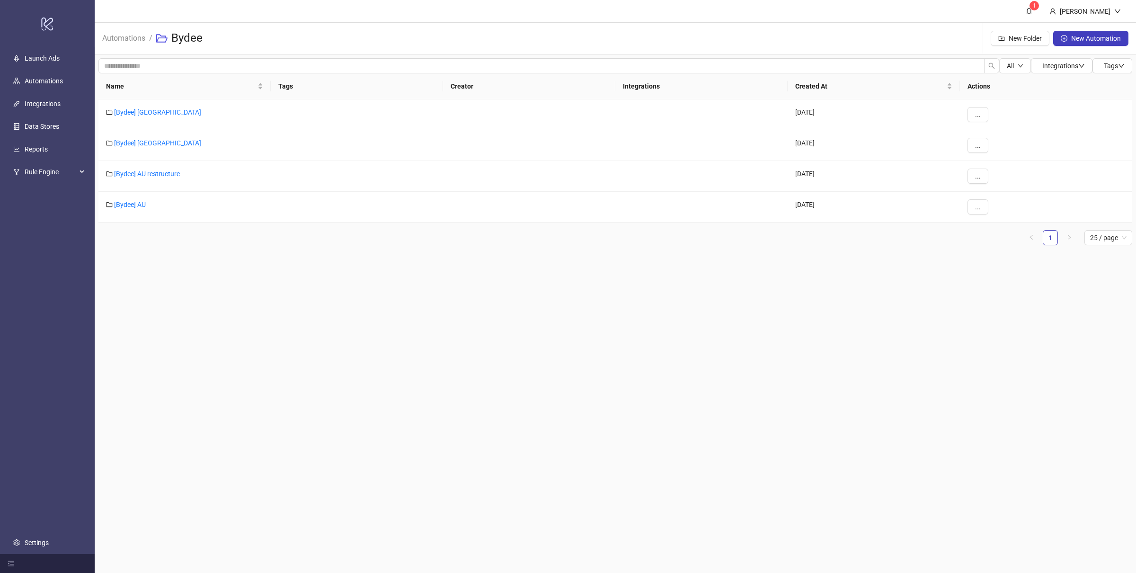
click at [223, 275] on main "1 Villy Aparicio Automations / Bydee New Folder New Automation All Integrations…" at bounding box center [616, 286] width 1042 height 573
click at [133, 111] on link "[Bydee] US" at bounding box center [157, 112] width 87 height 8
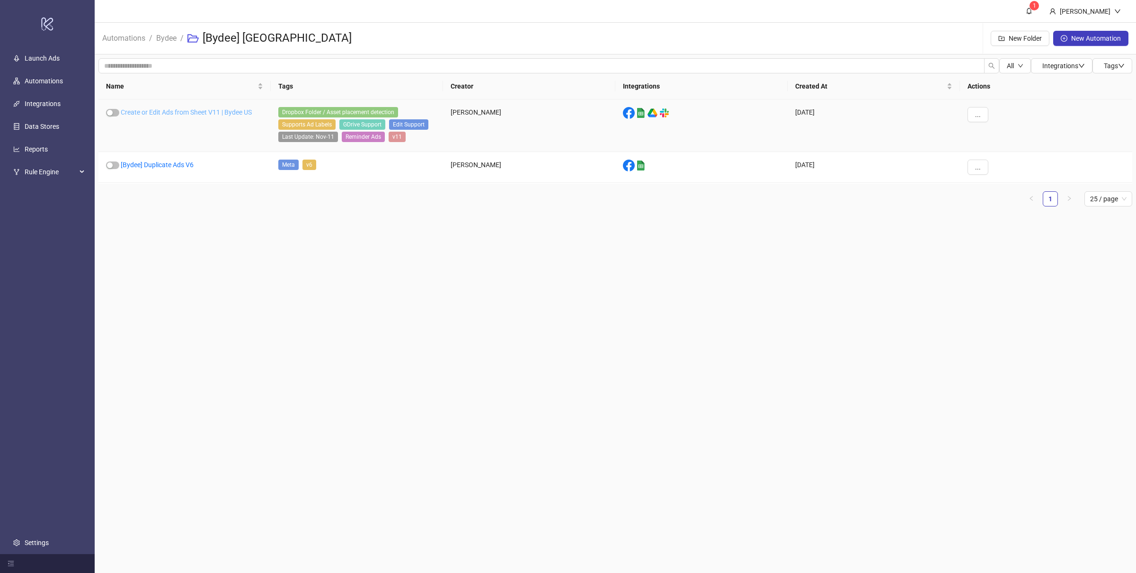
click at [204, 114] on link "Create or Edit Ads from Sheet V11 | Bydee US" at bounding box center [186, 112] width 131 height 8
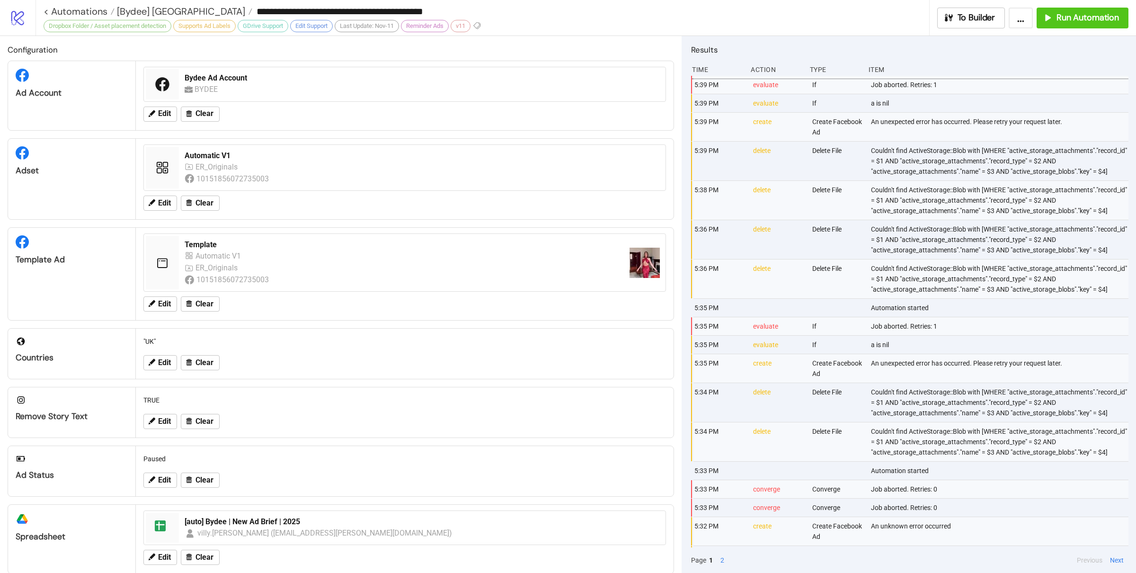
type input "**********"
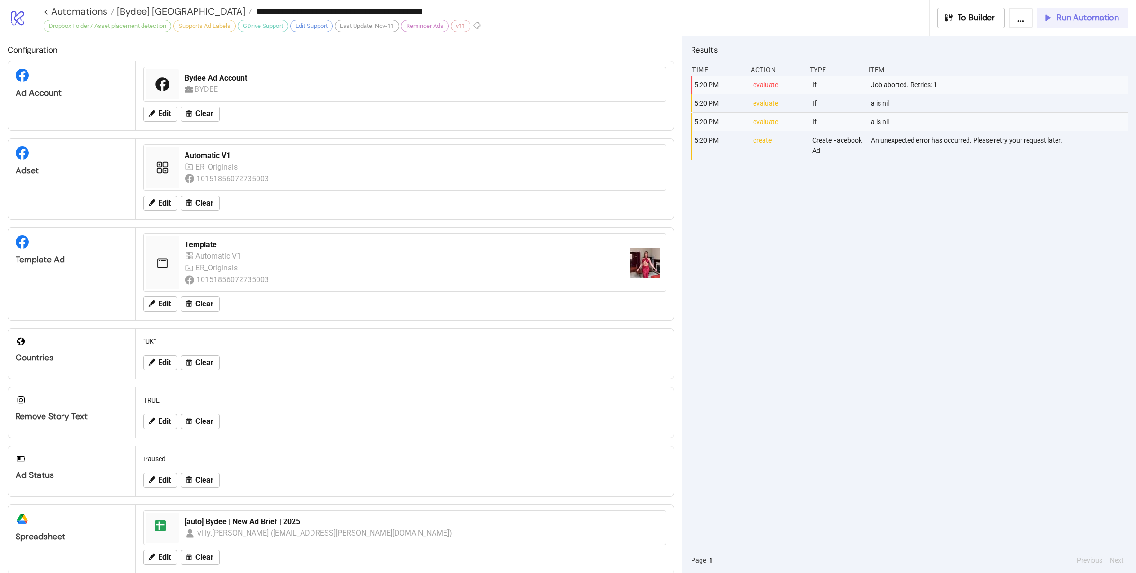
click at [1068, 20] on span "Run Automation" at bounding box center [1088, 17] width 62 height 11
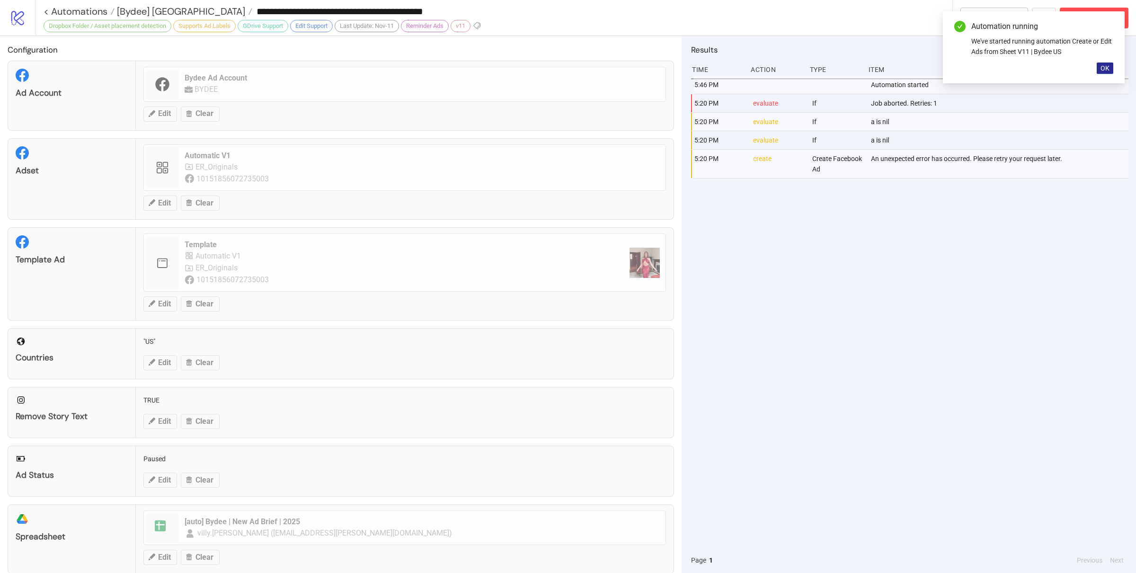
click at [1109, 69] on span "OK" at bounding box center [1105, 68] width 9 height 8
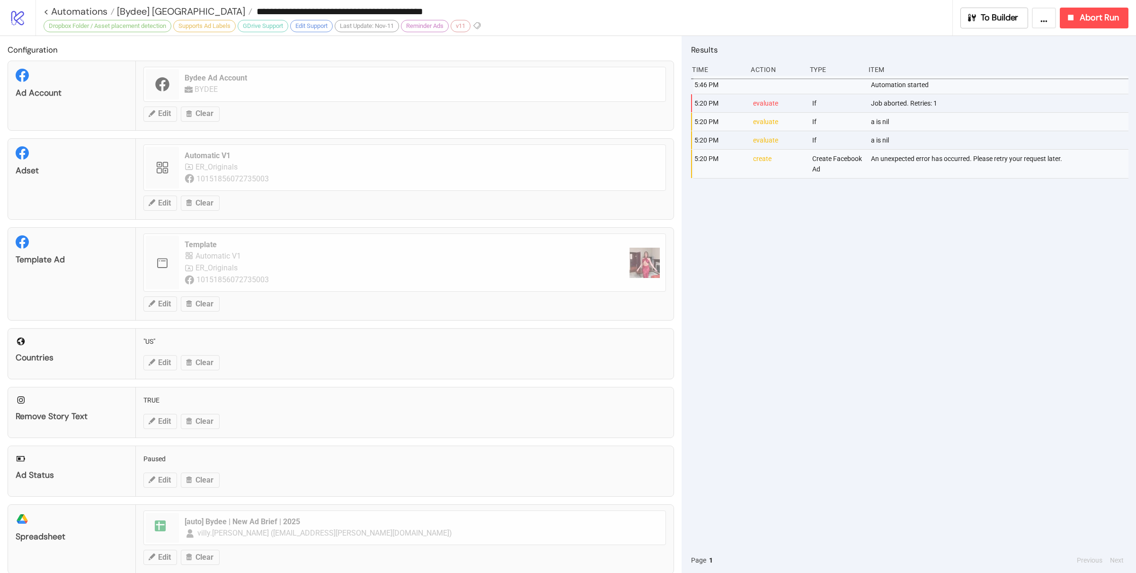
click at [978, 251] on div "5:46 PM Automation started 5:20 PM evaluate If Job aborted. Retries: 1 5:20 PM …" at bounding box center [909, 312] width 437 height 472
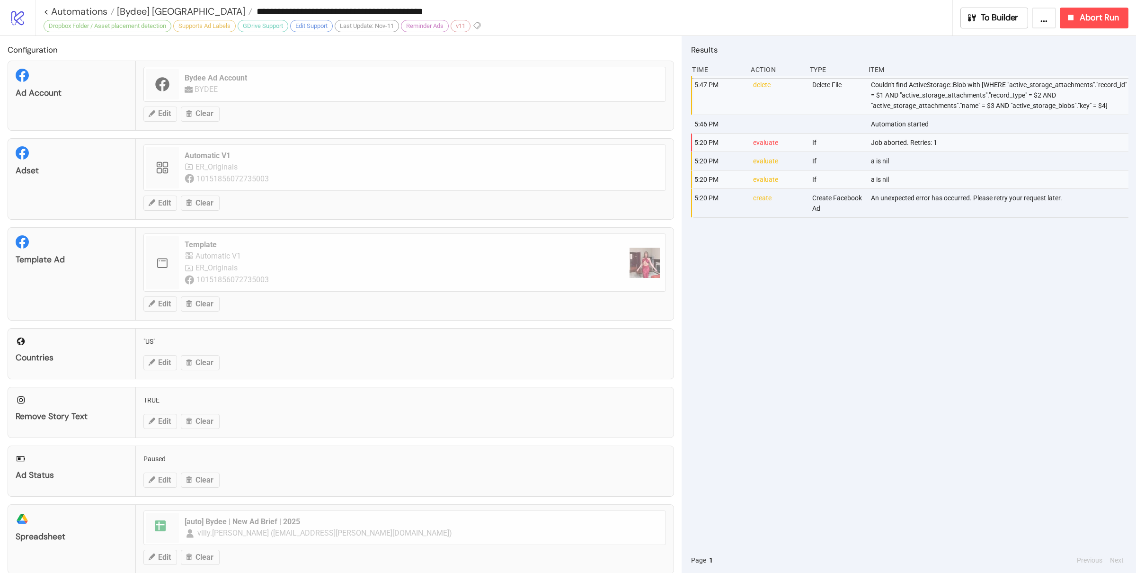
click at [812, 304] on div "5:47 PM delete Delete File Couldn't find ActiveStorage::Blob with [WHERE "activ…" at bounding box center [909, 312] width 437 height 472
click at [809, 302] on div "5:47 PM delete Delete File Couldn't find ActiveStorage::Blob with [WHERE "activ…" at bounding box center [909, 312] width 437 height 472
click at [819, 300] on div "5:47 PM delete Delete File Couldn't find ActiveStorage::Blob with [WHERE "activ…" at bounding box center [909, 312] width 437 height 472
click at [1000, 307] on div "5:47 PM delete Delete File Couldn't find ActiveStorage::Blob with [WHERE "activ…" at bounding box center [909, 312] width 437 height 472
click at [982, 310] on div "5:47 PM delete Delete File Couldn't find ActiveStorage::Blob with [WHERE "activ…" at bounding box center [909, 312] width 437 height 472
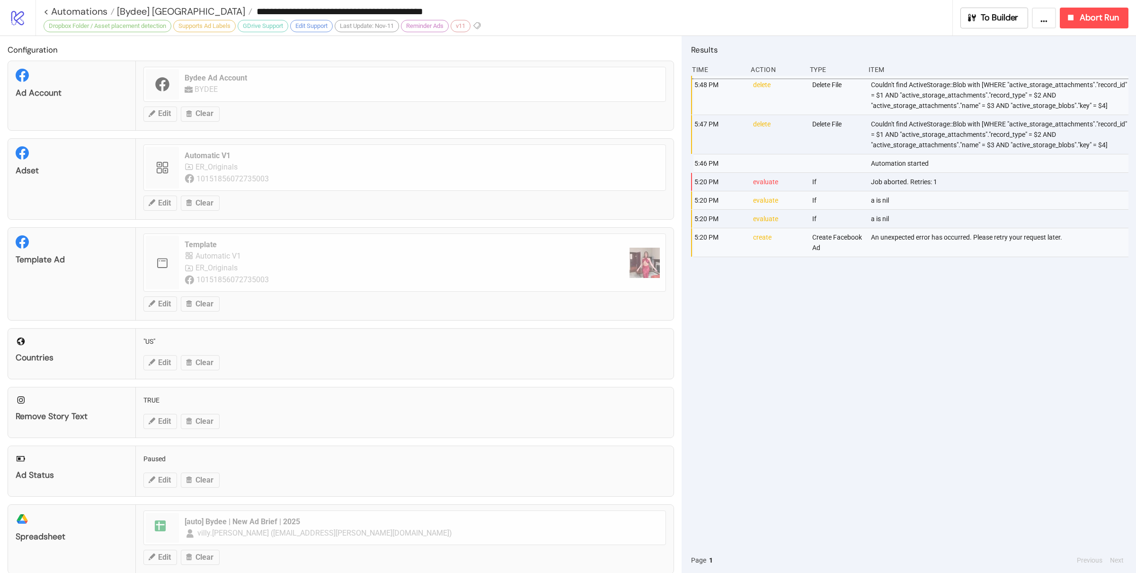
drag, startPoint x: 852, startPoint y: 315, endPoint x: 859, endPoint y: 319, distance: 8.3
click at [858, 319] on div "5:48 PM delete Delete File Couldn't find ActiveStorage::Blob with [WHERE "activ…" at bounding box center [909, 312] width 437 height 472
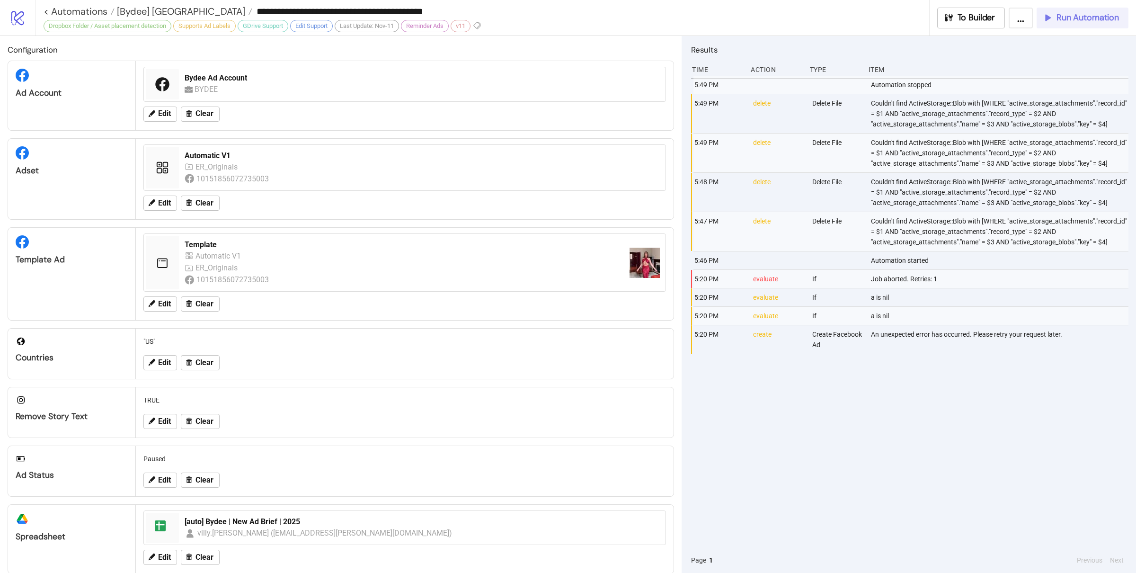
click at [1083, 16] on span "Run Automation" at bounding box center [1088, 17] width 62 height 11
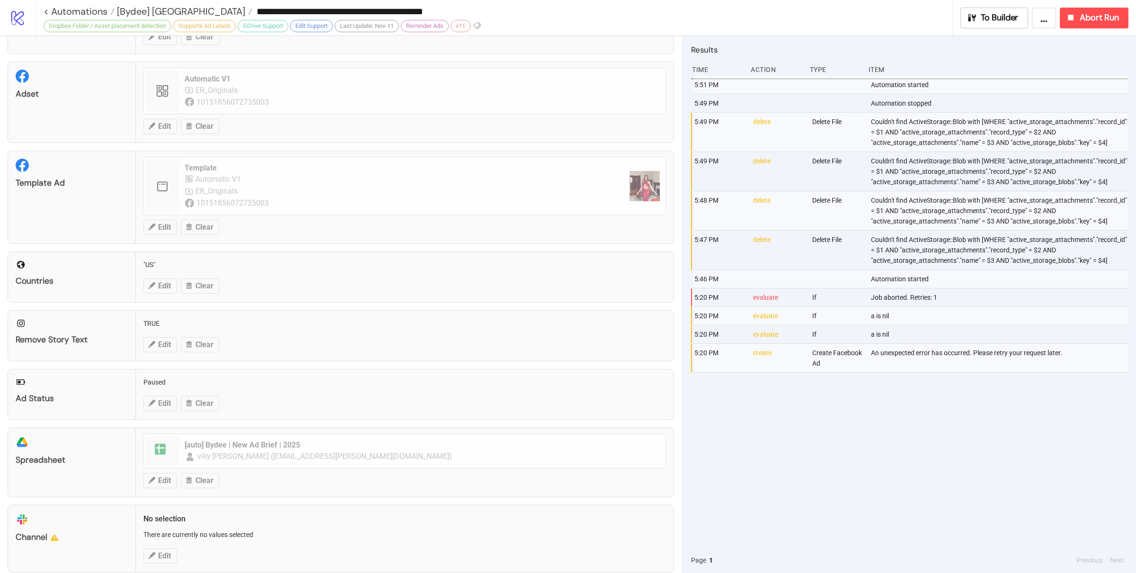
scroll to position [69, 0]
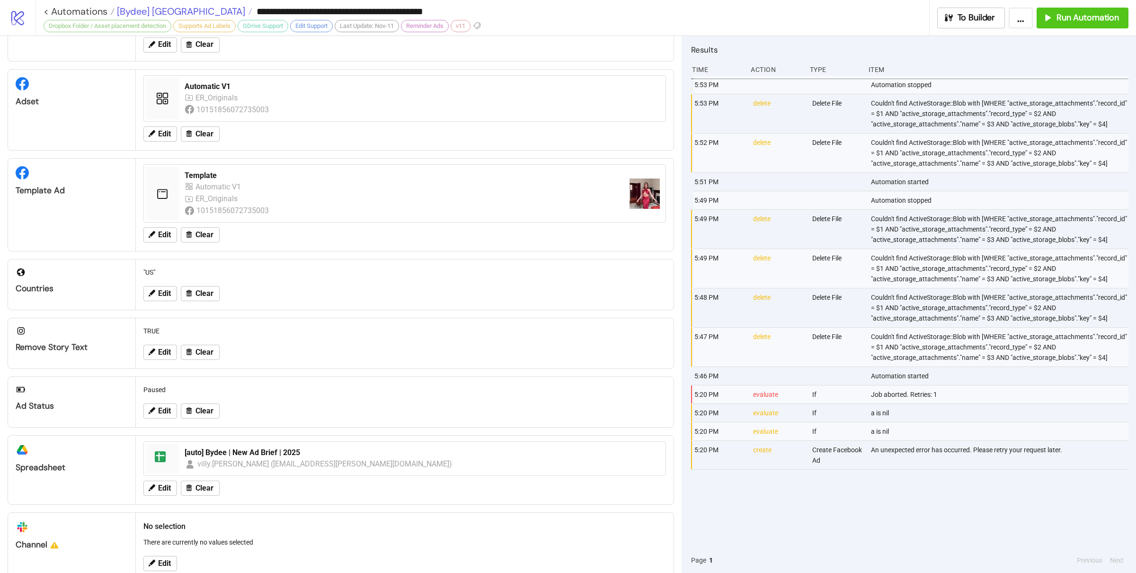
click at [143, 9] on span "[Bydee] US" at bounding box center [180, 11] width 131 height 12
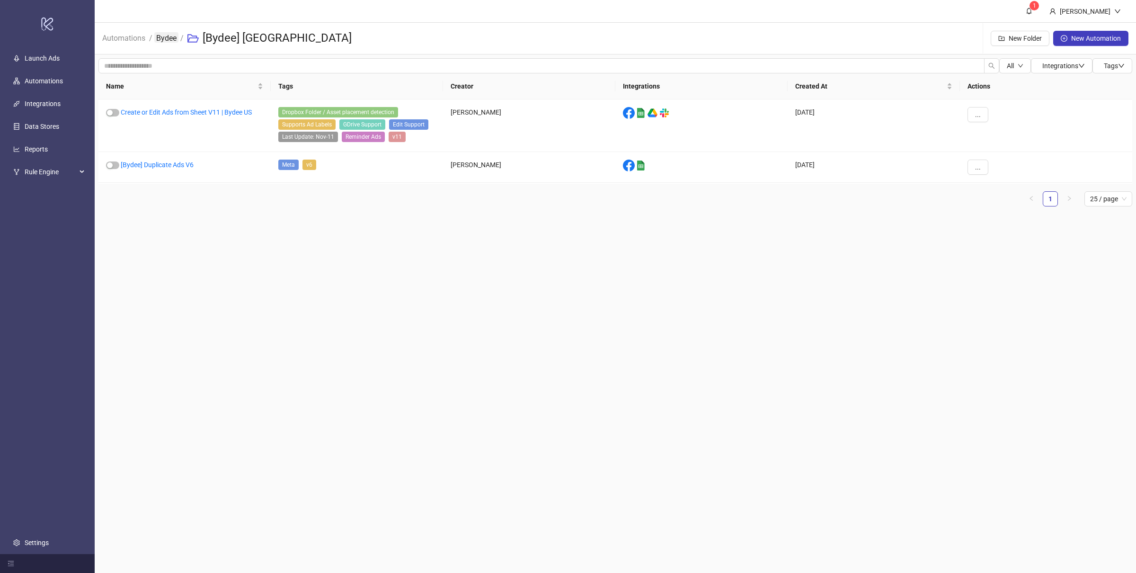
click at [164, 34] on link "Bydee" at bounding box center [166, 37] width 24 height 10
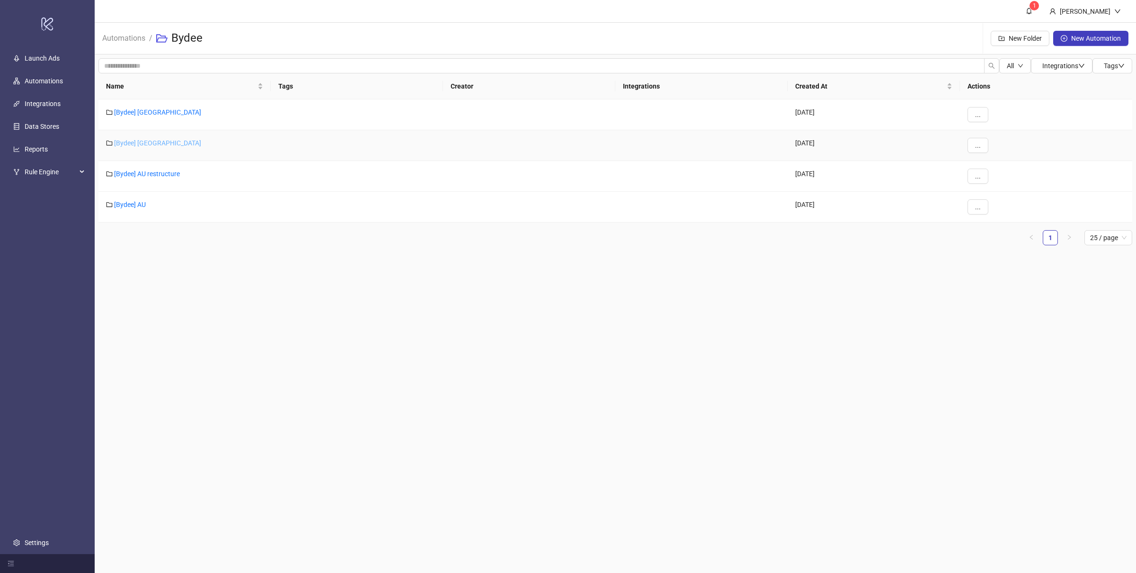
click at [138, 146] on link "[Bydee] [GEOGRAPHIC_DATA]" at bounding box center [157, 143] width 87 height 8
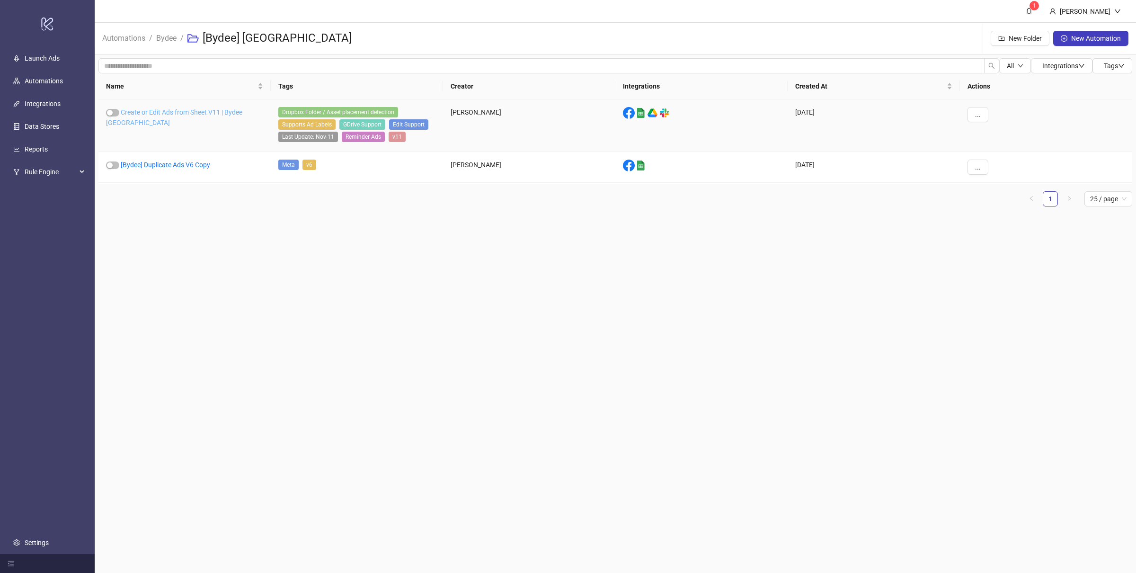
click at [170, 109] on link "Create or Edit Ads from Sheet V11 | Bydee UK" at bounding box center [174, 117] width 136 height 18
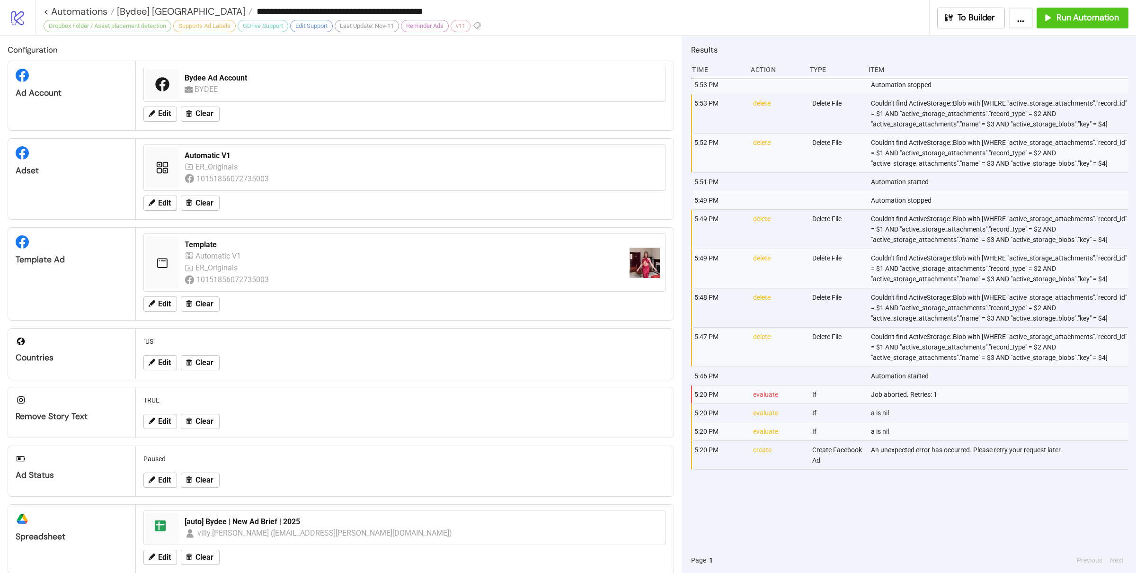
type input "**********"
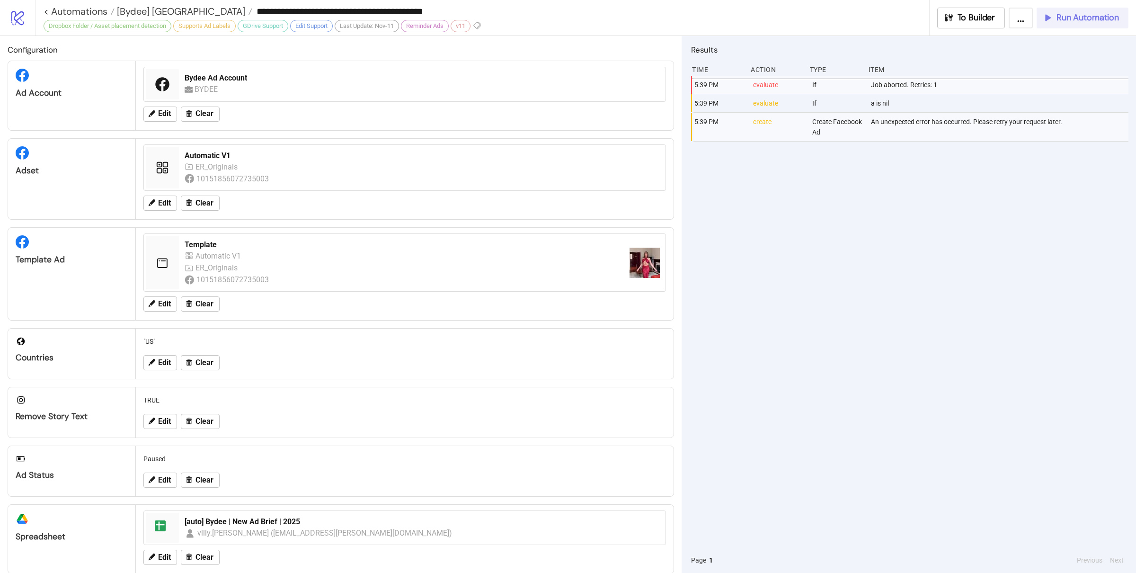
click at [1082, 19] on span "Run Automation" at bounding box center [1088, 17] width 62 height 11
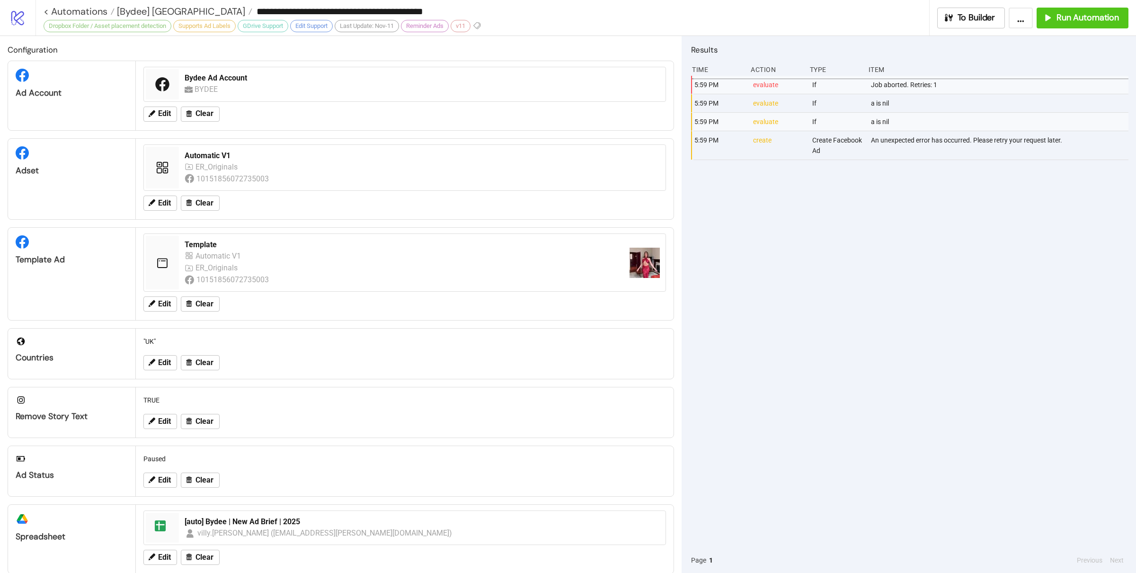
click at [899, 230] on div "5:59 PM evaluate If Job aborted. Retries: 1 5:59 PM evaluate If a is nil 5:59 P…" at bounding box center [909, 312] width 437 height 472
click at [1050, 17] on icon "button" at bounding box center [1046, 17] width 9 height 9
